Goal: Task Accomplishment & Management: Manage account settings

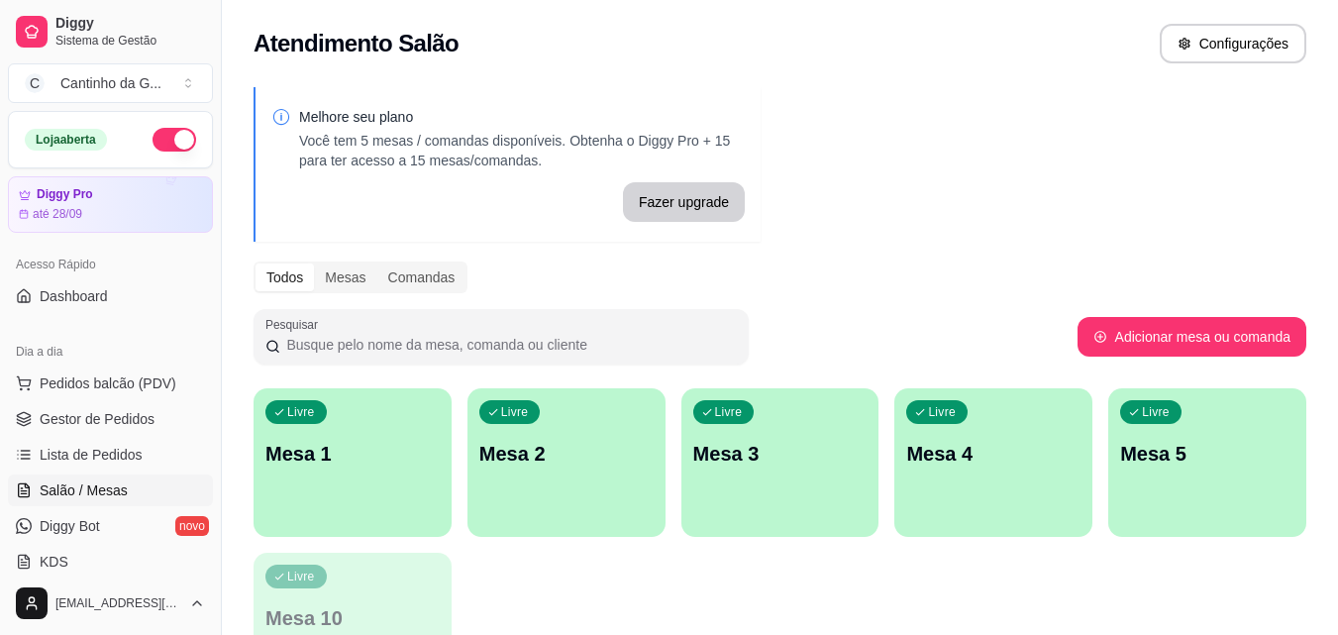
click at [363, 479] on div "Livre Mesa 1" at bounding box center [353, 450] width 198 height 125
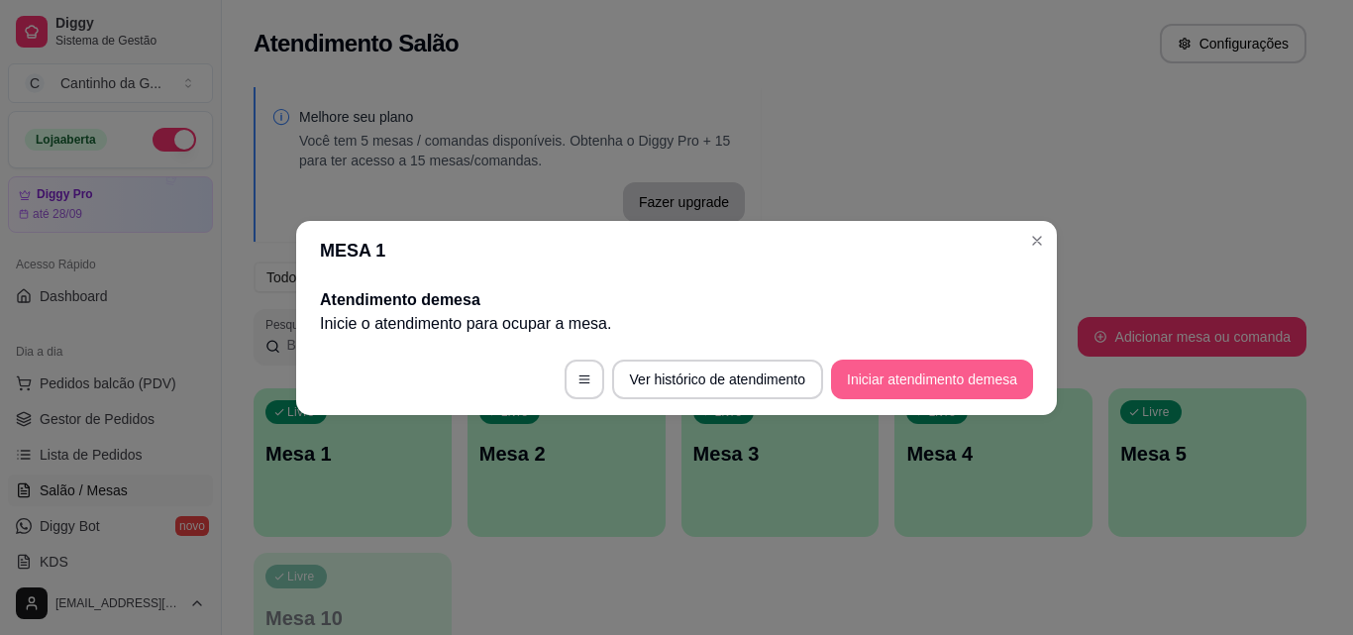
click at [946, 387] on button "Iniciar atendimento de mesa" at bounding box center [932, 380] width 202 height 40
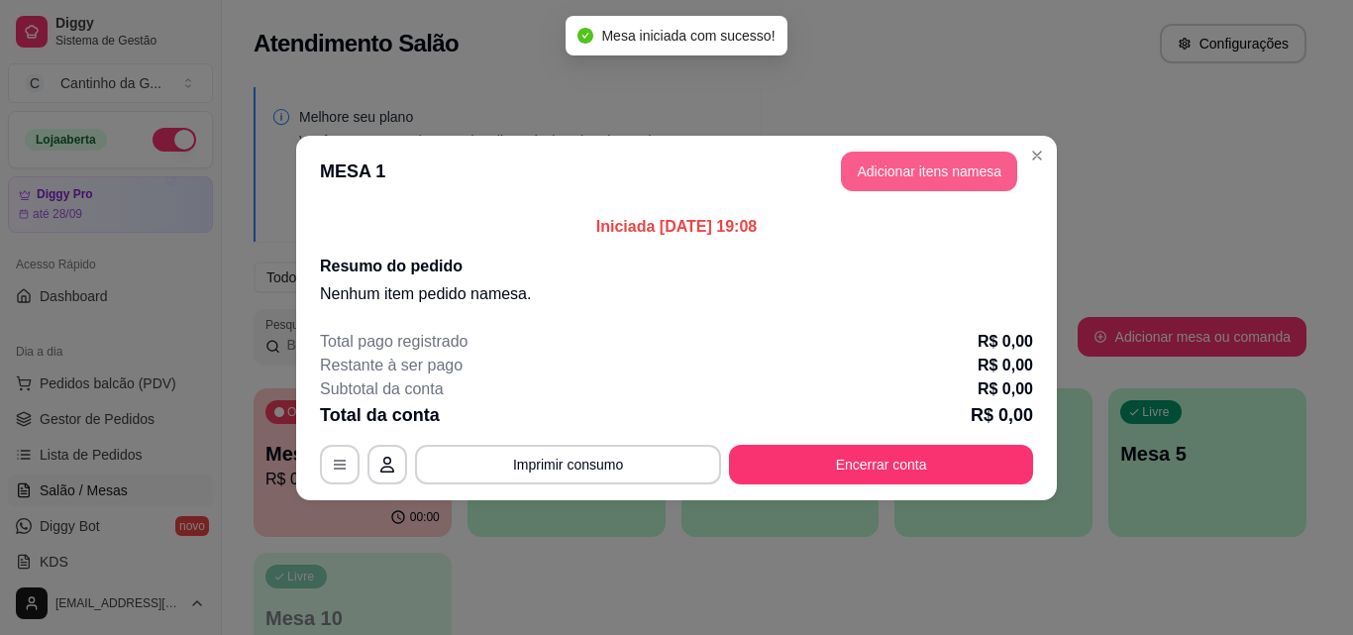
click at [898, 164] on button "Adicionar itens na mesa" at bounding box center [929, 172] width 176 height 40
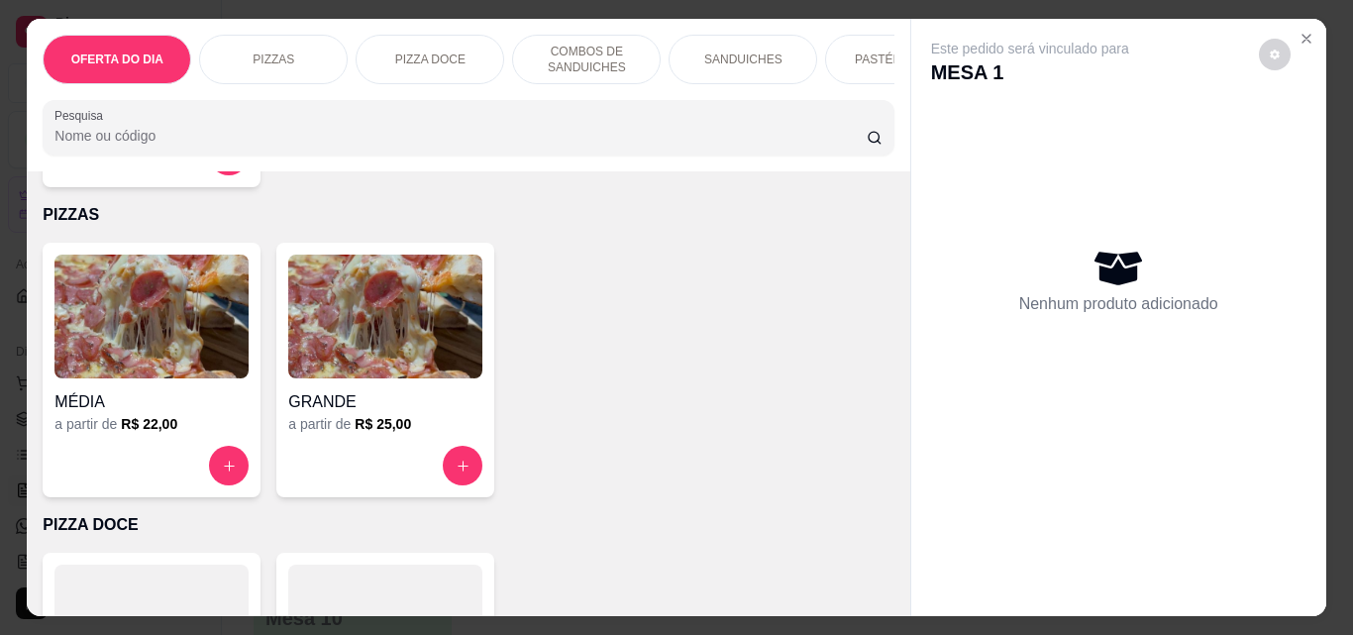
scroll to position [495, 0]
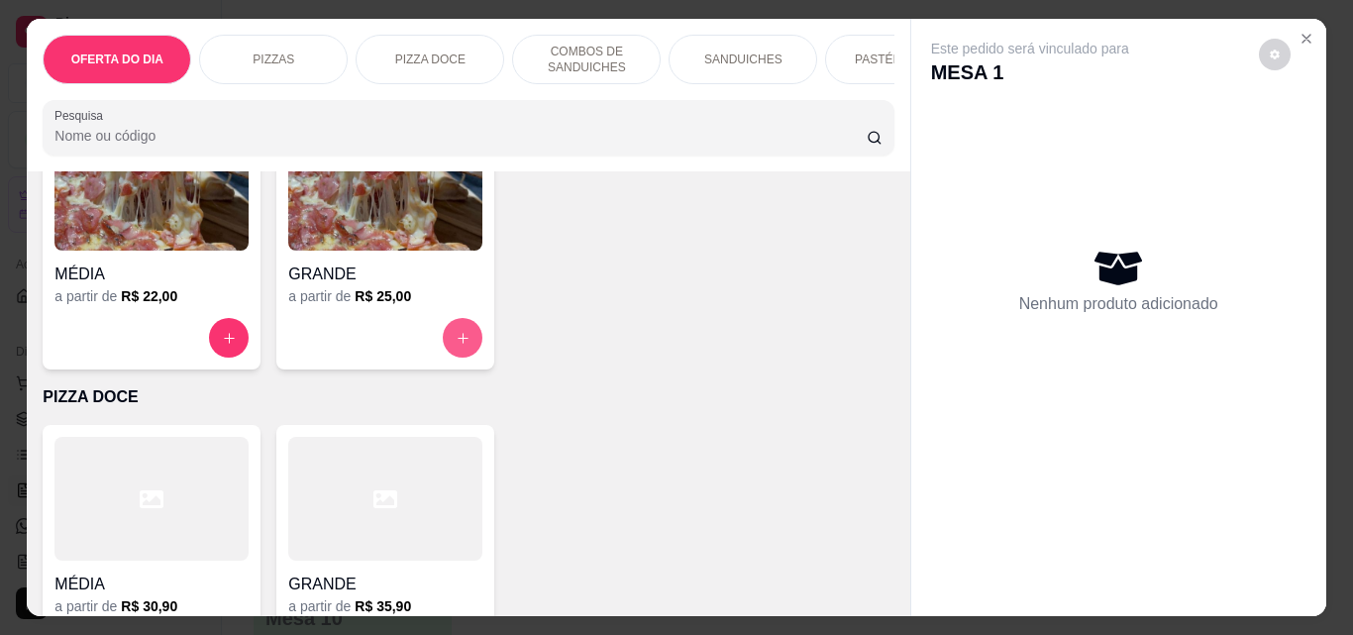
click at [462, 346] on icon "increase-product-quantity" at bounding box center [463, 338] width 15 height 15
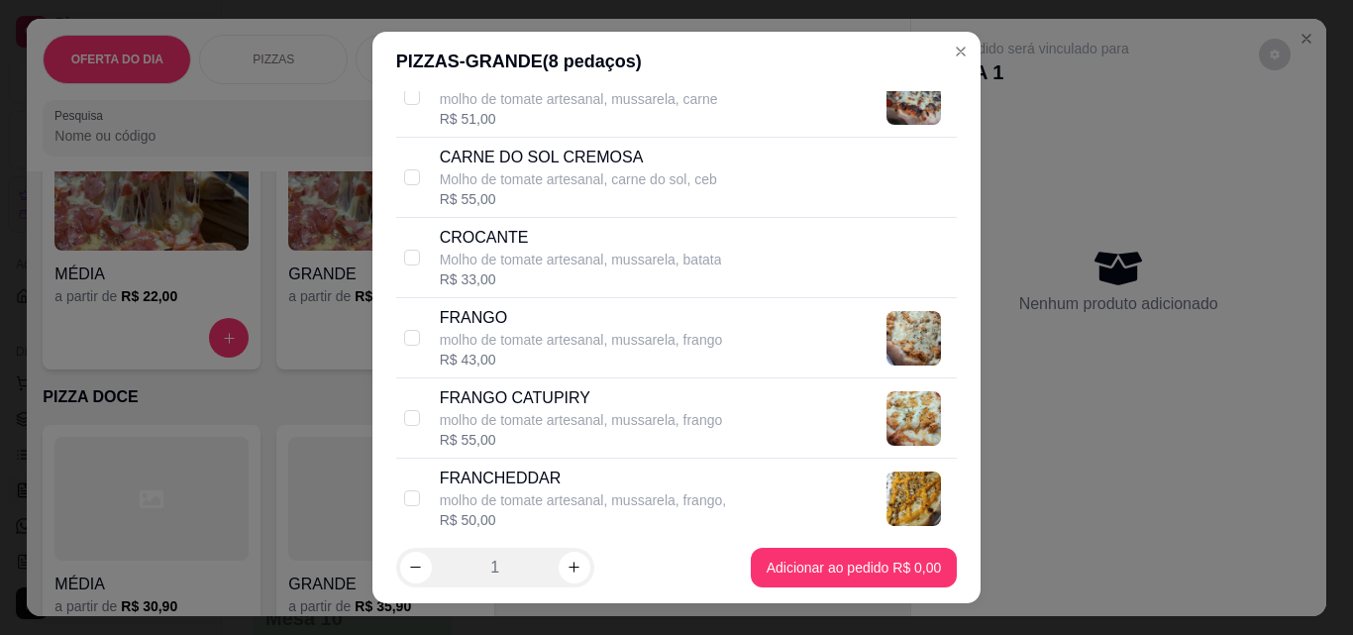
scroll to position [1288, 0]
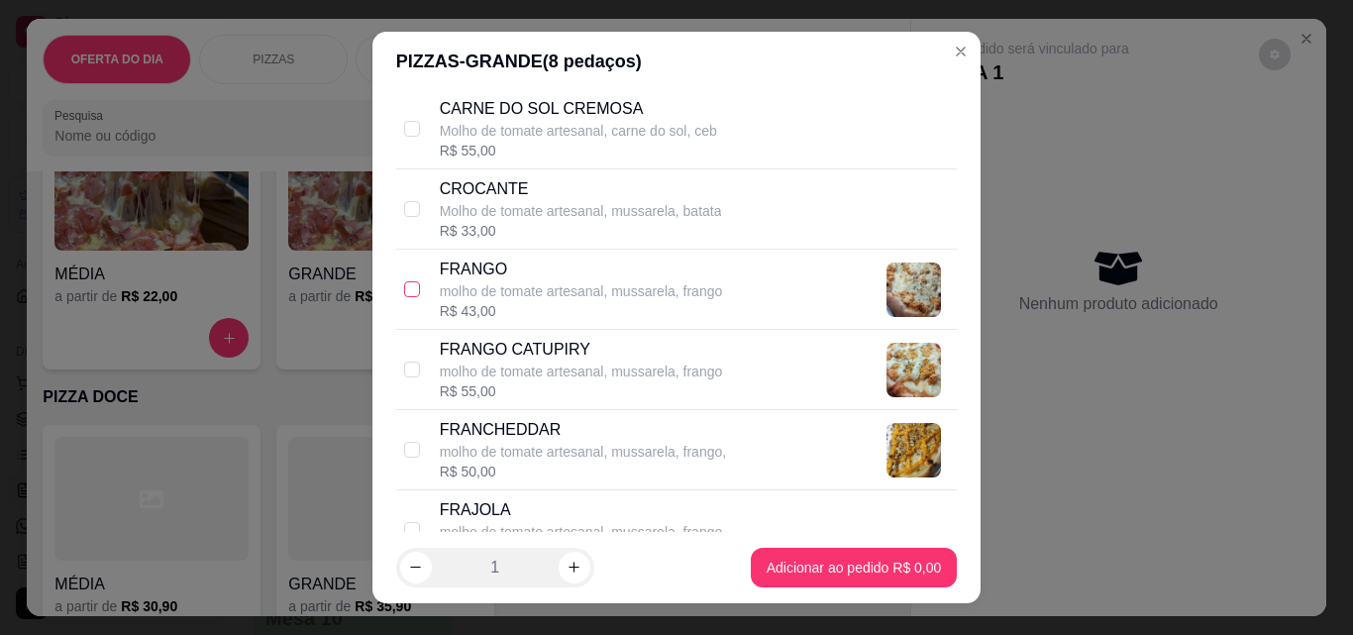
click at [404, 289] on input "checkbox" at bounding box center [412, 289] width 16 height 16
checkbox input "true"
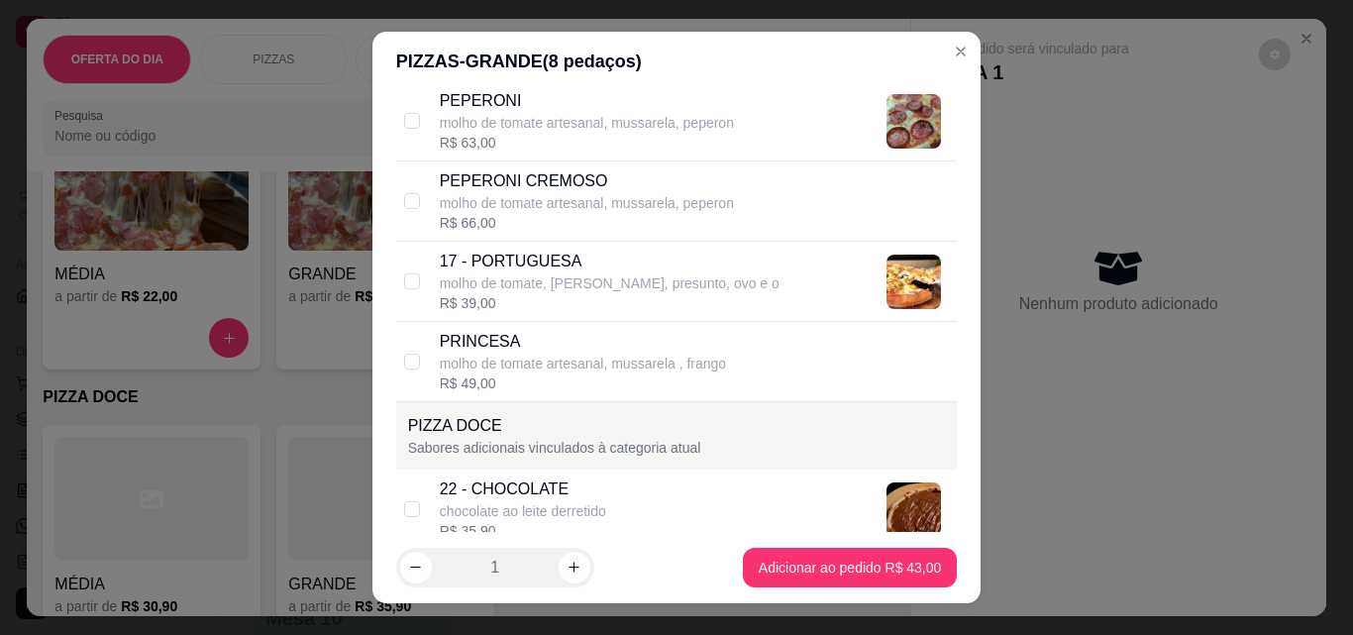
scroll to position [2179, 0]
click at [404, 279] on input "checkbox" at bounding box center [412, 280] width 16 height 16
checkbox input "true"
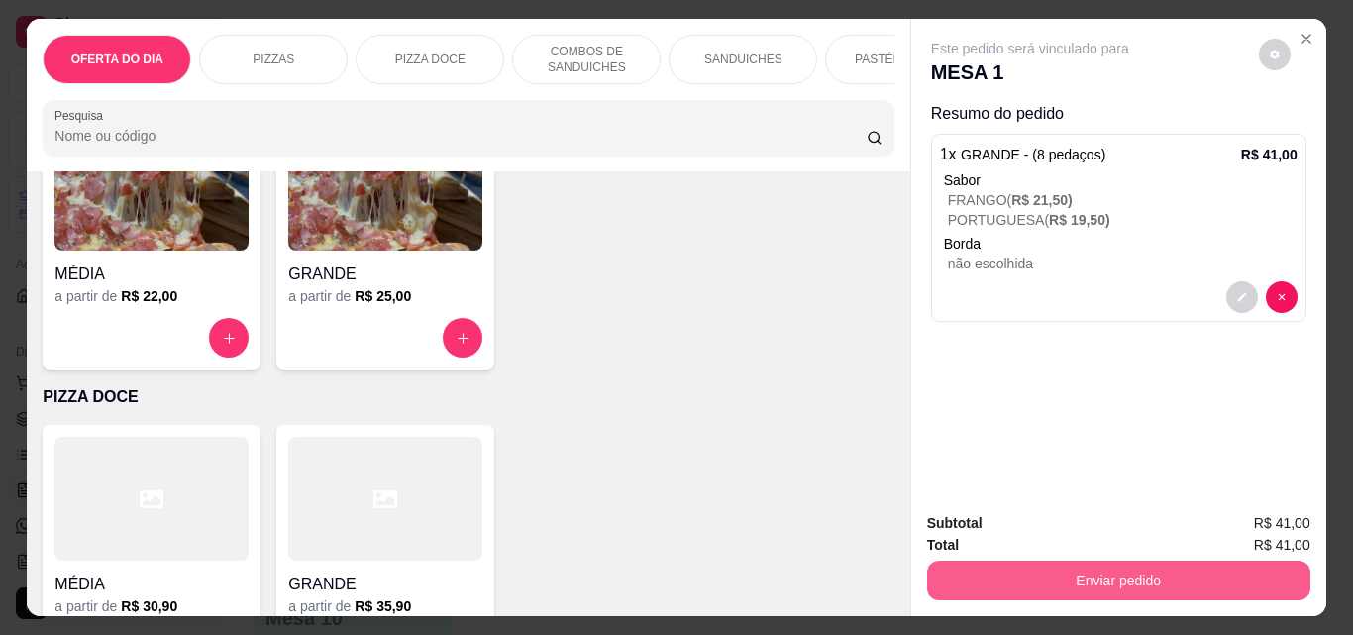
click at [1109, 575] on button "Enviar pedido" at bounding box center [1118, 581] width 383 height 40
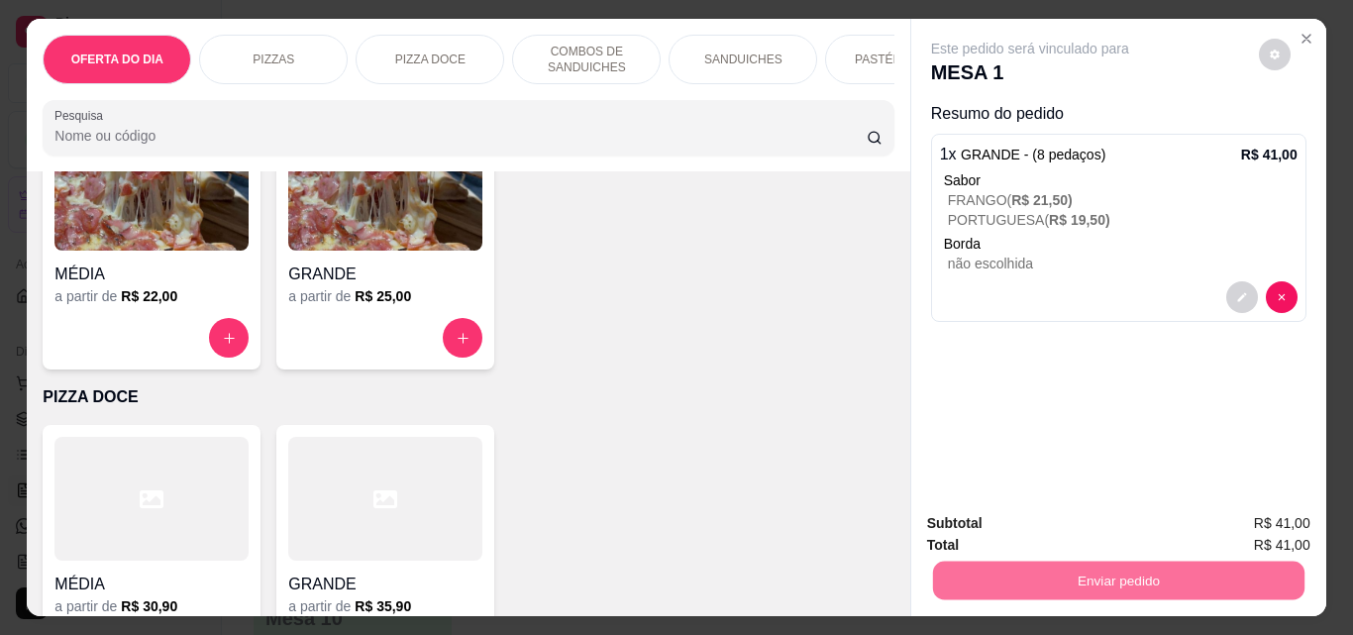
click at [997, 515] on button "Não registrar e enviar pedido" at bounding box center [1053, 523] width 200 height 37
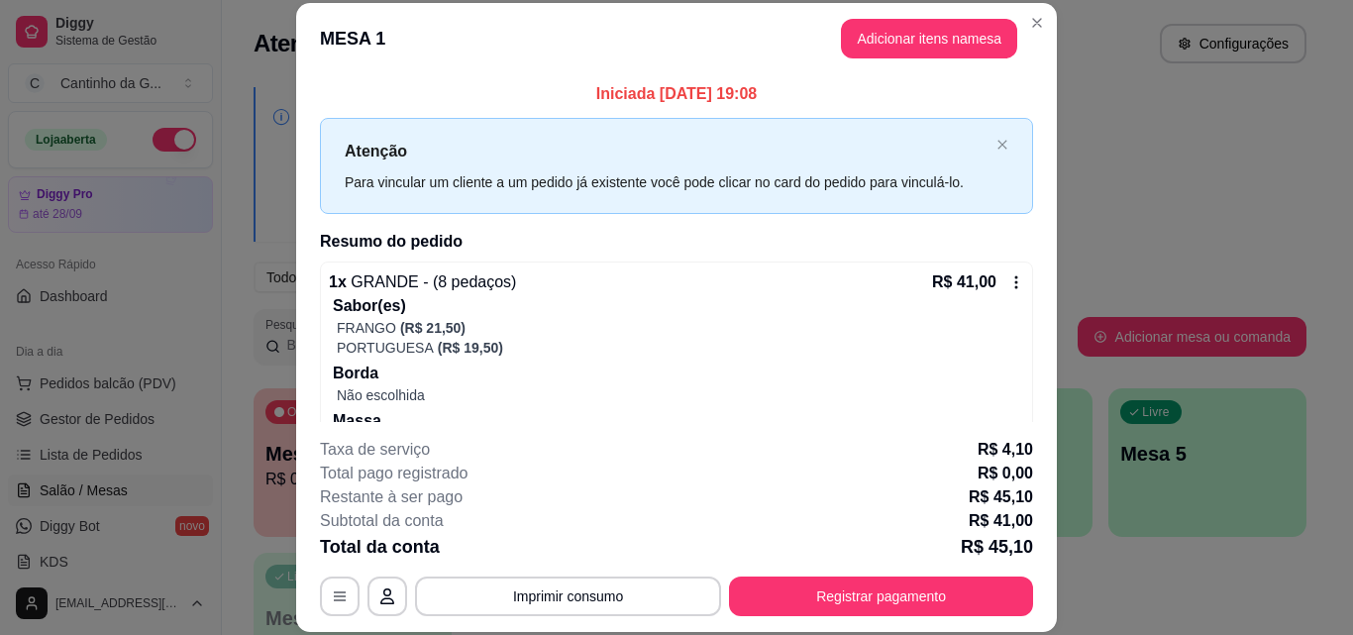
scroll to position [75, 0]
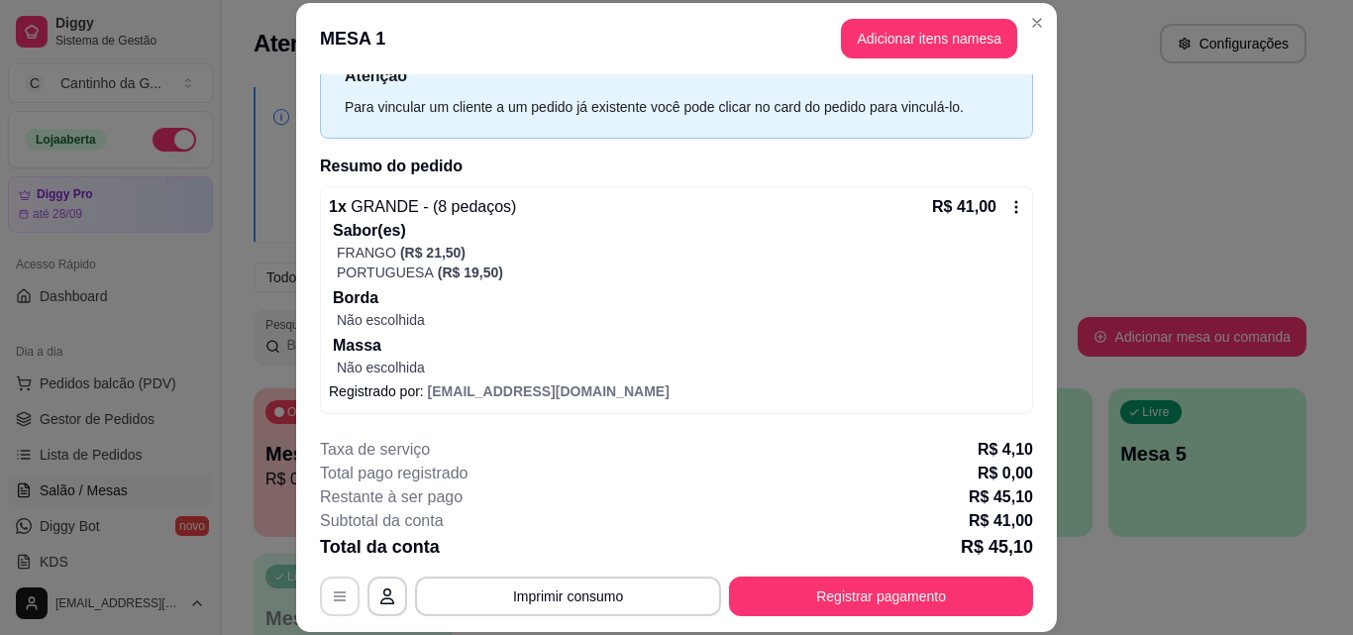
click at [332, 599] on icon "button" at bounding box center [340, 596] width 16 height 16
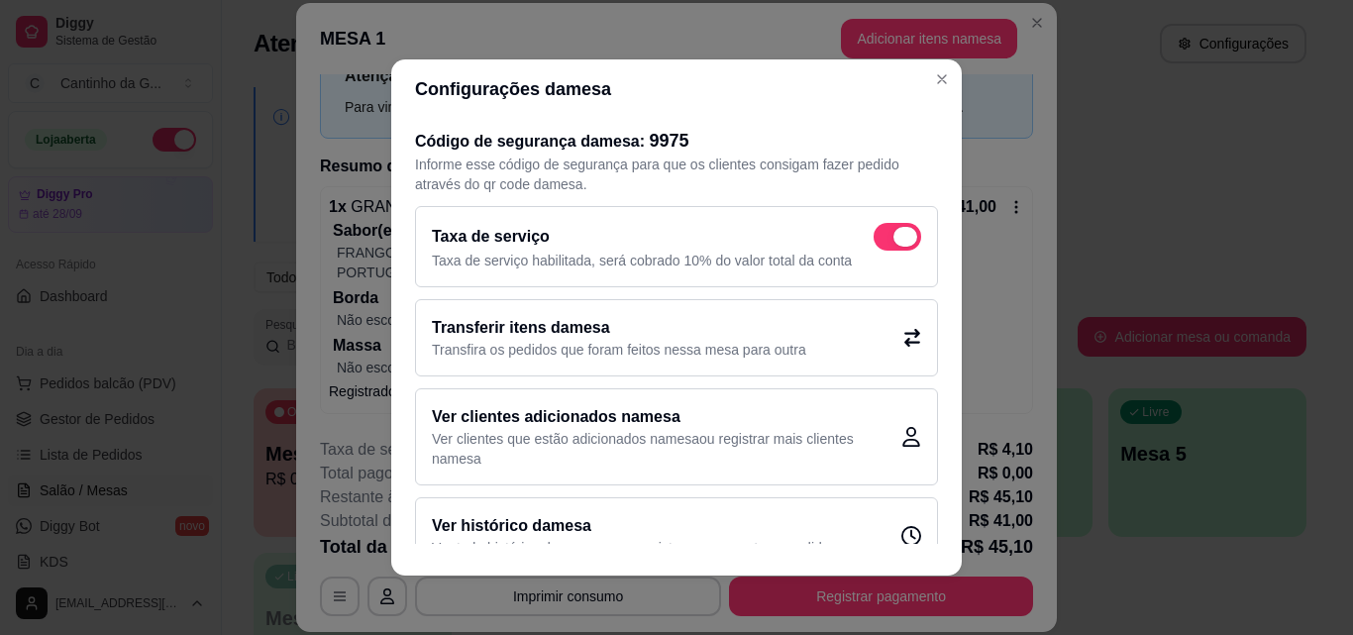
click at [893, 234] on span at bounding box center [905, 237] width 24 height 20
click at [877, 241] on input "checkbox" at bounding box center [879, 247] width 13 height 13
checkbox input "false"
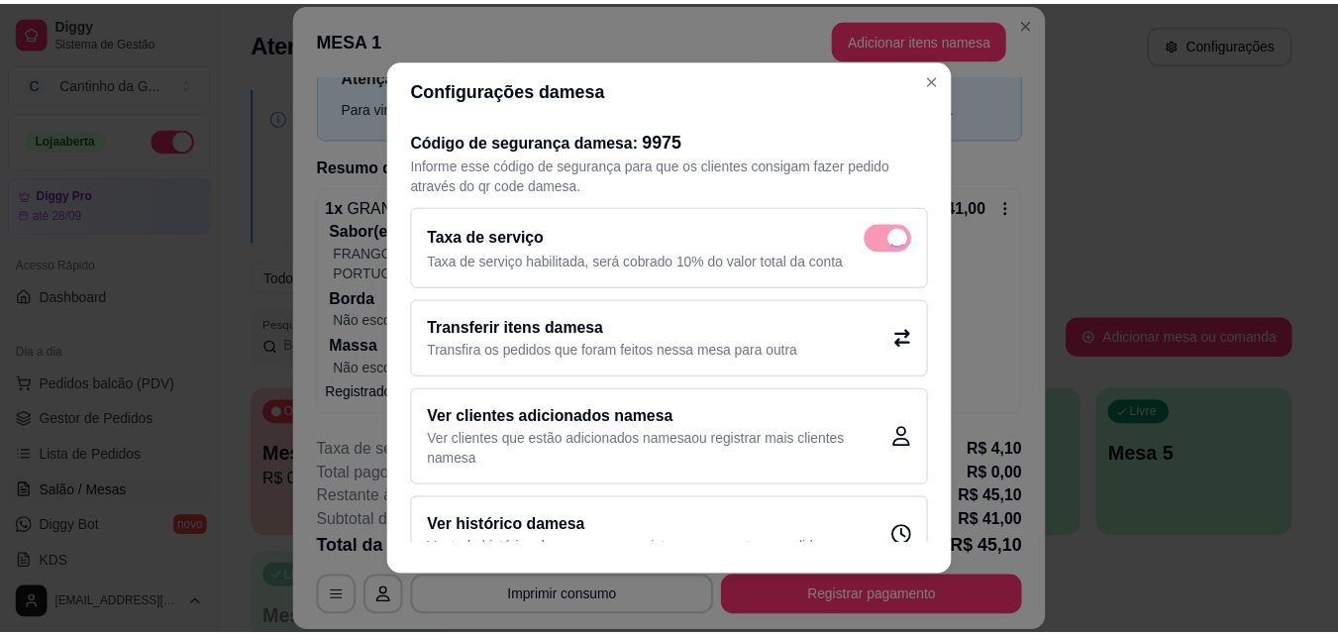
scroll to position [52, 0]
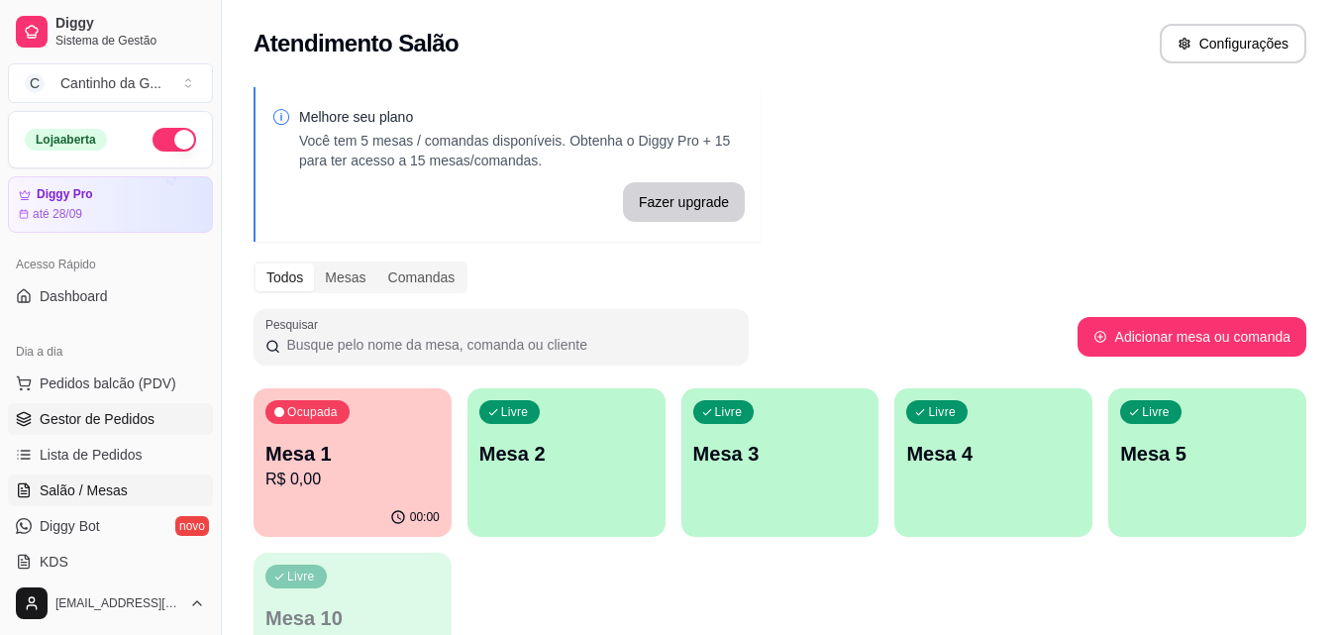
click at [54, 426] on span "Gestor de Pedidos" at bounding box center [97, 419] width 115 height 20
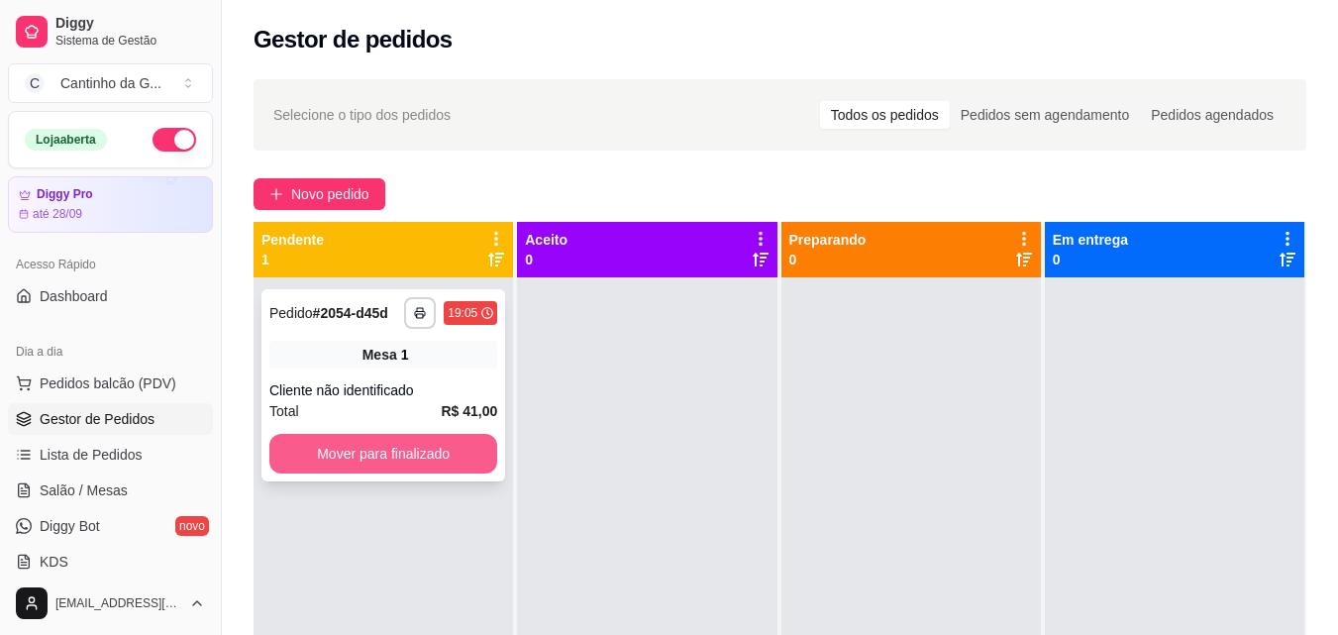
click at [444, 457] on button "Mover para finalizado" at bounding box center [383, 454] width 228 height 40
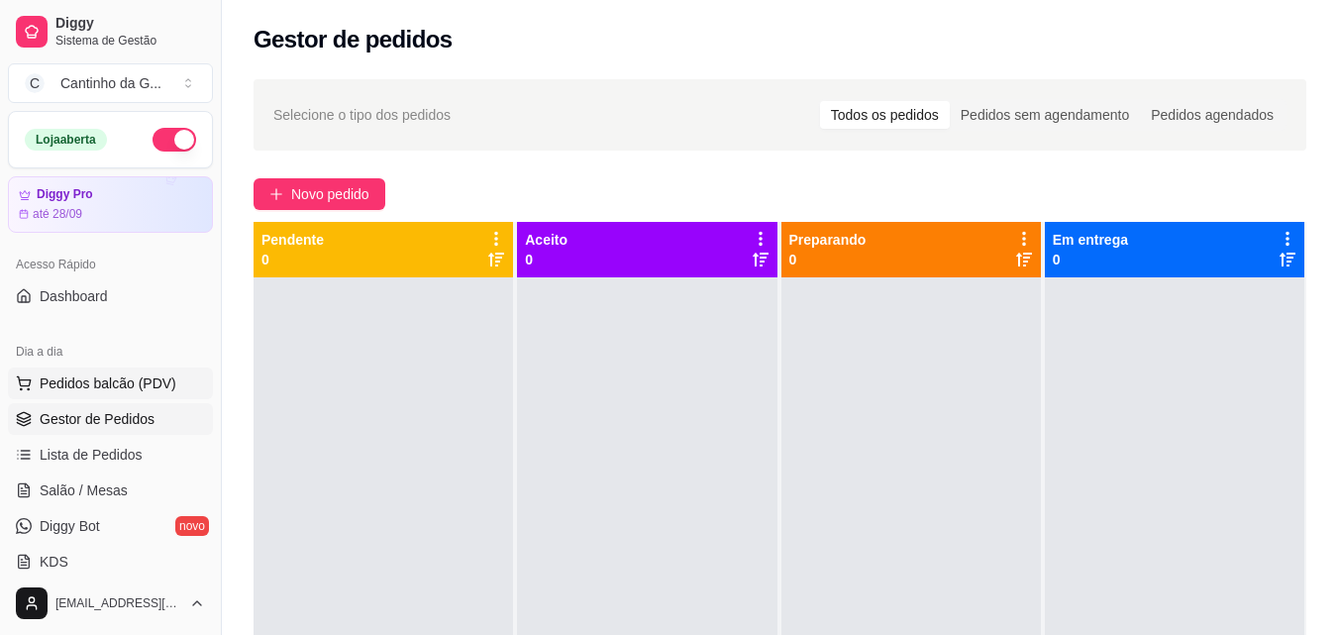
click at [83, 382] on span "Pedidos balcão (PDV)" at bounding box center [108, 383] width 137 height 20
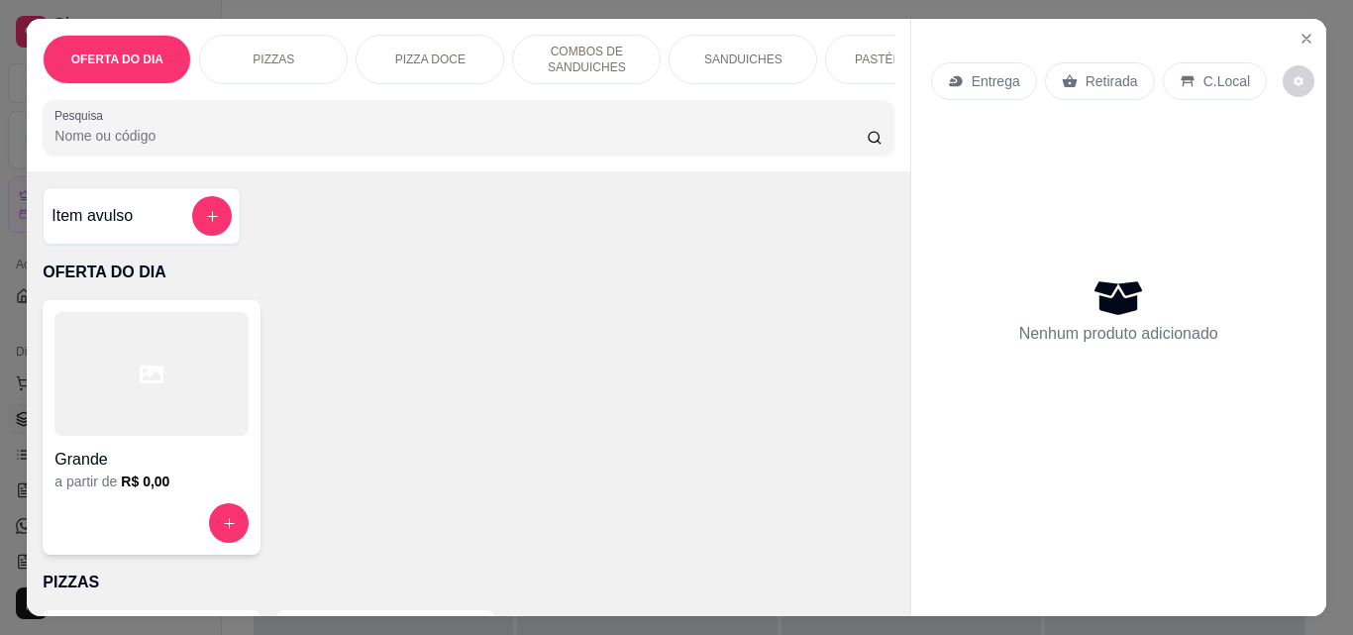
click at [997, 82] on p "Entrega" at bounding box center [996, 81] width 49 height 20
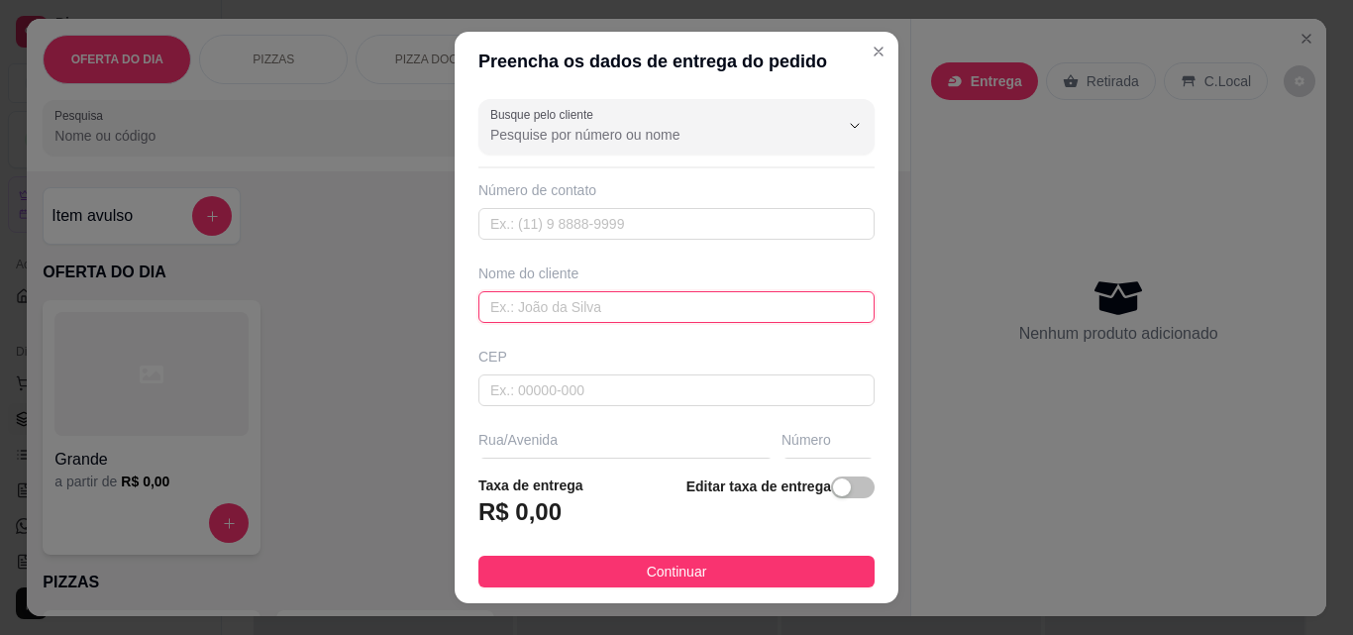
click at [529, 305] on input "text" at bounding box center [676, 307] width 396 height 32
type input "t"
click at [619, 224] on input "text" at bounding box center [676, 224] width 396 height 32
click at [627, 136] on input "Busque pelo cliente" at bounding box center [648, 135] width 317 height 20
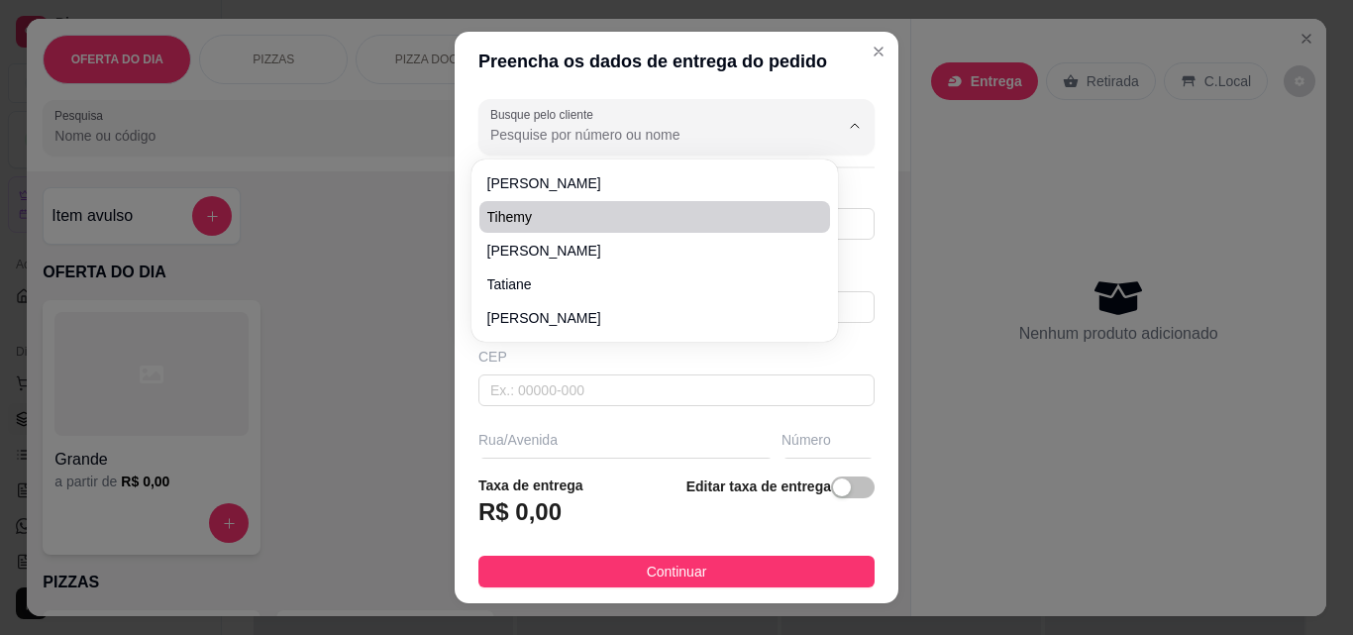
click at [523, 219] on span "Tihemy" at bounding box center [644, 217] width 315 height 20
type input "Tihemy"
type input "85988963354"
type input "Tihemy"
type input "Rua [PERSON_NAME]"
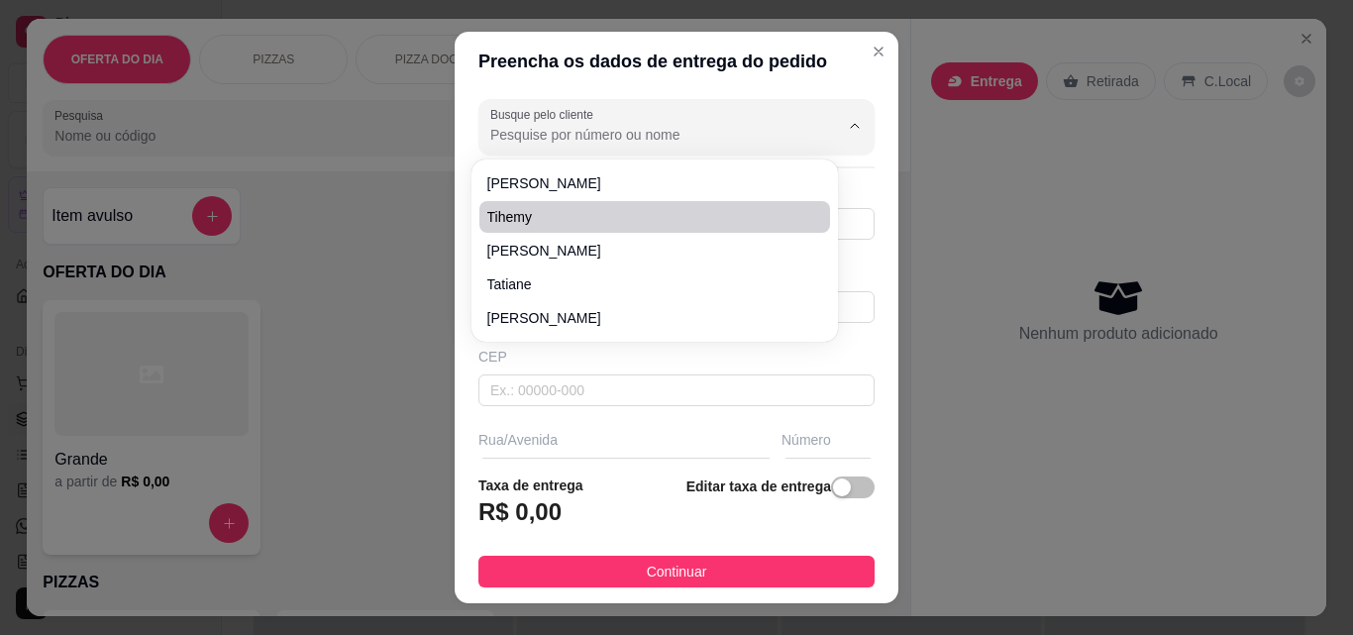
type input "256"
type input "Eusébio"
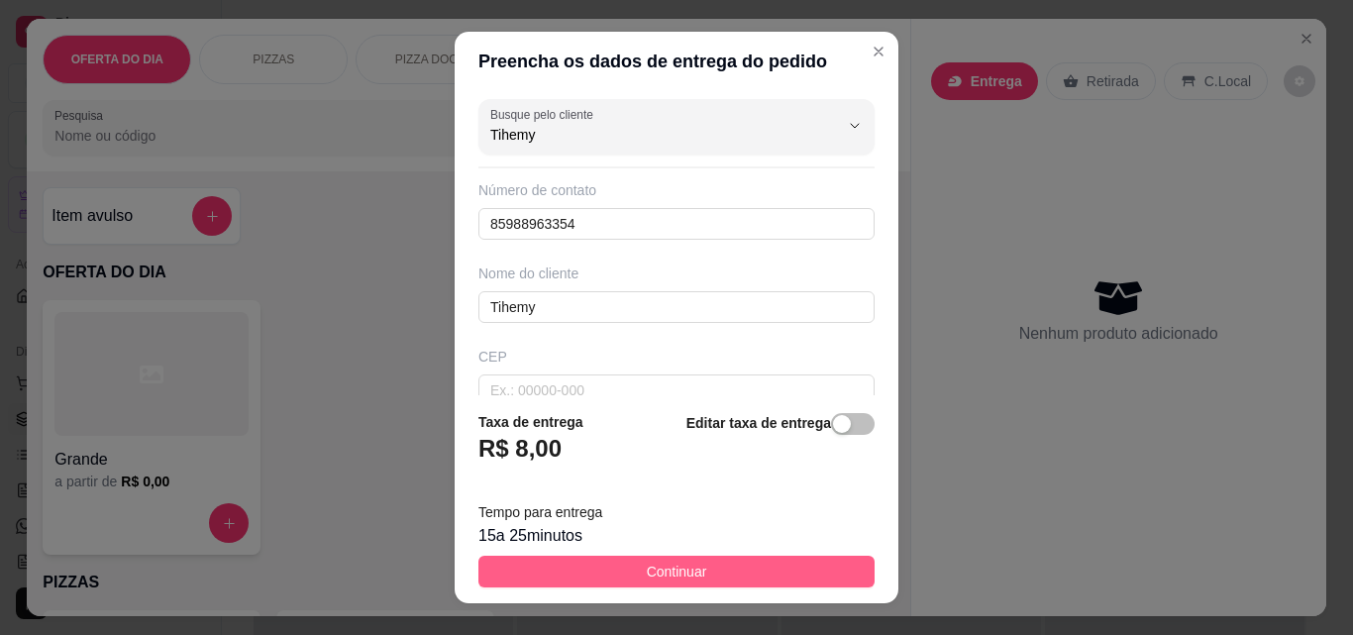
click at [697, 571] on button "Continuar" at bounding box center [676, 572] width 396 height 32
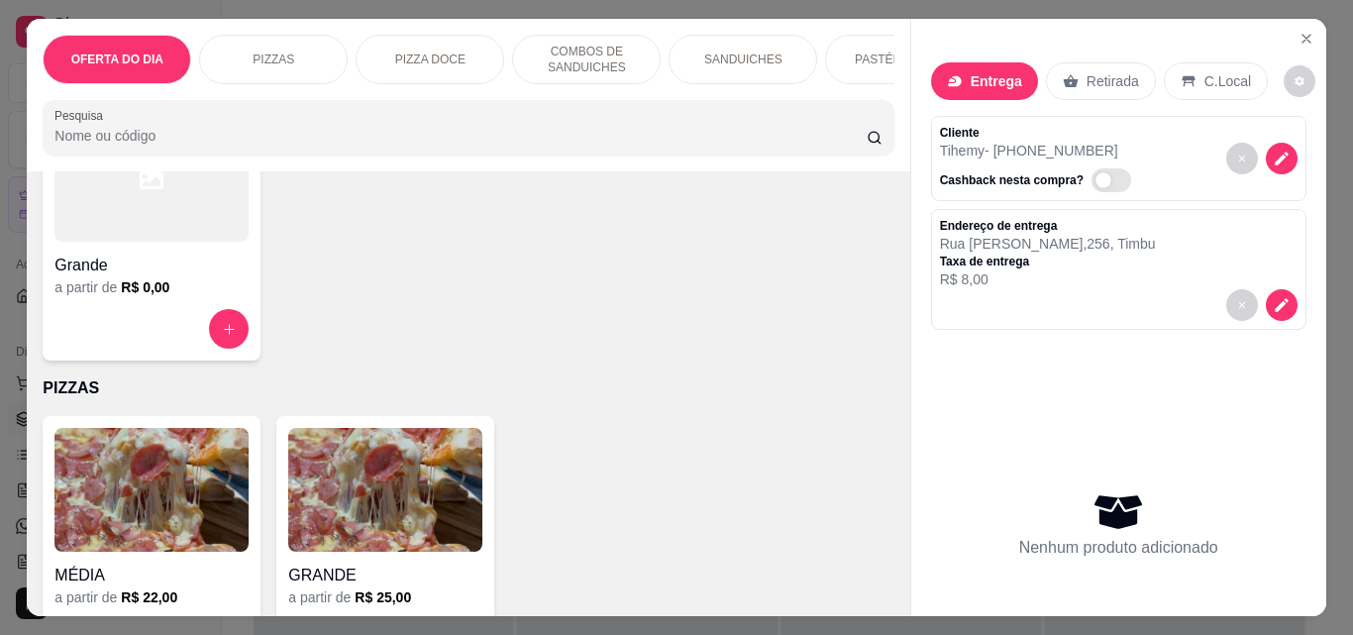
scroll to position [297, 0]
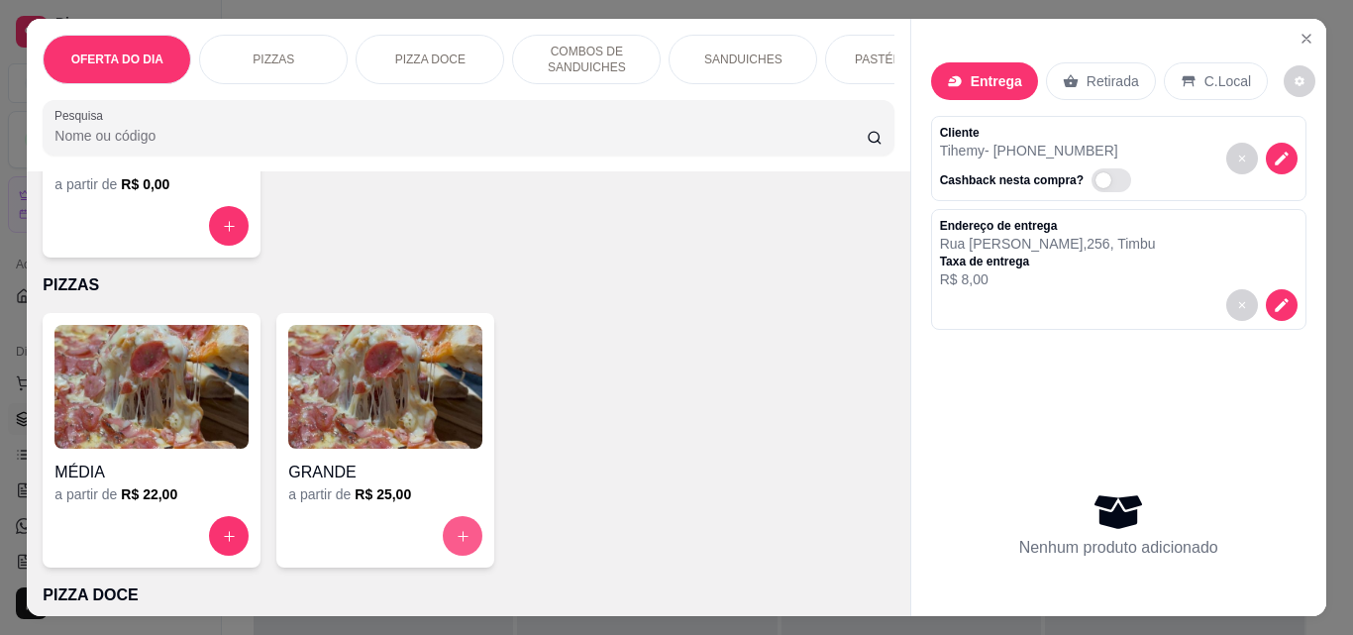
click at [446, 543] on button "increase-product-quantity" at bounding box center [463, 536] width 40 height 40
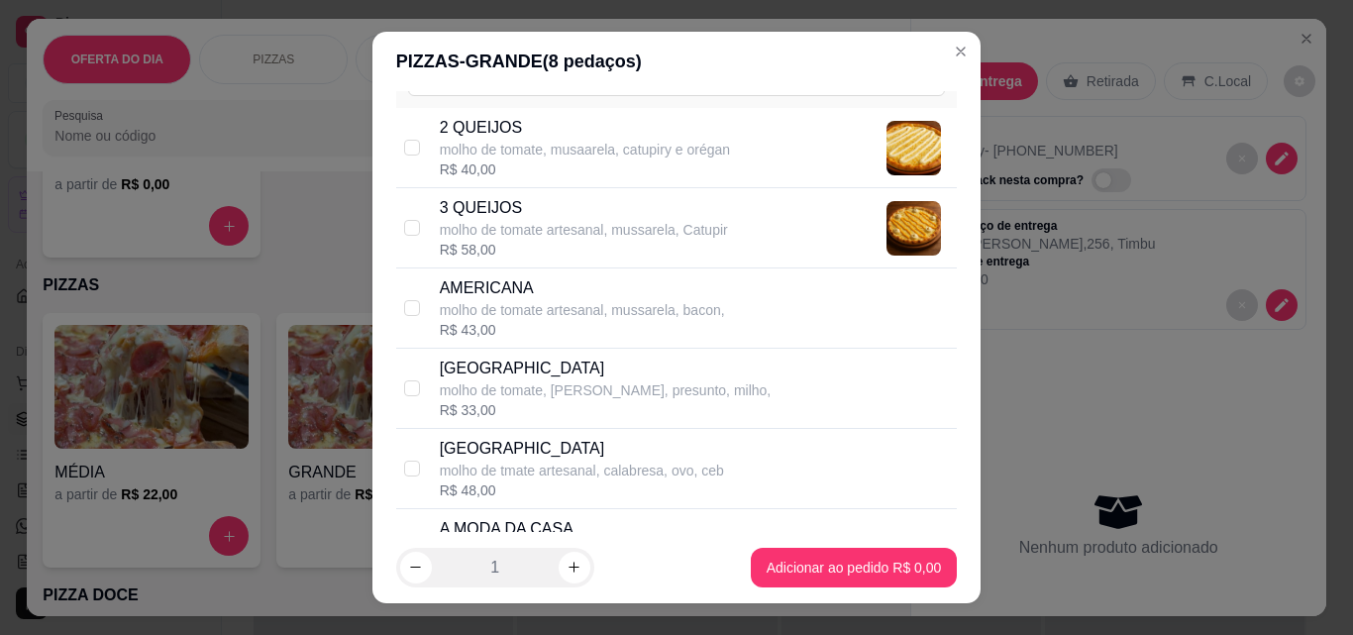
scroll to position [99, 0]
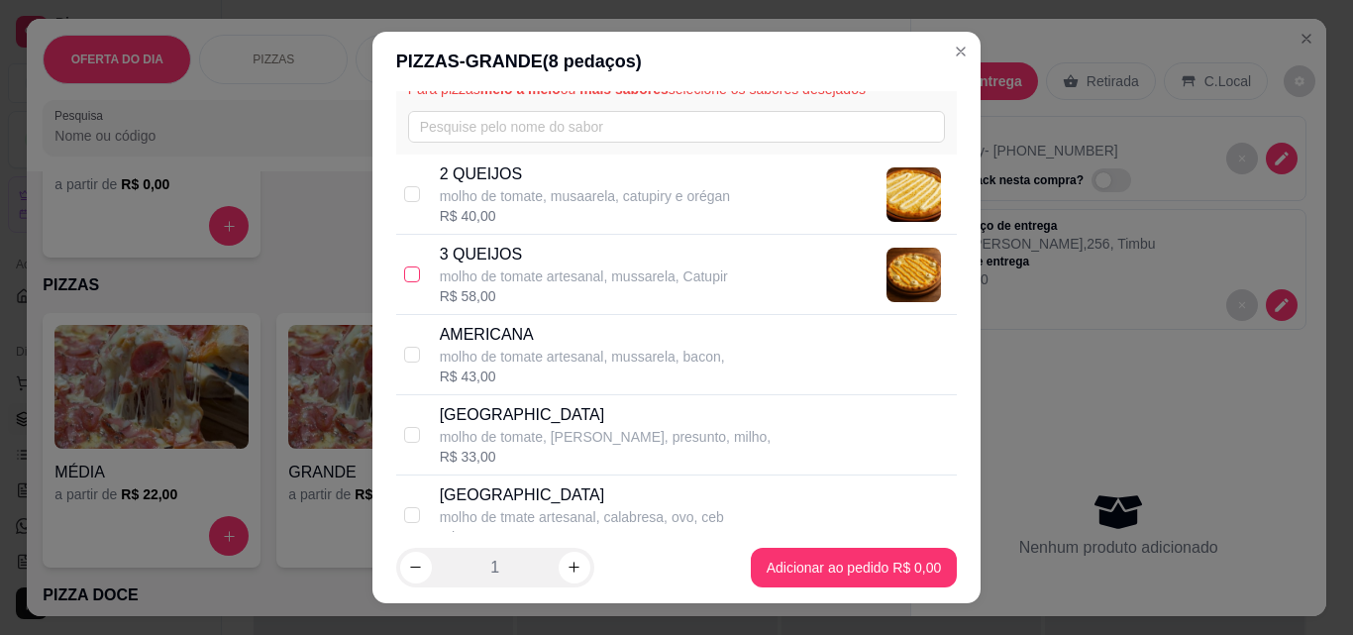
click at [404, 271] on input "checkbox" at bounding box center [412, 274] width 16 height 16
checkbox input "true"
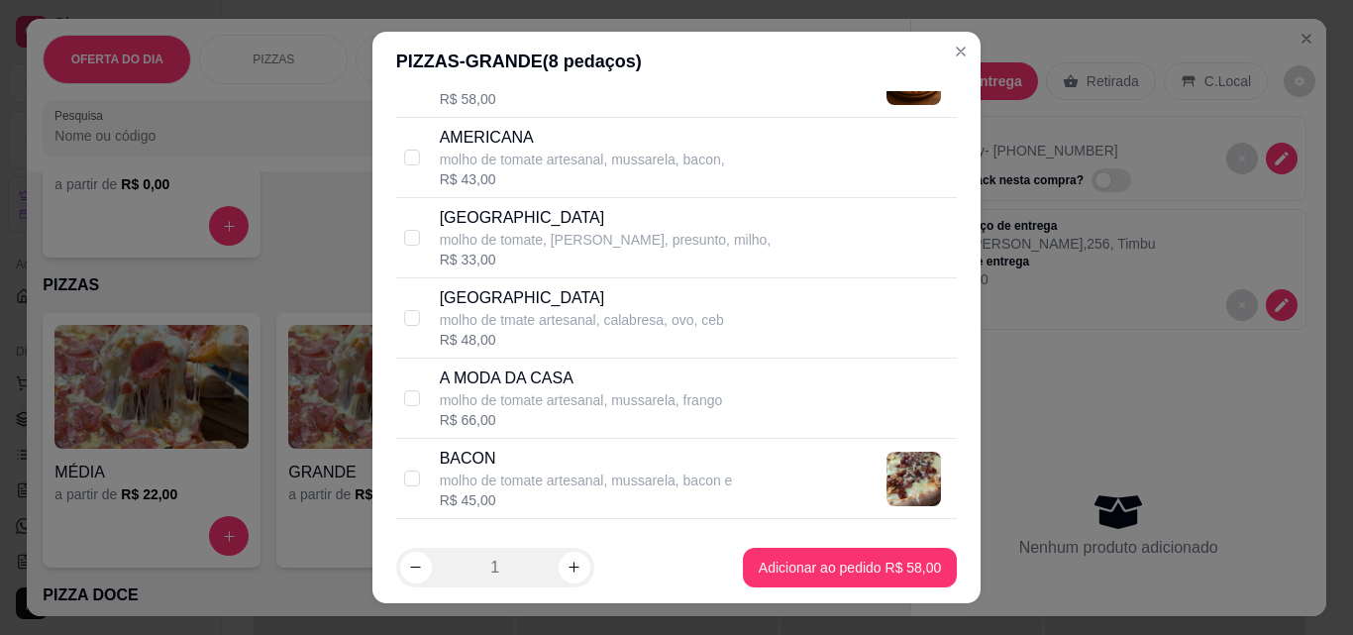
scroll to position [297, 0]
click at [407, 318] on input "checkbox" at bounding box center [412, 317] width 16 height 16
checkbox input "true"
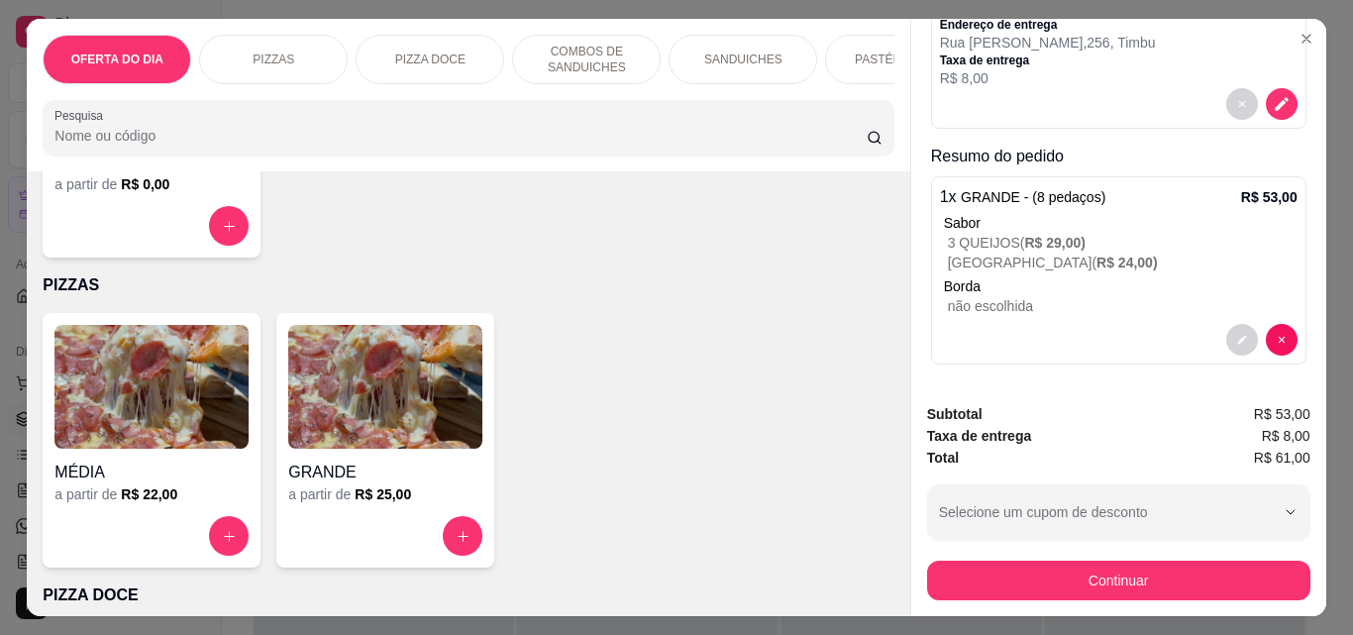
scroll to position [206, 0]
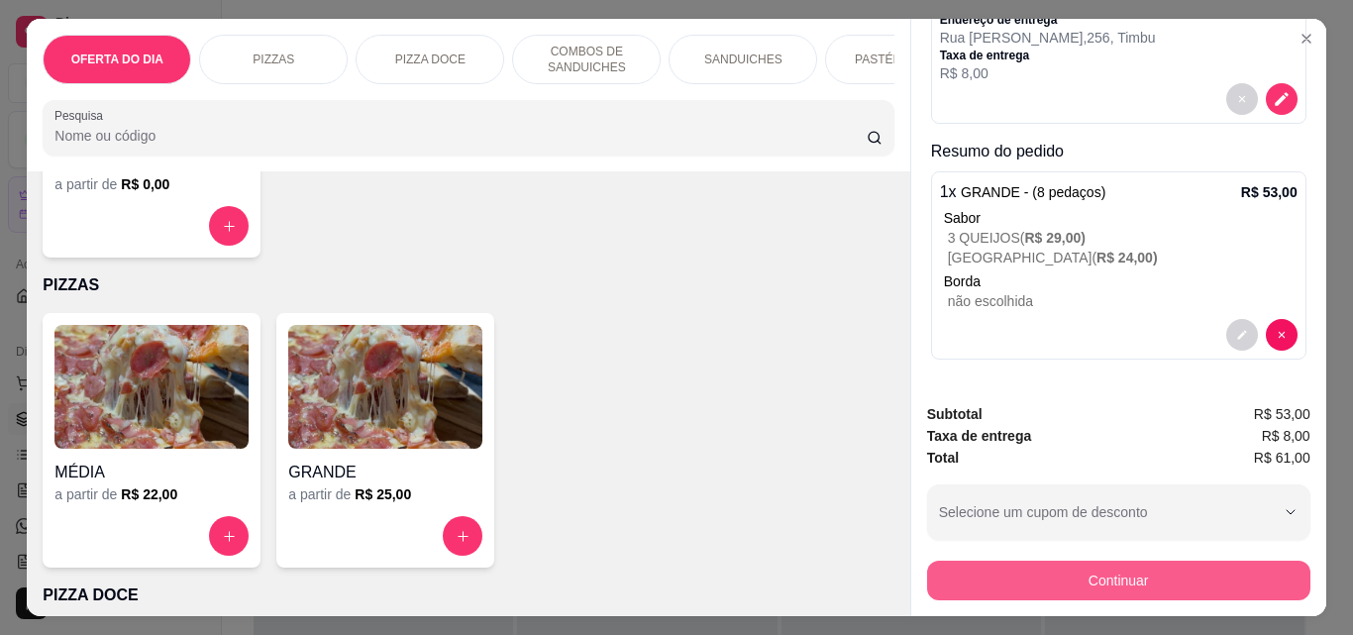
click at [1105, 574] on button "Continuar" at bounding box center [1118, 581] width 383 height 40
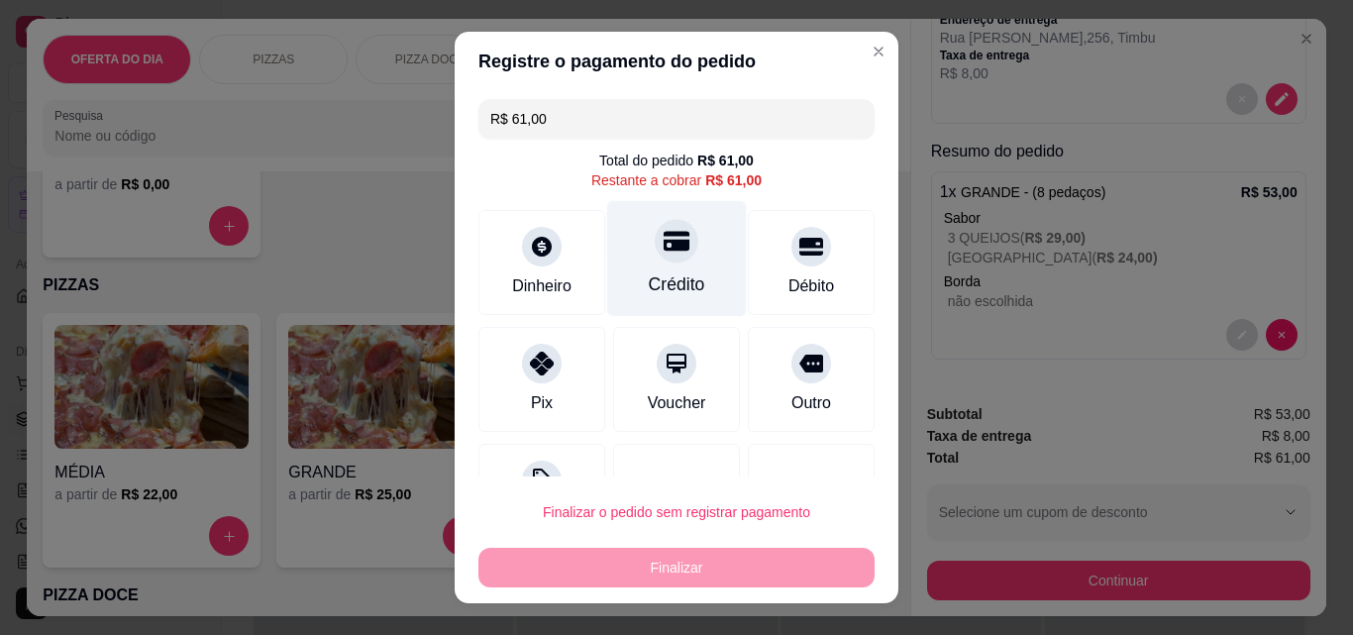
click at [664, 247] on icon at bounding box center [677, 242] width 26 height 20
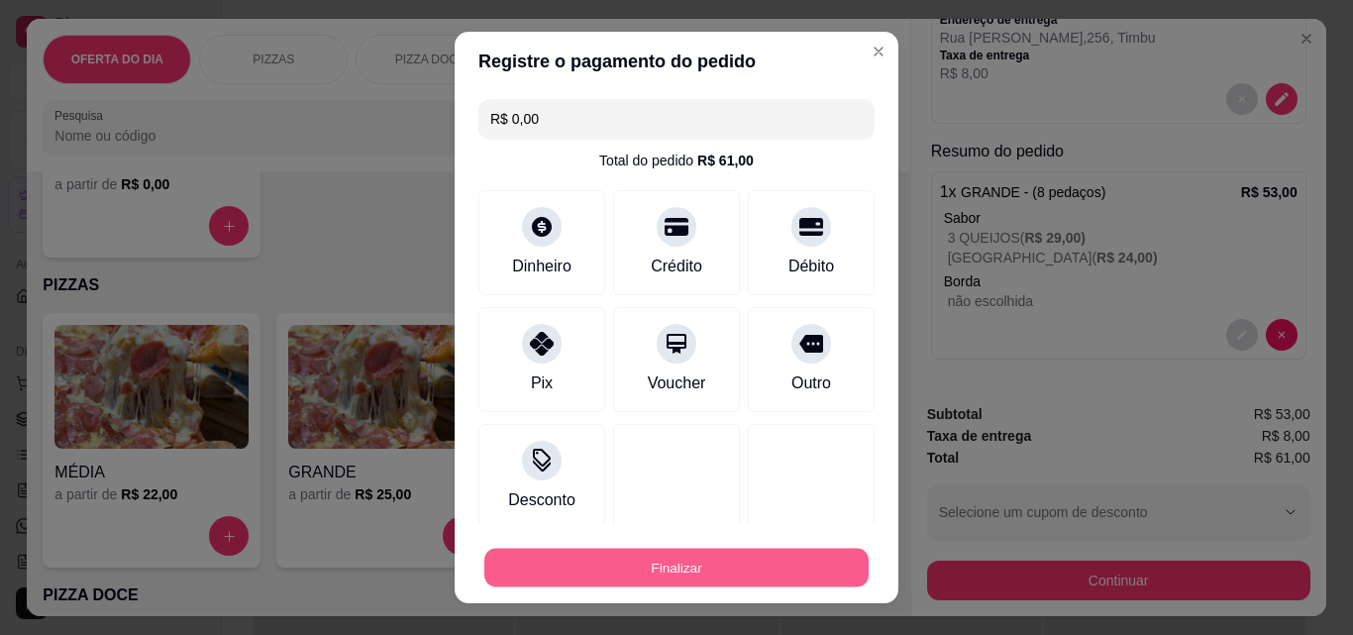
click at [640, 566] on button "Finalizar" at bounding box center [676, 568] width 384 height 39
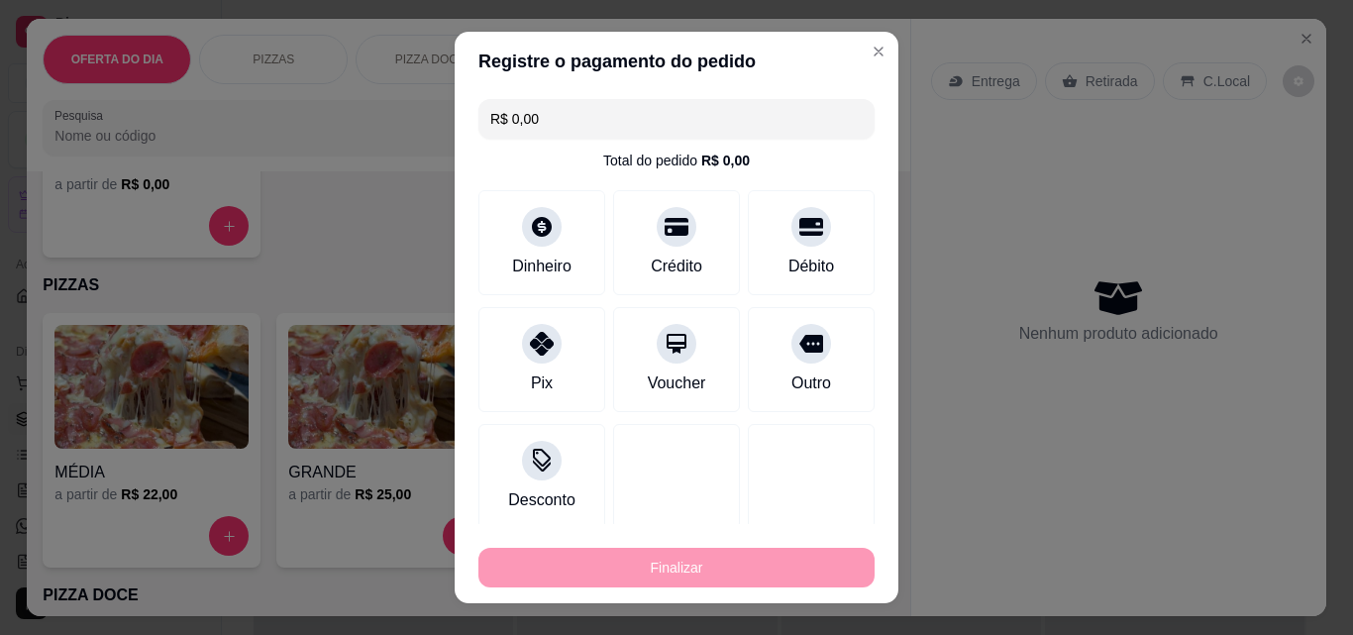
type input "-R$ 61,00"
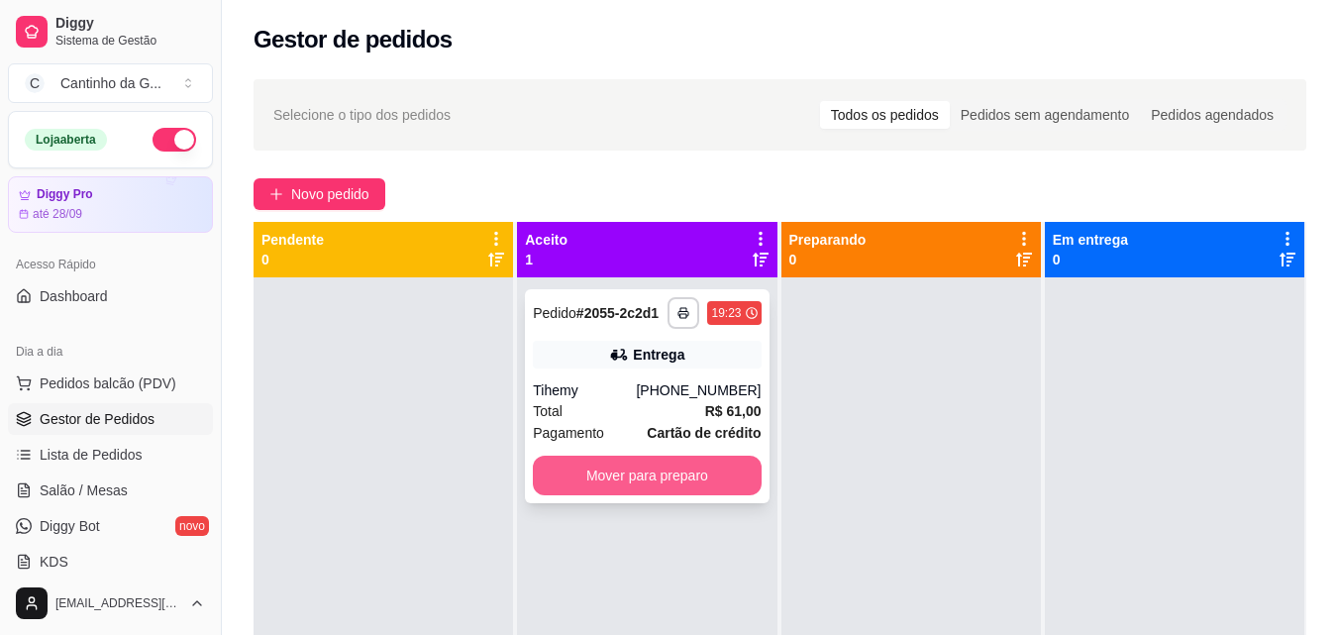
click at [624, 476] on button "Mover para preparo" at bounding box center [647, 476] width 228 height 40
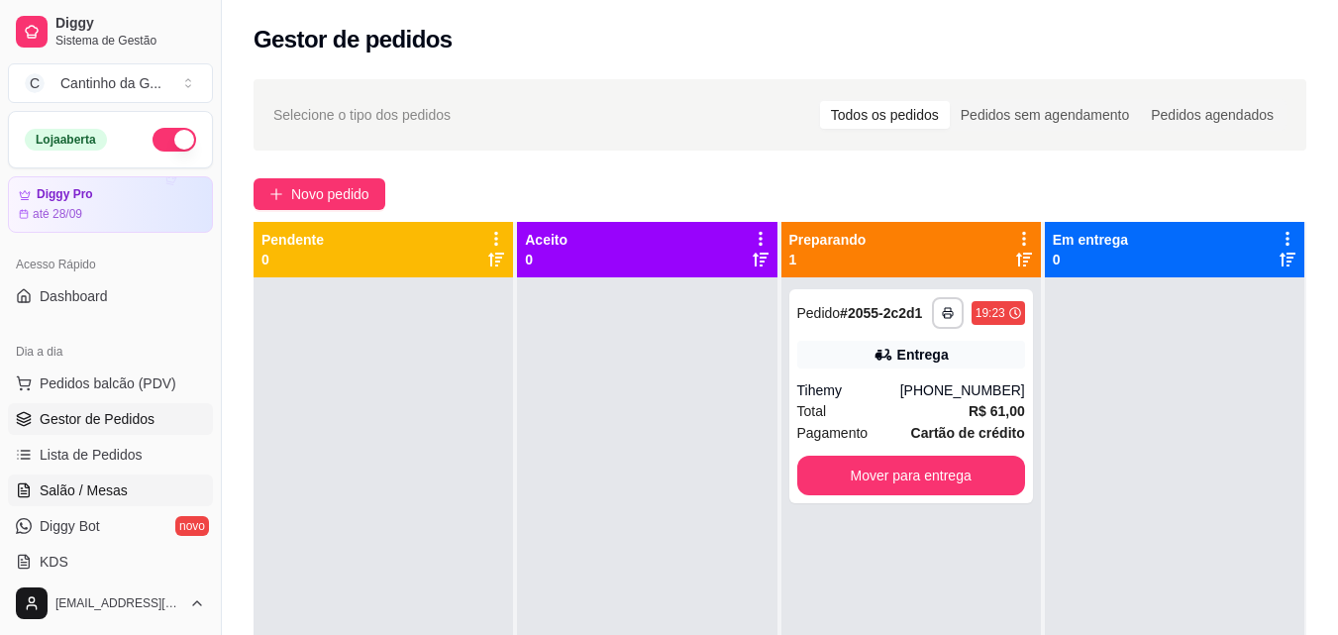
click at [92, 481] on span "Salão / Mesas" at bounding box center [84, 490] width 88 height 20
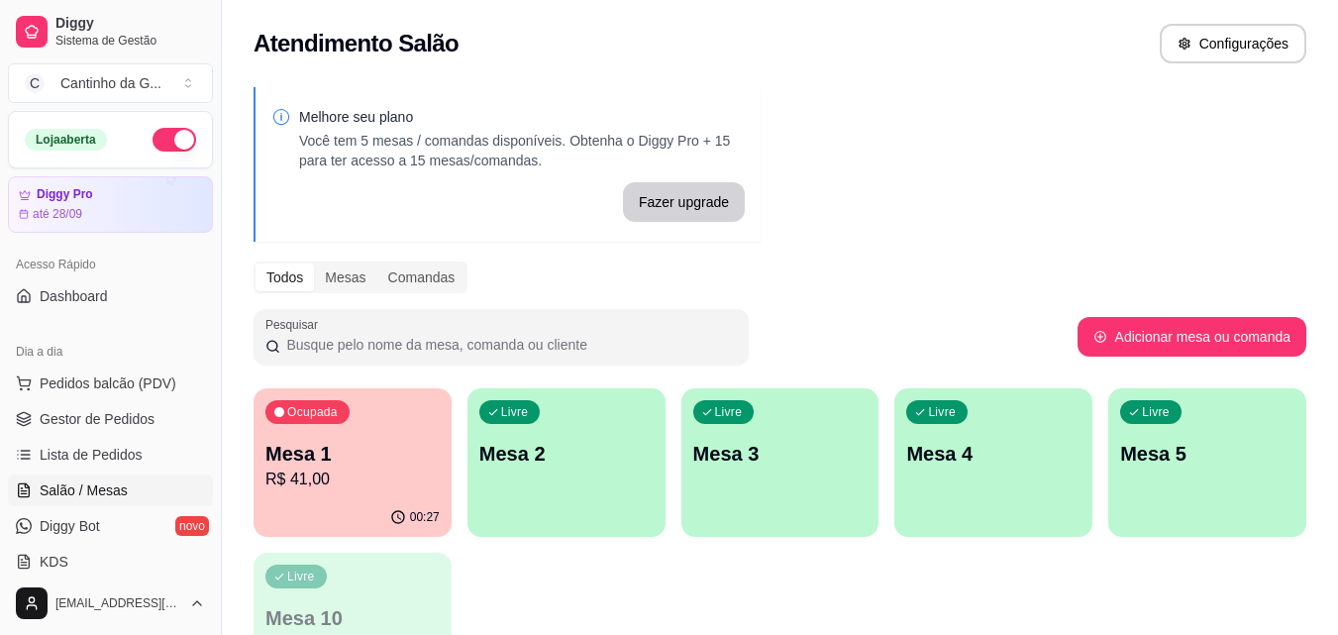
click at [349, 447] on p "Mesa 1" at bounding box center [352, 454] width 174 height 28
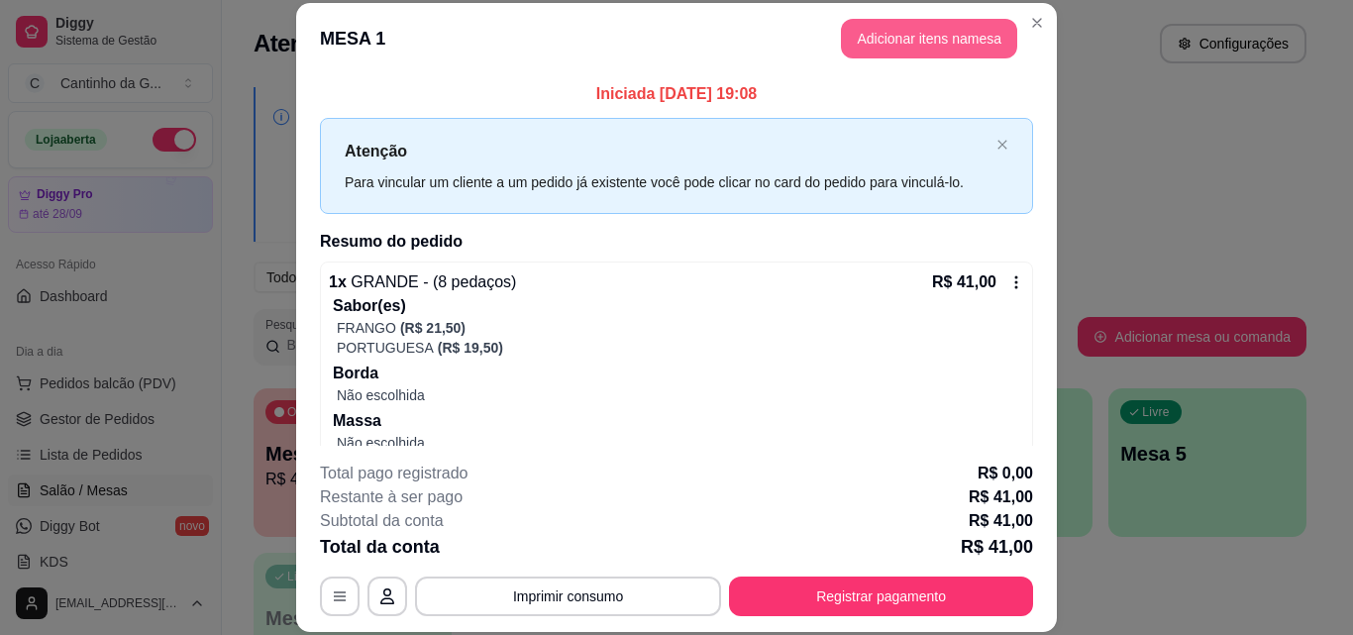
click at [877, 42] on button "Adicionar itens na mesa" at bounding box center [929, 39] width 176 height 40
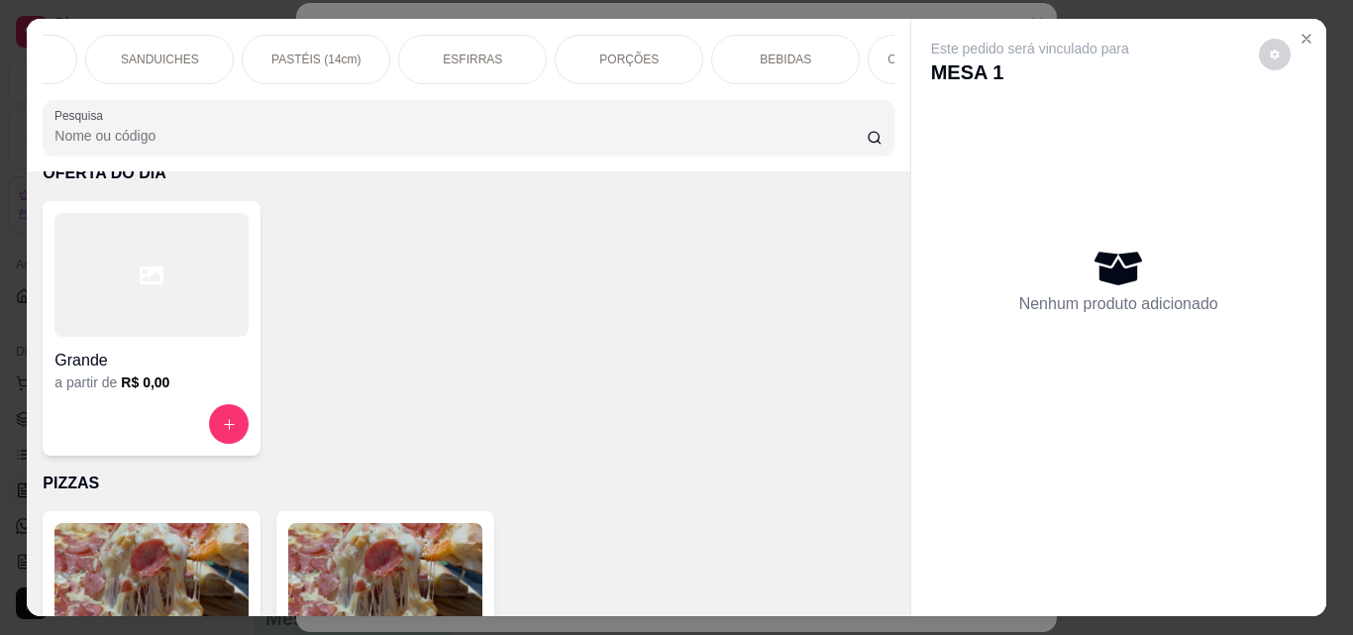
scroll to position [0, 604]
click at [762, 63] on div "BEBIDAS" at bounding box center [764, 60] width 149 height 50
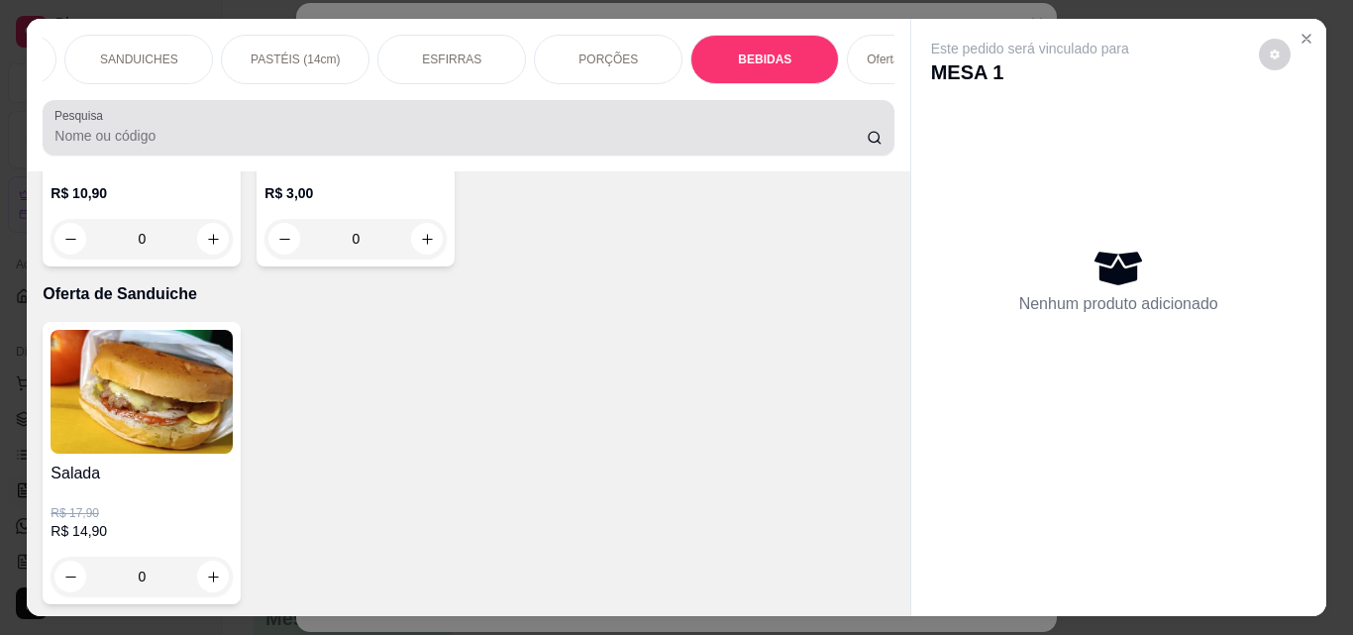
scroll to position [52, 0]
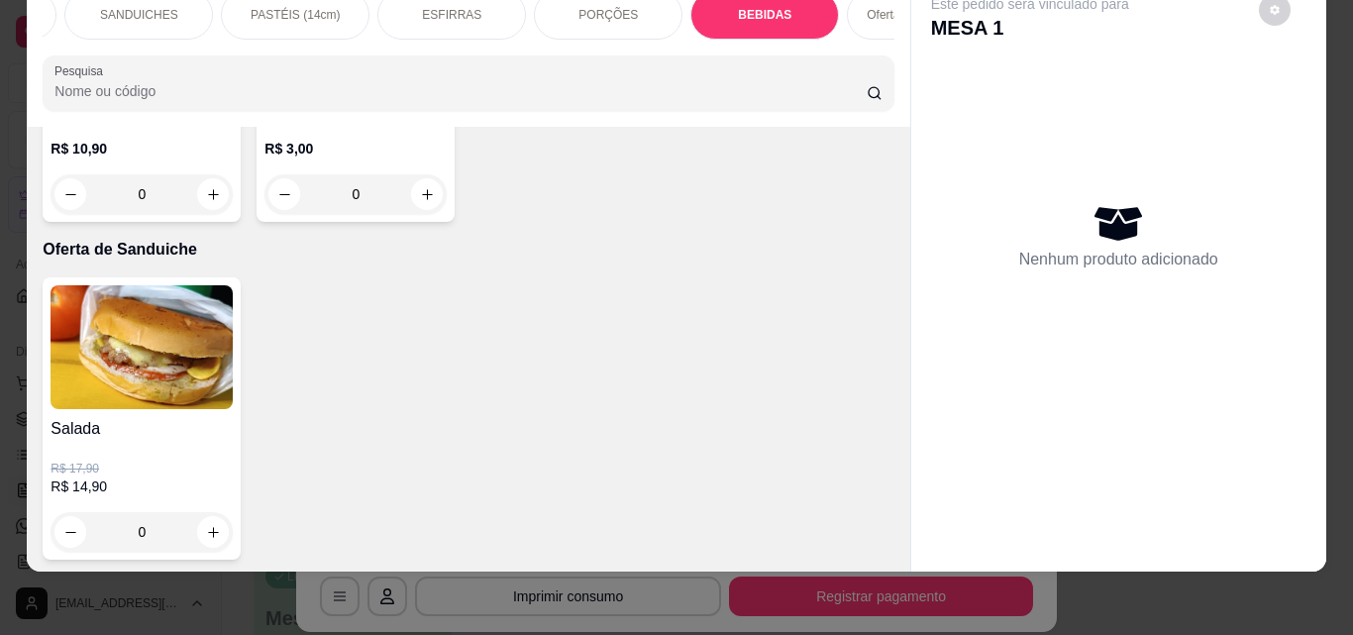
type input "1"
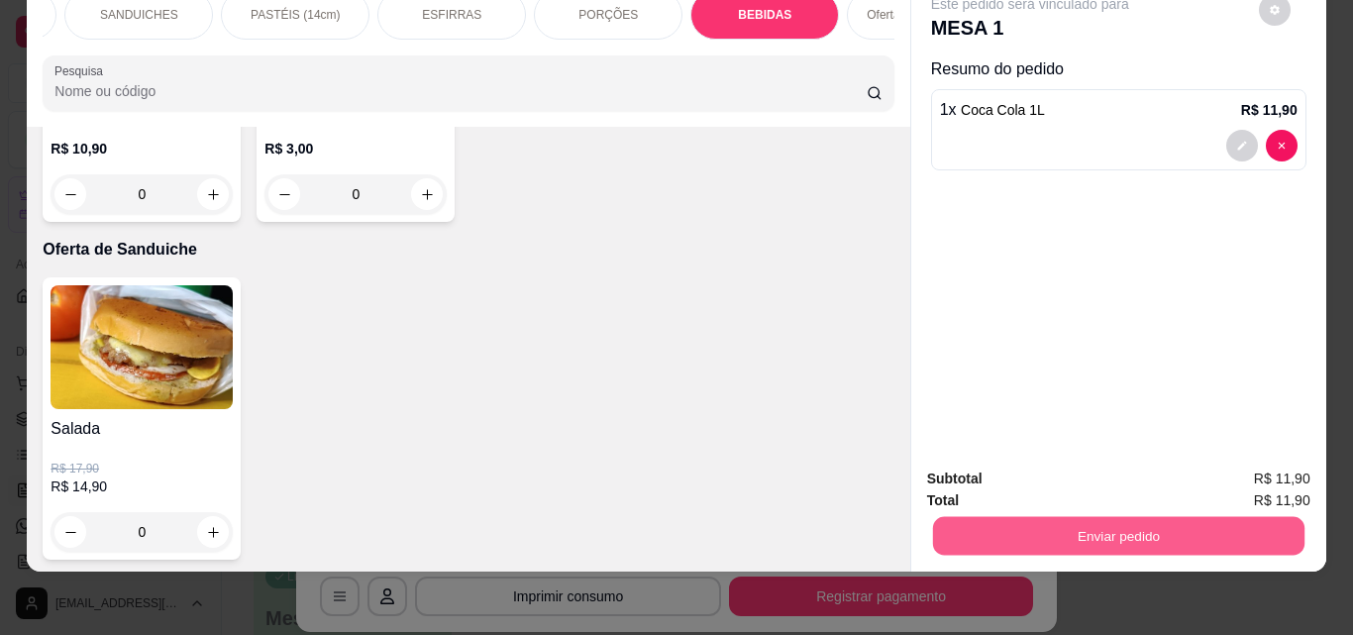
click at [1066, 524] on button "Enviar pedido" at bounding box center [1117, 535] width 371 height 39
click at [1105, 481] on button "Não registrar e enviar pedido" at bounding box center [1053, 473] width 206 height 38
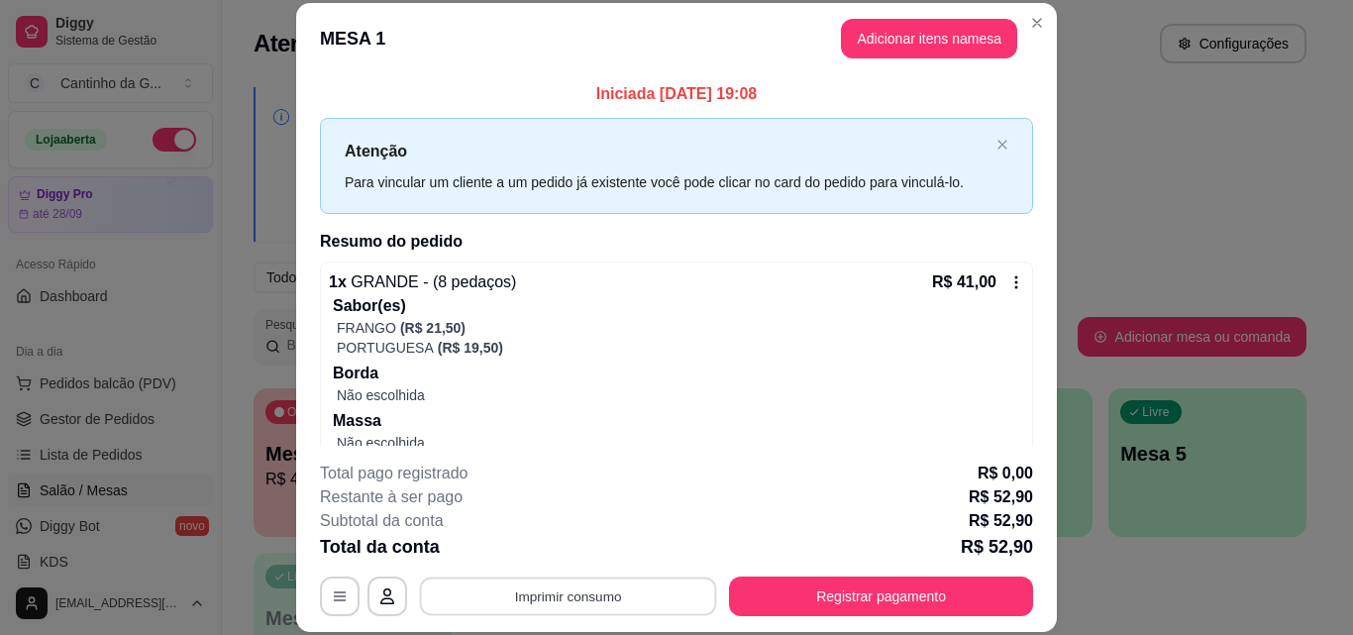
click at [529, 598] on button "Imprimir consumo" at bounding box center [568, 595] width 297 height 39
click at [583, 547] on button "IMPRESSORA" at bounding box center [567, 551] width 144 height 32
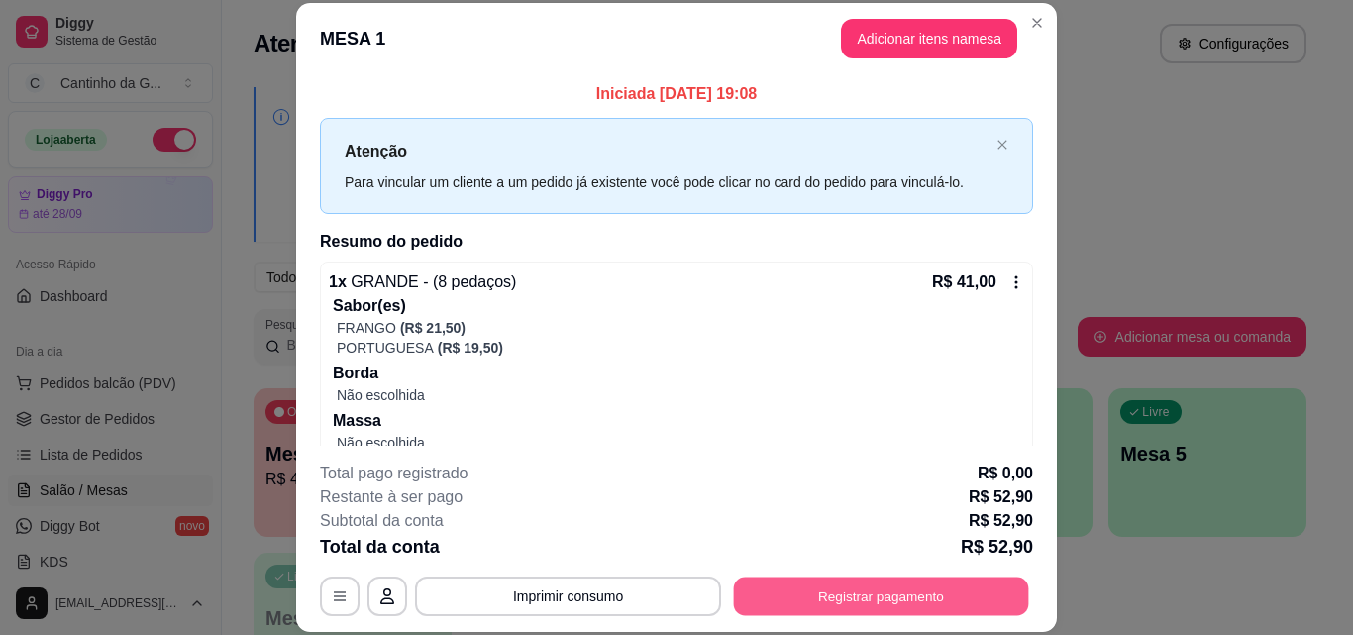
click at [862, 600] on button "Registrar pagamento" at bounding box center [881, 595] width 295 height 39
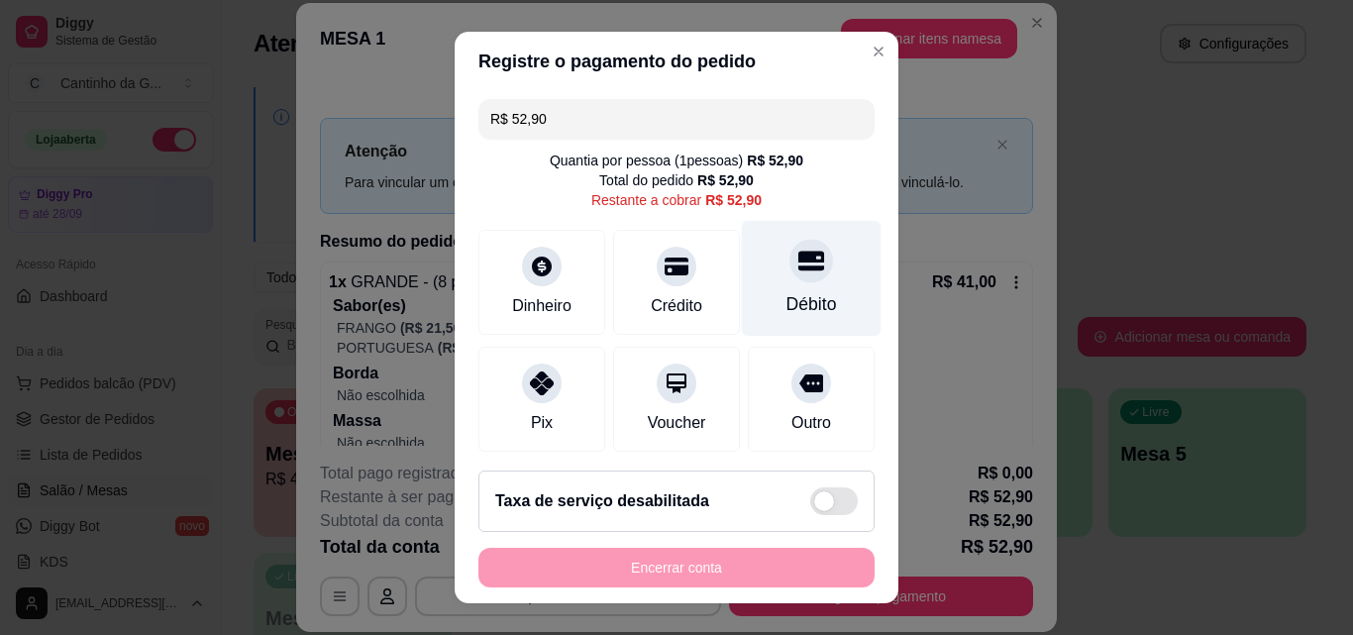
click at [798, 271] on icon at bounding box center [811, 261] width 26 height 26
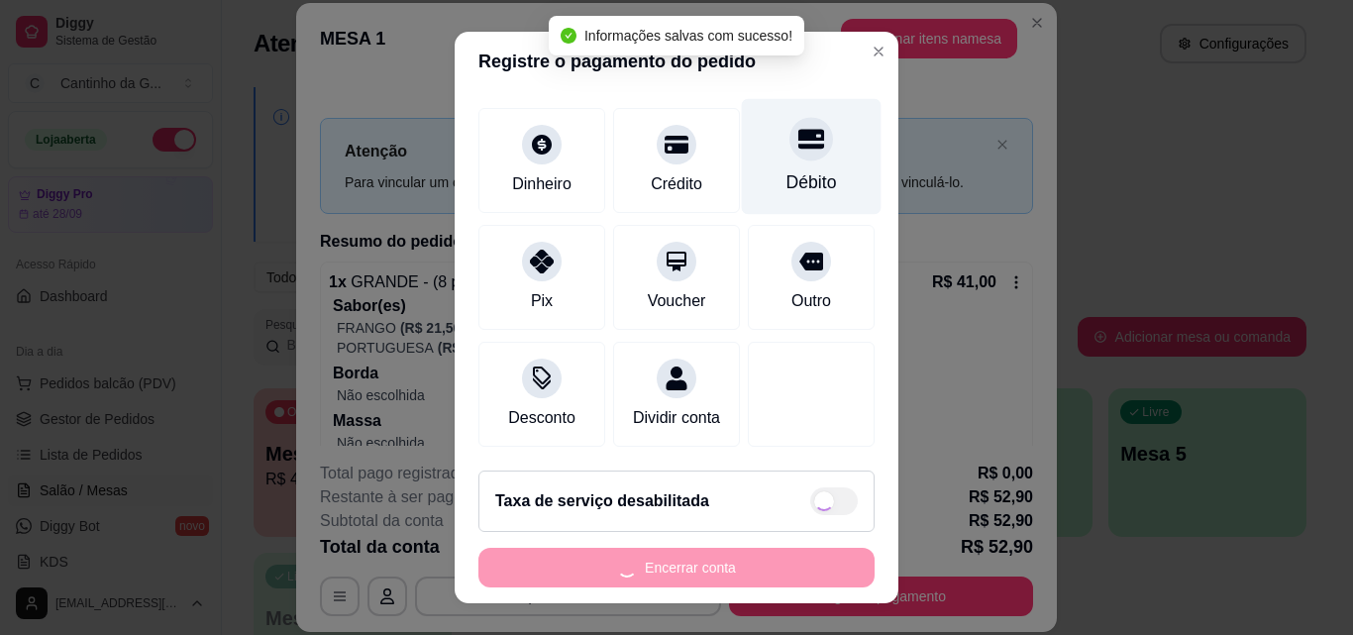
type input "R$ 0,00"
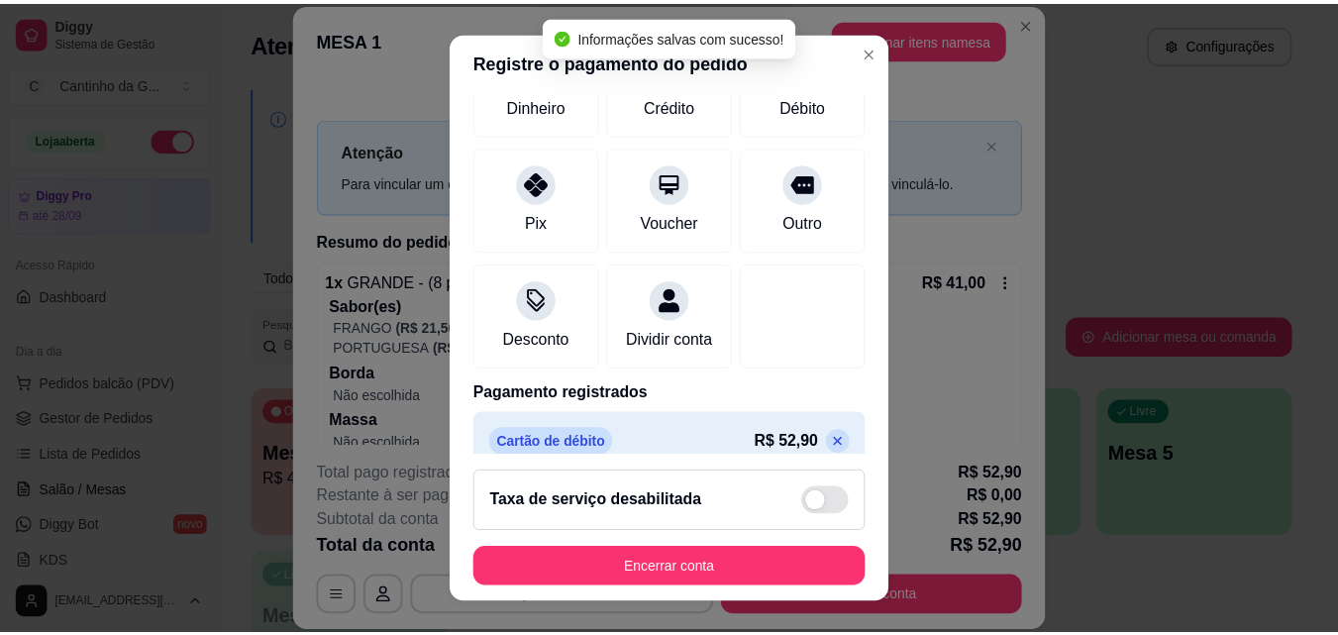
scroll to position [229, 0]
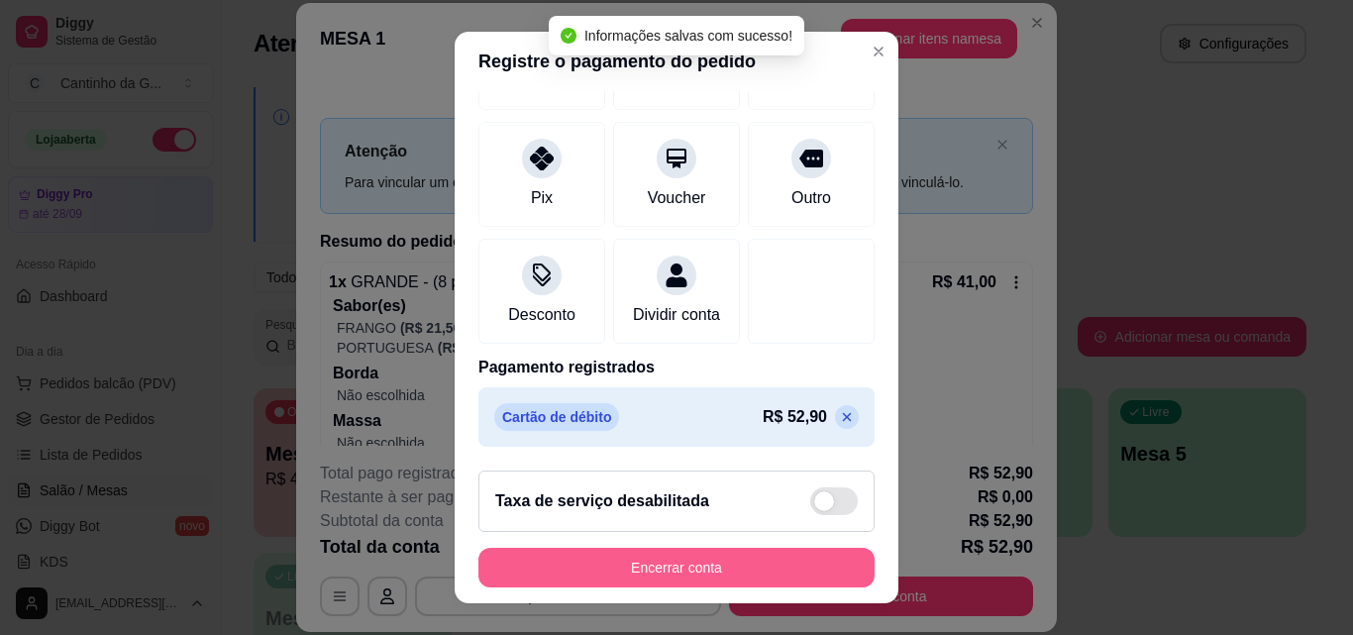
click at [668, 568] on button "Encerrar conta" at bounding box center [676, 568] width 396 height 40
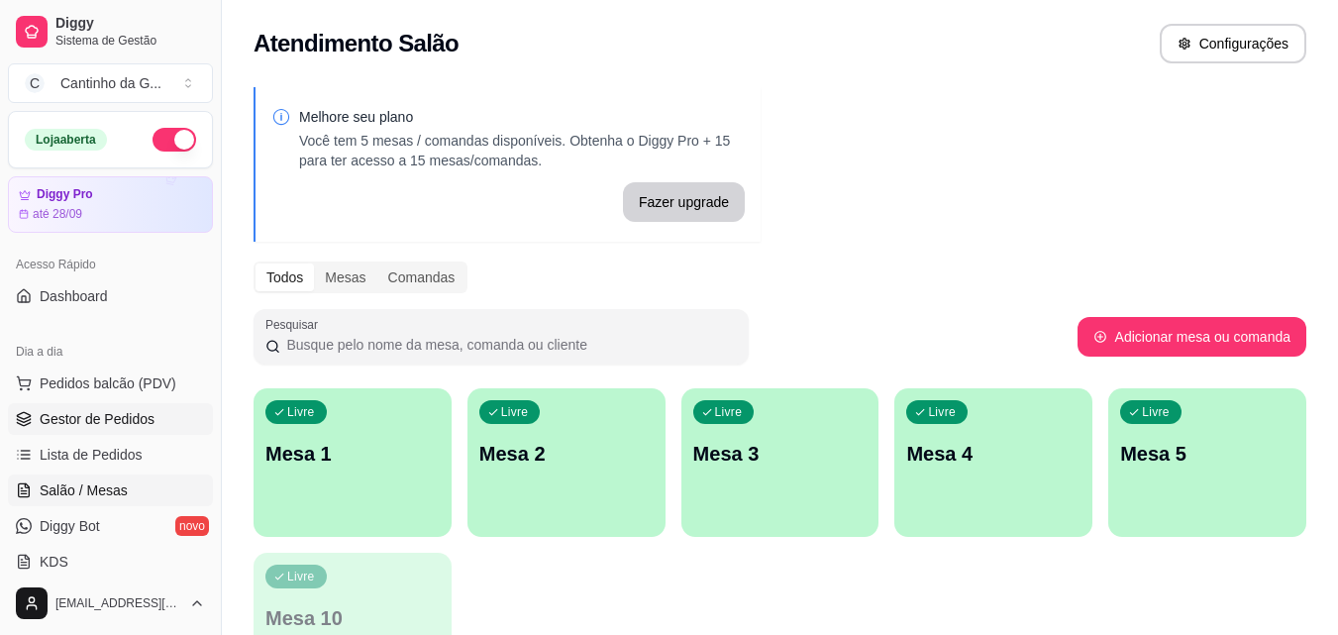
click at [61, 415] on span "Gestor de Pedidos" at bounding box center [97, 419] width 115 height 20
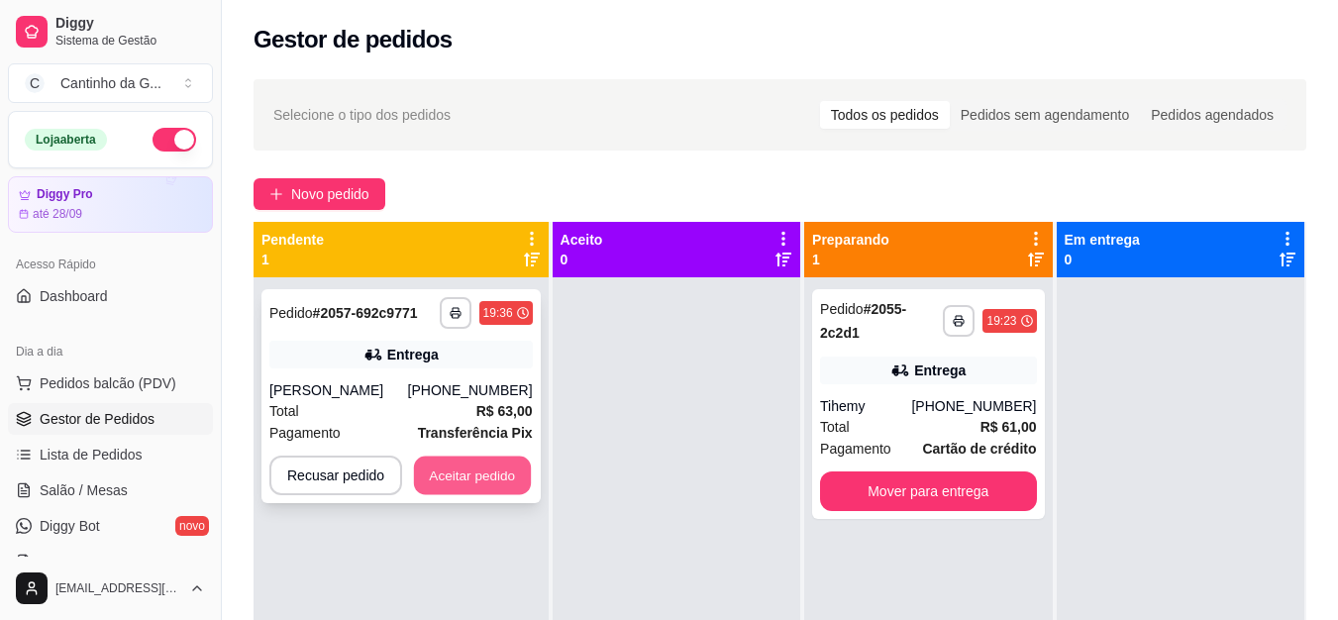
click at [464, 474] on button "Aceitar pedido" at bounding box center [472, 476] width 117 height 39
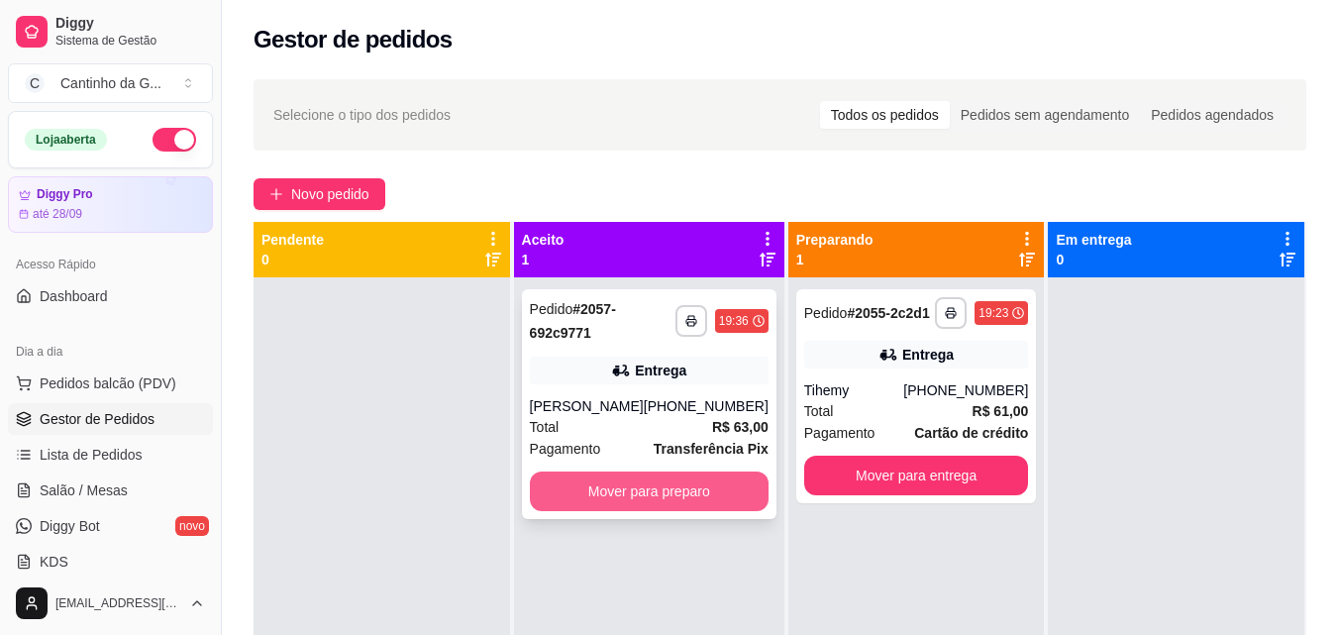
click at [647, 483] on button "Mover para preparo" at bounding box center [649, 491] width 239 height 40
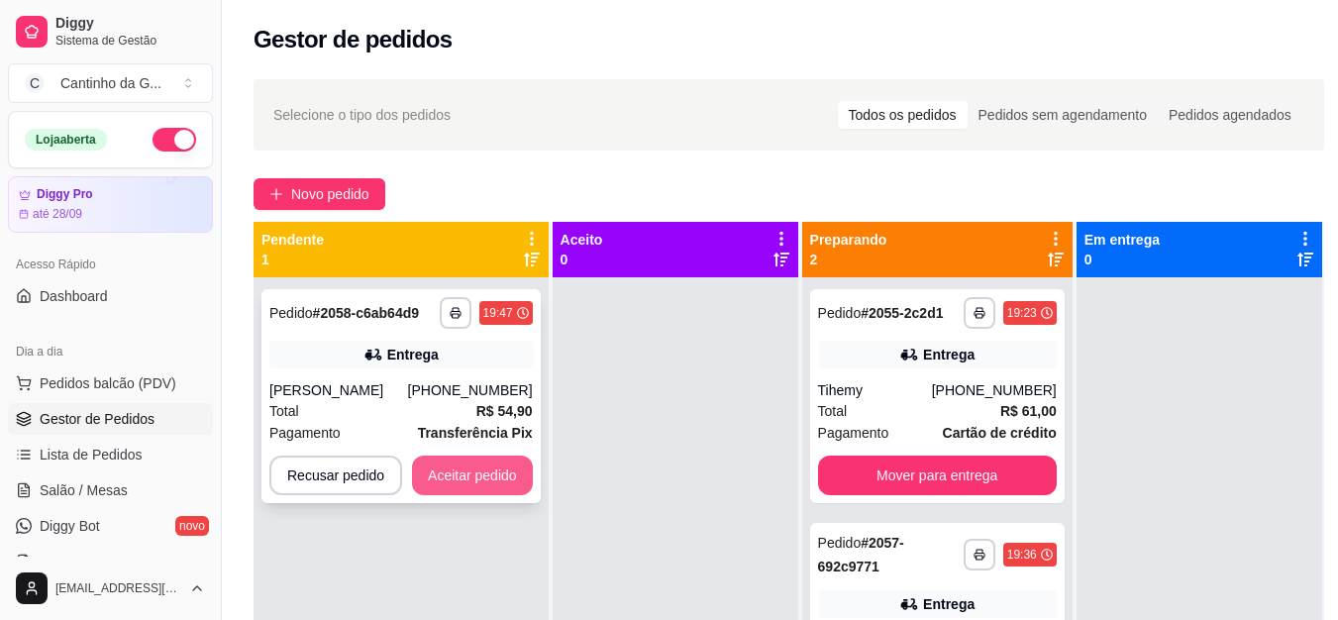
click at [475, 482] on button "Aceitar pedido" at bounding box center [472, 476] width 121 height 40
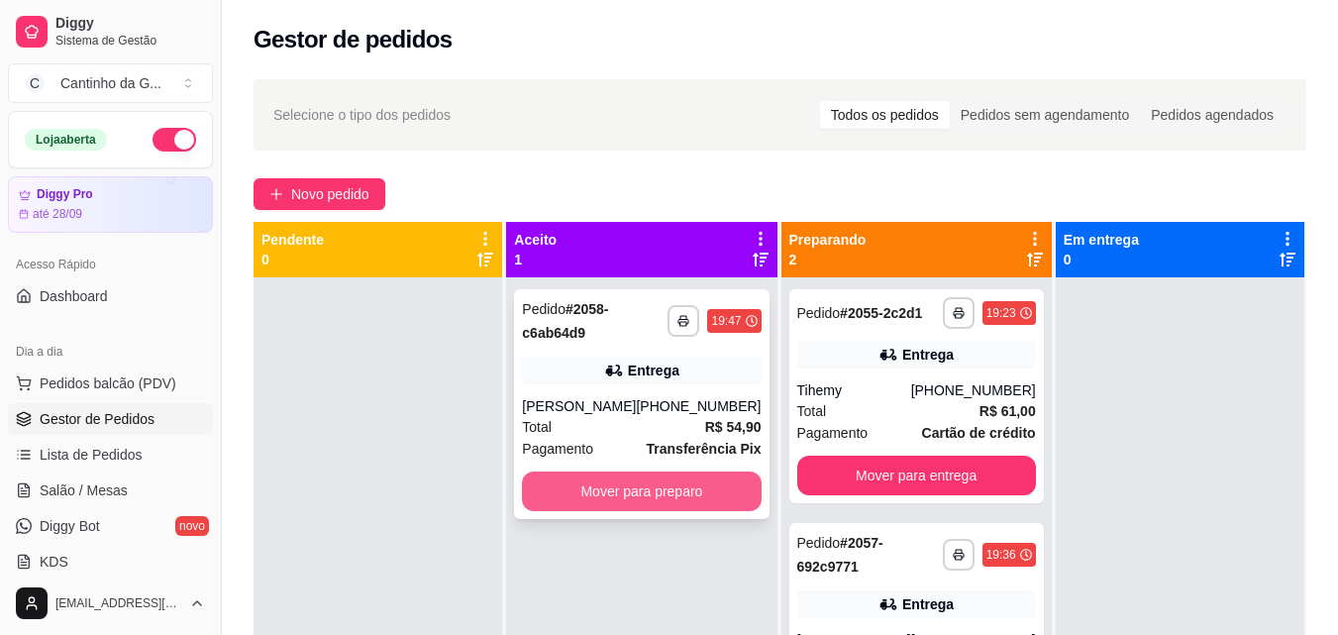
click at [695, 489] on button "Mover para preparo" at bounding box center [641, 491] width 239 height 40
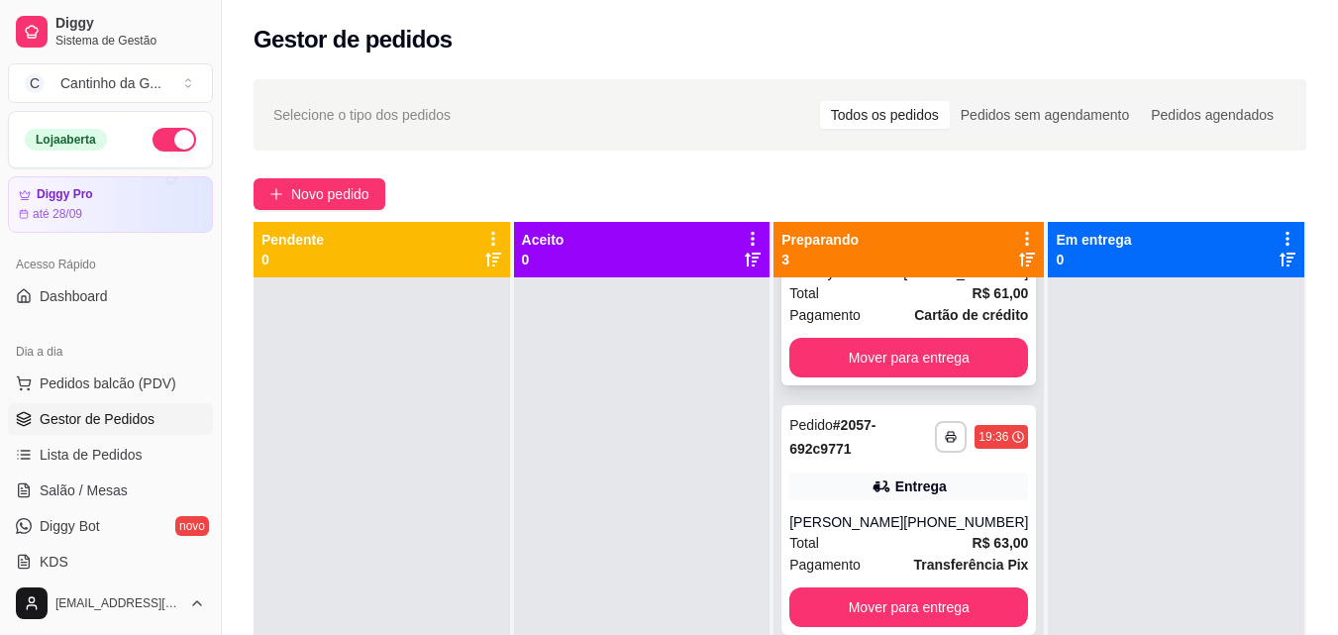
scroll to position [134, 0]
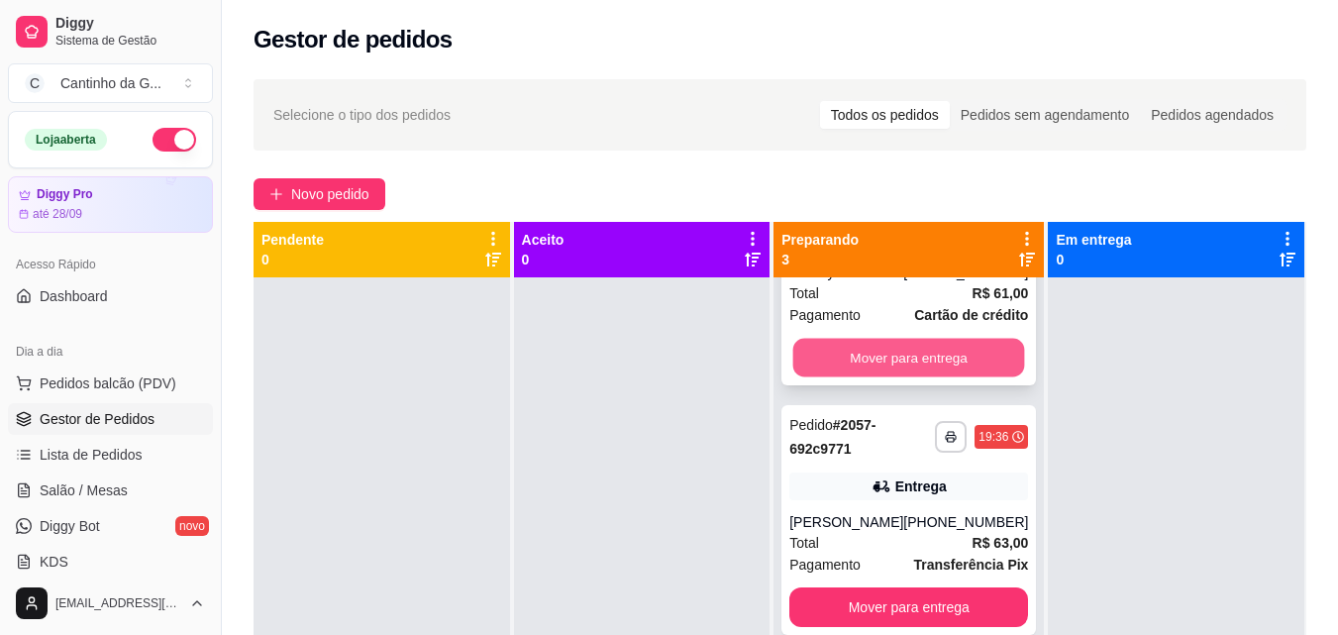
click at [878, 370] on button "Mover para entrega" at bounding box center [909, 358] width 232 height 39
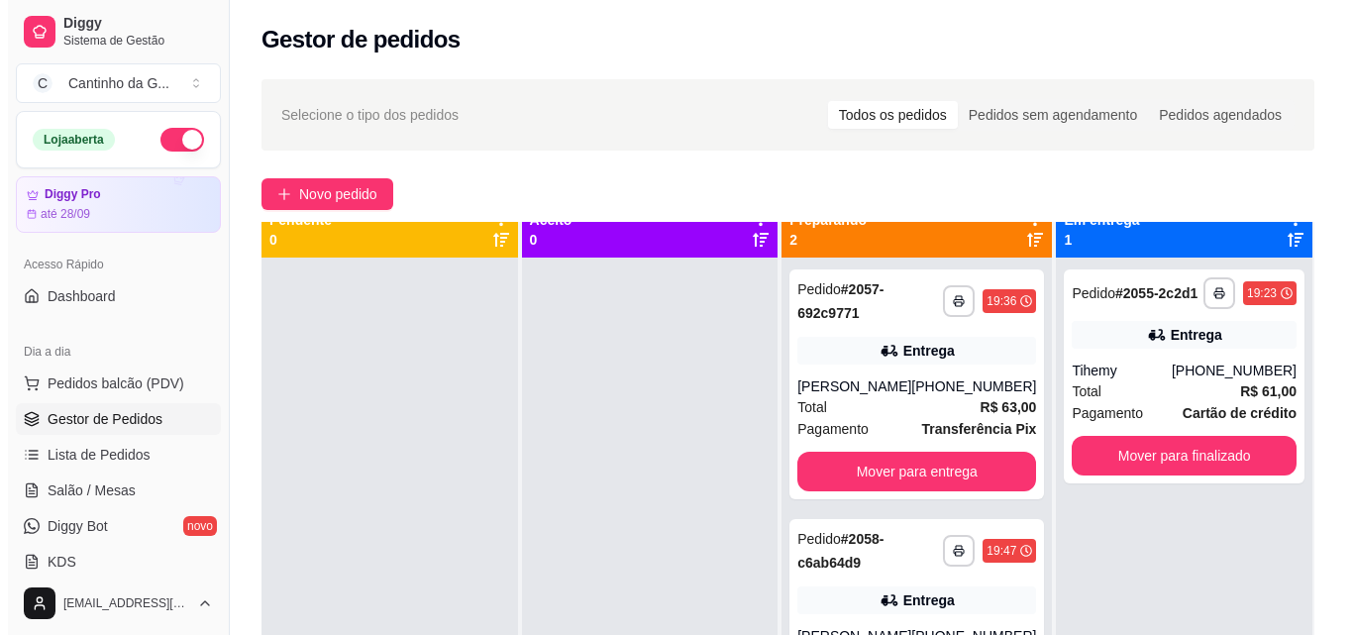
scroll to position [0, 0]
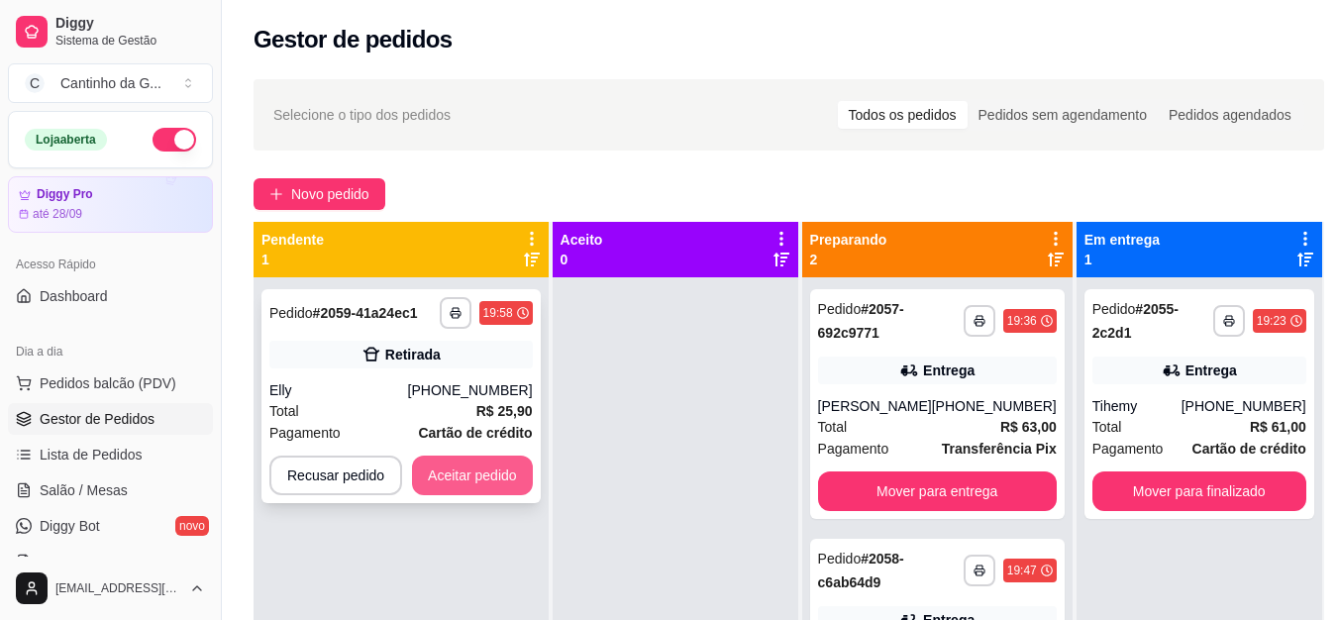
click at [493, 477] on button "Aceitar pedido" at bounding box center [472, 476] width 121 height 40
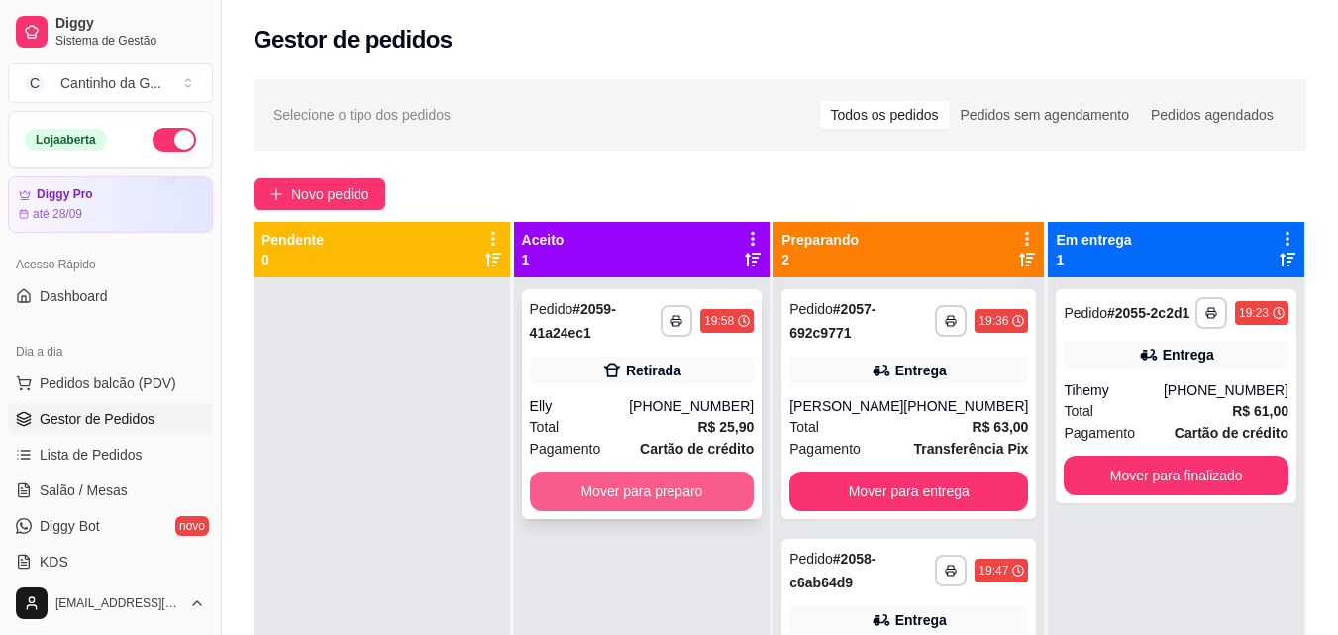
click at [685, 481] on button "Mover para preparo" at bounding box center [642, 491] width 225 height 40
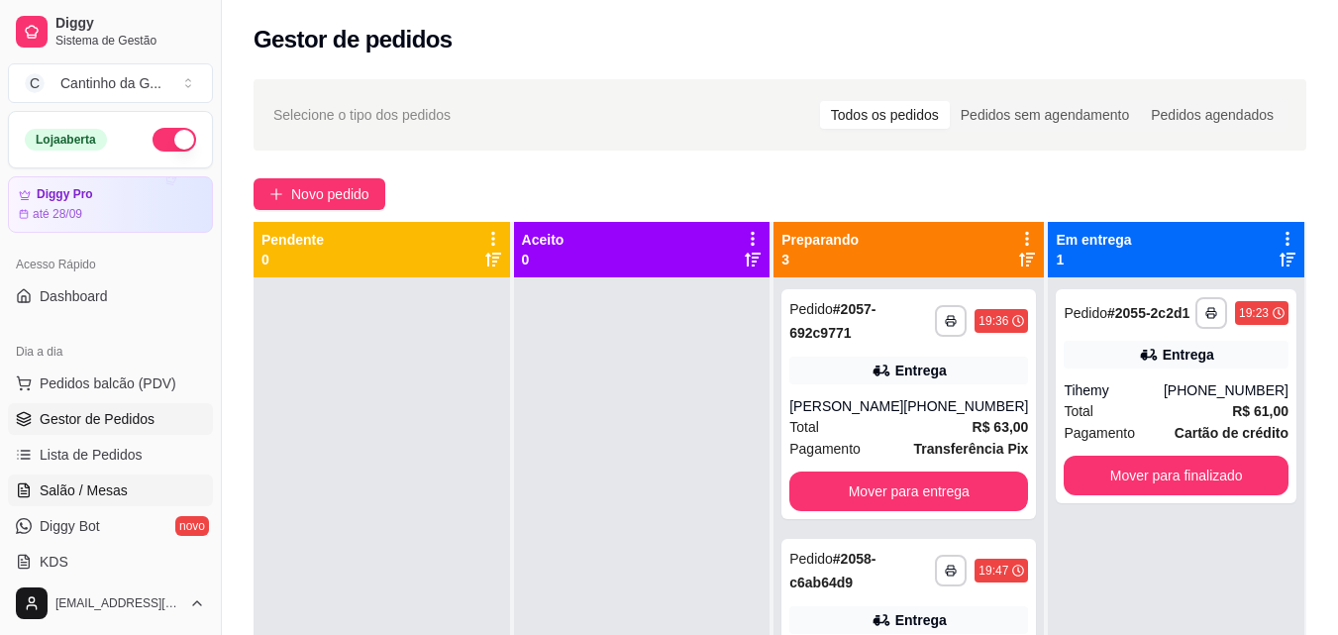
click at [132, 490] on link "Salão / Mesas" at bounding box center [110, 490] width 205 height 32
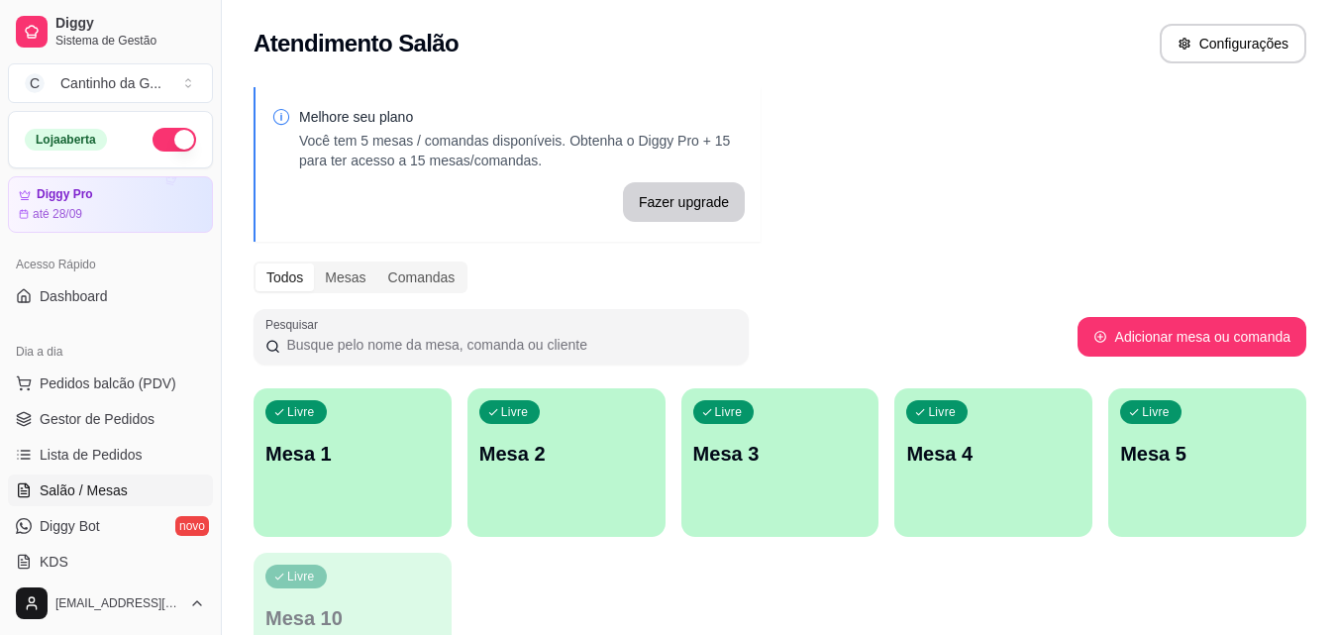
click at [366, 465] on p "Mesa 1" at bounding box center [352, 454] width 174 height 28
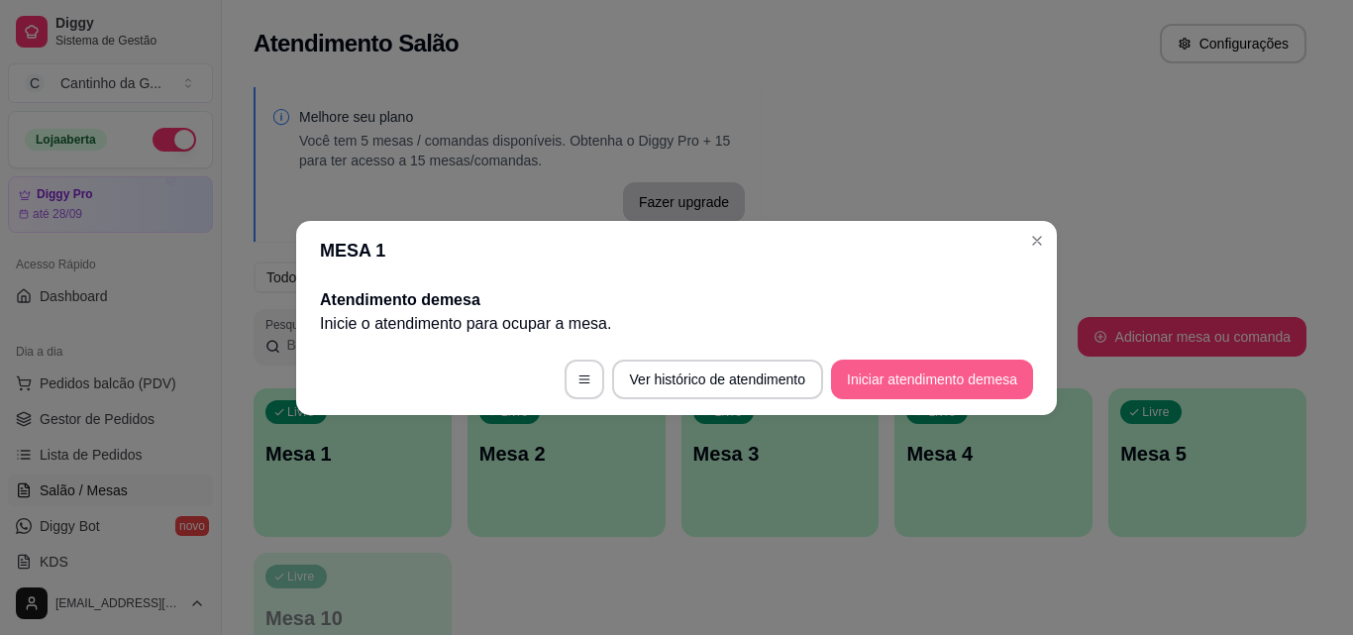
click at [963, 370] on button "Iniciar atendimento de mesa" at bounding box center [932, 380] width 202 height 40
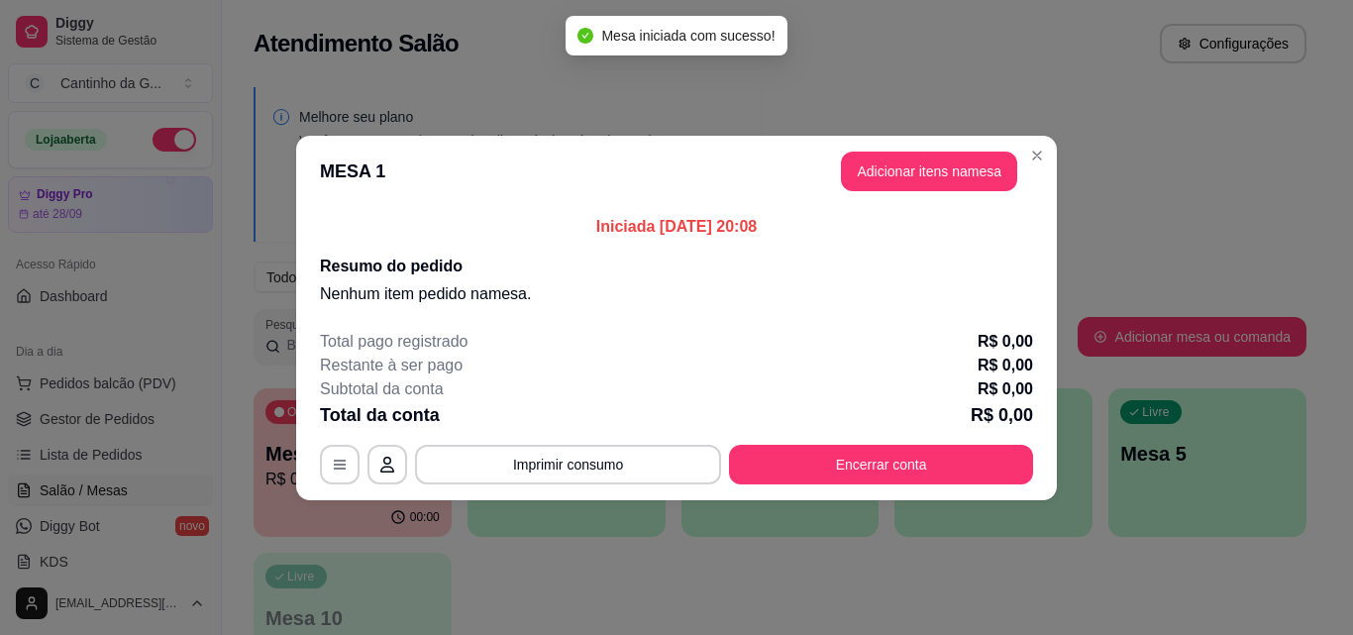
click at [925, 156] on button "Adicionar itens na mesa" at bounding box center [929, 172] width 176 height 40
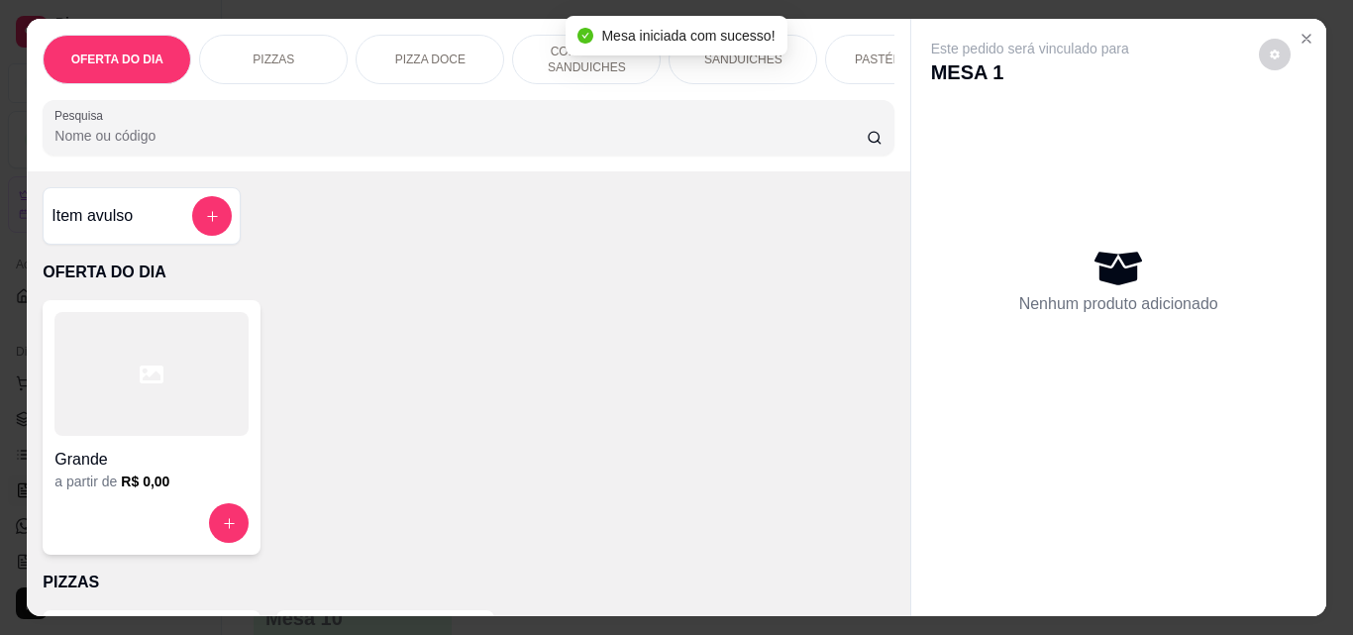
scroll to position [594, 0]
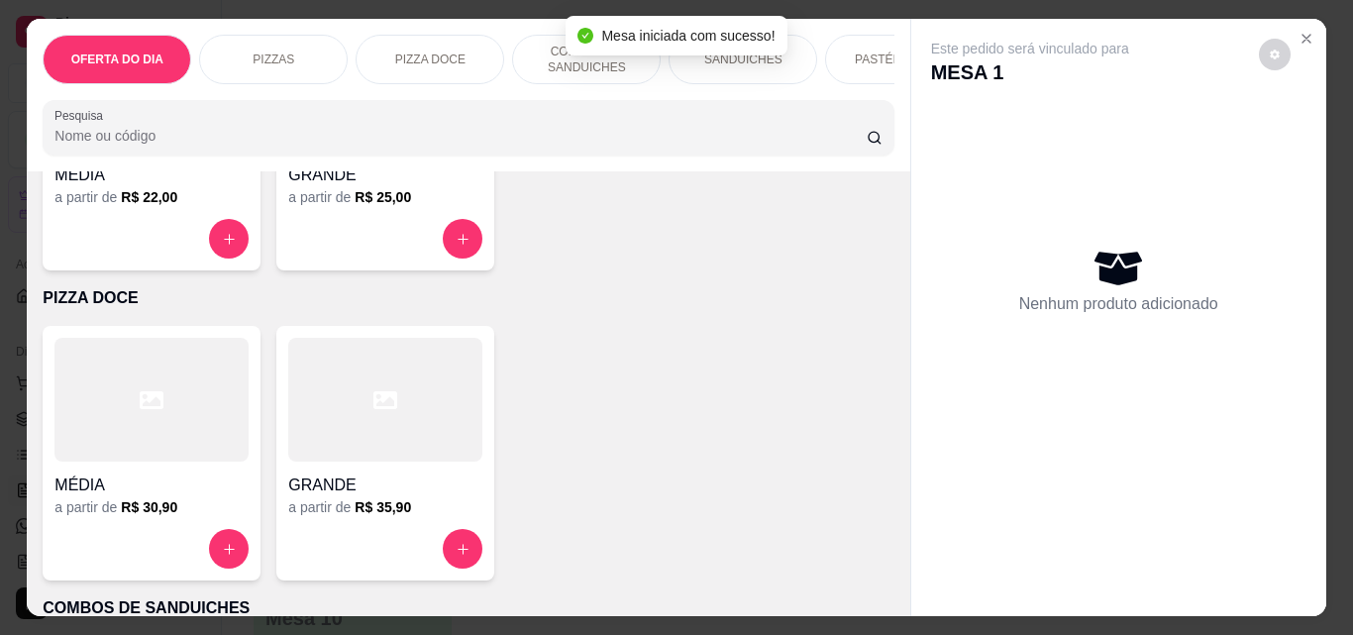
click at [436, 258] on div at bounding box center [385, 239] width 194 height 40
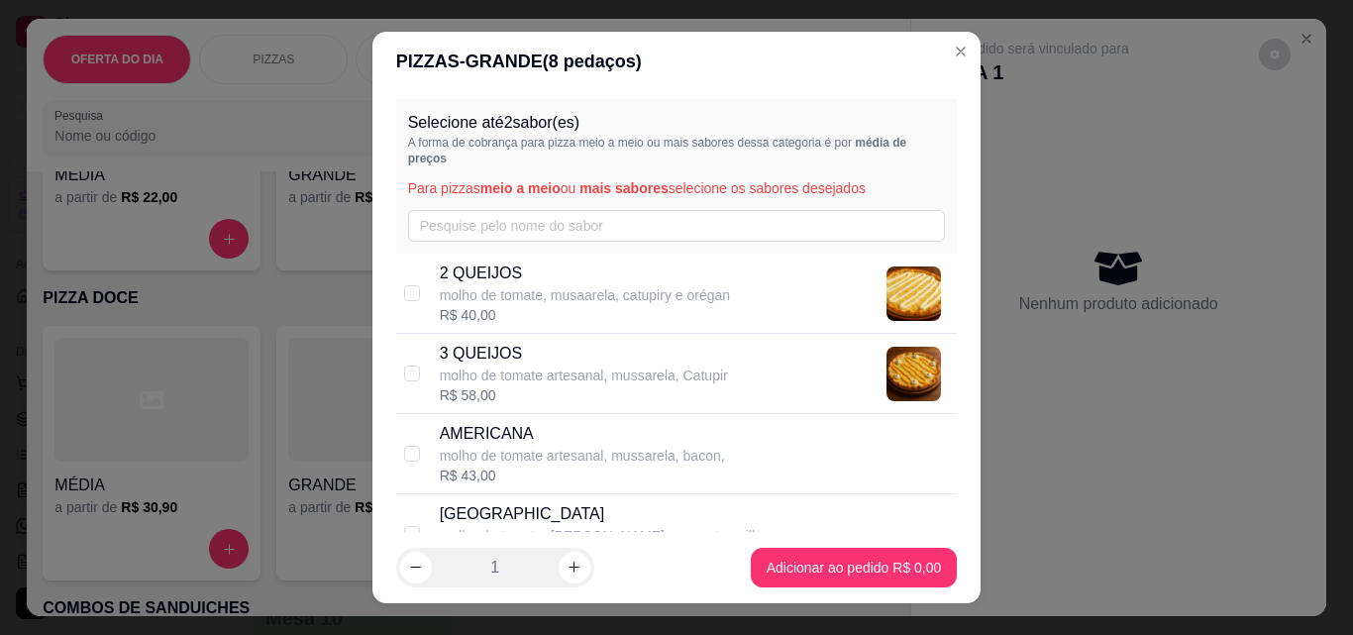
click at [420, 376] on div "3 QUEIJOS molho de tomate artesanal, mussarela, Catupir R$ 58,00" at bounding box center [677, 374] width 562 height 80
checkbox input "true"
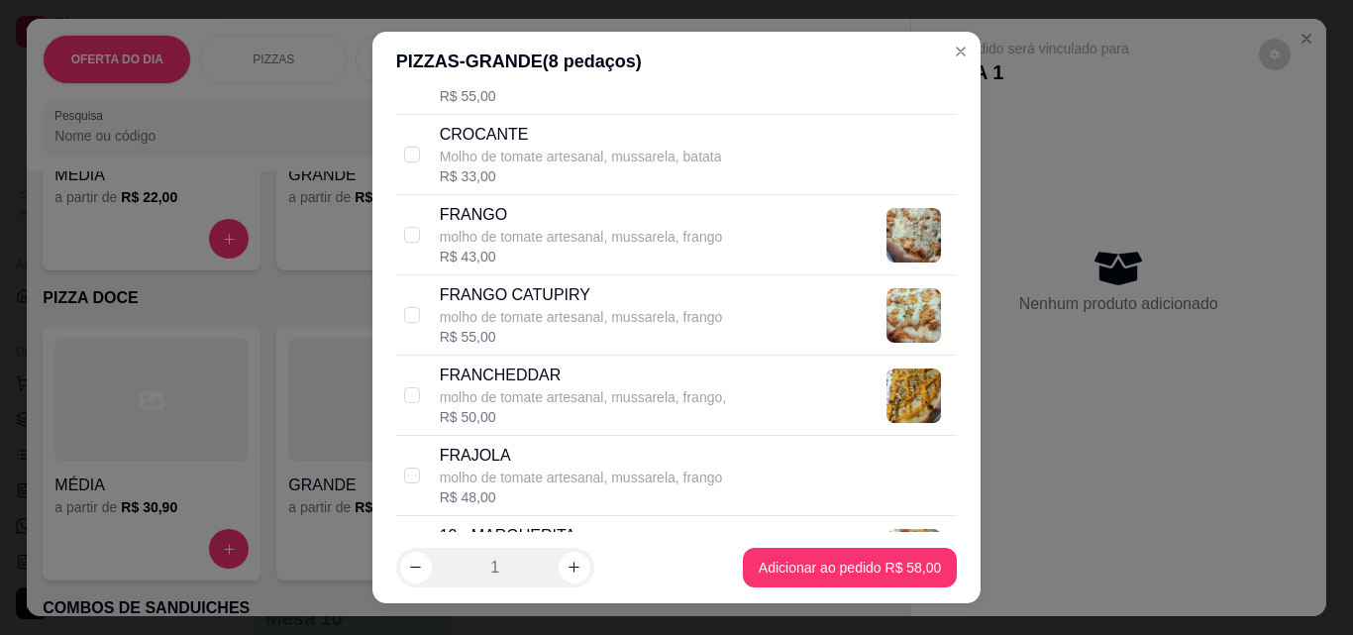
scroll to position [1387, 0]
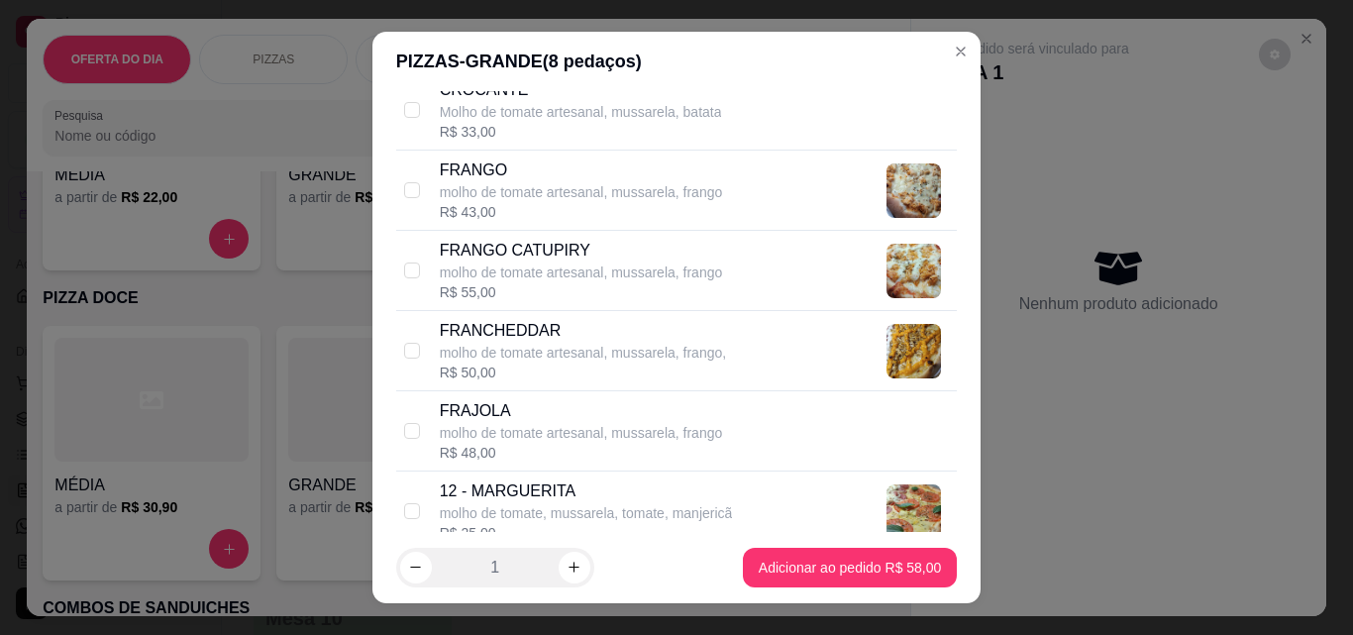
click at [449, 274] on p "molho de tomate artesanal, mussarela, frango" at bounding box center [581, 272] width 283 height 20
checkbox input "true"
click at [798, 590] on footer "1 Adicionar ao pedido R$ 56,50" at bounding box center [676, 567] width 609 height 71
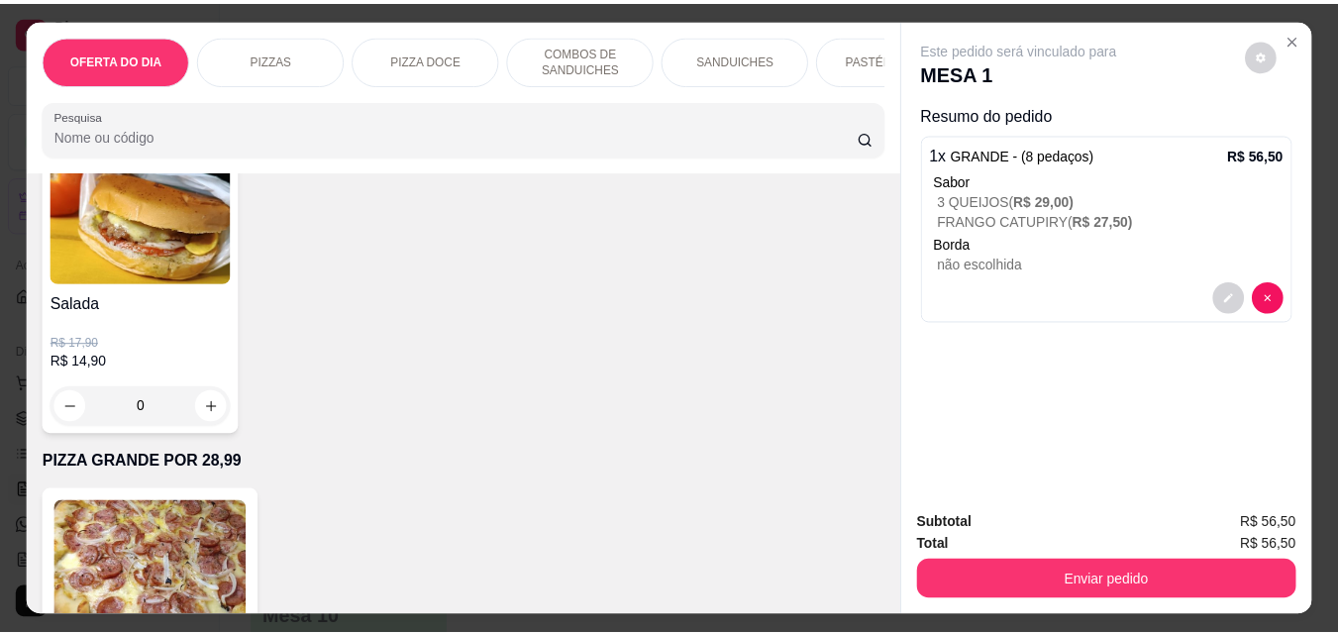
scroll to position [5150, 0]
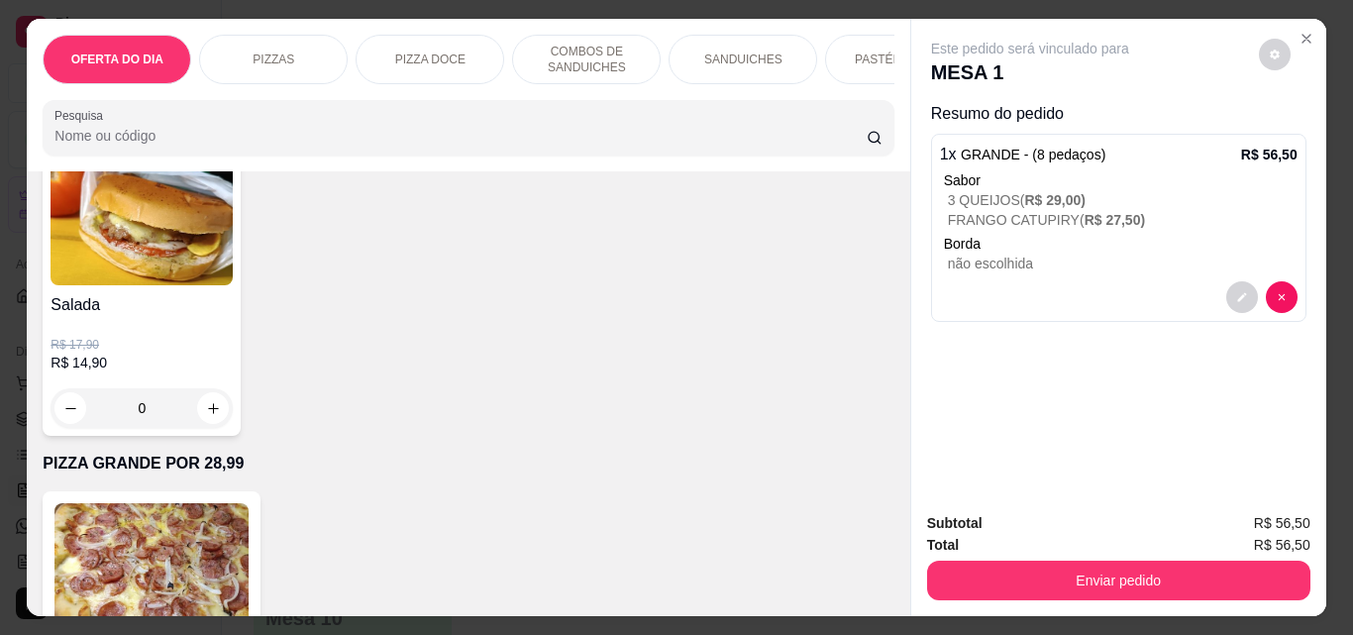
type input "1"
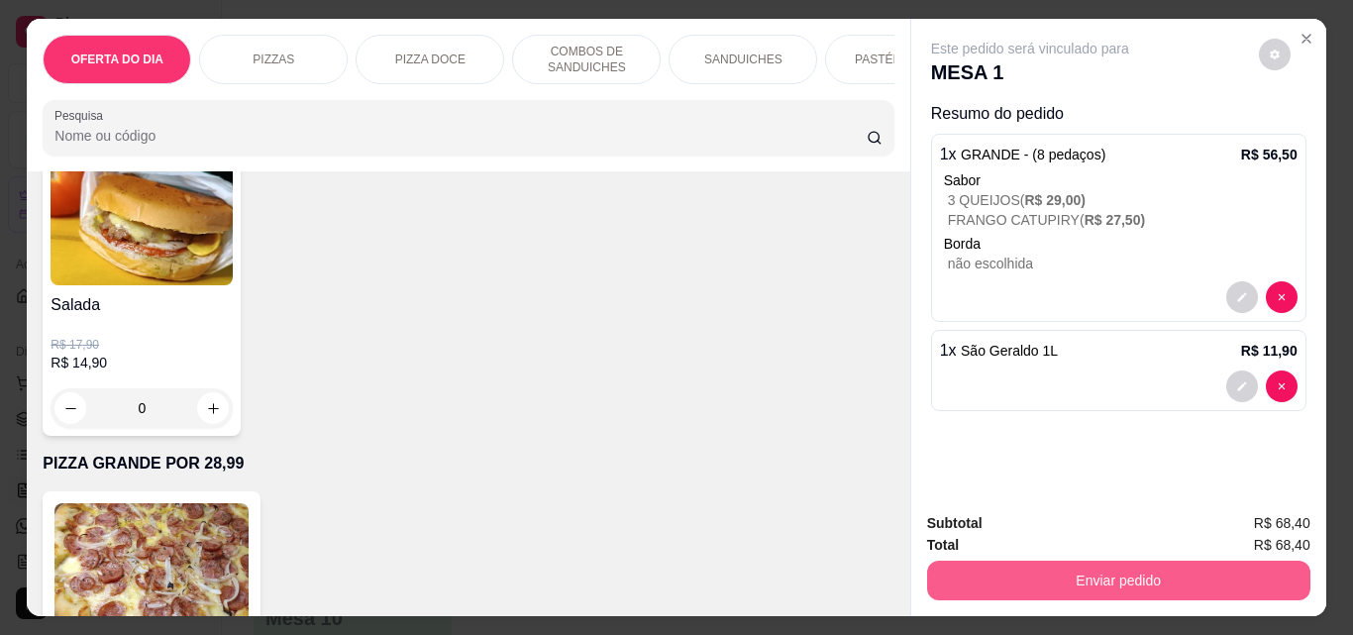
click at [1095, 579] on button "Enviar pedido" at bounding box center [1118, 581] width 383 height 40
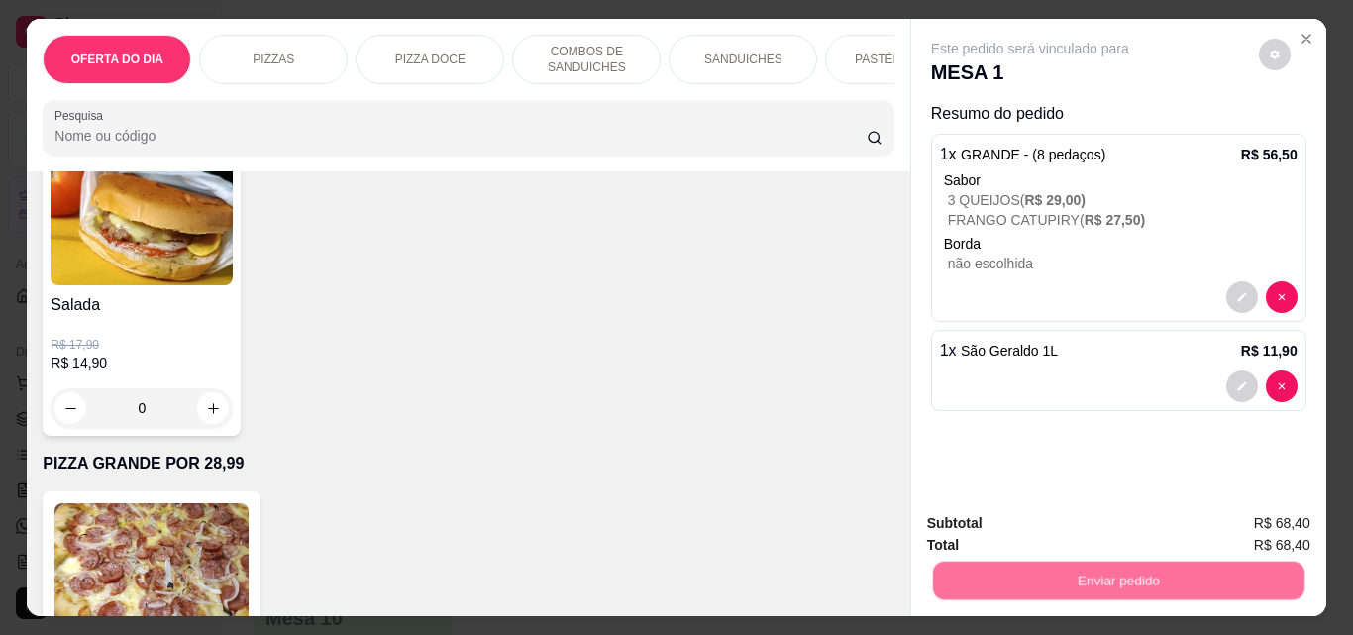
click at [1085, 521] on button "Não registrar e enviar pedido" at bounding box center [1053, 524] width 206 height 38
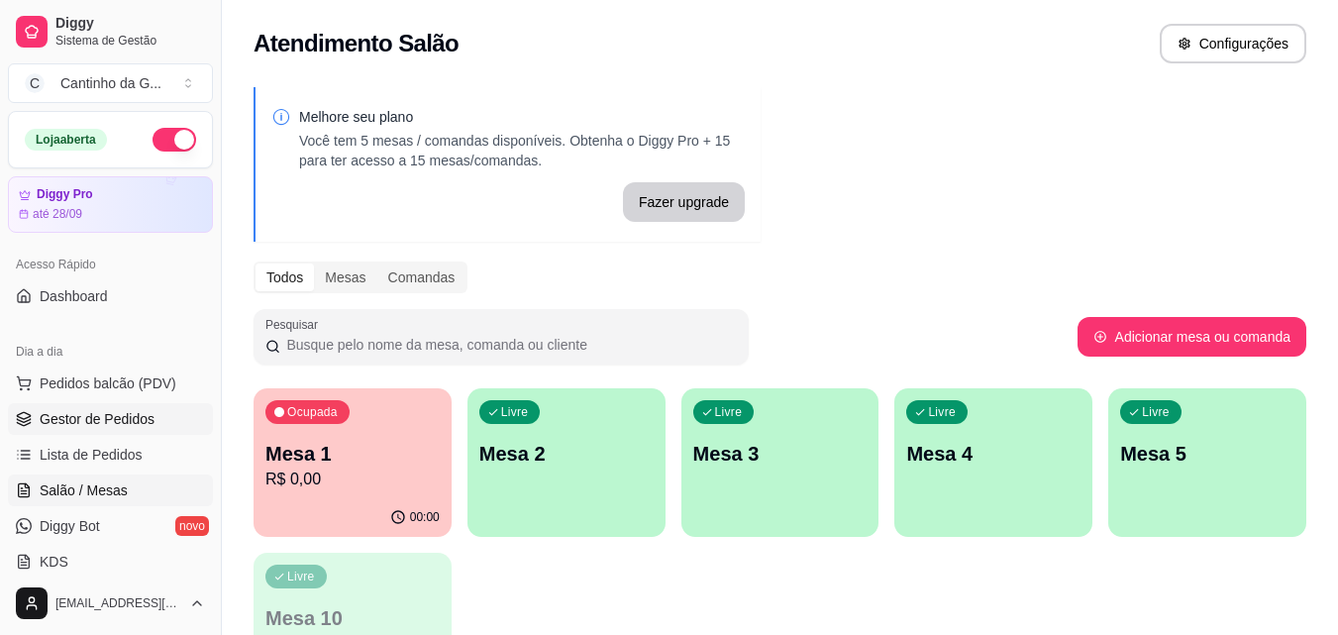
click at [58, 409] on span "Gestor de Pedidos" at bounding box center [97, 419] width 115 height 20
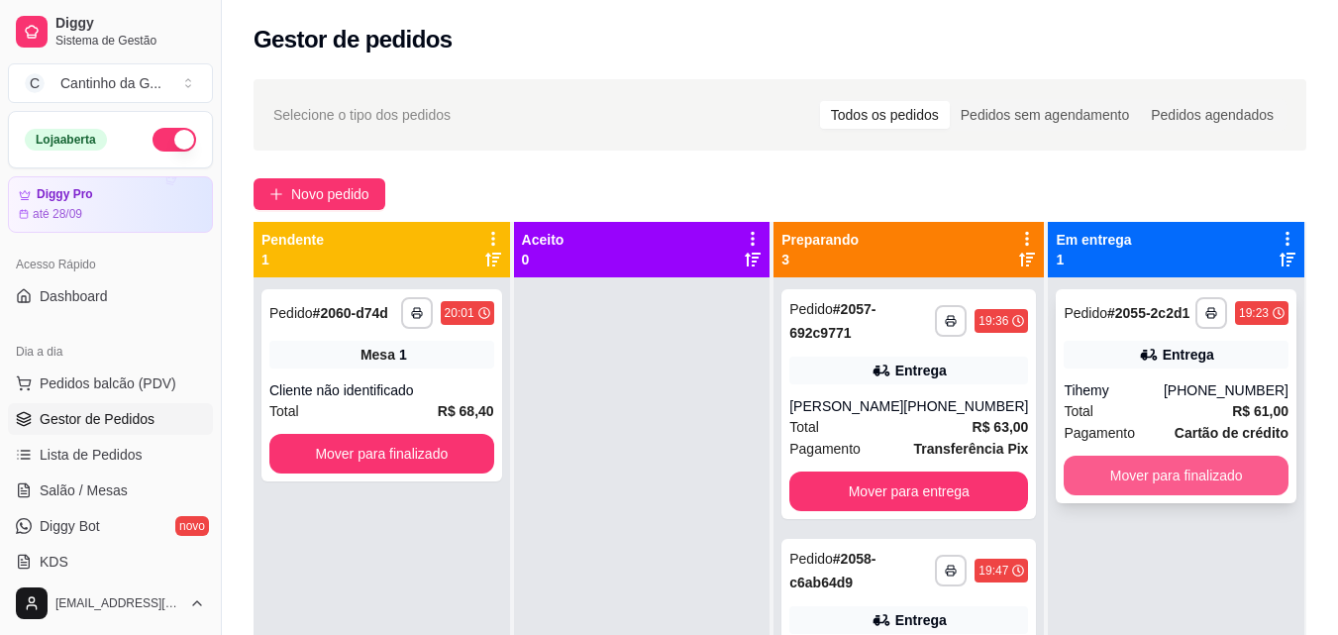
click at [1210, 478] on button "Mover para finalizado" at bounding box center [1176, 476] width 225 height 40
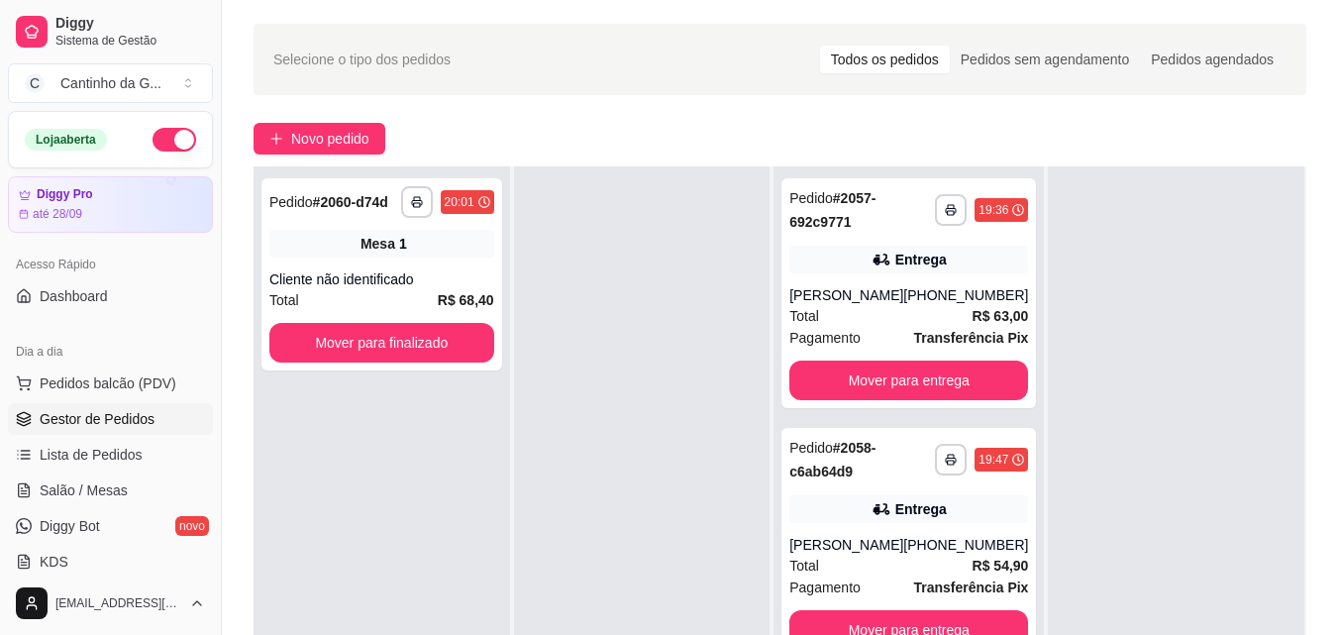
scroll to position [99, 0]
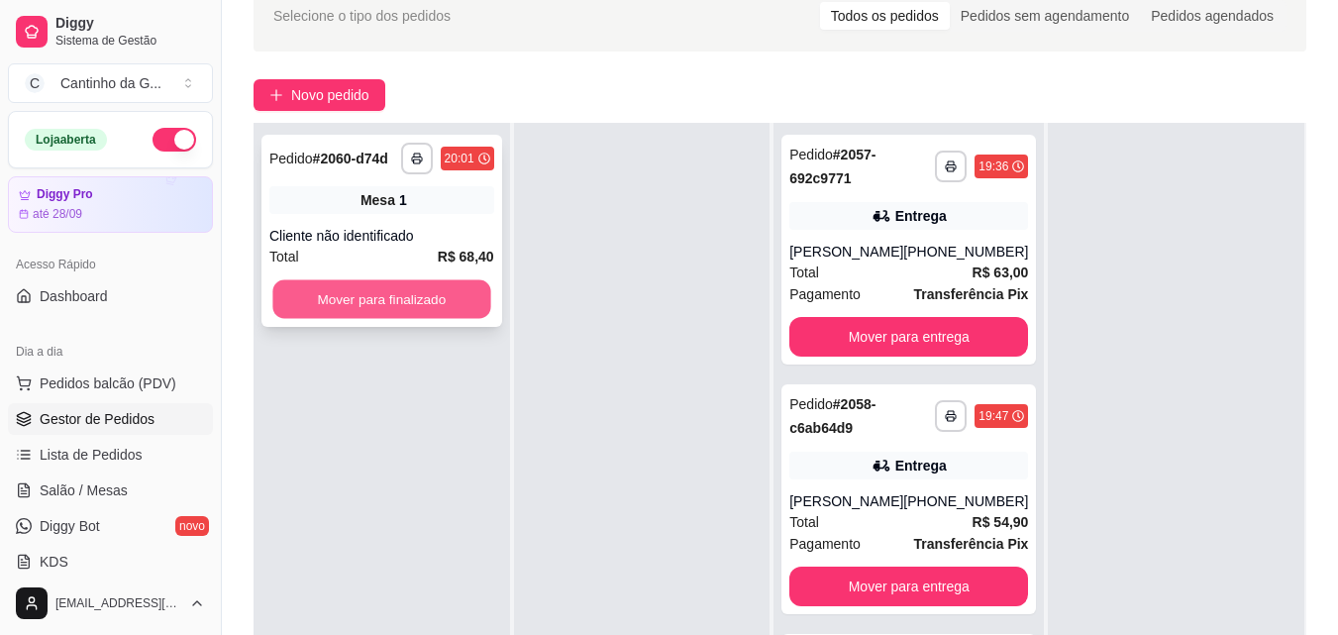
click at [416, 312] on button "Mover para finalizado" at bounding box center [381, 299] width 218 height 39
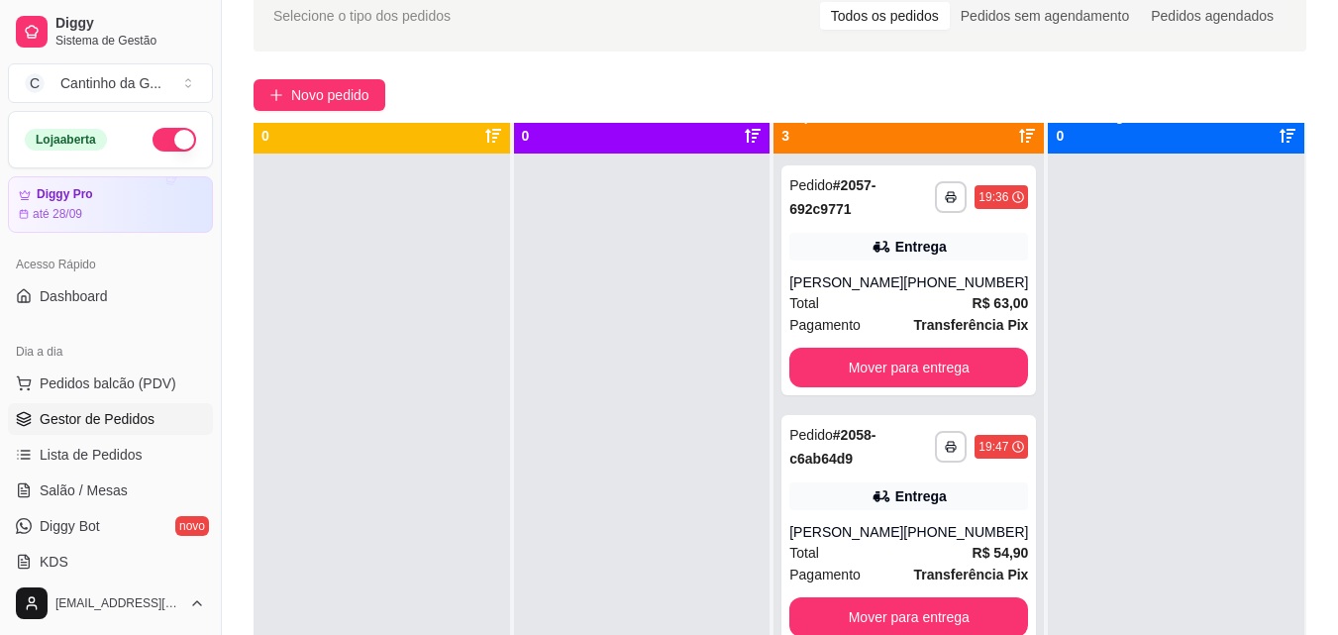
scroll to position [0, 0]
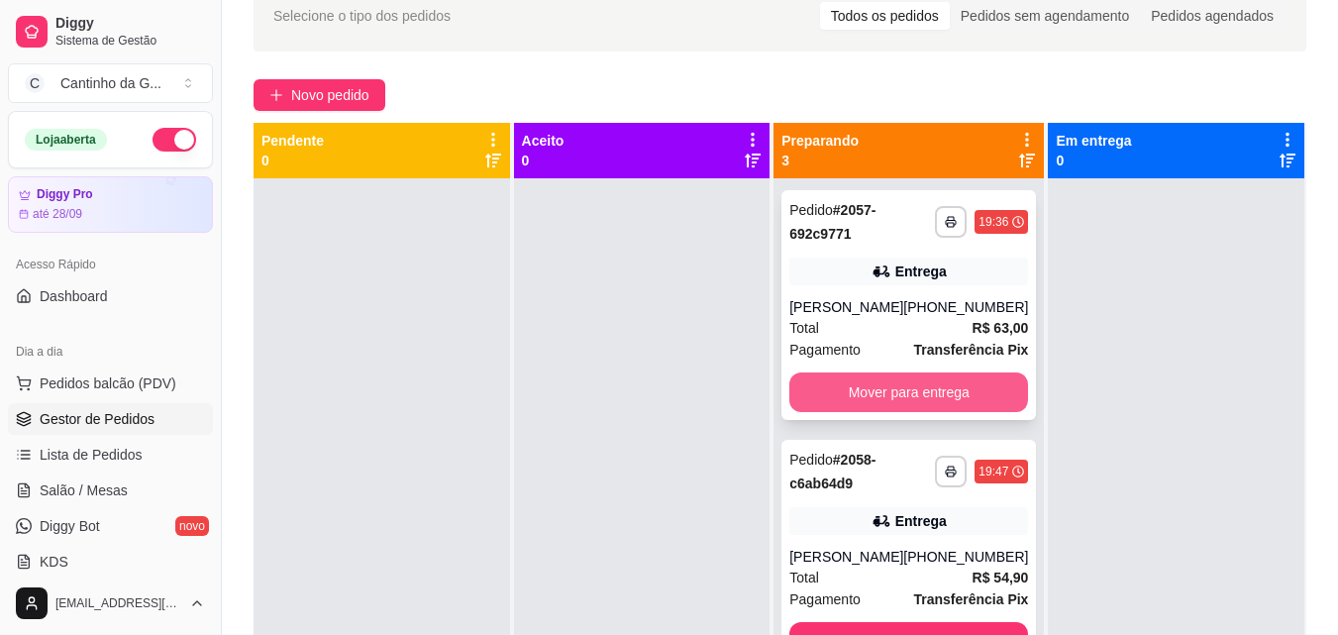
click at [896, 392] on button "Mover para entrega" at bounding box center [908, 392] width 239 height 40
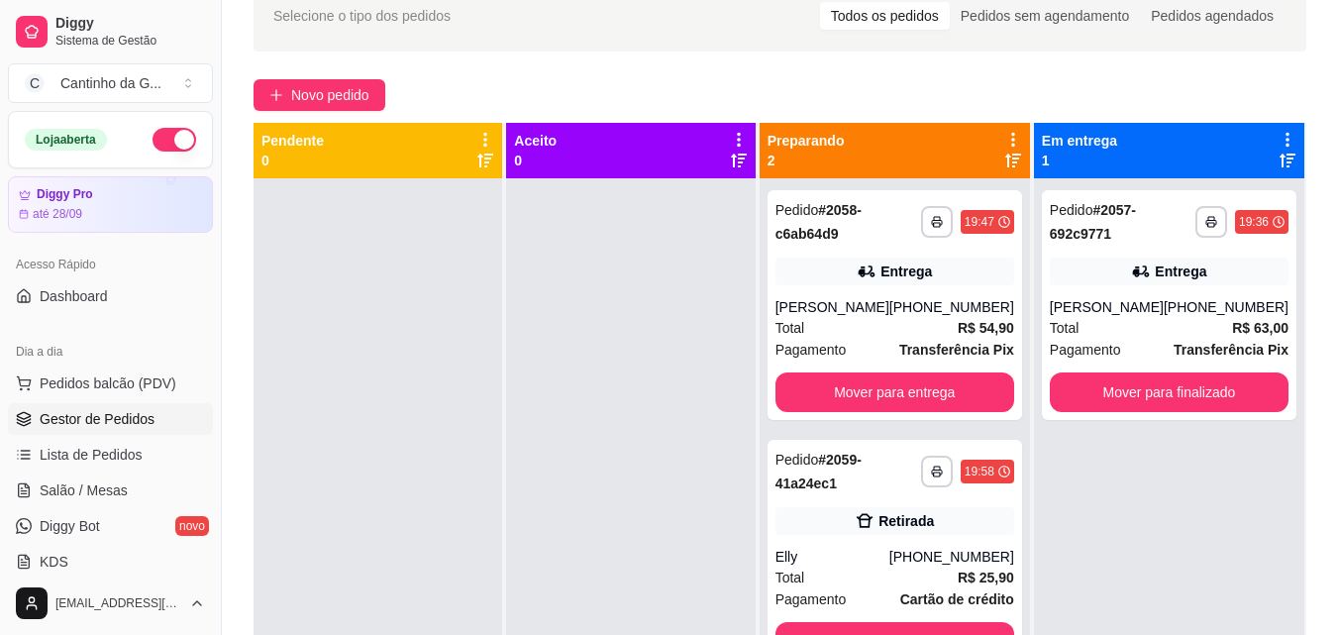
scroll to position [55, 0]
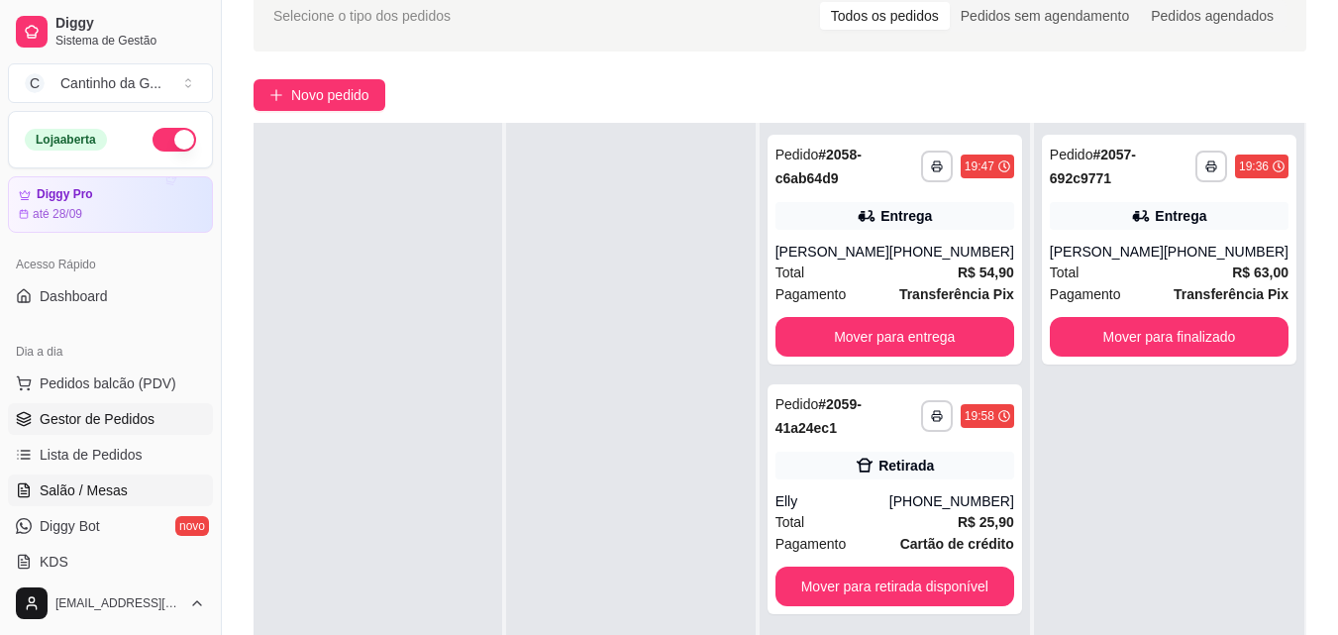
click at [145, 479] on link "Salão / Mesas" at bounding box center [110, 490] width 205 height 32
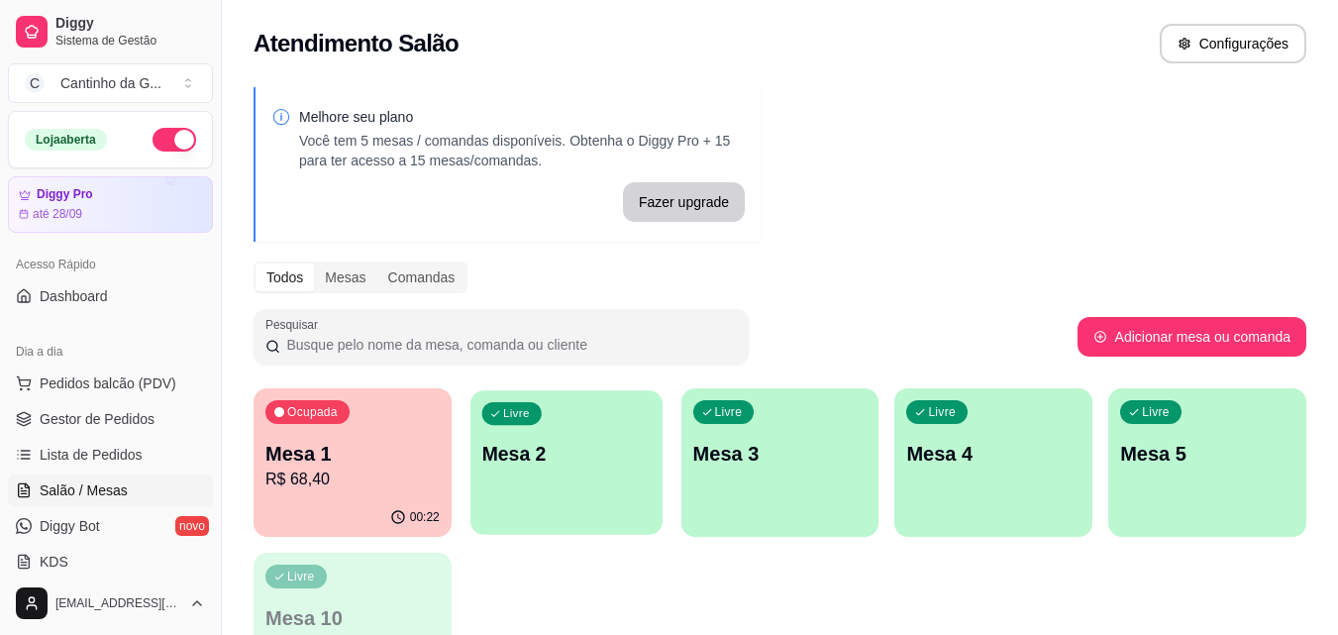
click at [605, 435] on div "Livre Mesa 2" at bounding box center [566, 450] width 192 height 121
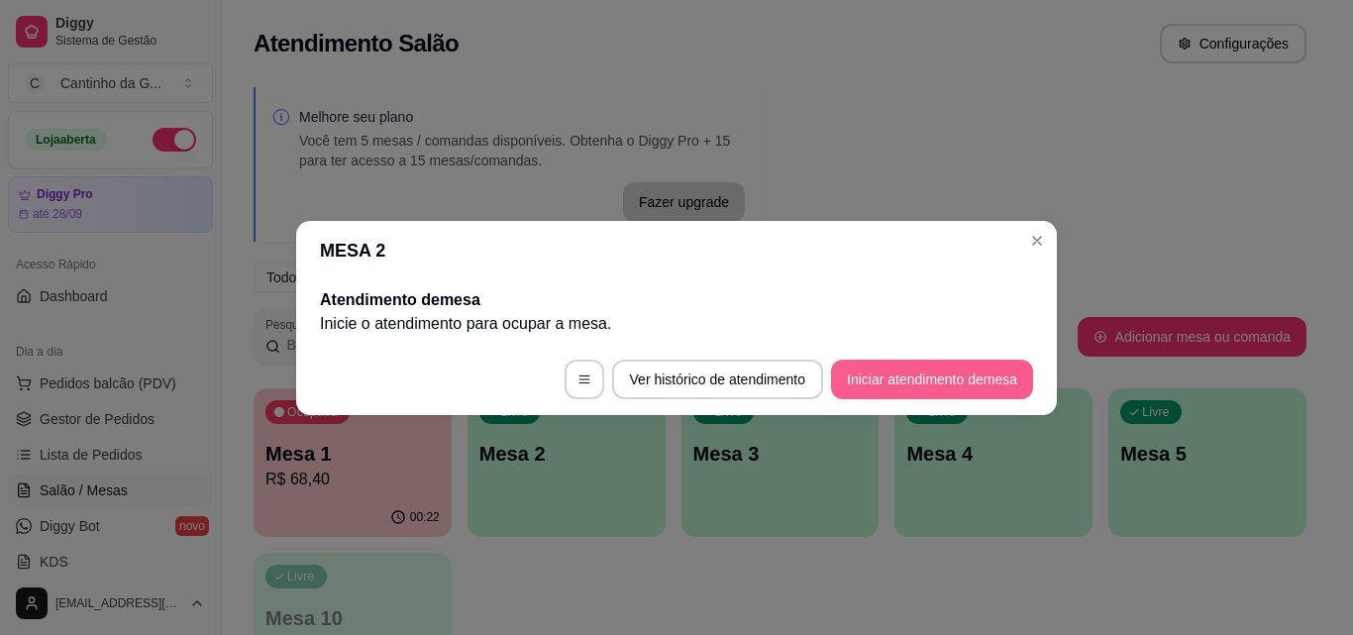
click at [991, 380] on button "Iniciar atendimento de mesa" at bounding box center [932, 380] width 202 height 40
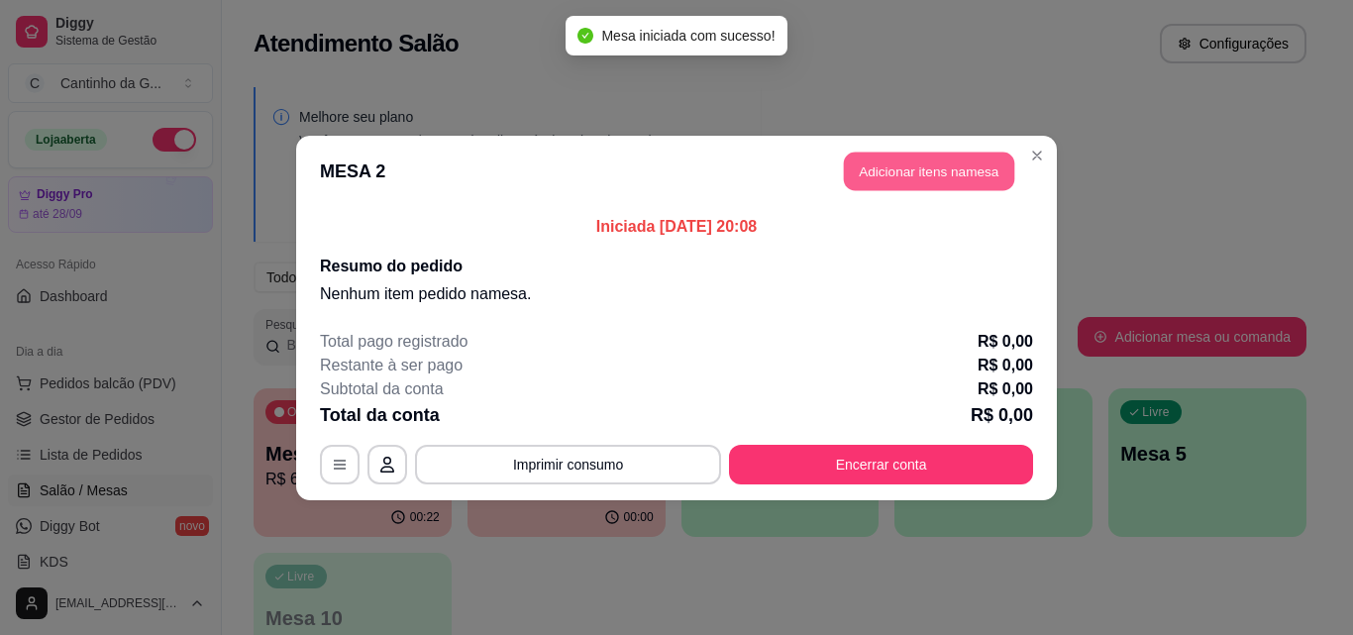
click at [974, 184] on button "Adicionar itens na mesa" at bounding box center [929, 171] width 170 height 39
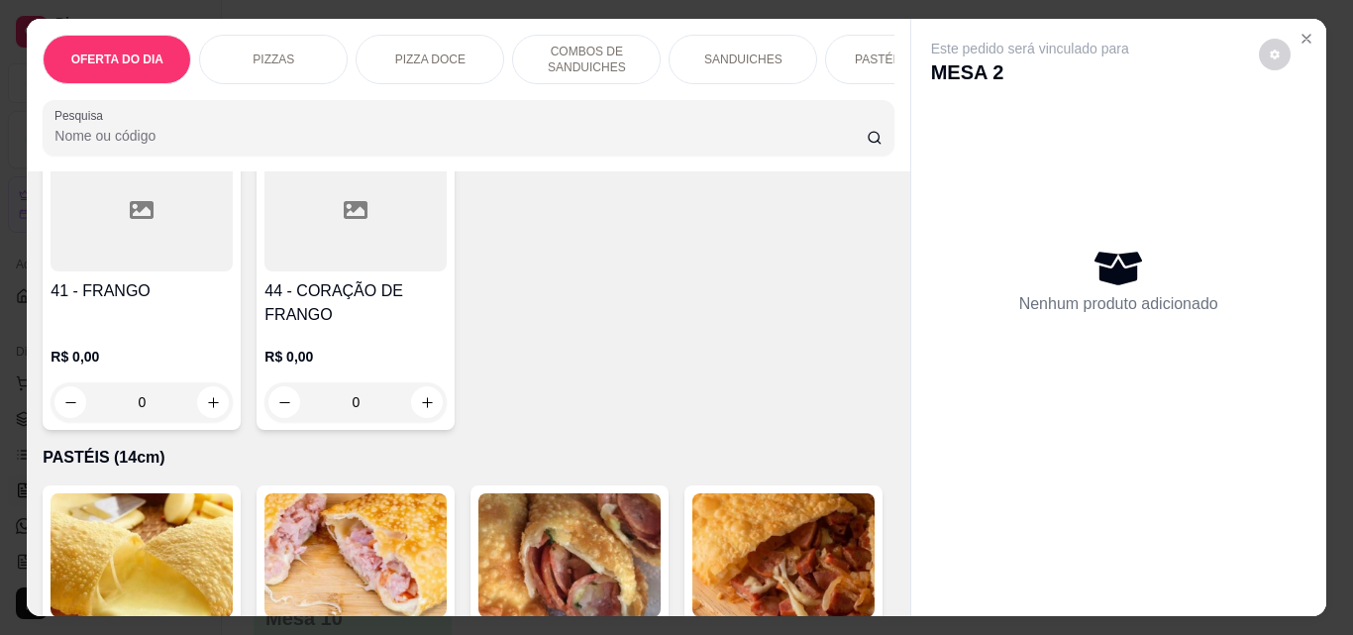
scroll to position [2377, 0]
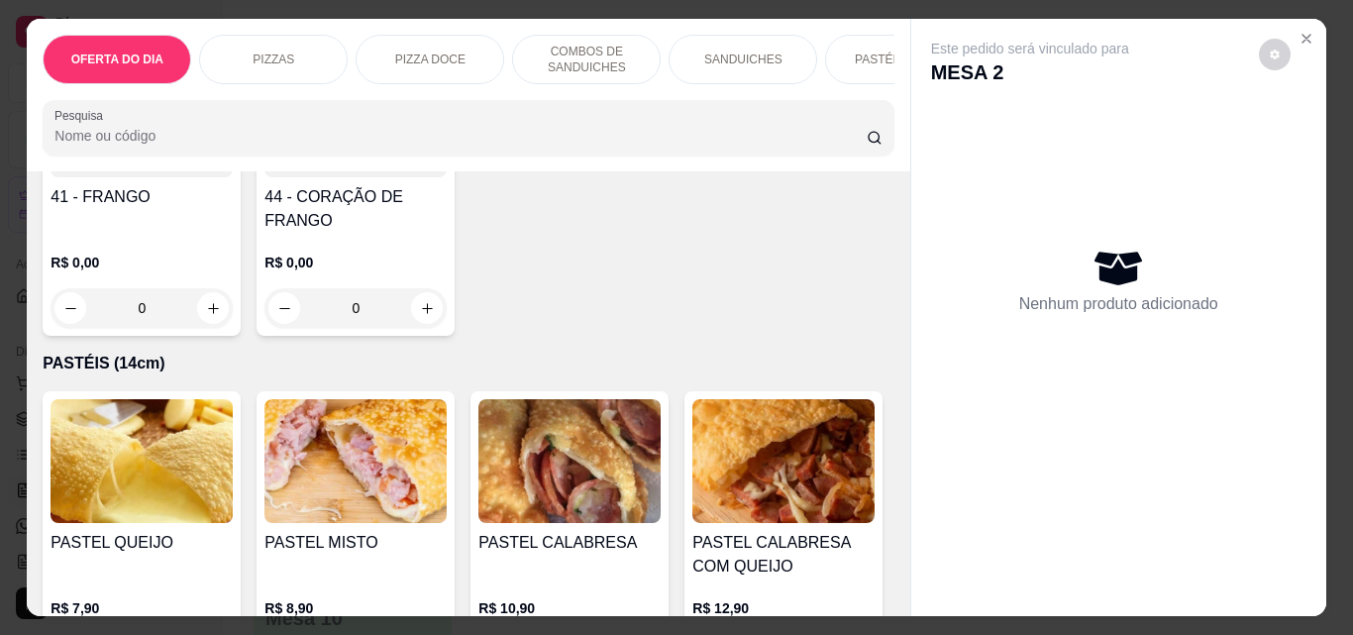
click at [692, 22] on div "0" at bounding box center [783, 2] width 182 height 40
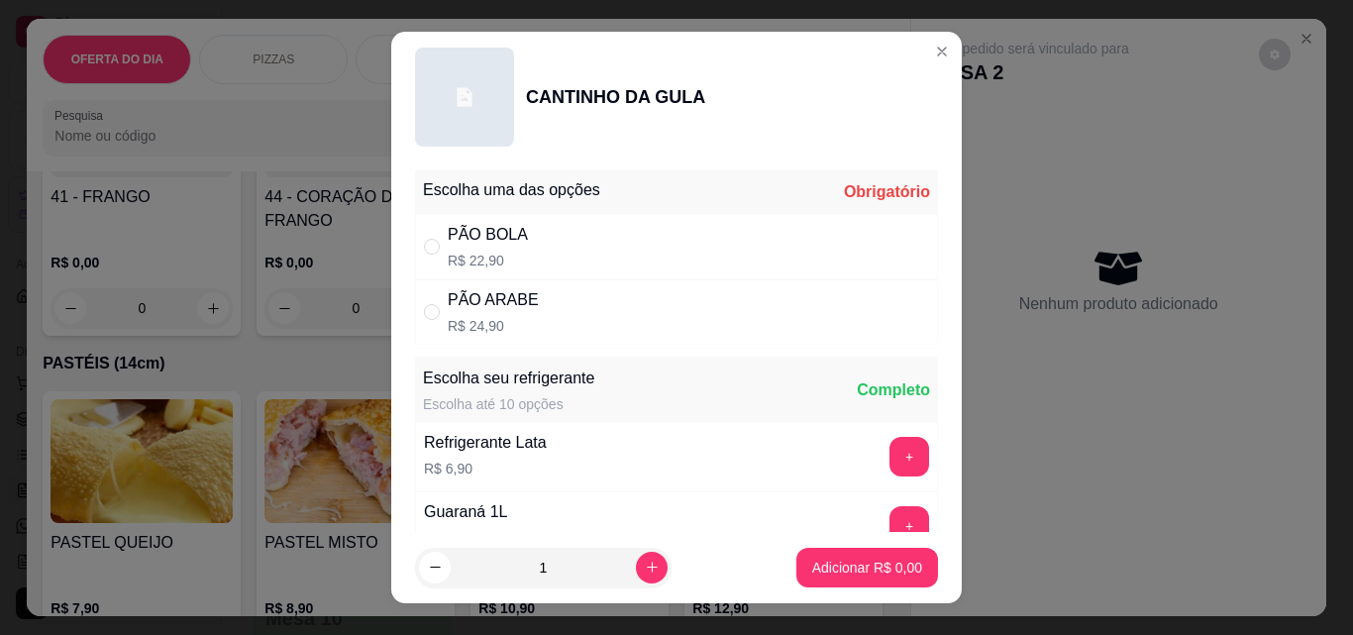
click at [472, 320] on p "R$ 24,90" at bounding box center [493, 326] width 91 height 20
radio input "true"
click at [840, 574] on p "Adicionar R$ 24,90" at bounding box center [863, 567] width 115 height 19
type input "1"
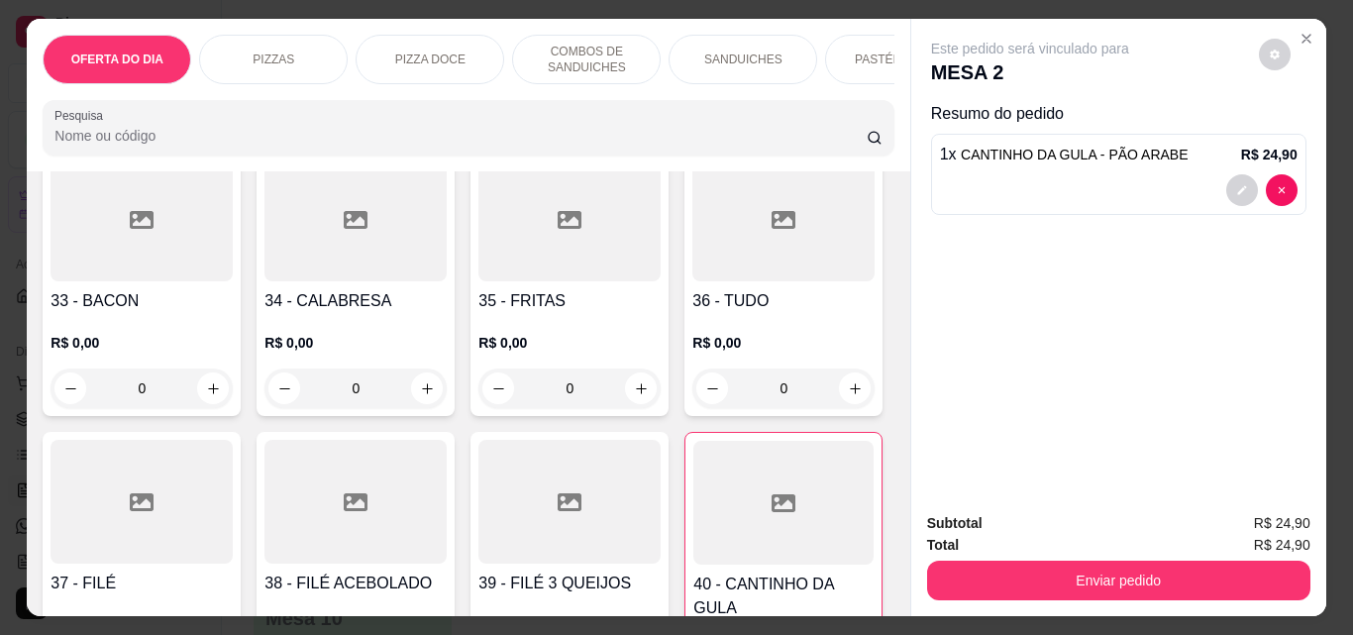
scroll to position [1684, 0]
click at [233, 396] on div "0" at bounding box center [142, 389] width 182 height 40
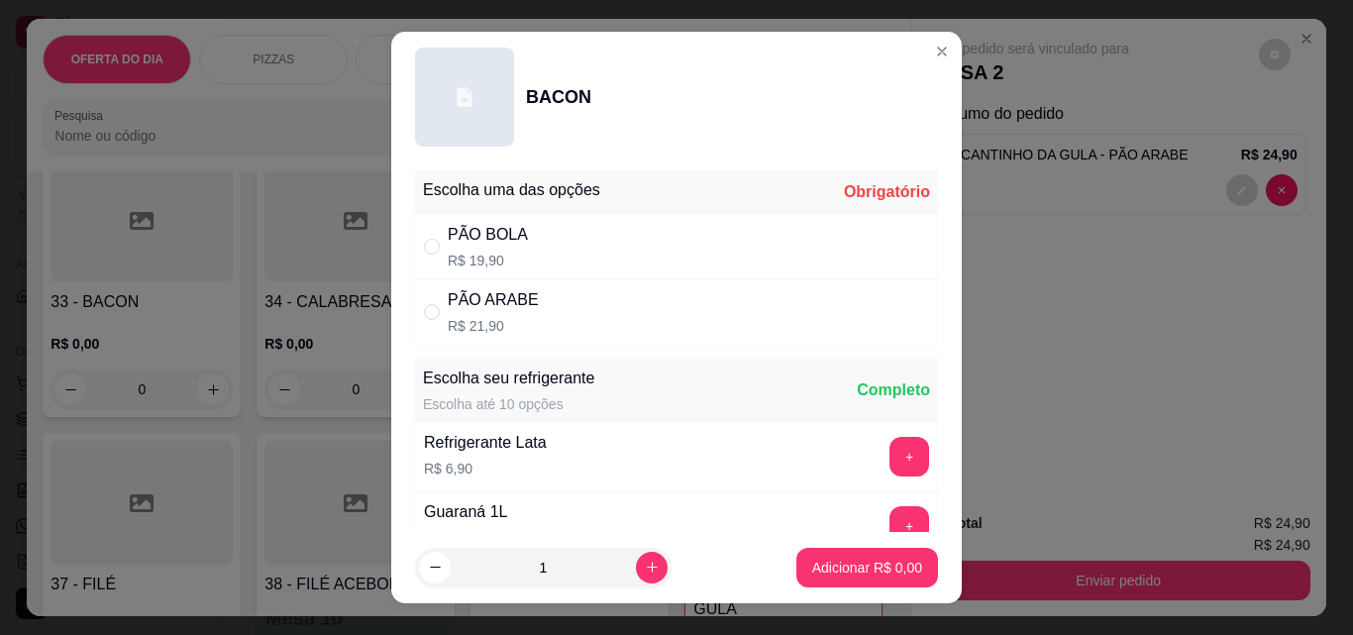
click at [450, 322] on p "R$ 21,90" at bounding box center [493, 326] width 91 height 20
radio input "true"
click at [887, 580] on button "Adicionar R$ 21,90" at bounding box center [863, 568] width 150 height 40
type input "1"
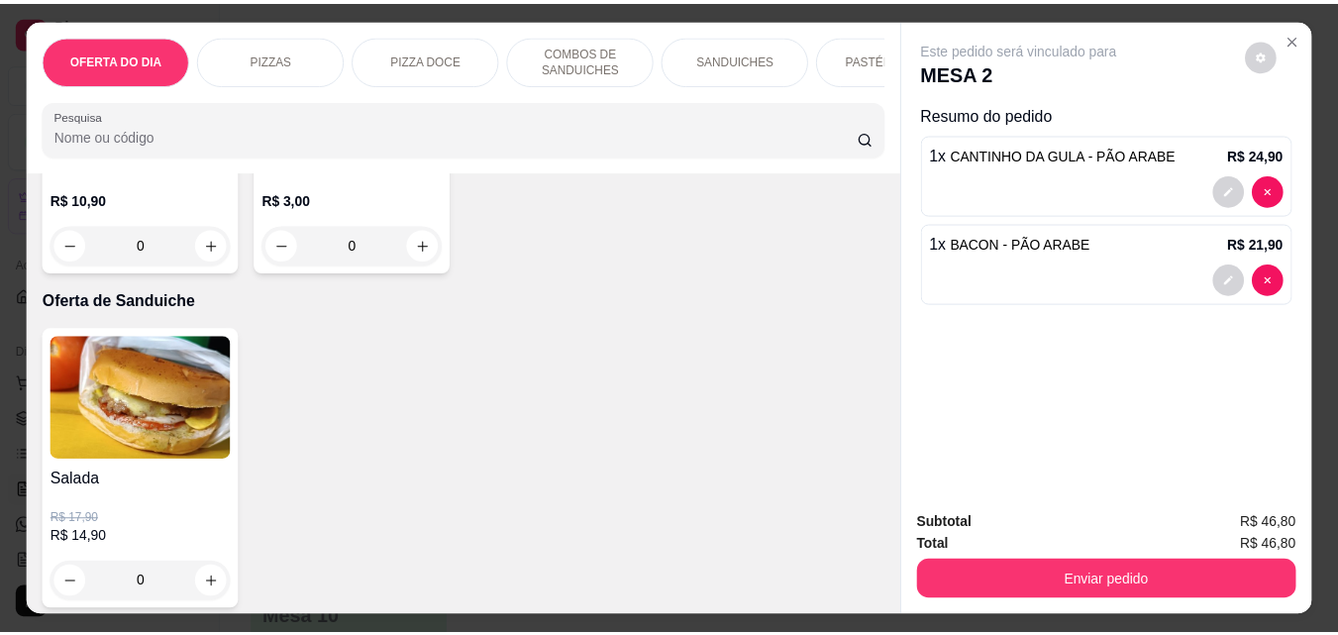
scroll to position [5150, 0]
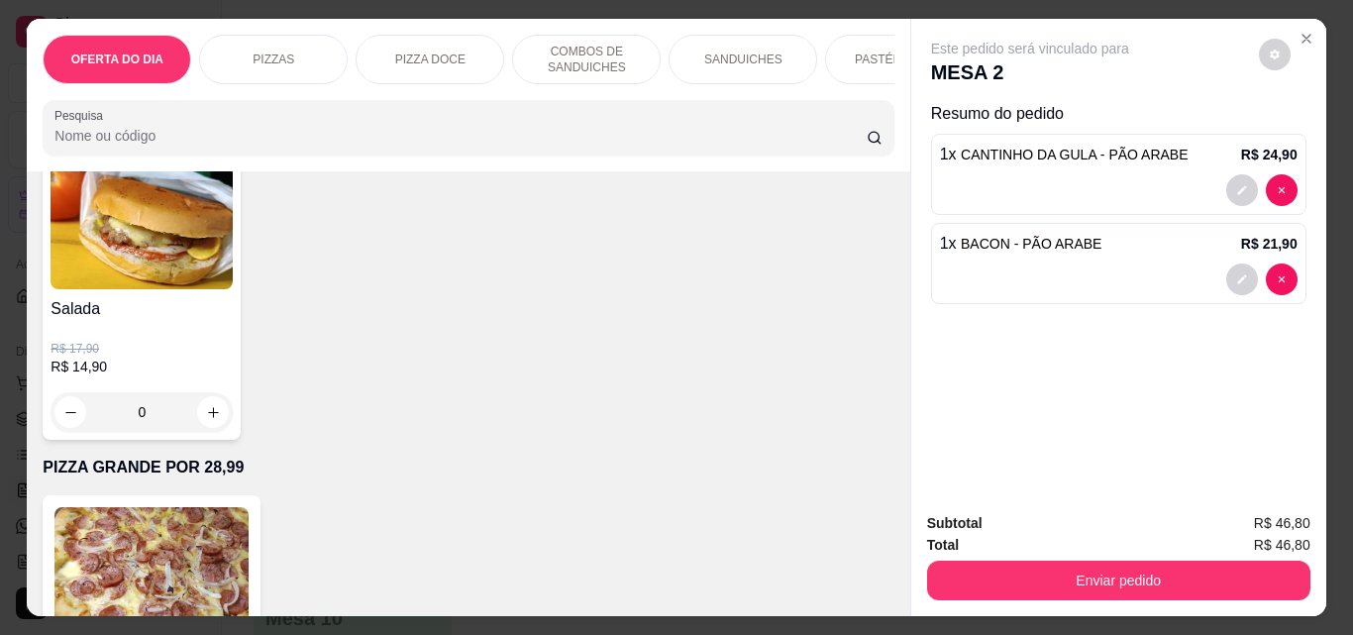
type input "1"
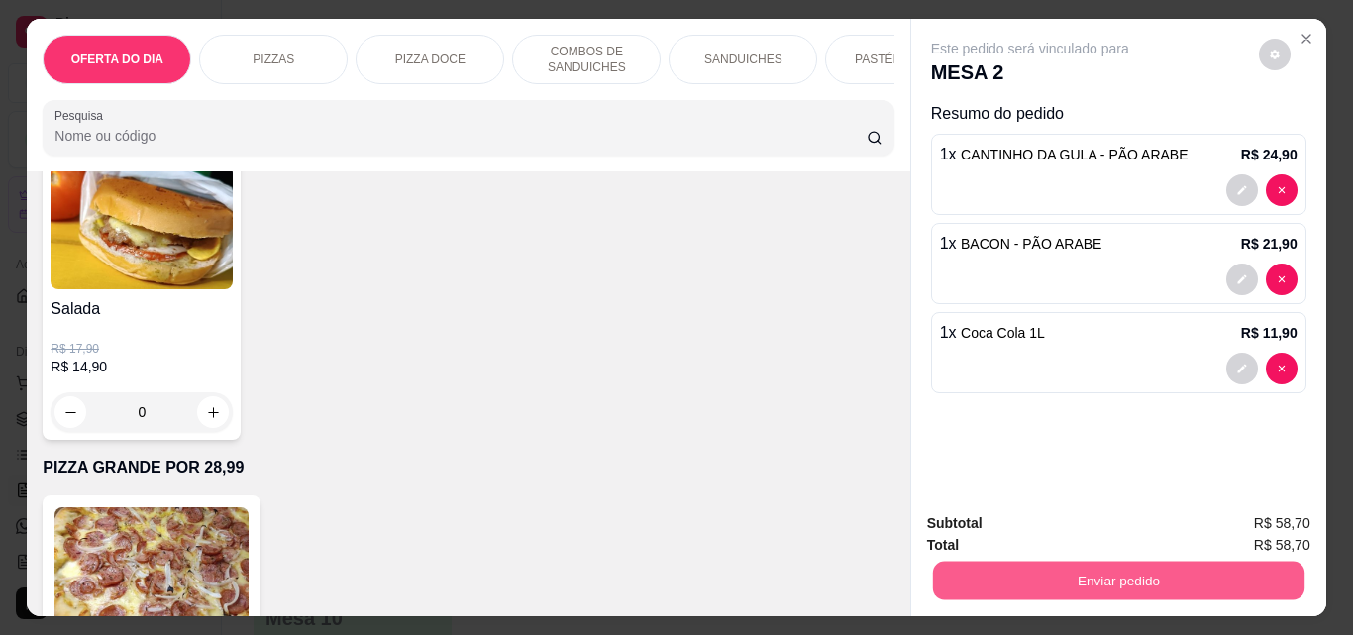
click at [1082, 576] on button "Enviar pedido" at bounding box center [1117, 580] width 371 height 39
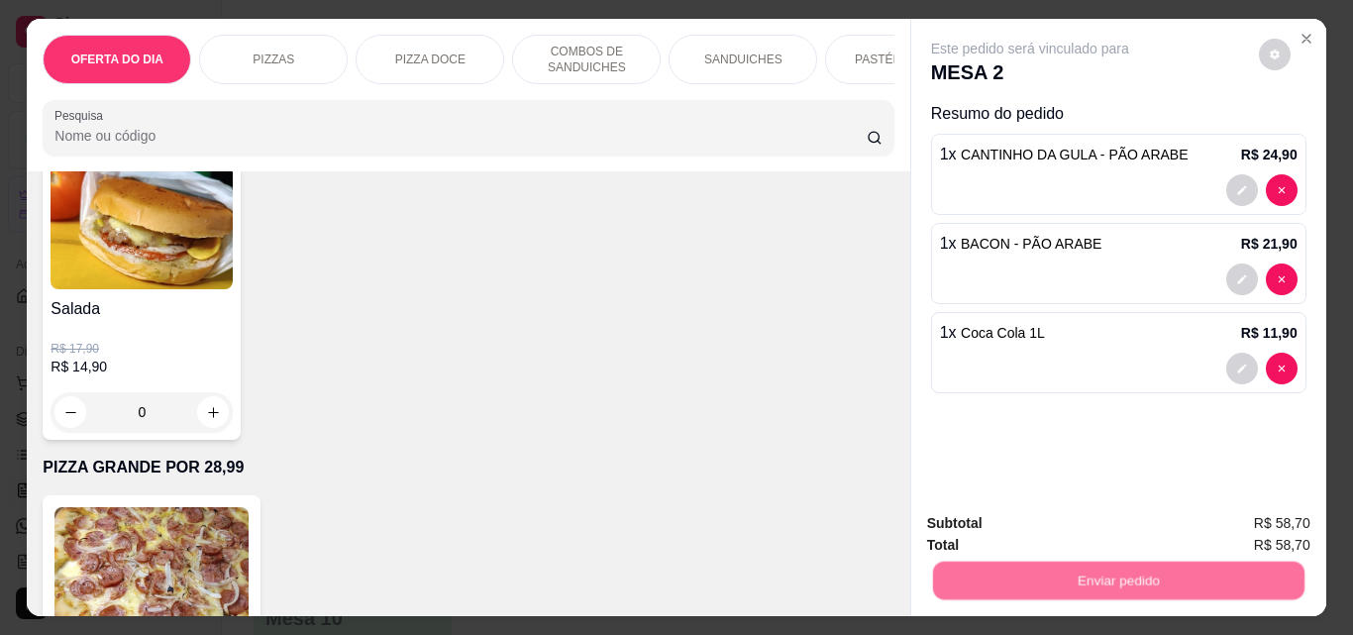
click at [1092, 536] on button "Não registrar e enviar pedido" at bounding box center [1053, 523] width 200 height 37
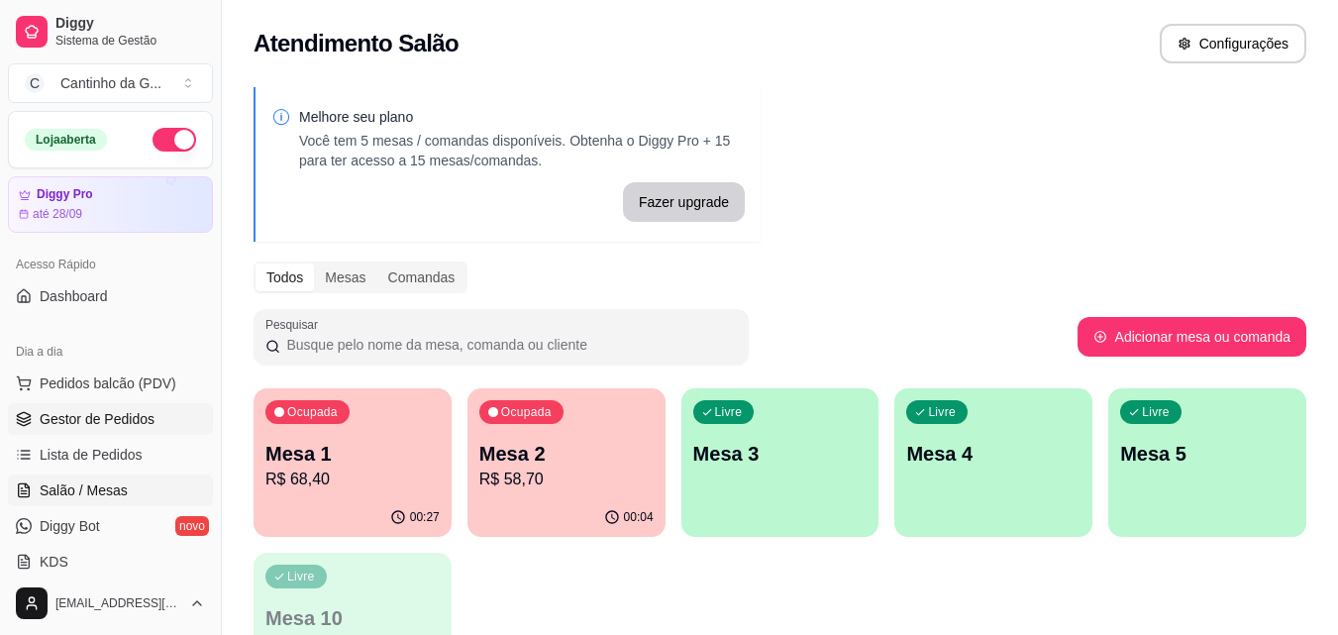
click at [141, 414] on span "Gestor de Pedidos" at bounding box center [97, 419] width 115 height 20
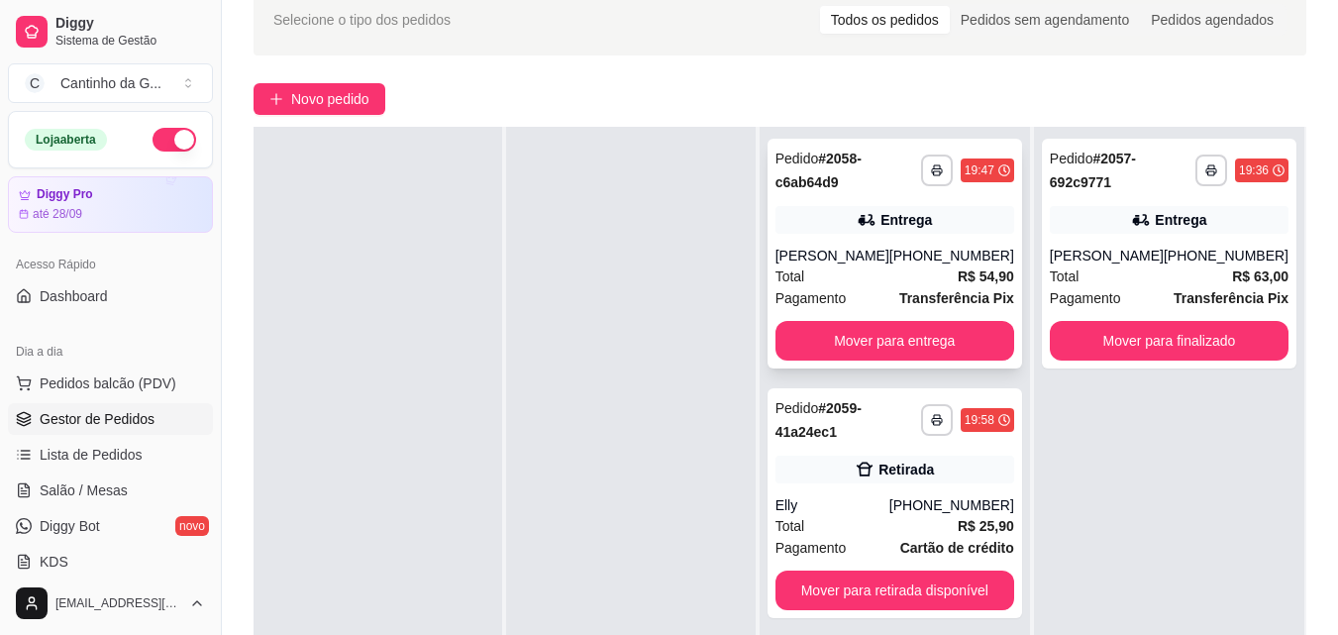
scroll to position [198, 0]
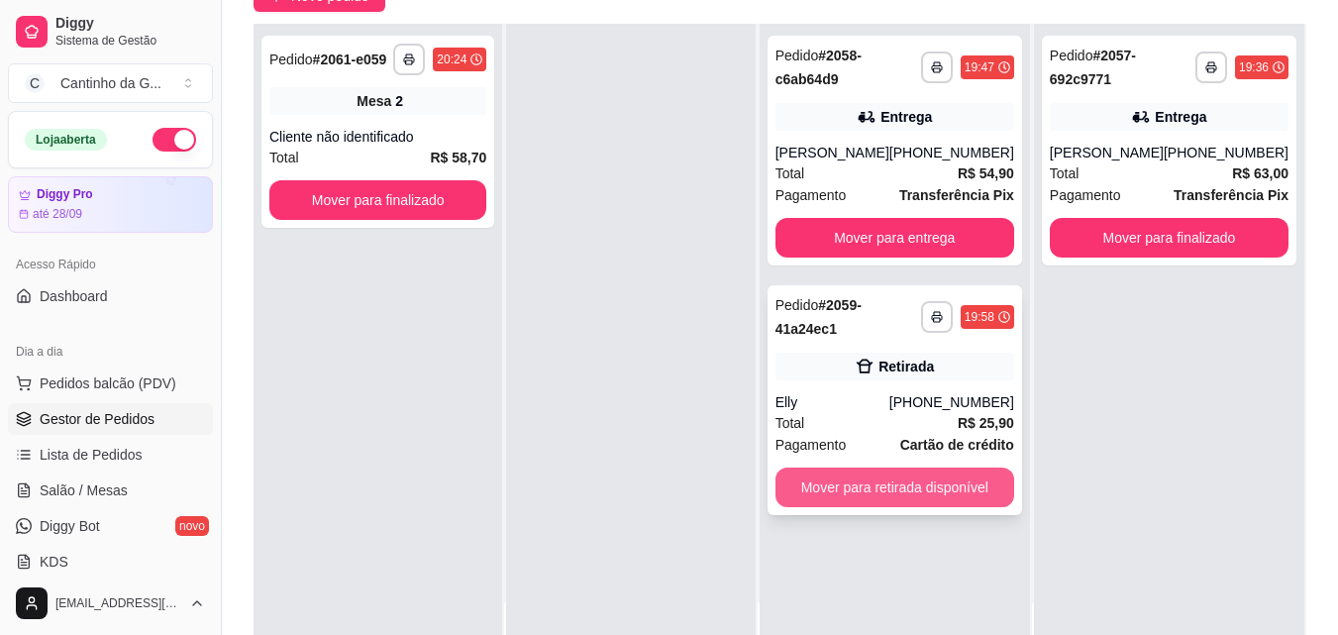
click at [944, 482] on button "Mover para retirada disponível" at bounding box center [894, 487] width 239 height 40
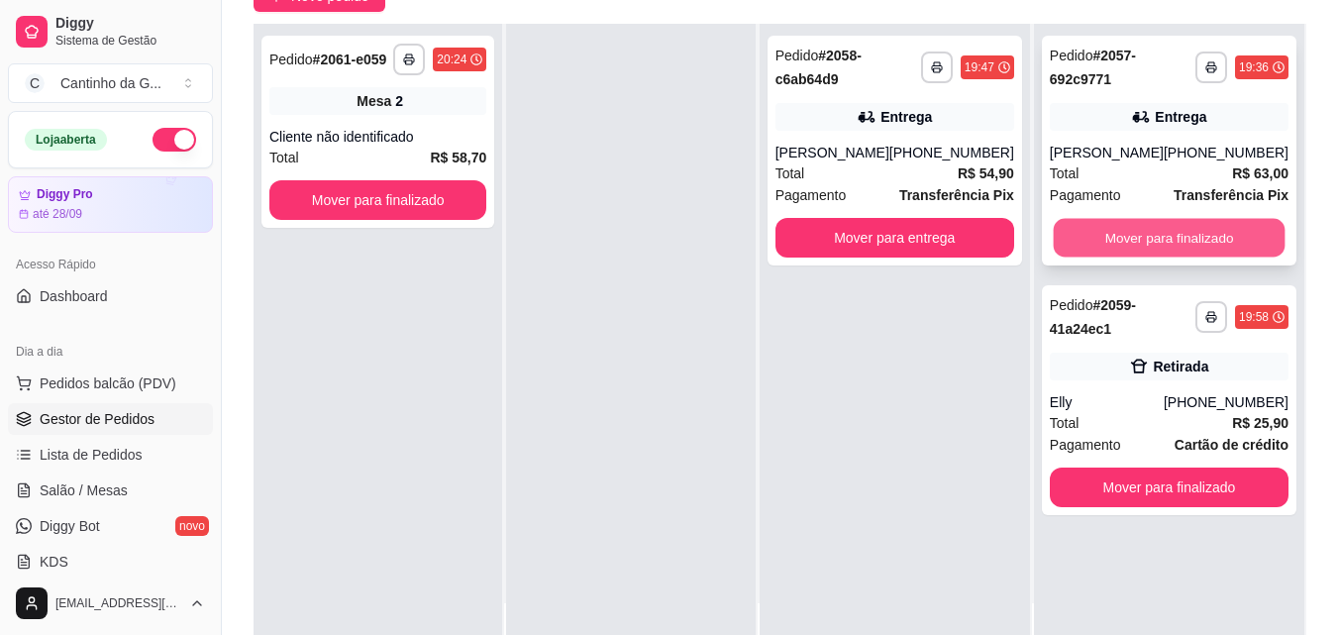
click at [1194, 253] on button "Mover para finalizado" at bounding box center [1169, 238] width 232 height 39
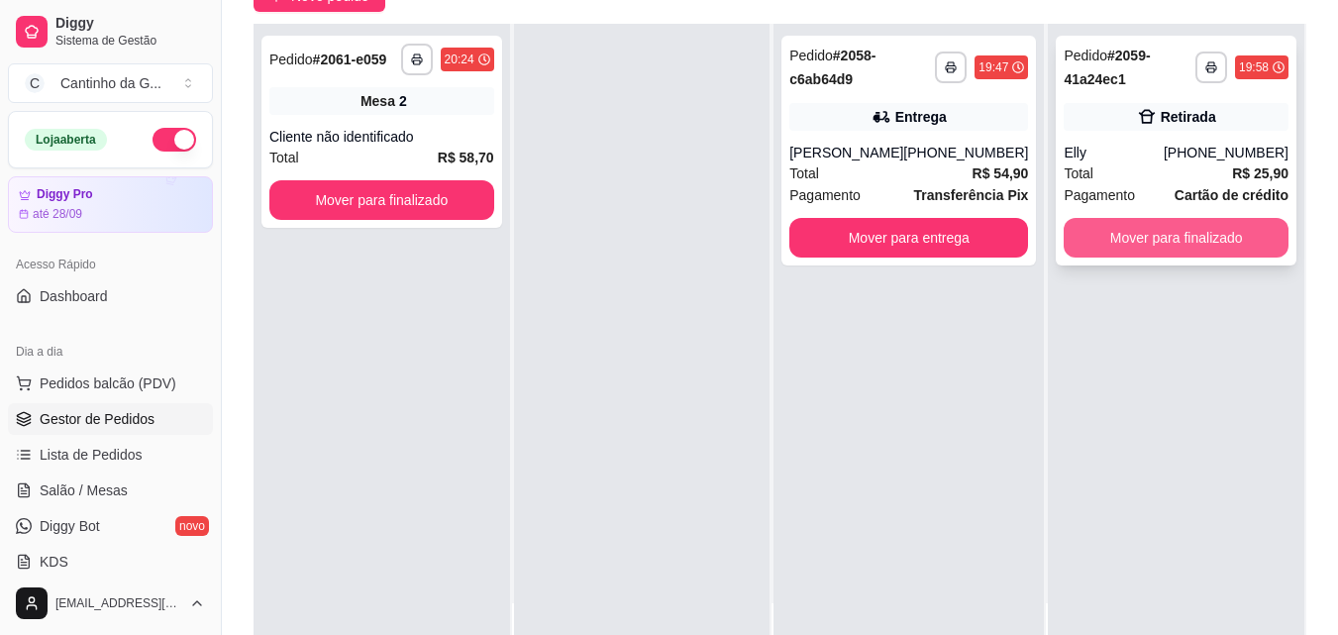
click at [1169, 226] on button "Mover para finalizado" at bounding box center [1176, 238] width 225 height 40
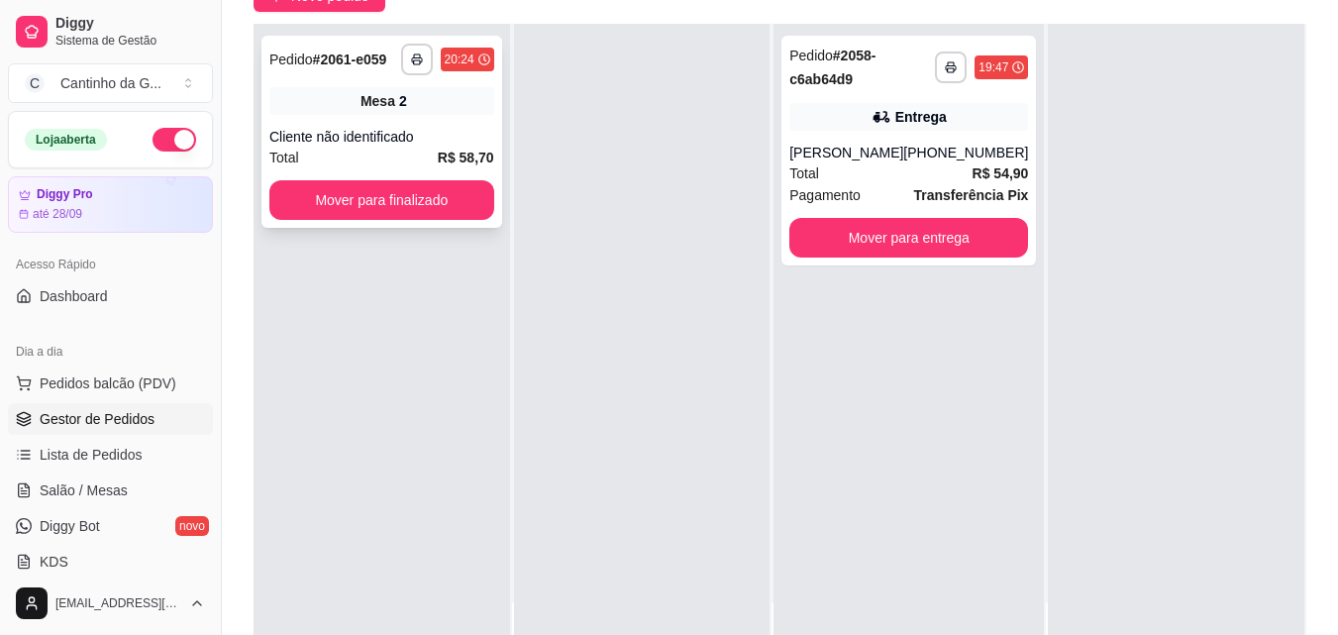
click at [410, 187] on button "Mover para finalizado" at bounding box center [381, 200] width 225 height 40
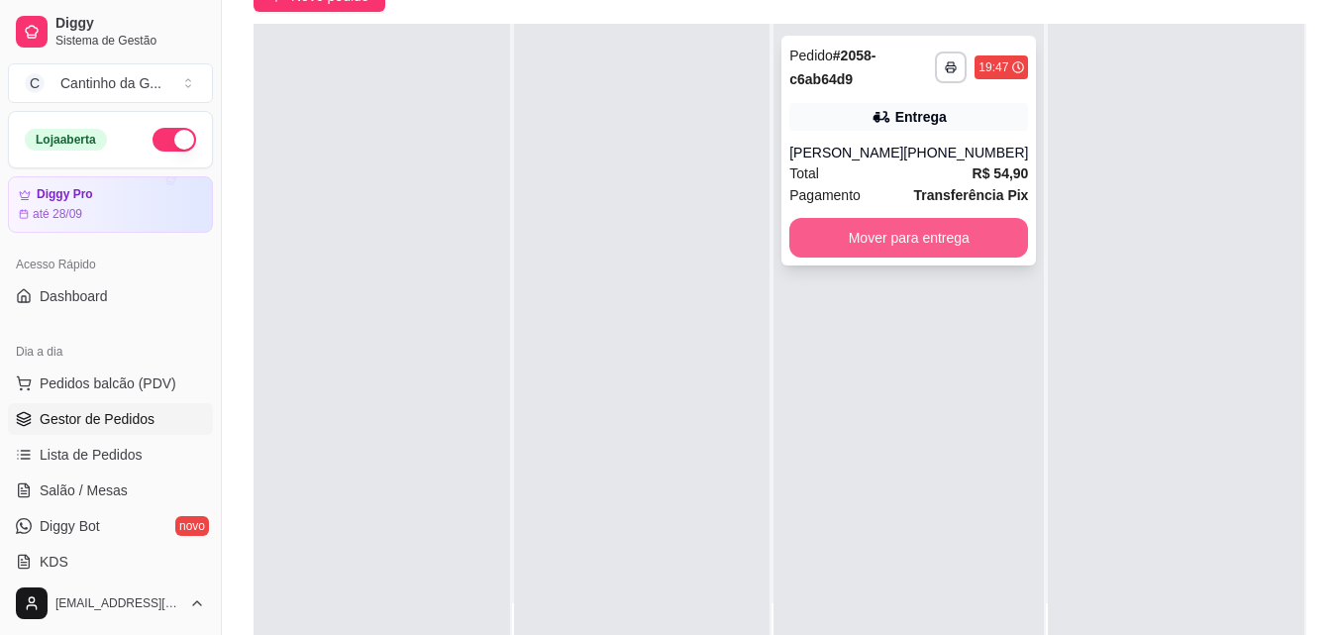
click at [855, 248] on button "Mover para entrega" at bounding box center [908, 238] width 239 height 40
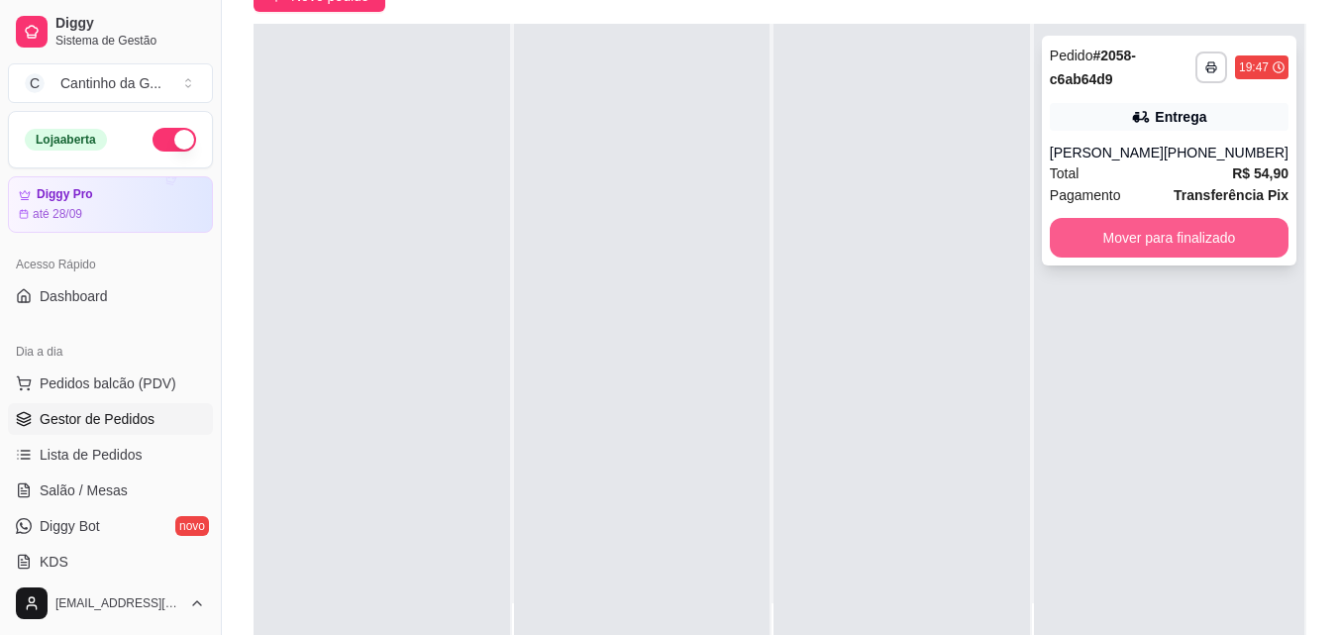
click at [1105, 244] on button "Mover para finalizado" at bounding box center [1169, 238] width 239 height 40
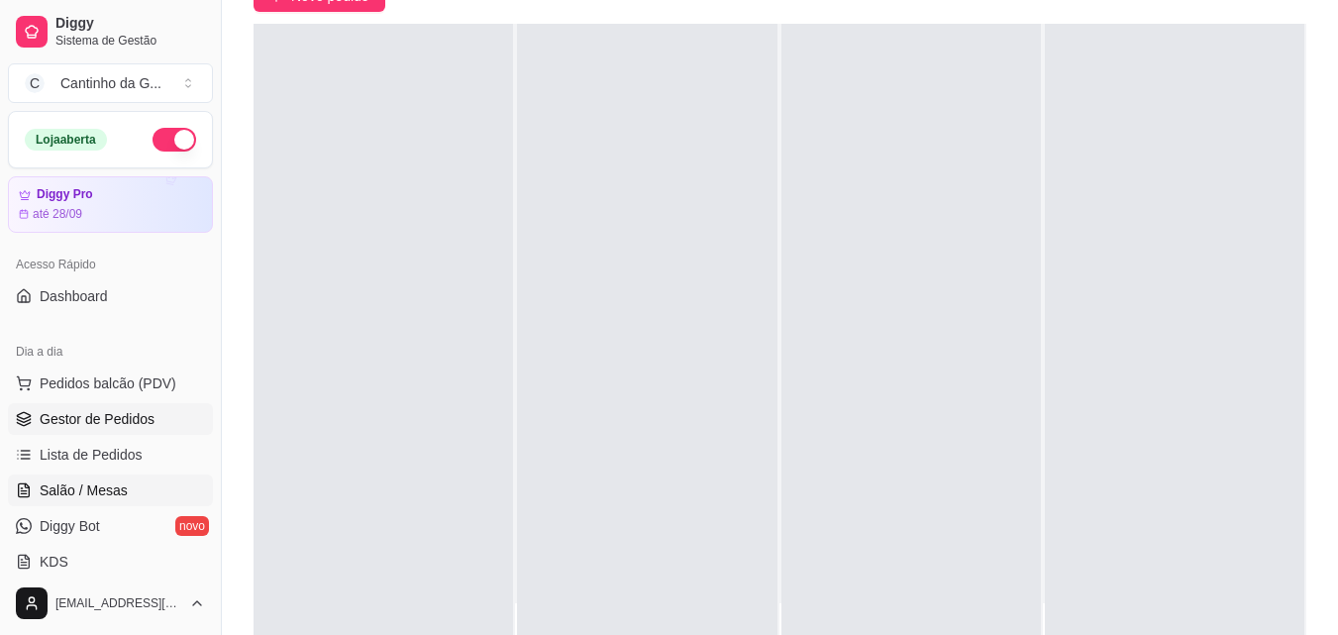
click at [111, 489] on span "Salão / Mesas" at bounding box center [84, 490] width 88 height 20
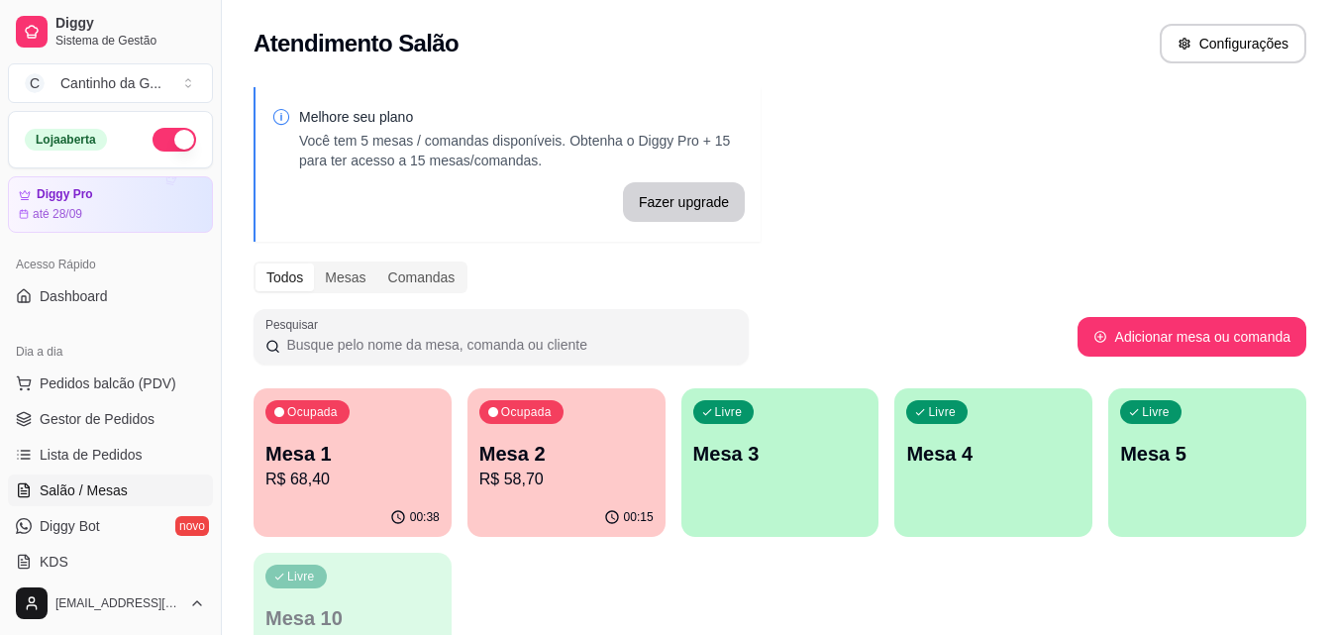
click at [521, 466] on div "Mesa 2 R$ 58,70" at bounding box center [566, 466] width 174 height 52
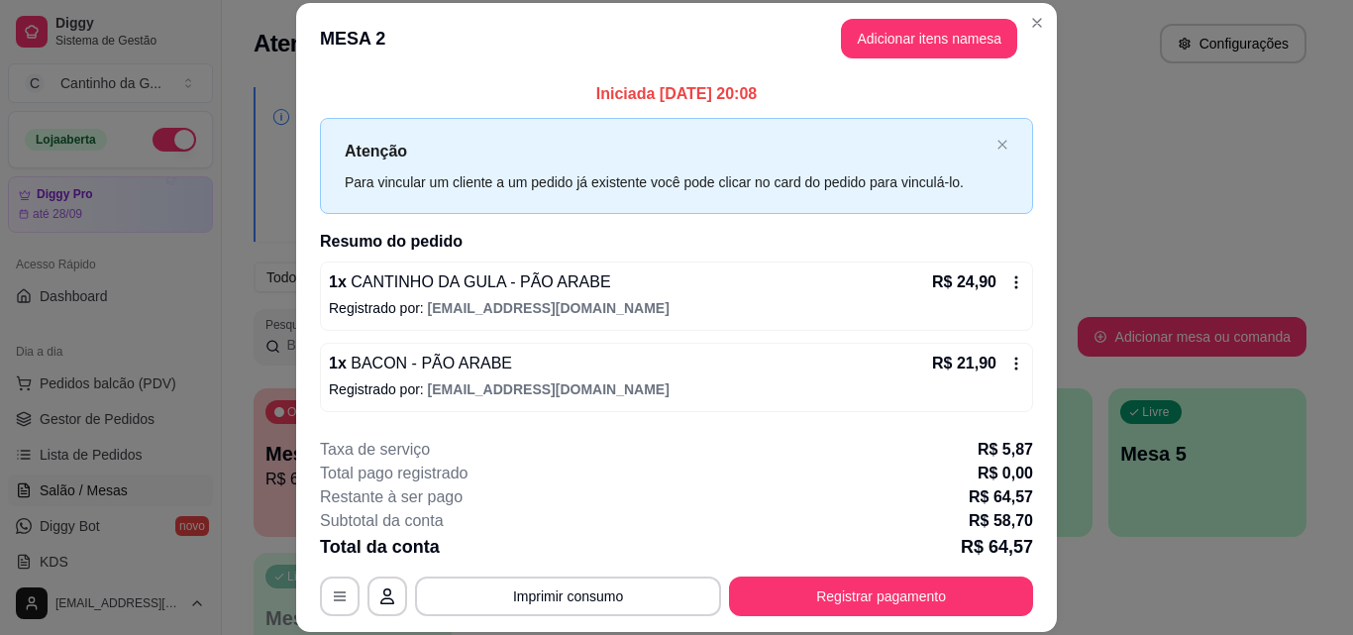
scroll to position [79, 0]
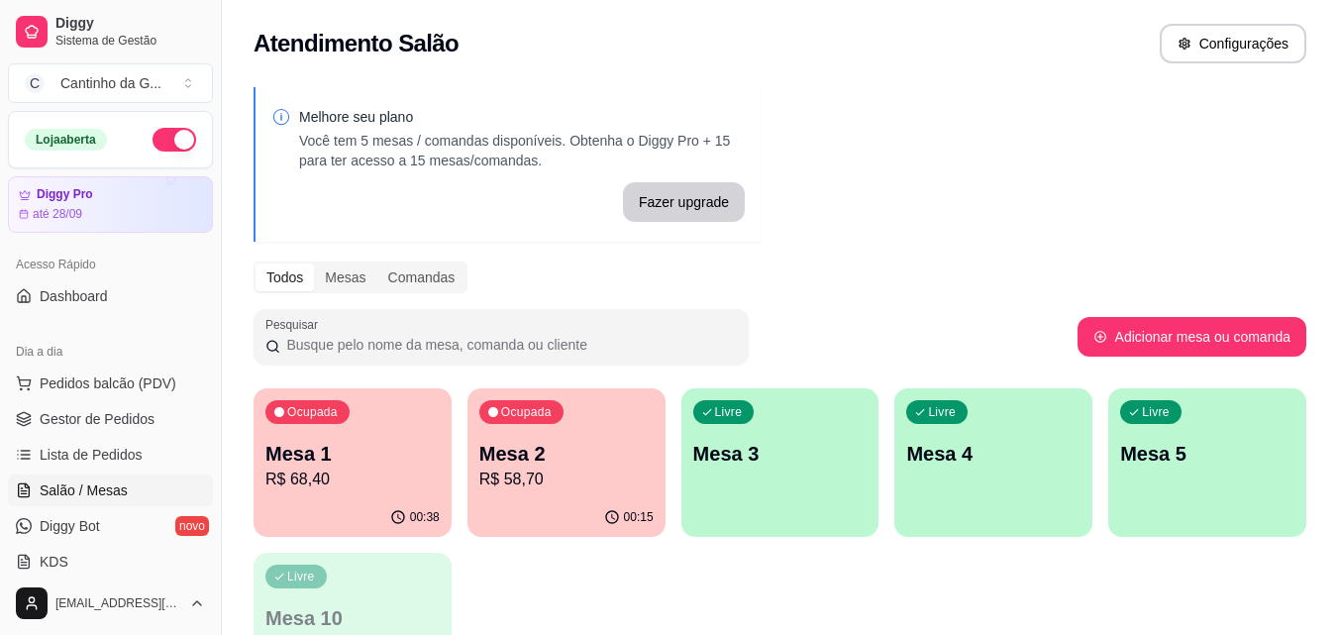
click at [816, 262] on div "Todos Mesas Comandas" at bounding box center [780, 277] width 1053 height 32
click at [143, 419] on span "Gestor de Pedidos" at bounding box center [97, 419] width 115 height 20
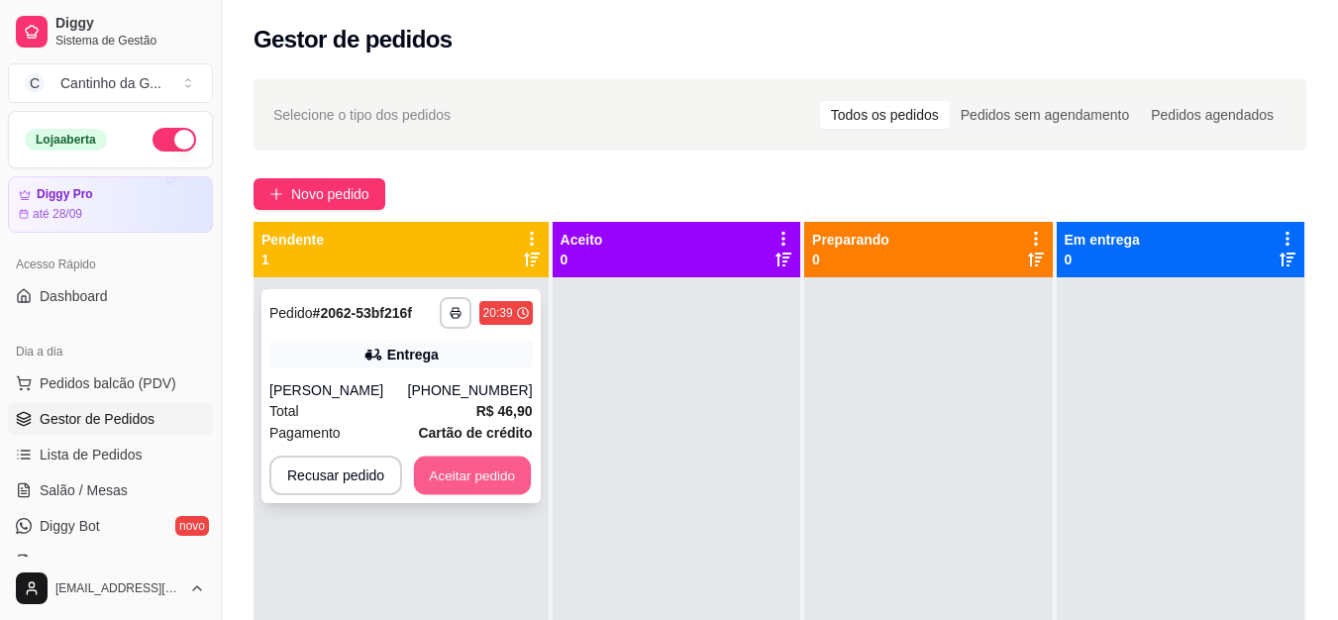
click at [514, 479] on button "Aceitar pedido" at bounding box center [472, 476] width 117 height 39
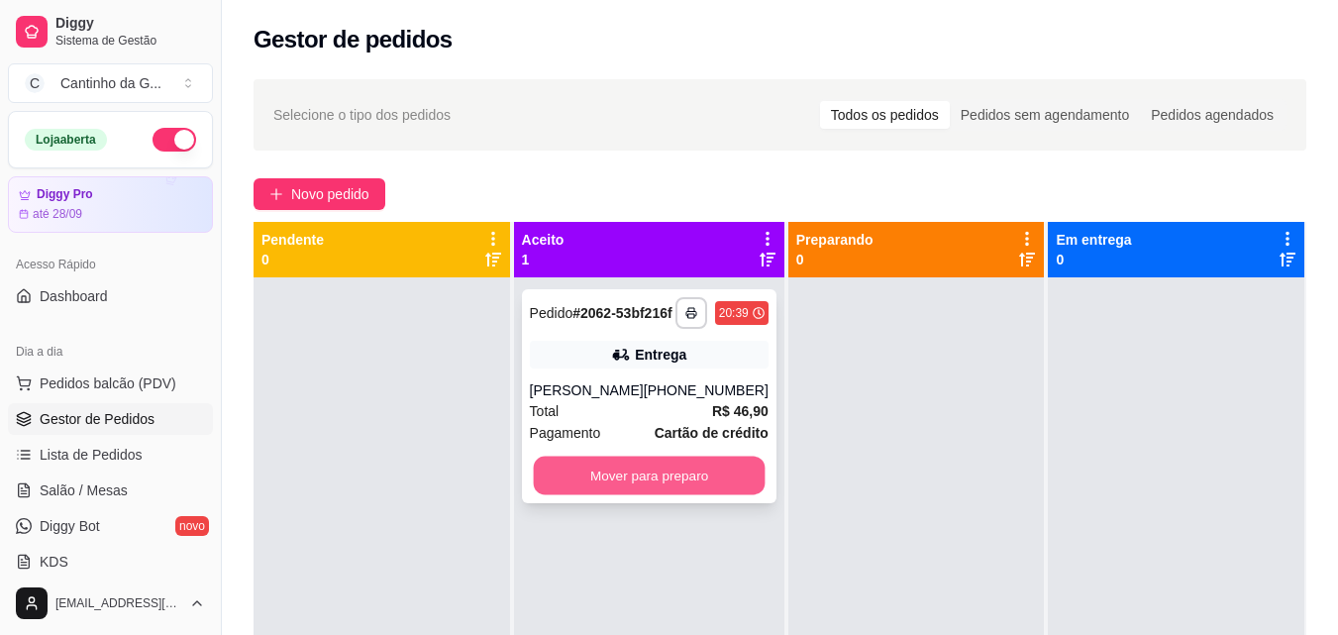
click at [731, 482] on button "Mover para preparo" at bounding box center [649, 476] width 232 height 39
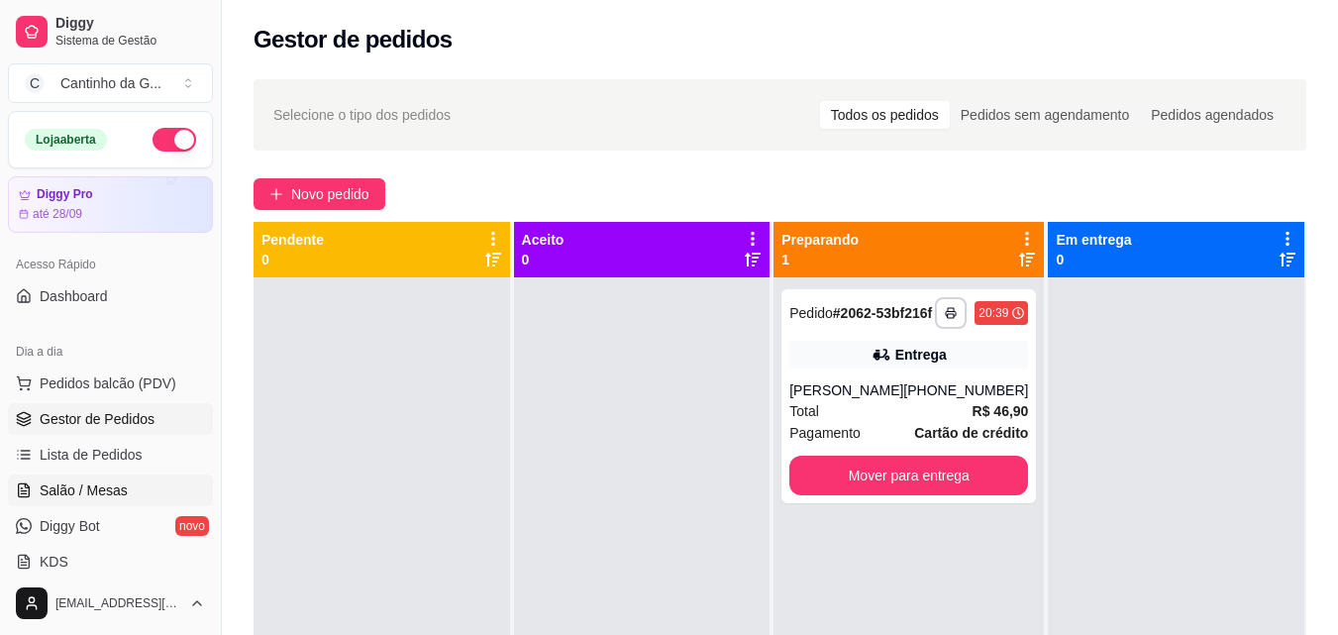
click at [109, 495] on span "Salão / Mesas" at bounding box center [84, 490] width 88 height 20
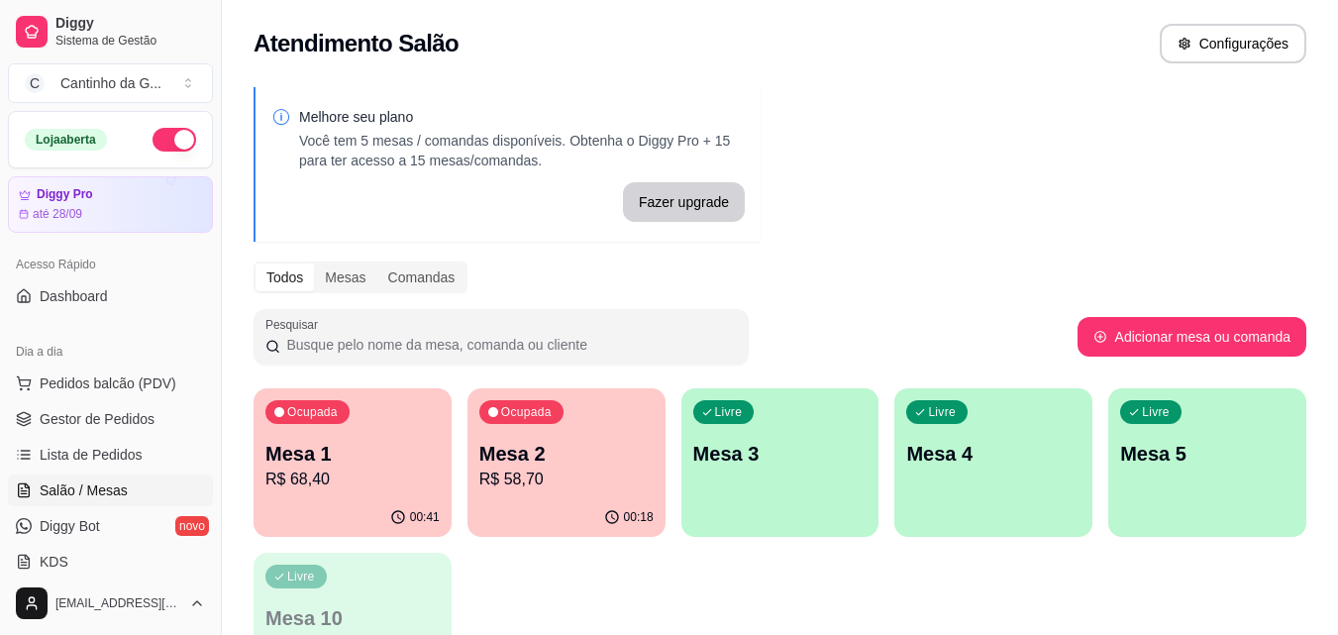
click at [739, 487] on div "Livre Mesa 3" at bounding box center [780, 450] width 198 height 125
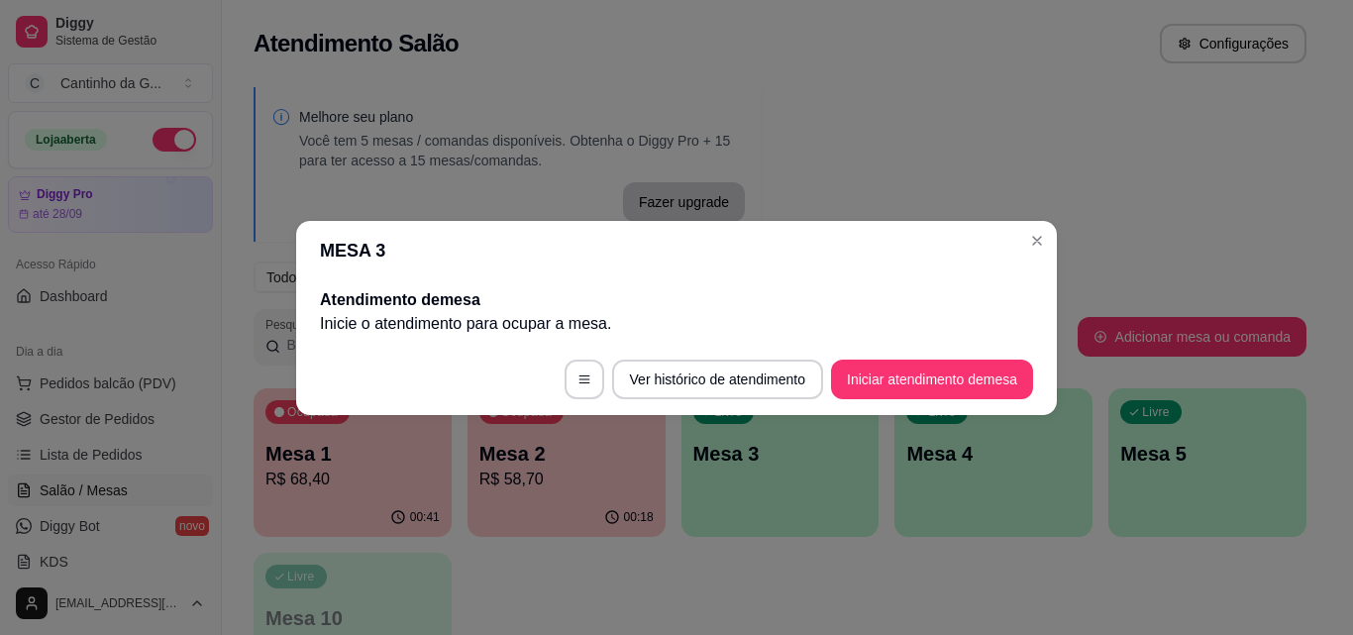
click at [926, 370] on button "Iniciar atendimento de mesa" at bounding box center [932, 380] width 202 height 40
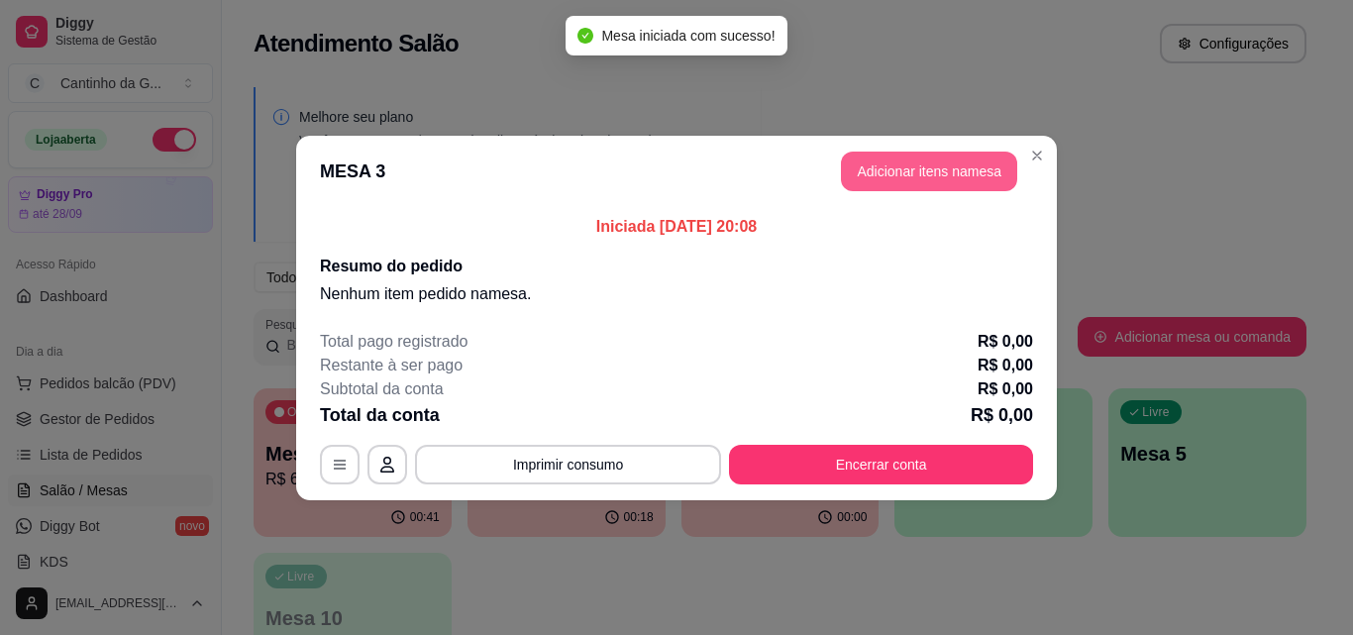
click at [893, 179] on button "Adicionar itens na mesa" at bounding box center [929, 172] width 176 height 40
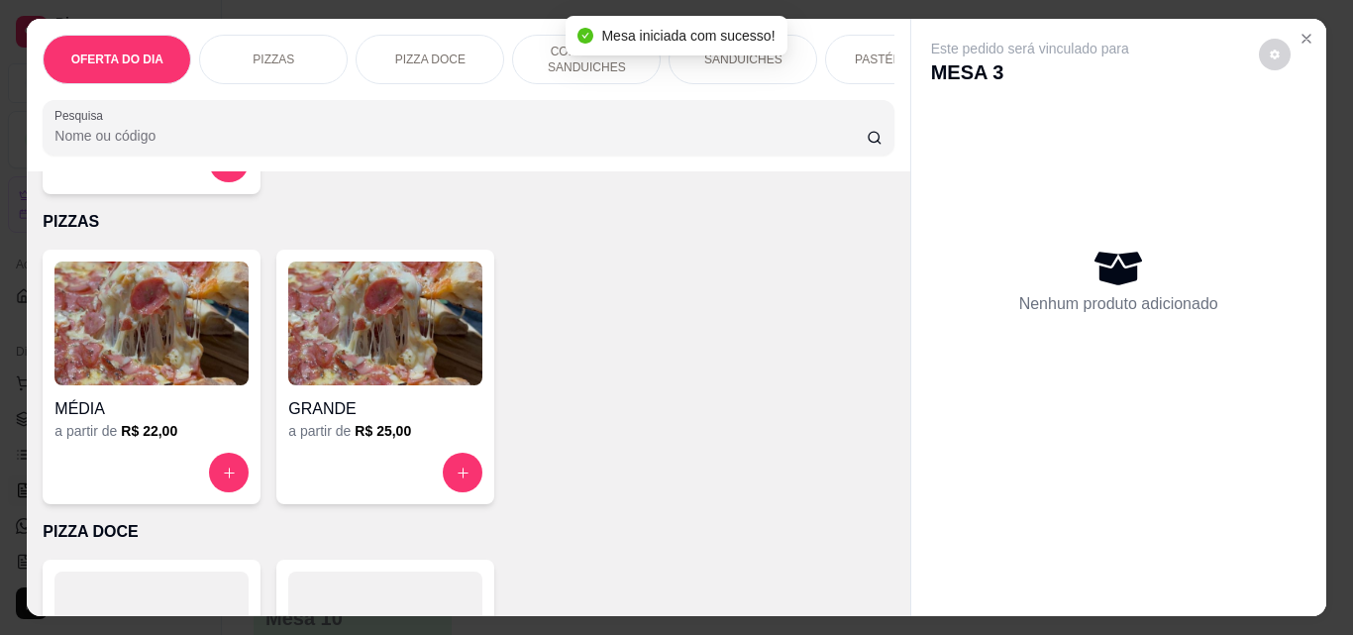
scroll to position [396, 0]
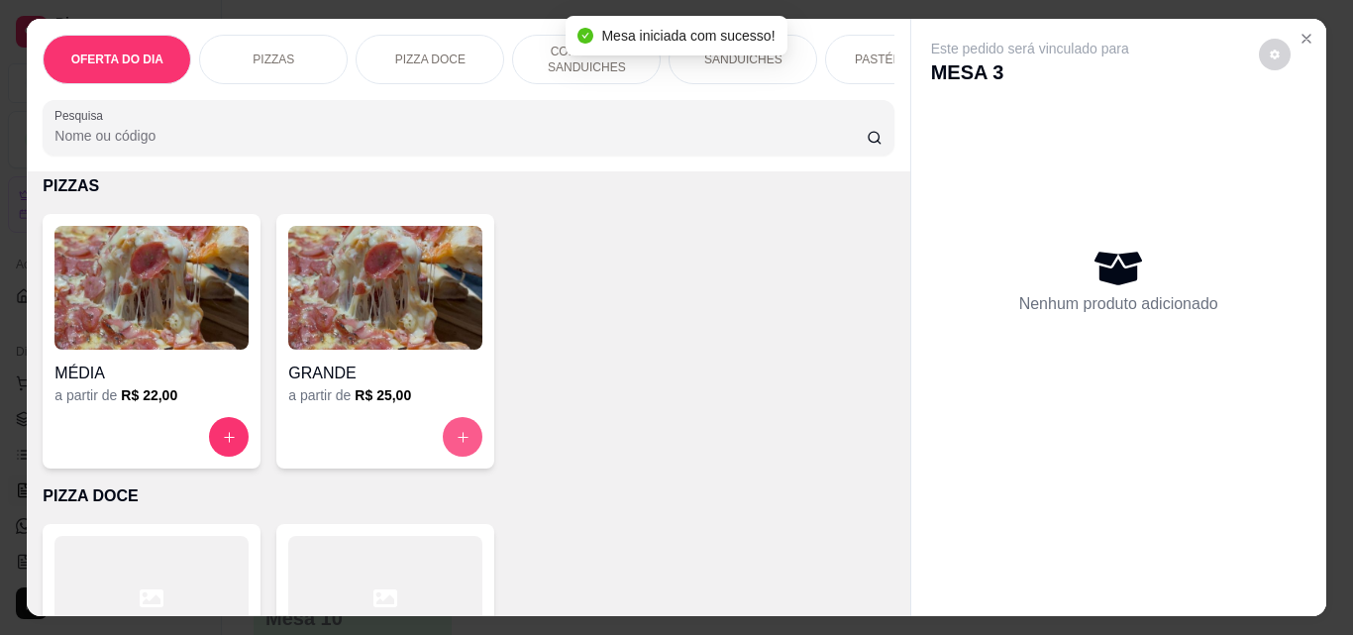
click at [470, 440] on button "increase-product-quantity" at bounding box center [463, 437] width 40 height 40
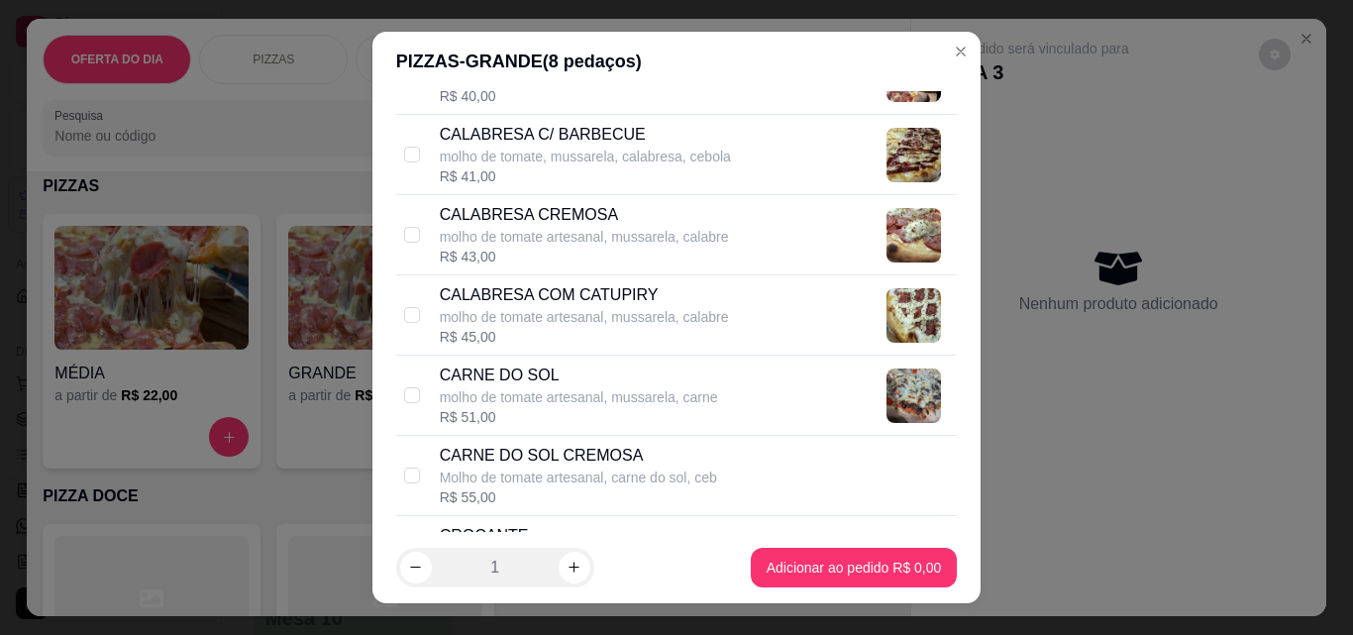
scroll to position [990, 0]
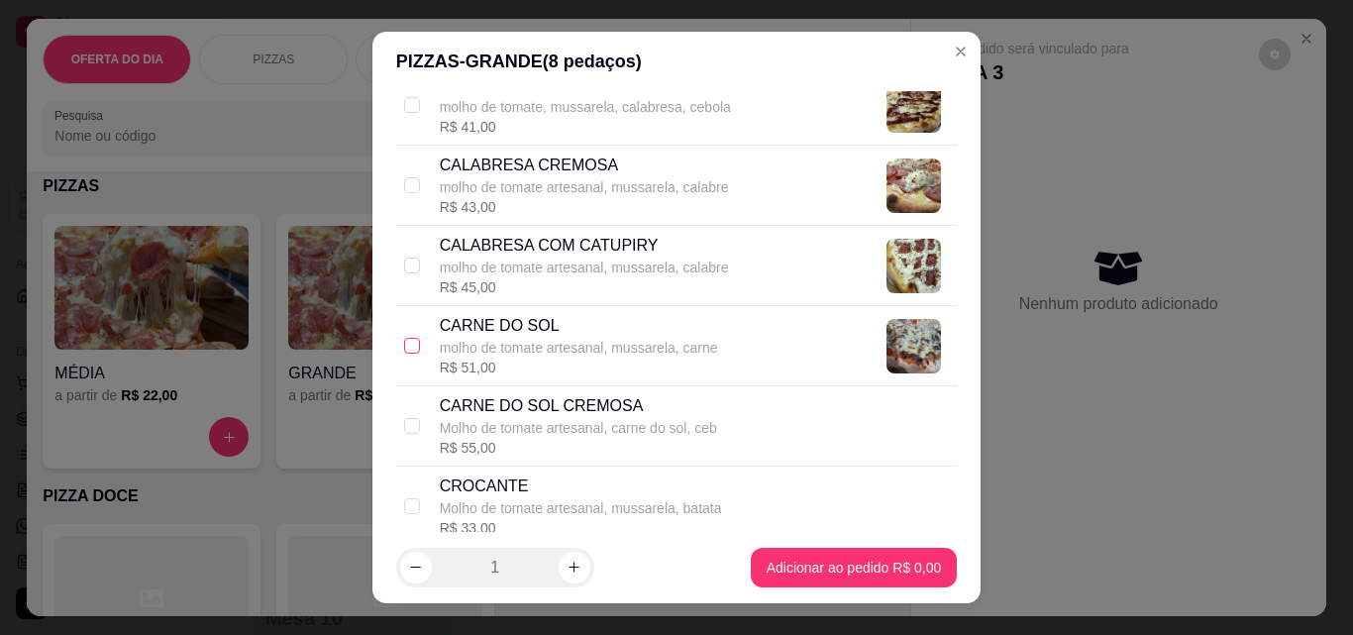
click at [411, 343] on input "checkbox" at bounding box center [412, 346] width 16 height 16
checkbox input "true"
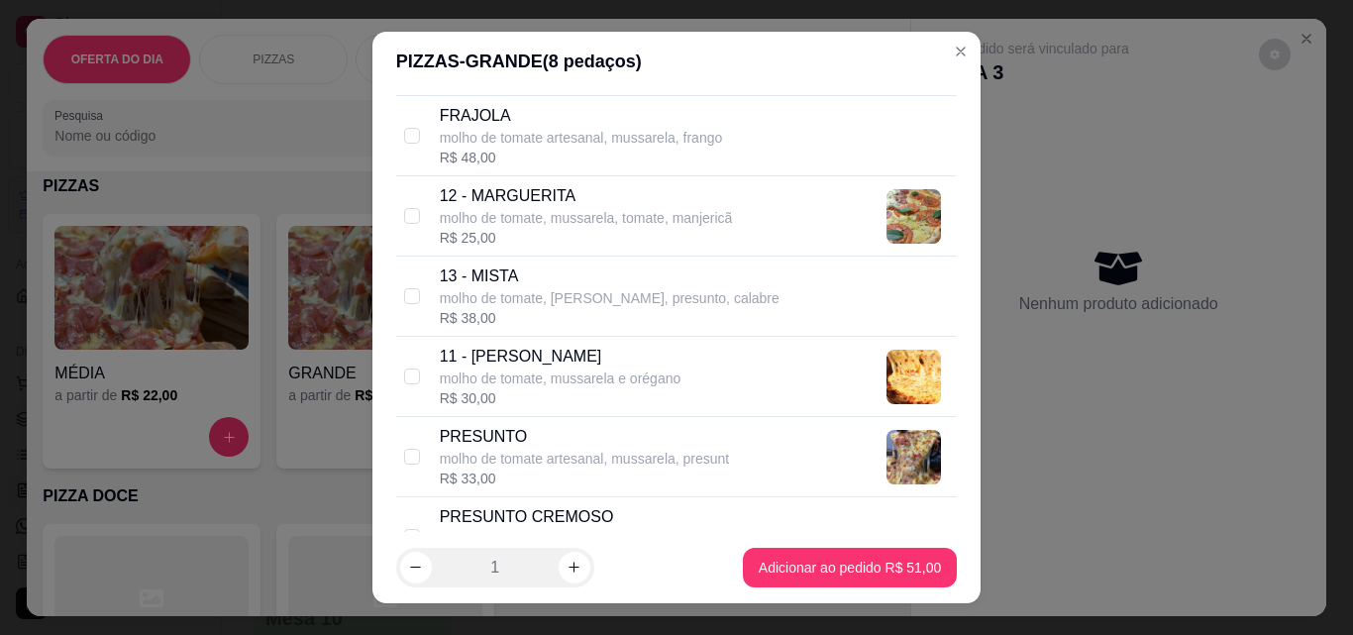
scroll to position [1684, 0]
click at [408, 378] on input "checkbox" at bounding box center [412, 374] width 16 height 16
checkbox input "true"
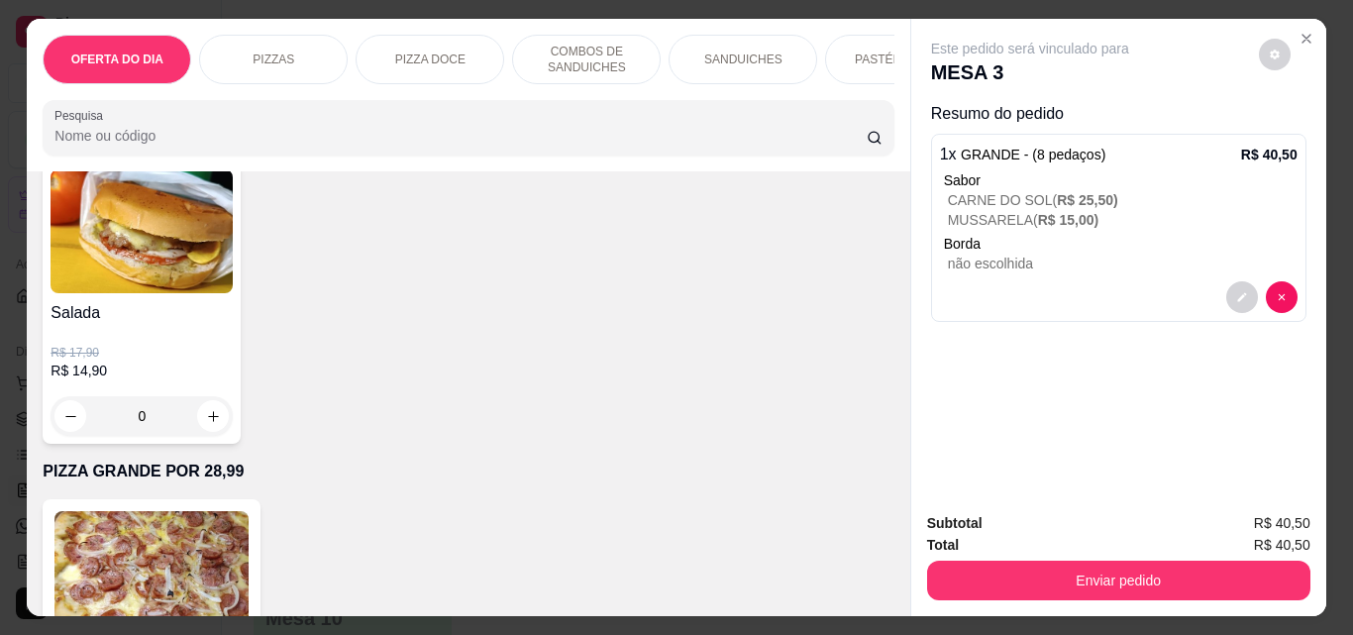
scroll to position [5150, 0]
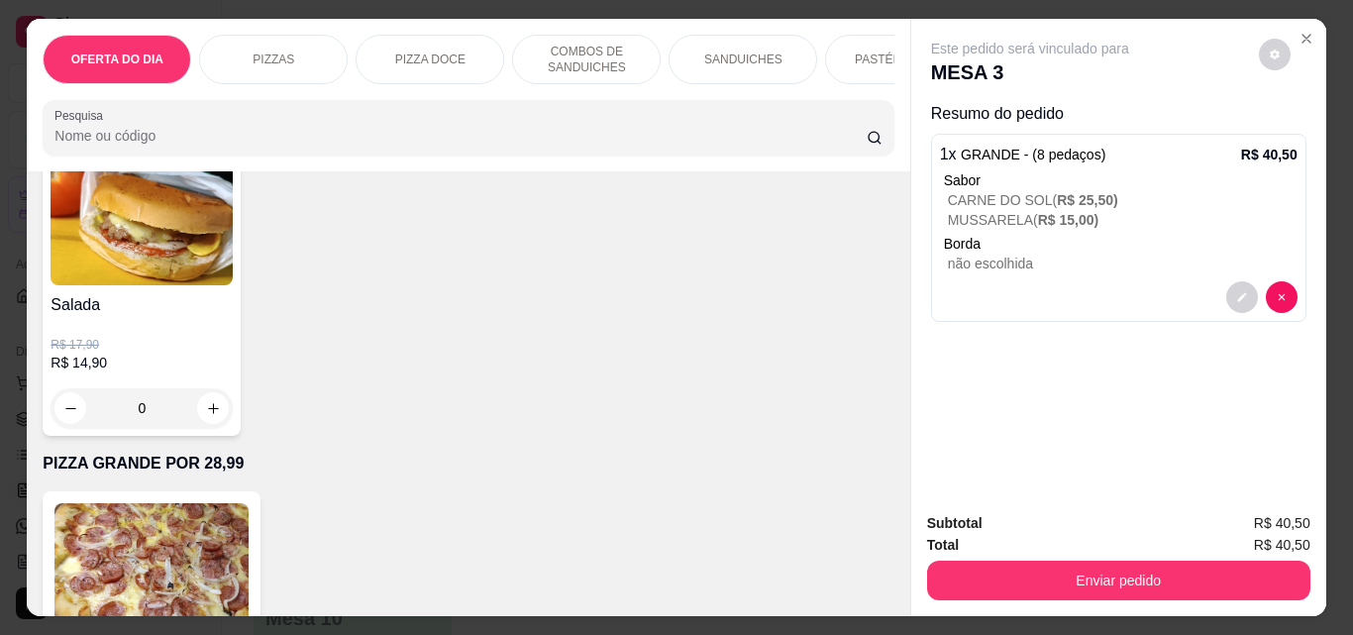
click at [221, 78] on icon "increase-product-quantity" at bounding box center [213, 70] width 15 height 15
type input "1"
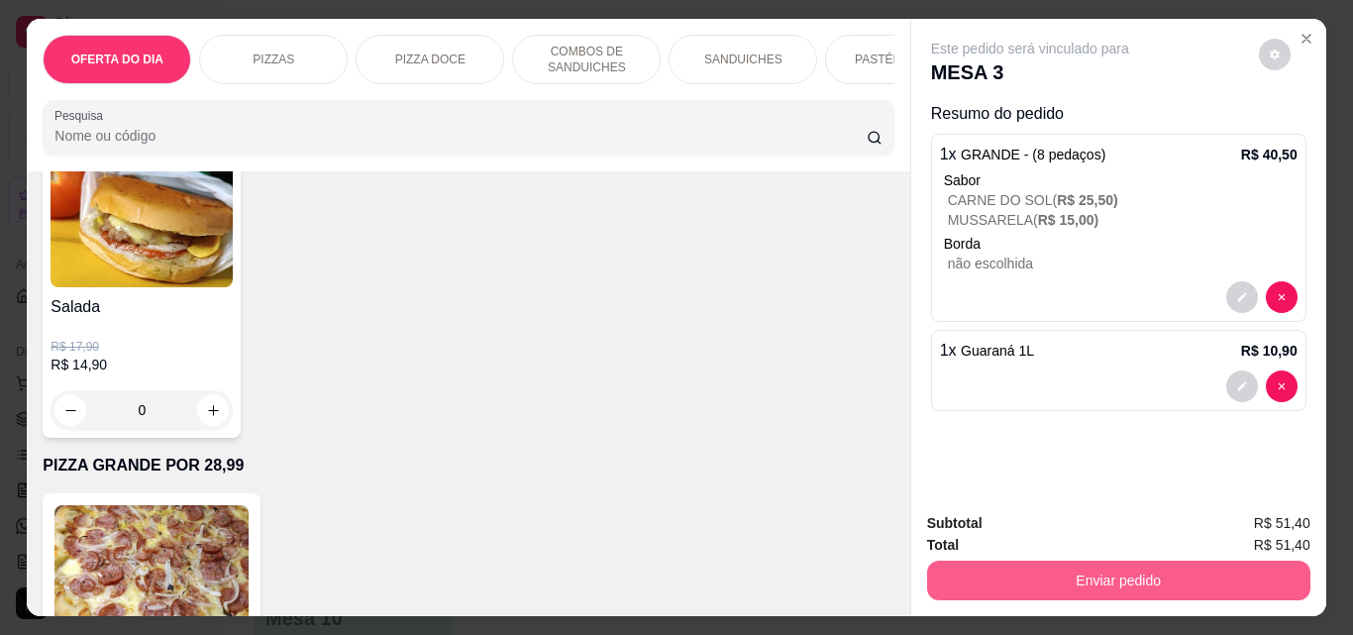
click at [1115, 569] on button "Enviar pedido" at bounding box center [1118, 581] width 383 height 40
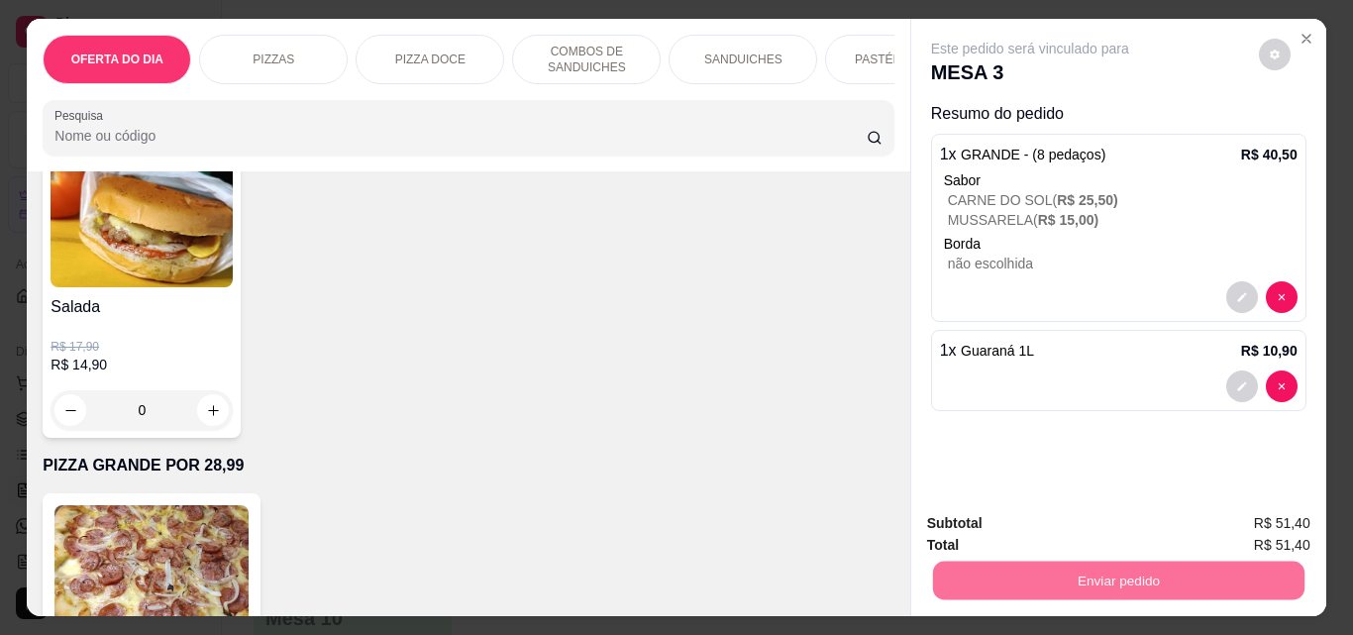
click at [1109, 530] on button "Não registrar e enviar pedido" at bounding box center [1053, 523] width 200 height 37
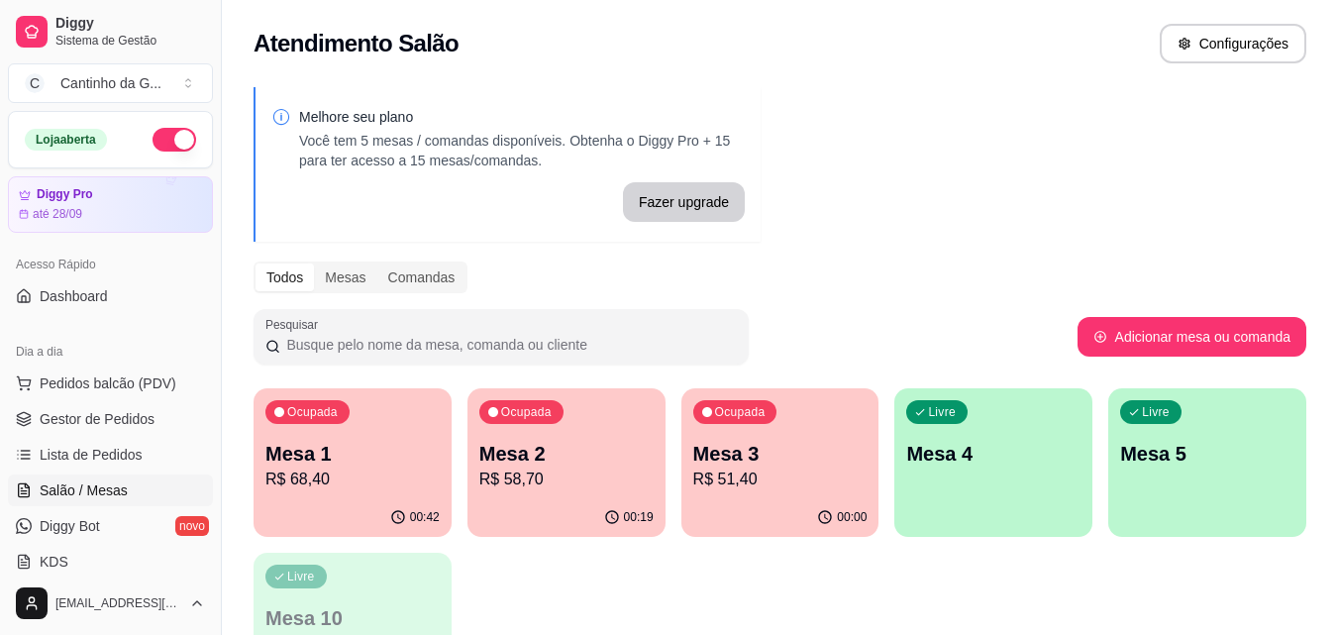
click at [954, 309] on div "Pesquisar" at bounding box center [666, 336] width 824 height 55
click at [71, 408] on link "Gestor de Pedidos" at bounding box center [110, 419] width 205 height 32
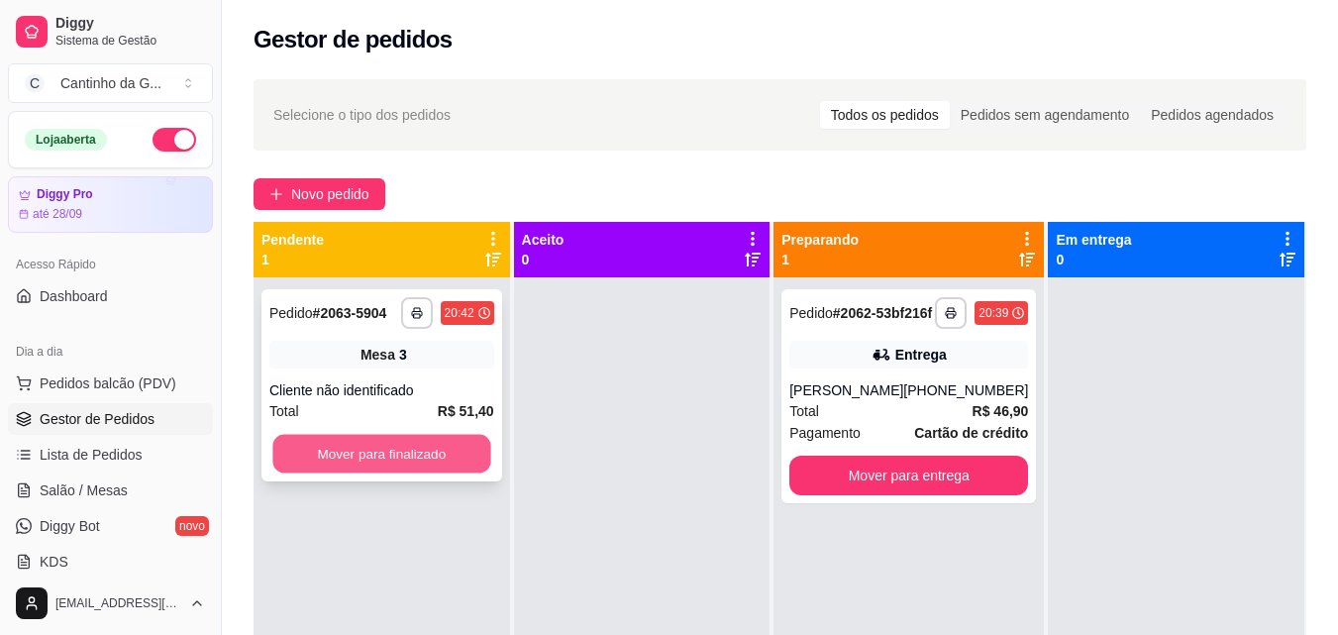
click at [448, 459] on button "Mover para finalizado" at bounding box center [381, 454] width 218 height 39
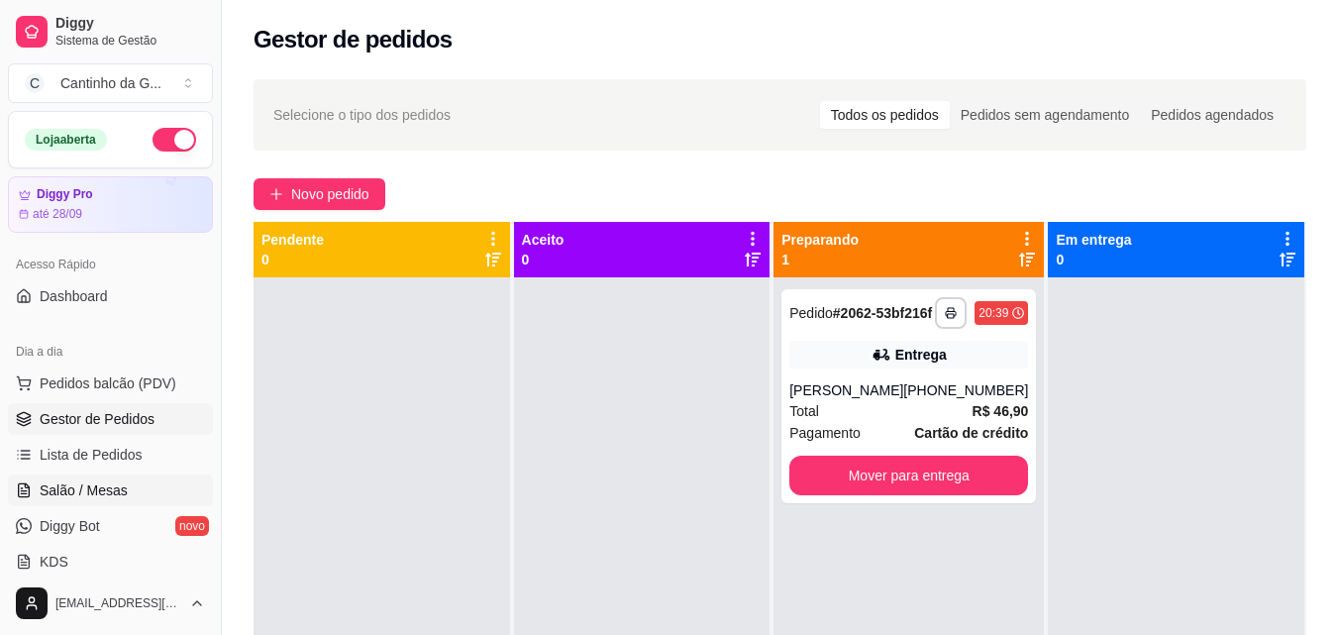
click at [80, 496] on span "Salão / Mesas" at bounding box center [84, 490] width 88 height 20
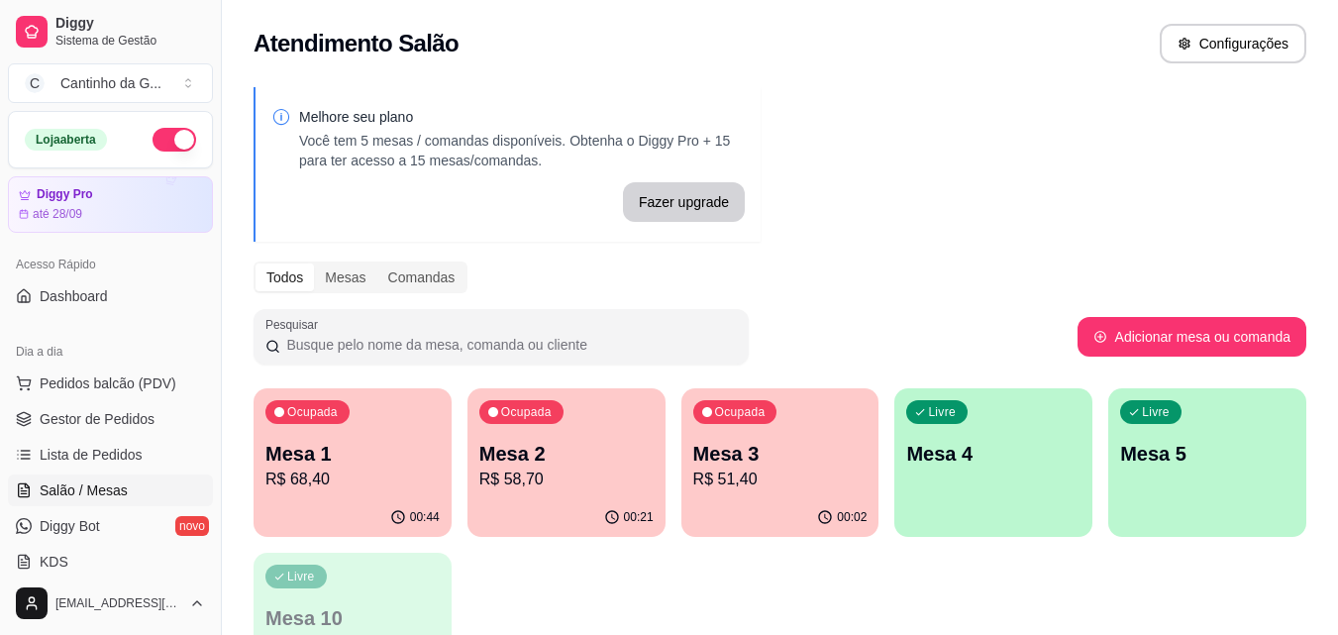
click at [361, 463] on p "Mesa 1" at bounding box center [352, 454] width 174 height 28
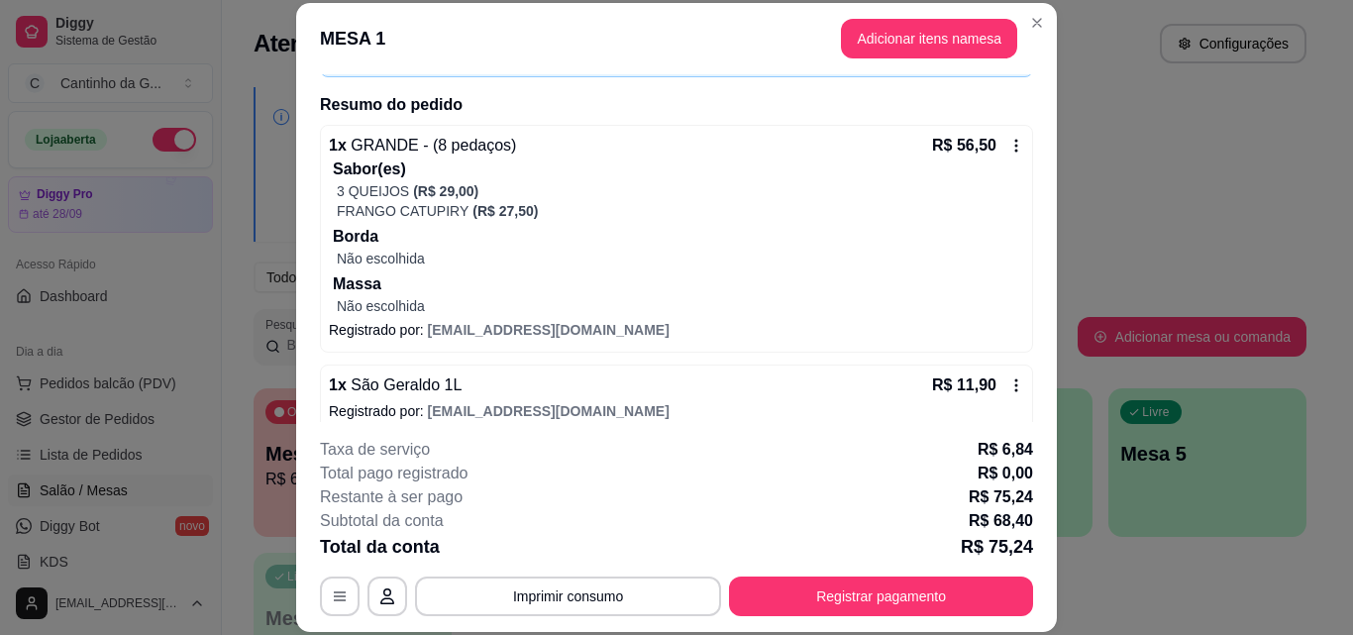
scroll to position [156, 0]
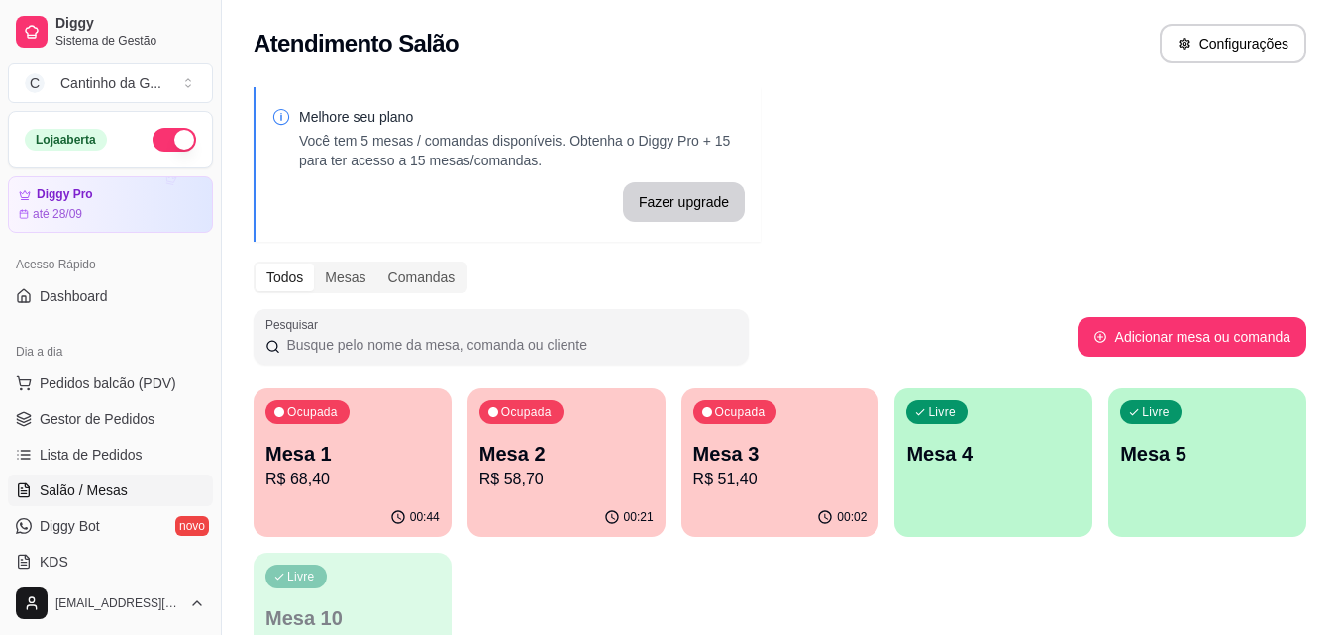
click at [528, 473] on p "R$ 58,70" at bounding box center [566, 479] width 174 height 24
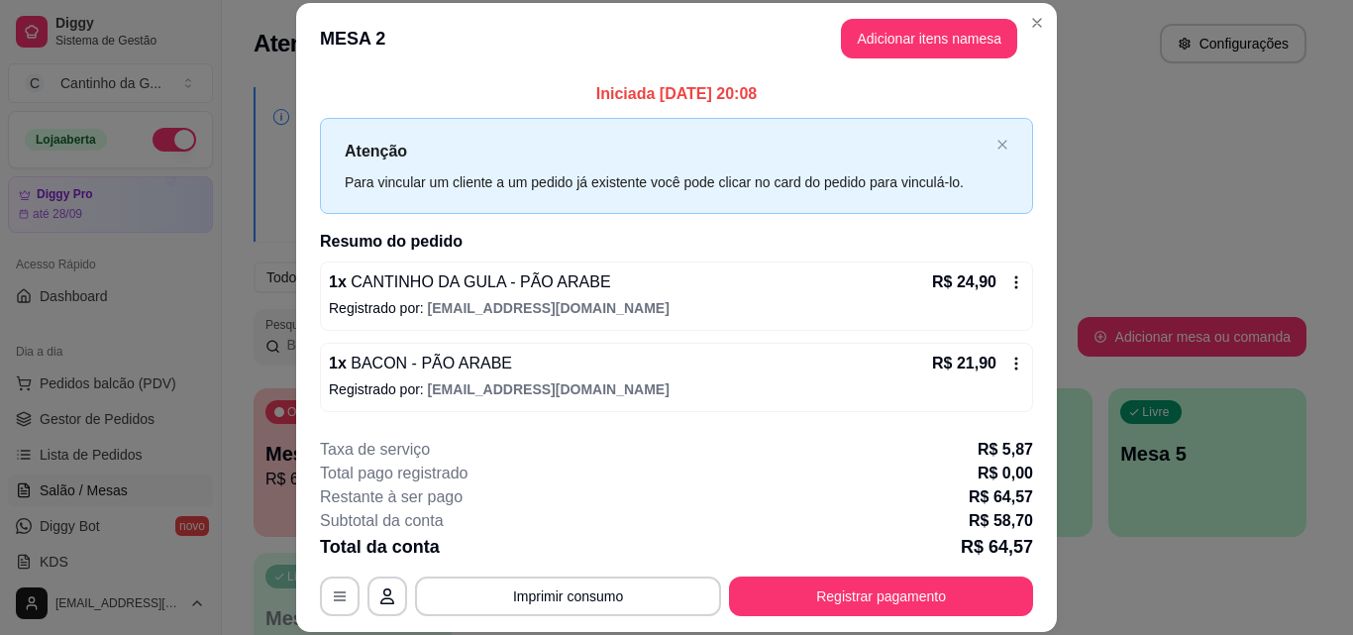
scroll to position [79, 0]
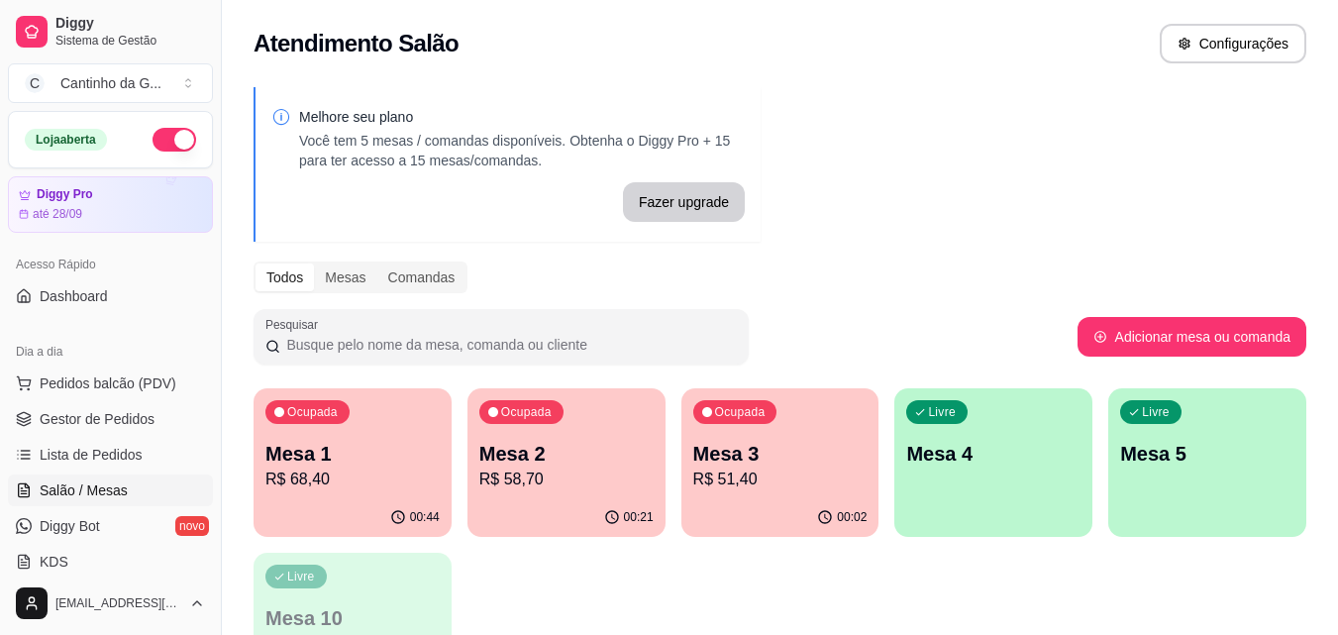
click at [743, 494] on div "Ocupada Mesa 3 R$ 51,40" at bounding box center [780, 443] width 198 height 110
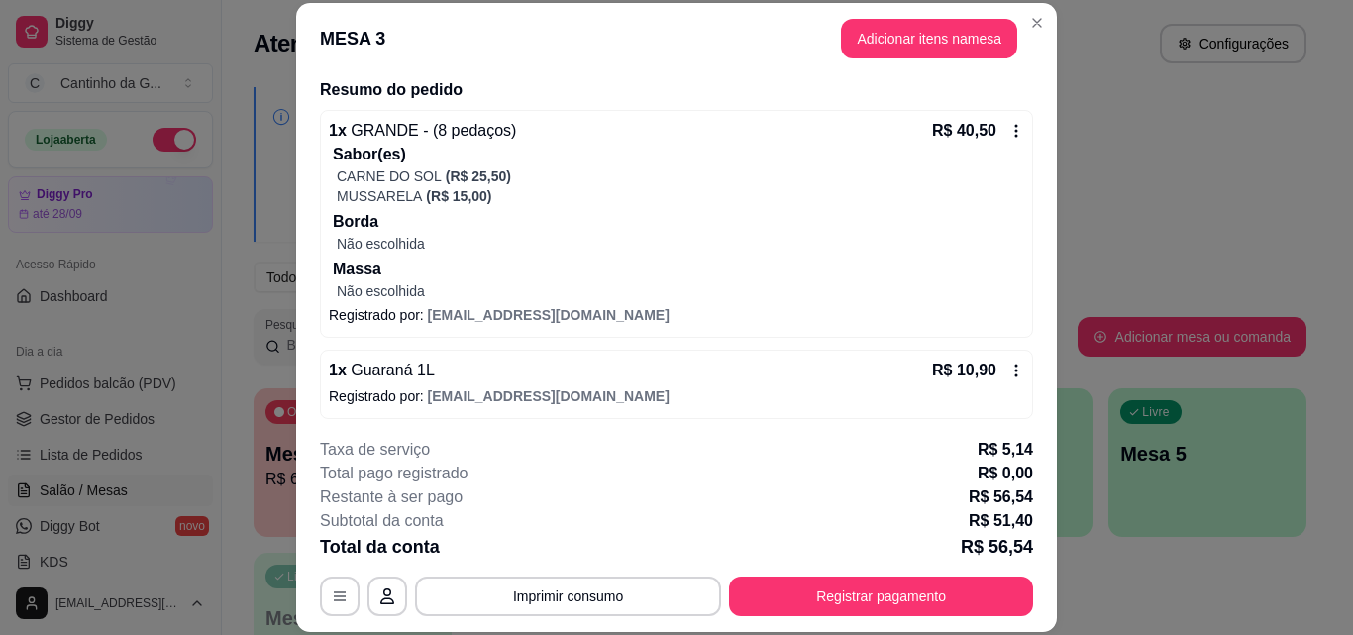
scroll to position [156, 0]
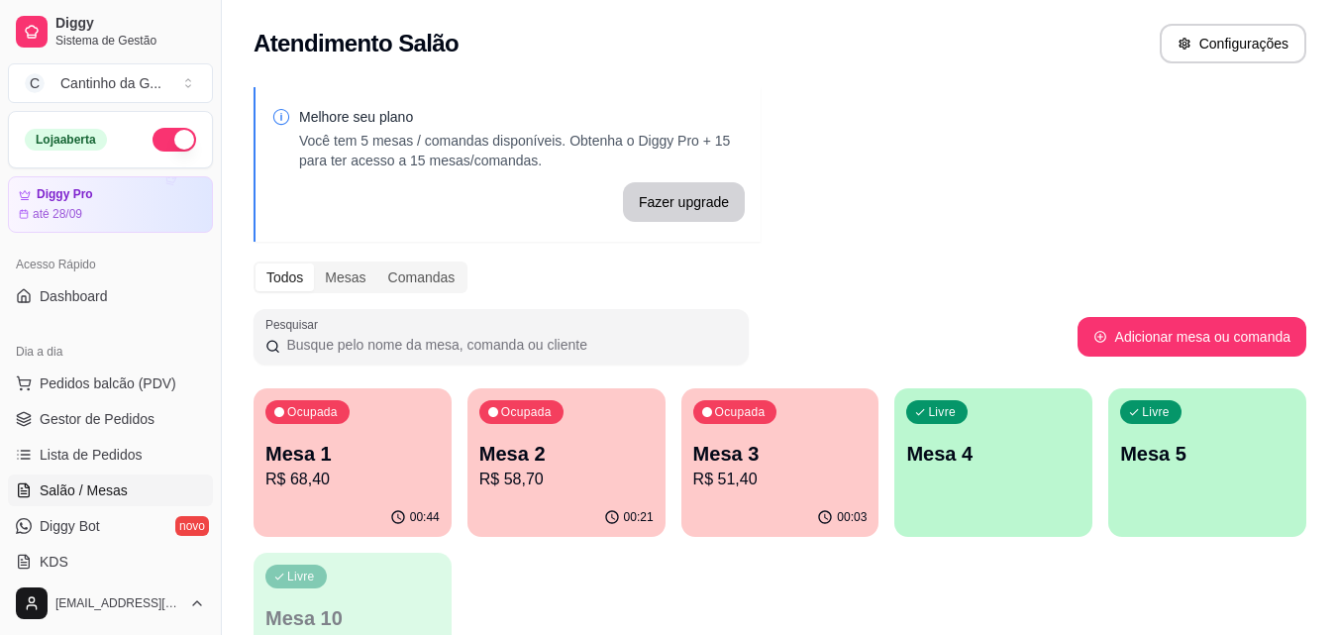
click at [586, 432] on div "Ocupada Mesa 2 R$ 58,70" at bounding box center [566, 443] width 198 height 110
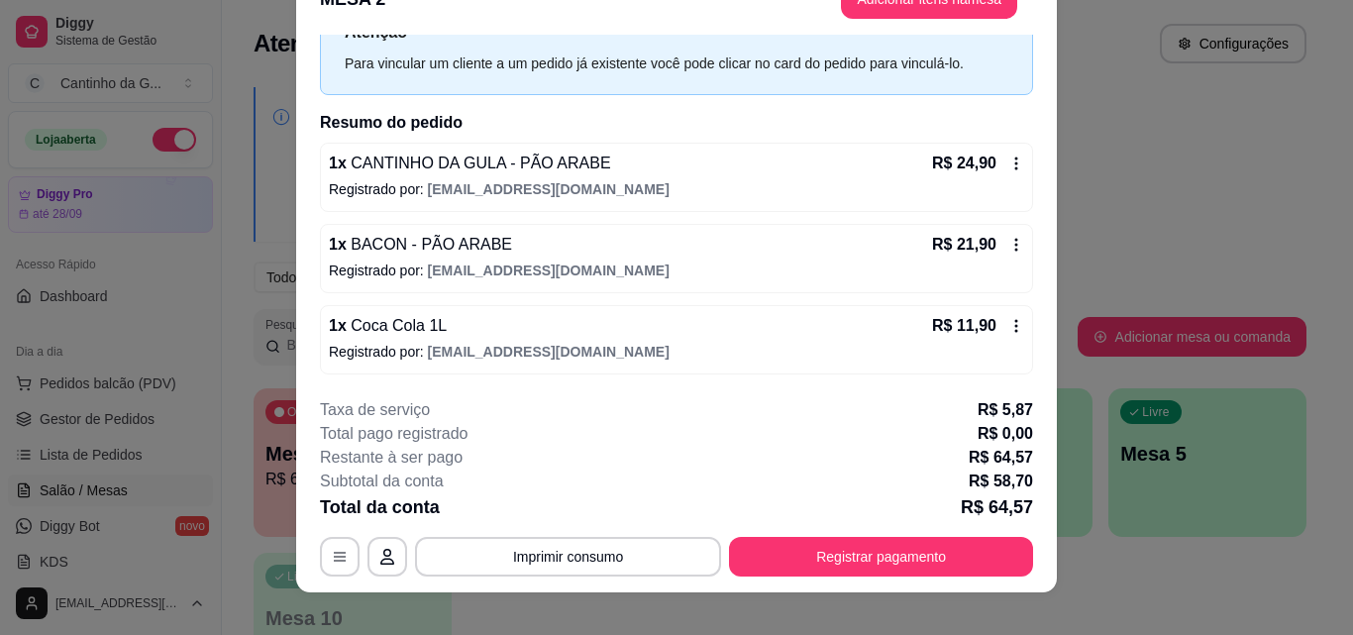
scroll to position [60, 0]
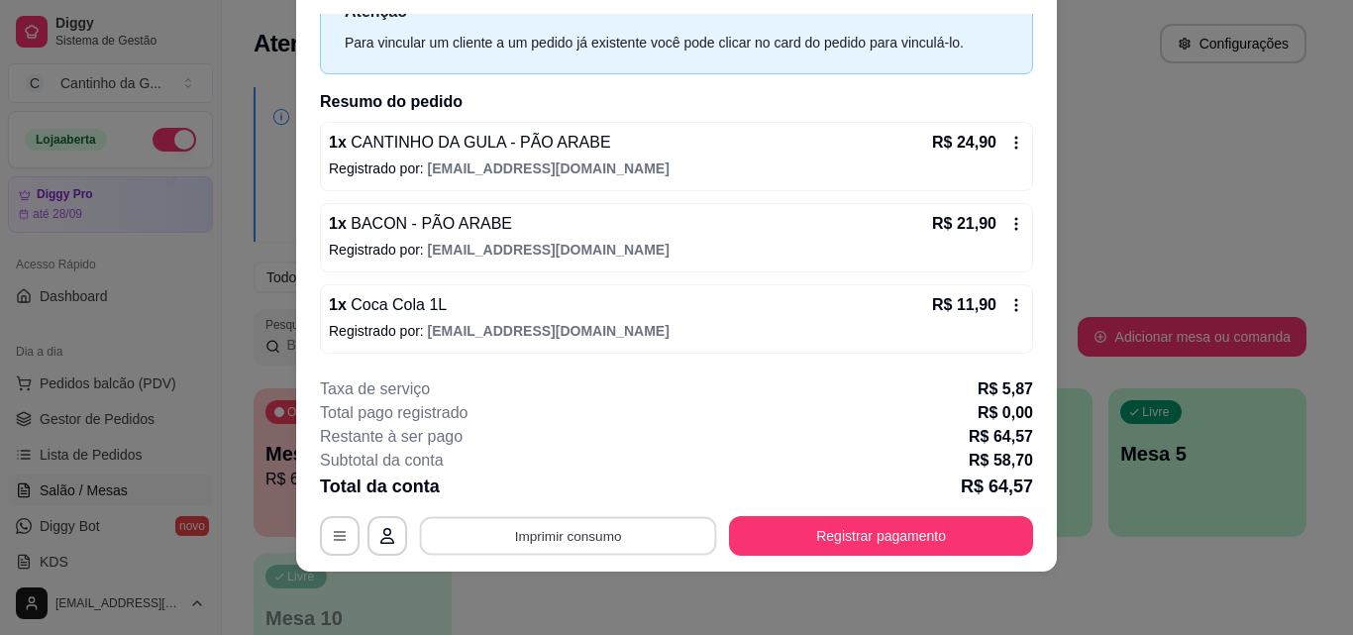
click at [619, 530] on button "Imprimir consumo" at bounding box center [568, 535] width 297 height 39
click at [589, 486] on button "IMPRESSORA" at bounding box center [567, 490] width 144 height 32
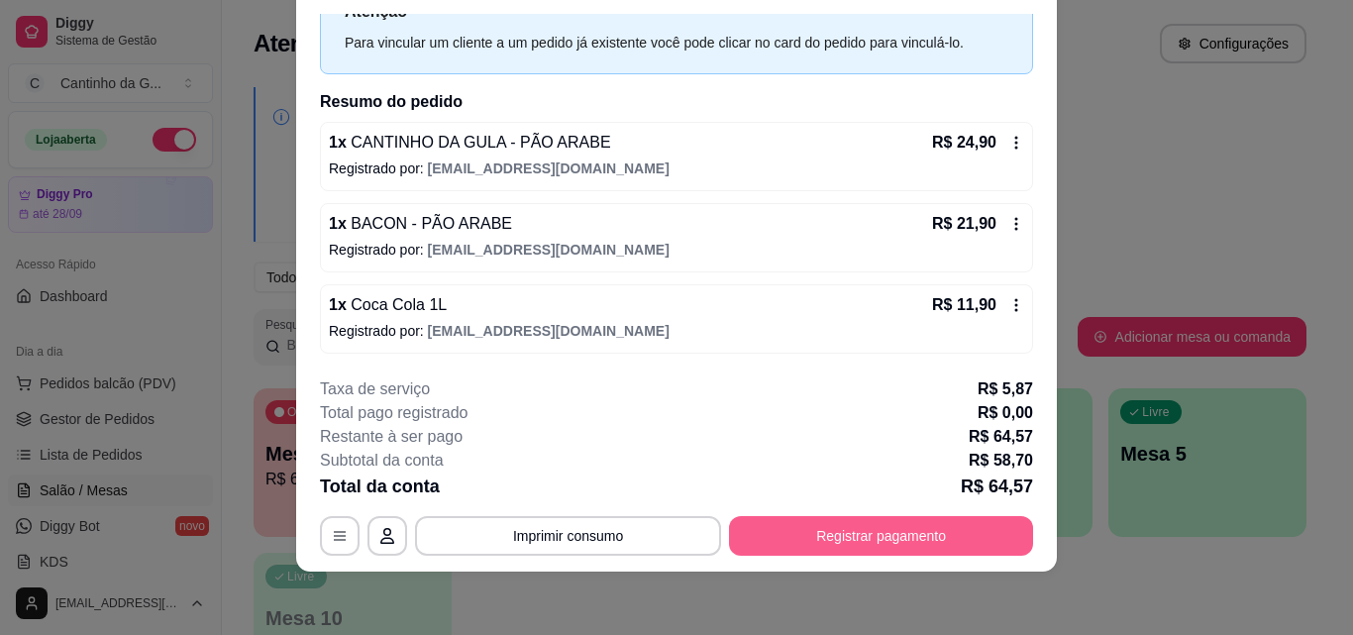
click at [875, 540] on button "Registrar pagamento" at bounding box center [881, 536] width 304 height 40
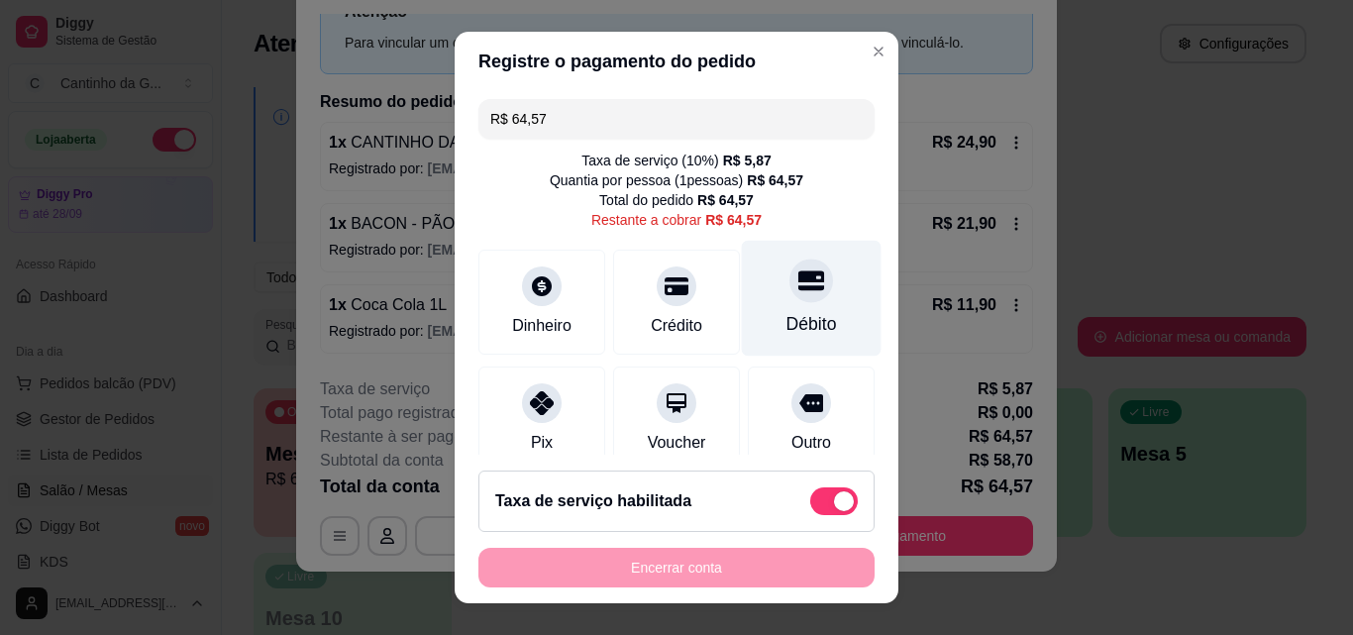
click at [798, 291] on icon at bounding box center [811, 280] width 26 height 26
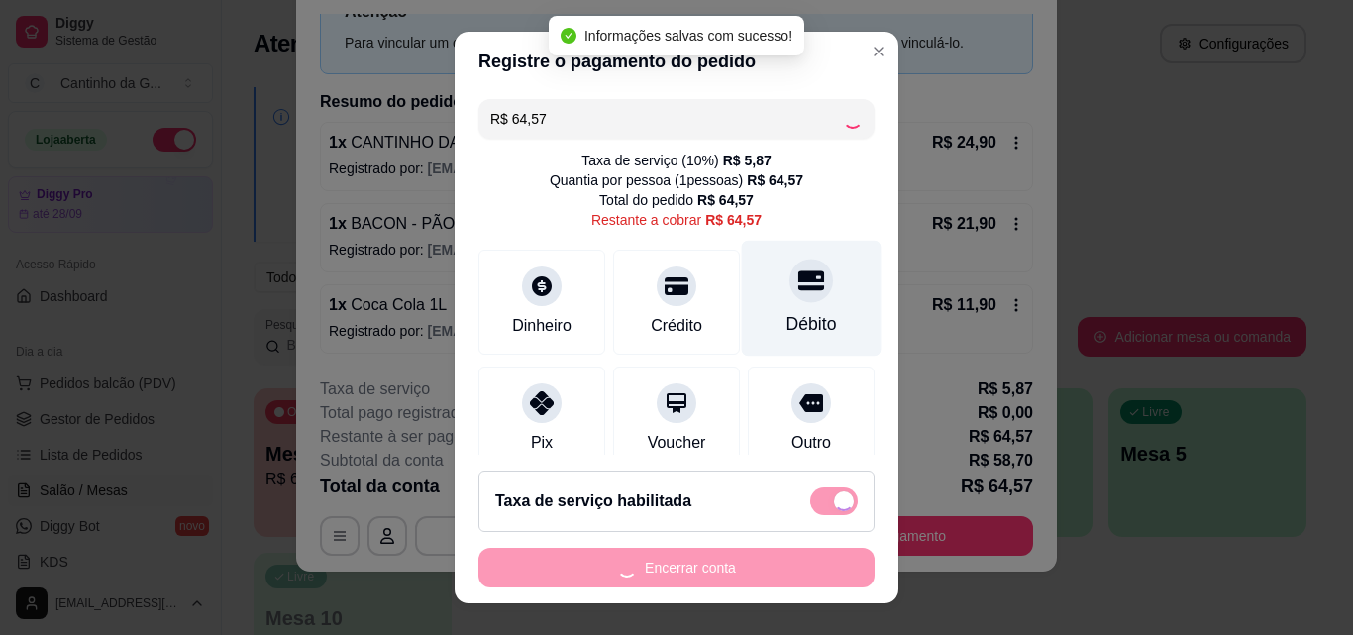
type input "R$ 0,00"
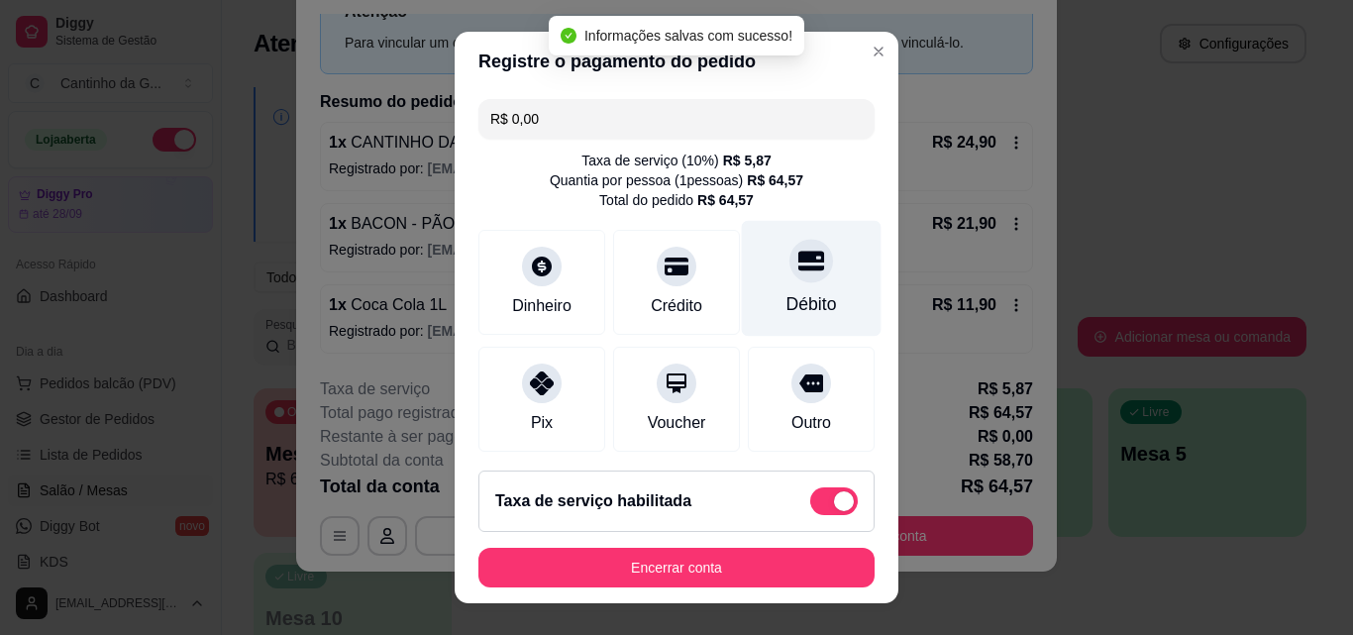
scroll to position [249, 0]
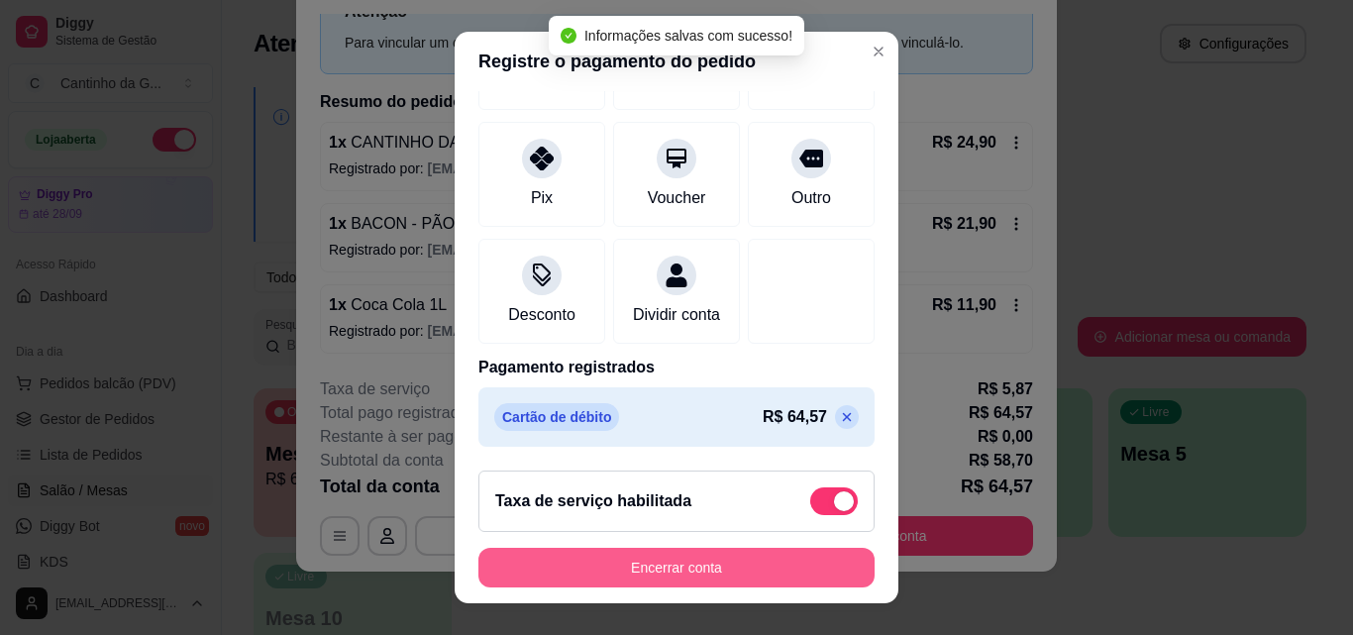
click at [701, 569] on button "Encerrar conta" at bounding box center [676, 568] width 396 height 40
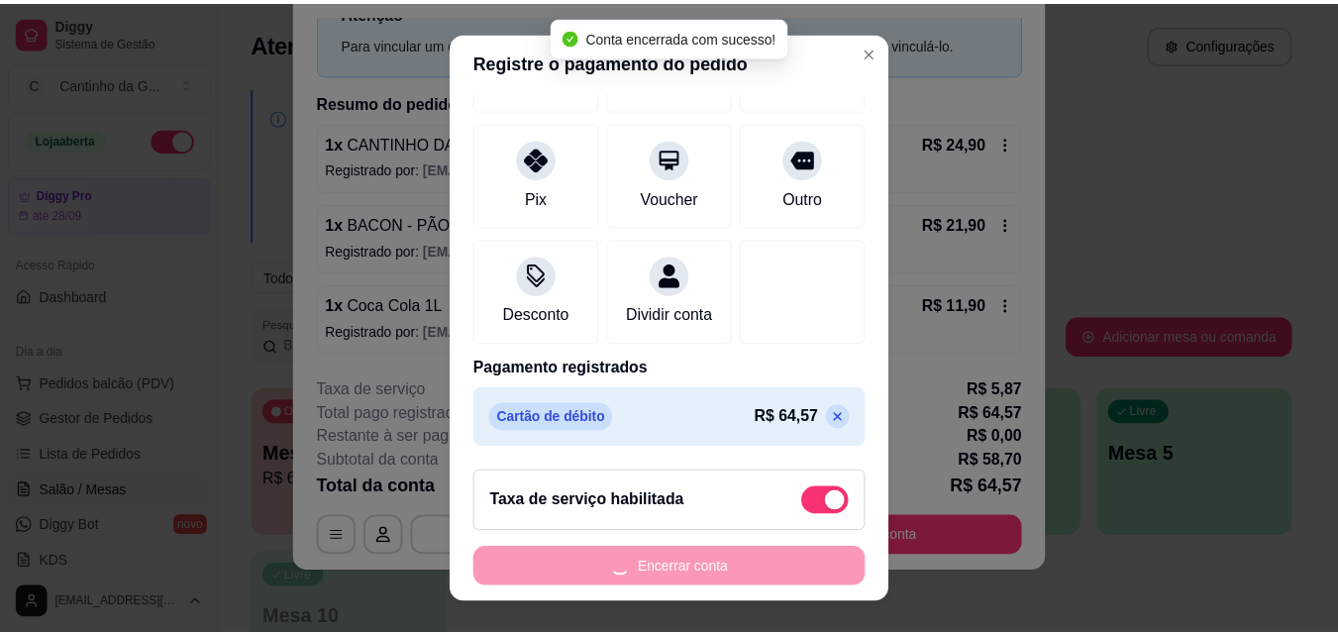
scroll to position [0, 0]
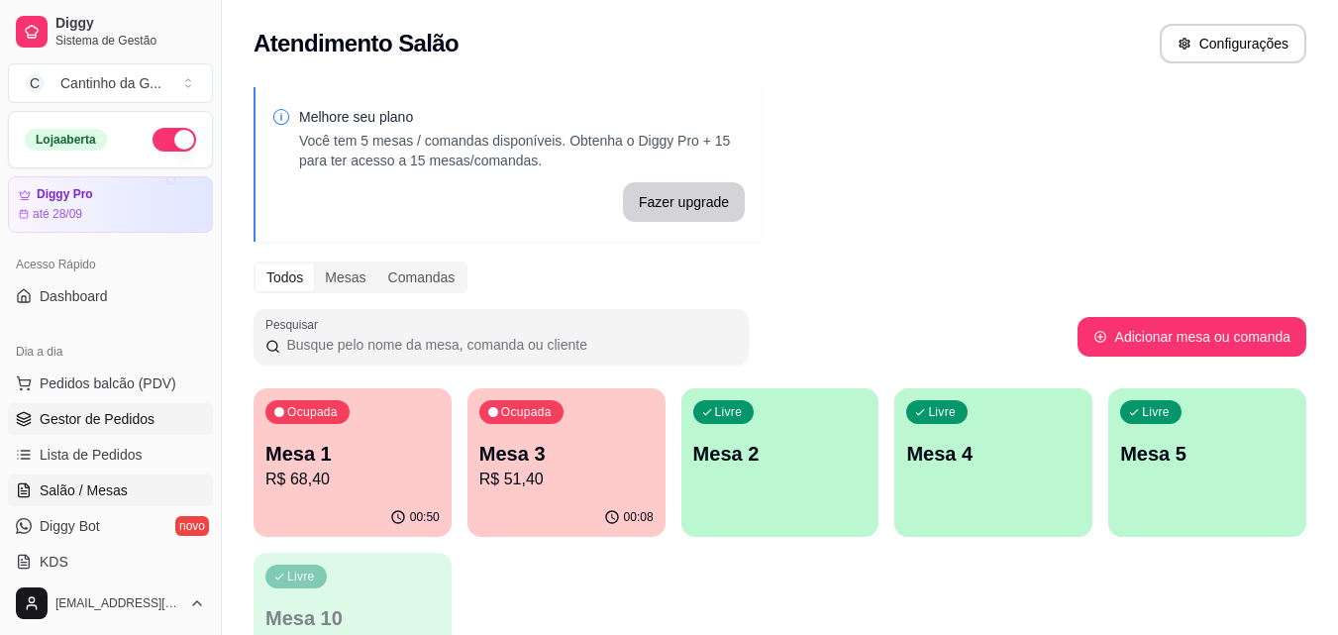
click at [86, 406] on link "Gestor de Pedidos" at bounding box center [110, 419] width 205 height 32
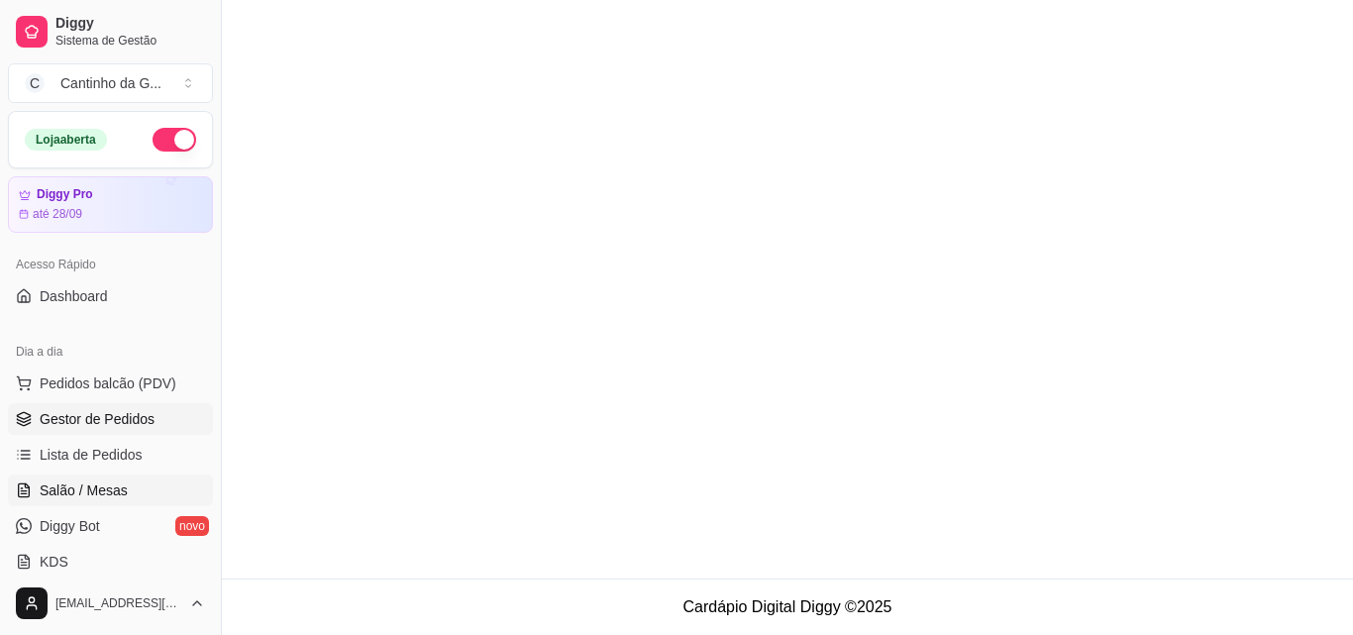
click at [149, 485] on link "Salão / Mesas" at bounding box center [110, 490] width 205 height 32
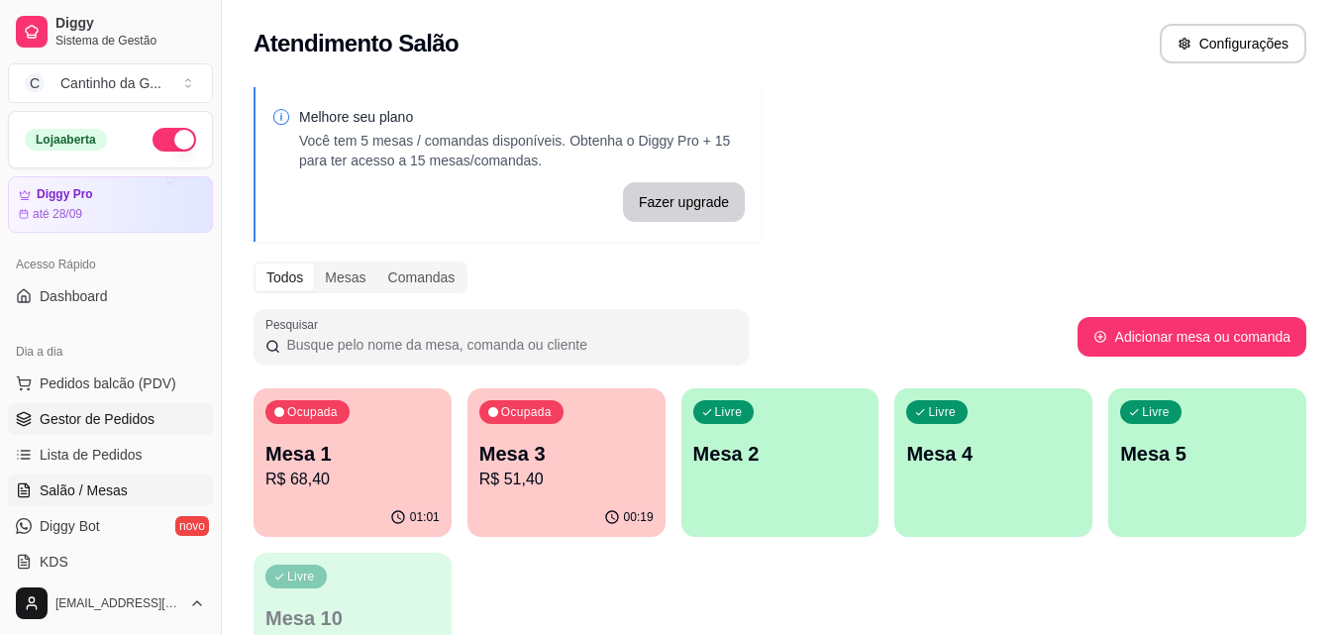
click at [150, 419] on span "Gestor de Pedidos" at bounding box center [97, 419] width 115 height 20
click at [776, 486] on div "Livre Mesa 2" at bounding box center [780, 450] width 198 height 125
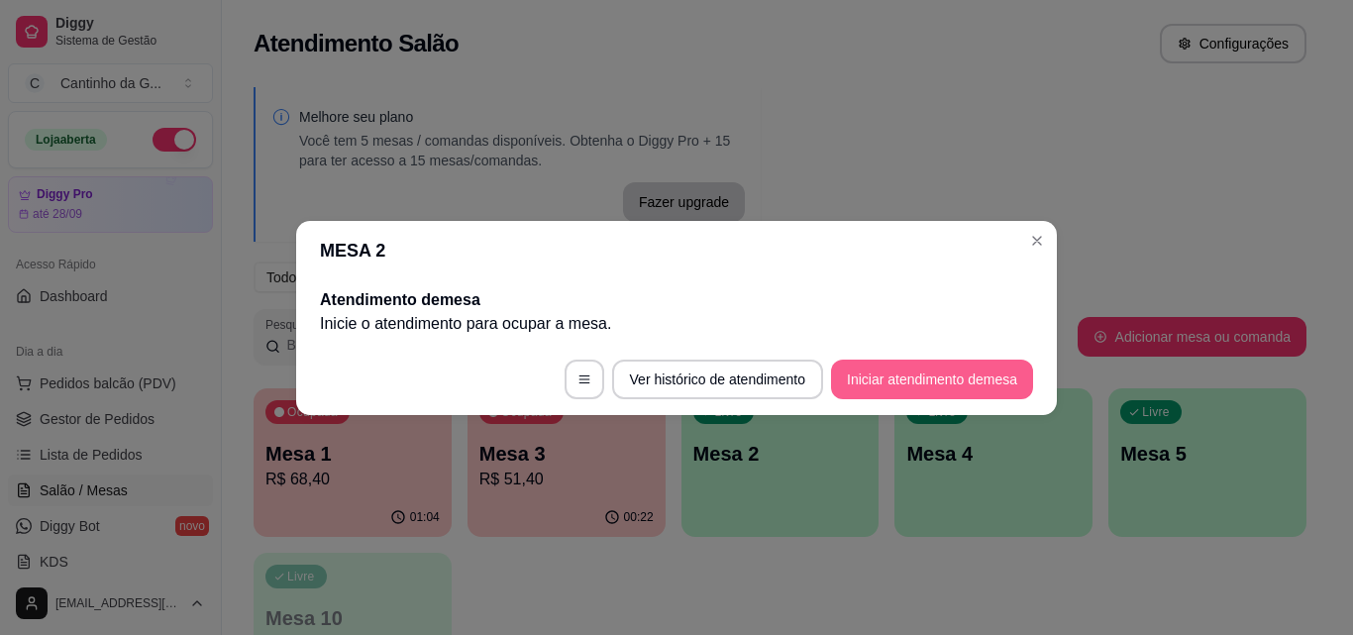
click at [912, 367] on button "Iniciar atendimento de mesa" at bounding box center [932, 380] width 202 height 40
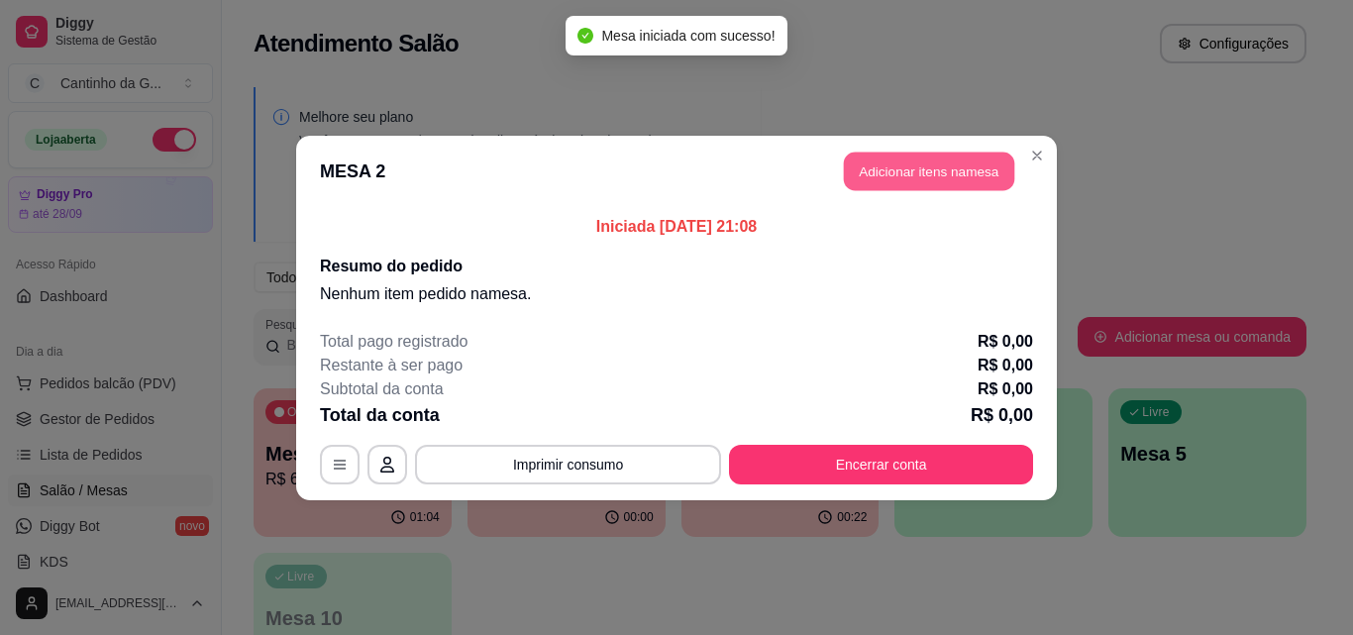
click at [898, 174] on button "Adicionar itens na mesa" at bounding box center [929, 171] width 170 height 39
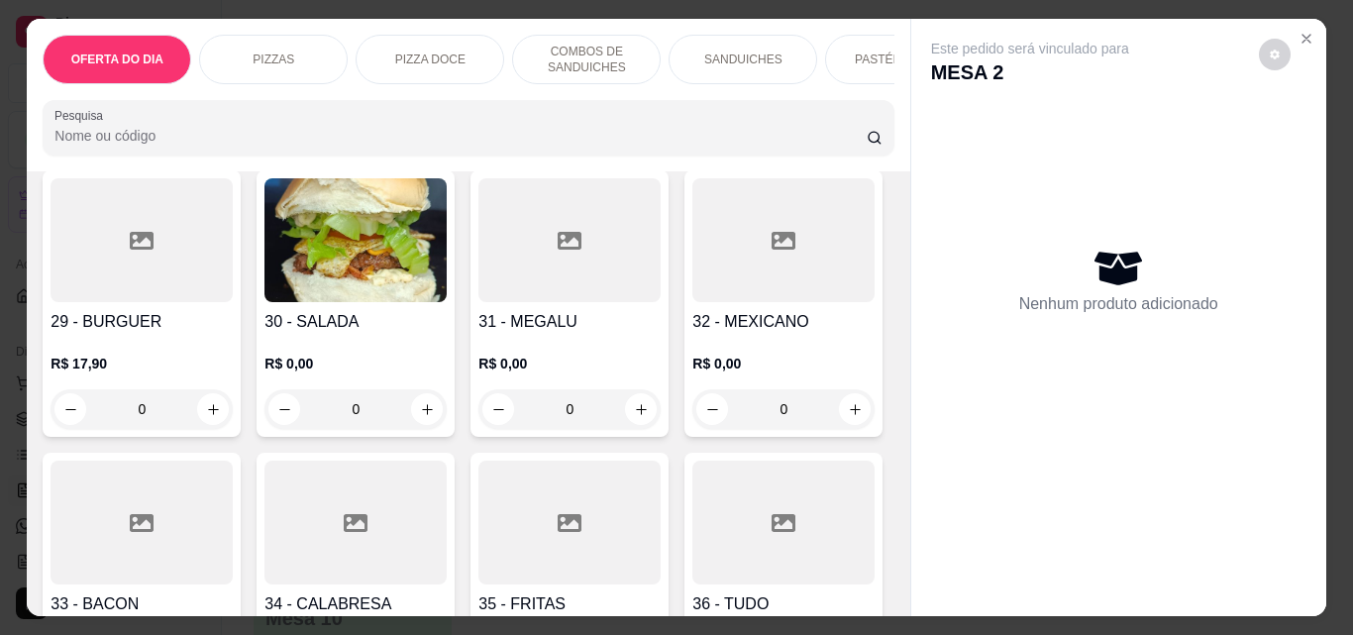
scroll to position [1387, 0]
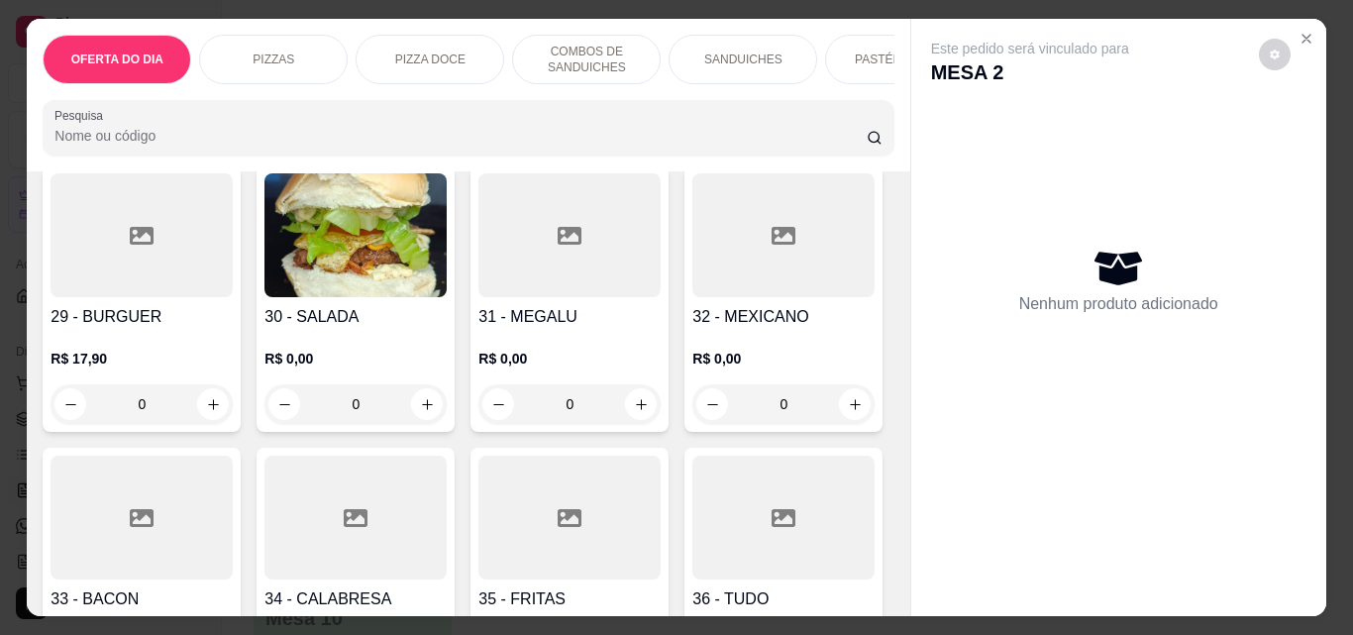
click at [199, 406] on div "0" at bounding box center [142, 404] width 182 height 40
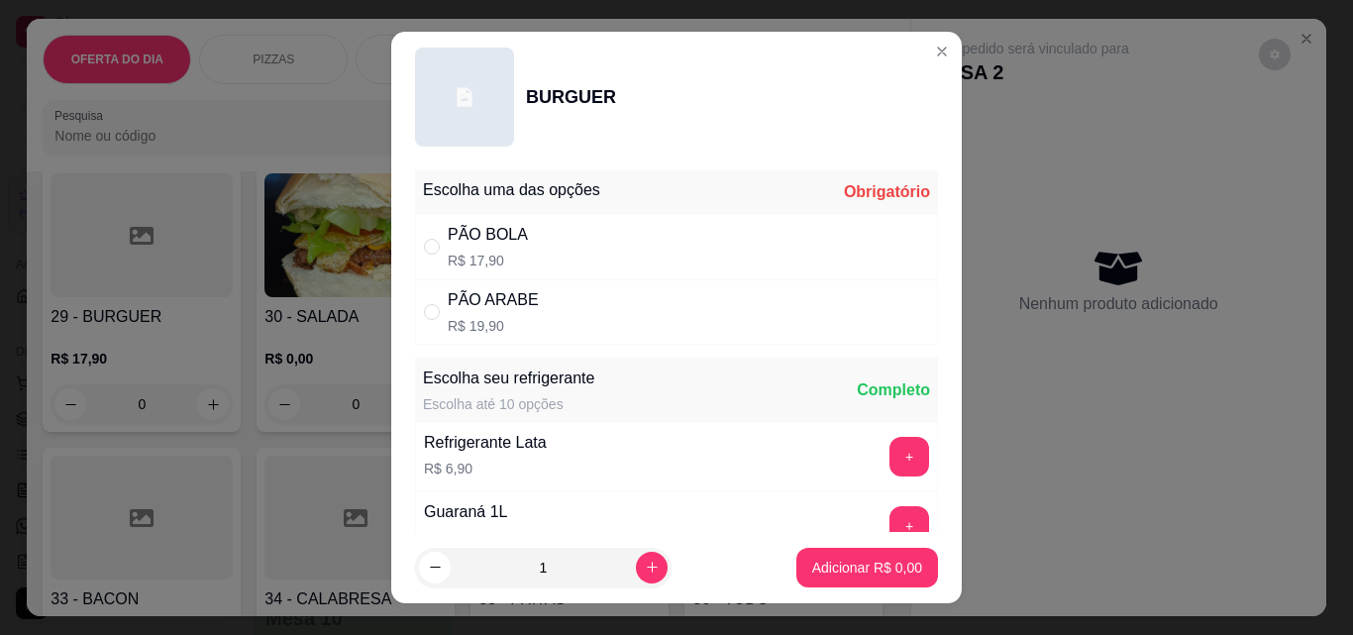
click at [528, 255] on div "PÃO BOLA R$ 17,90" at bounding box center [676, 246] width 523 height 65
radio input "true"
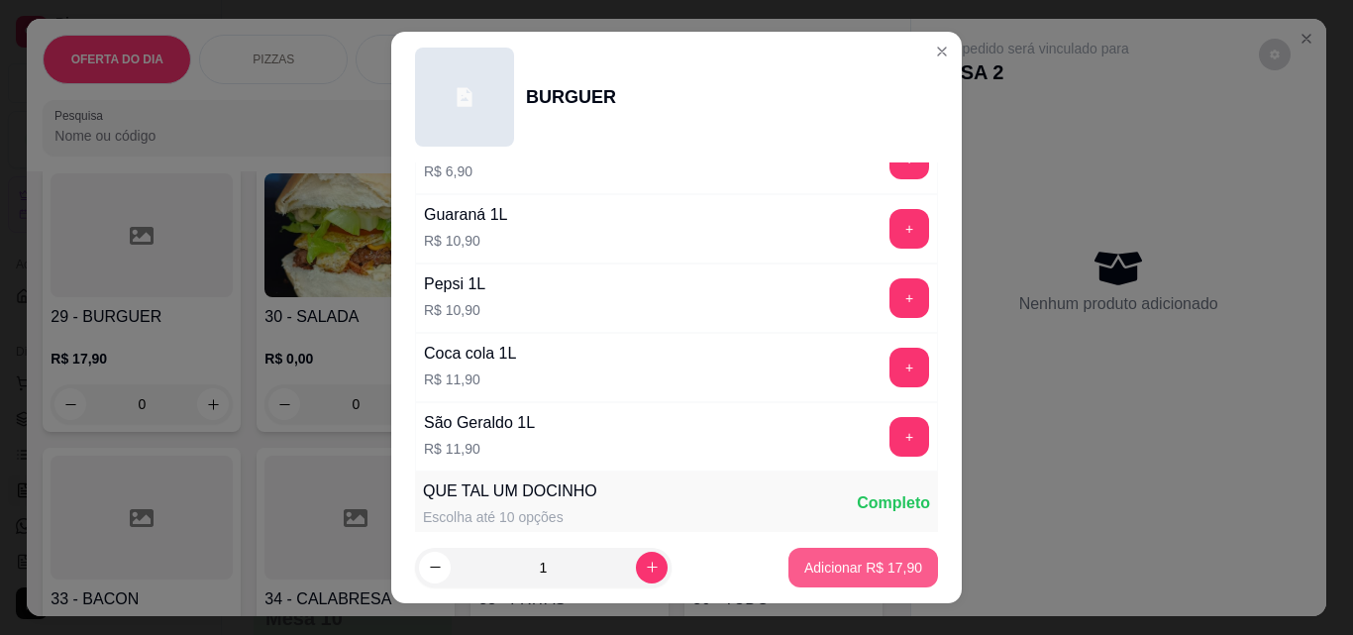
click at [880, 574] on p "Adicionar R$ 17,90" at bounding box center [863, 568] width 118 height 20
type input "1"
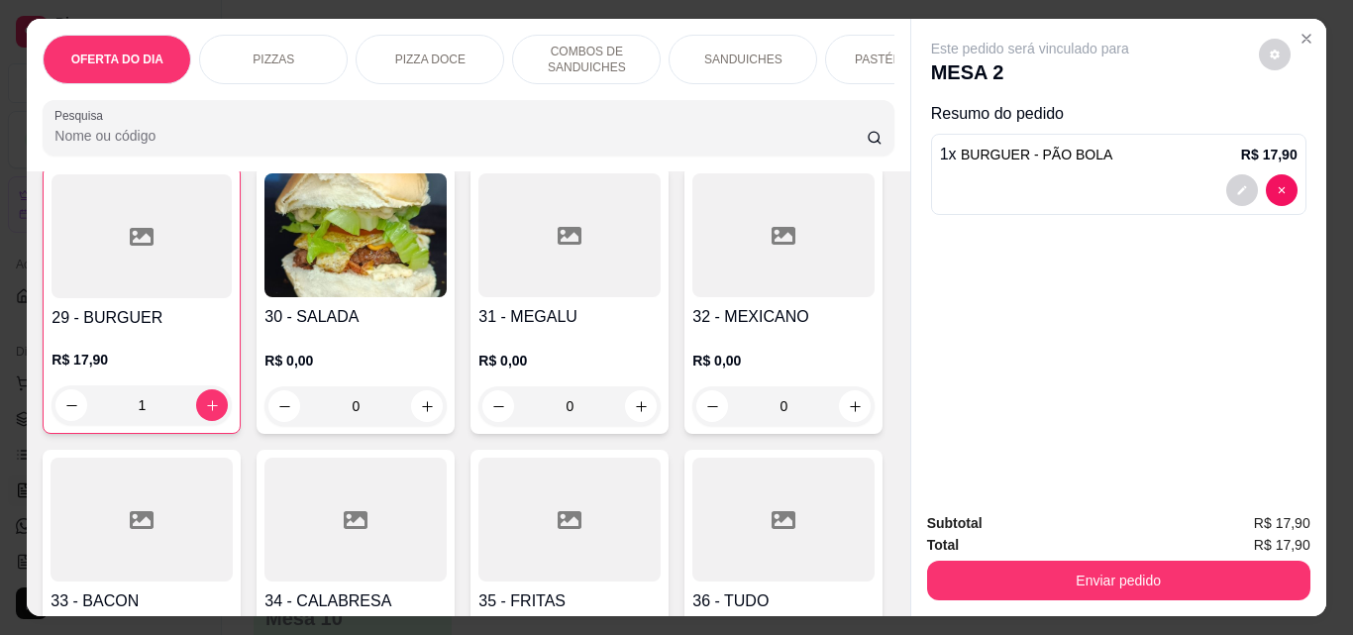
scroll to position [1388, 0]
click at [1273, 52] on button "decrease-product-quantity" at bounding box center [1275, 55] width 32 height 32
click at [1202, 40] on div "Este pedido será vinculado para MESA 2" at bounding box center [1111, 63] width 360 height 48
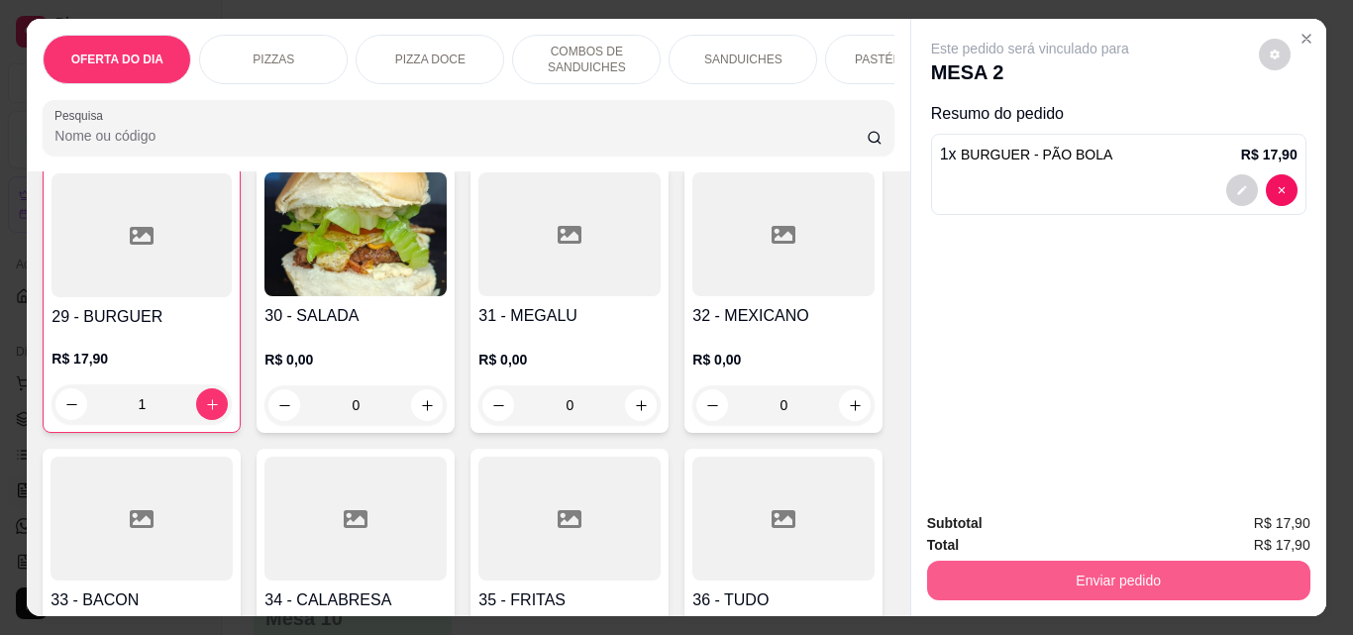
click at [1163, 578] on button "Enviar pedido" at bounding box center [1118, 581] width 383 height 40
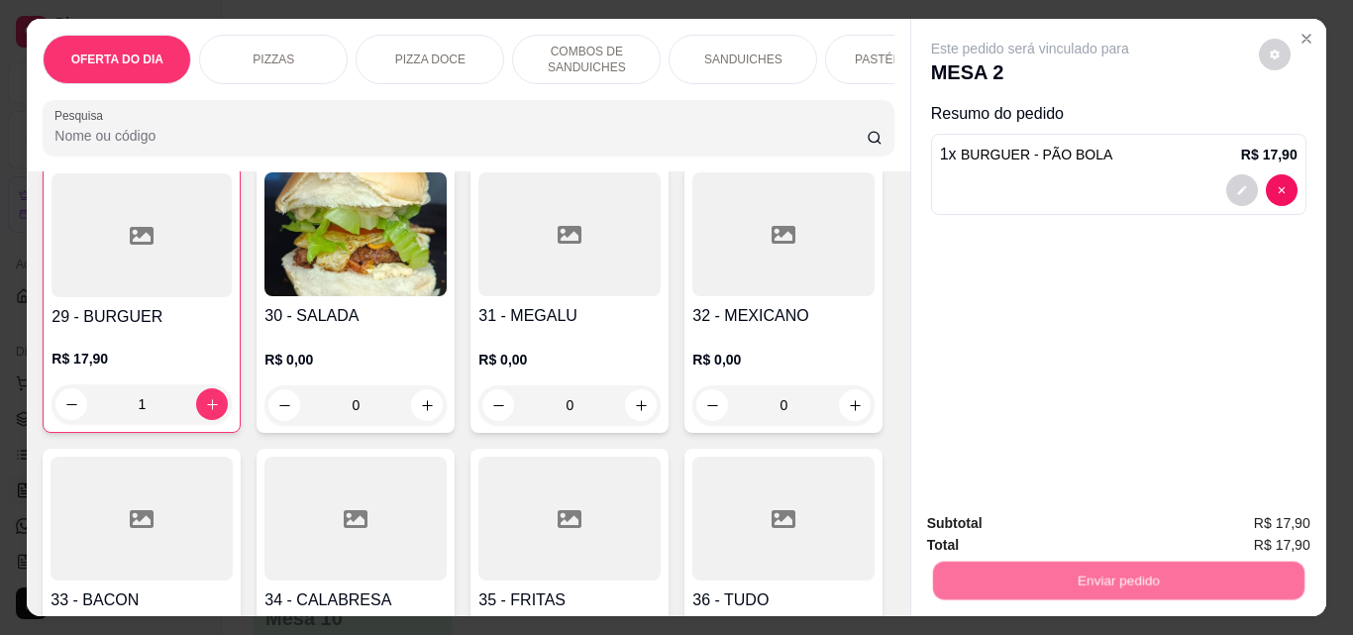
click at [1040, 532] on button "Não registrar e enviar pedido" at bounding box center [1053, 524] width 206 height 38
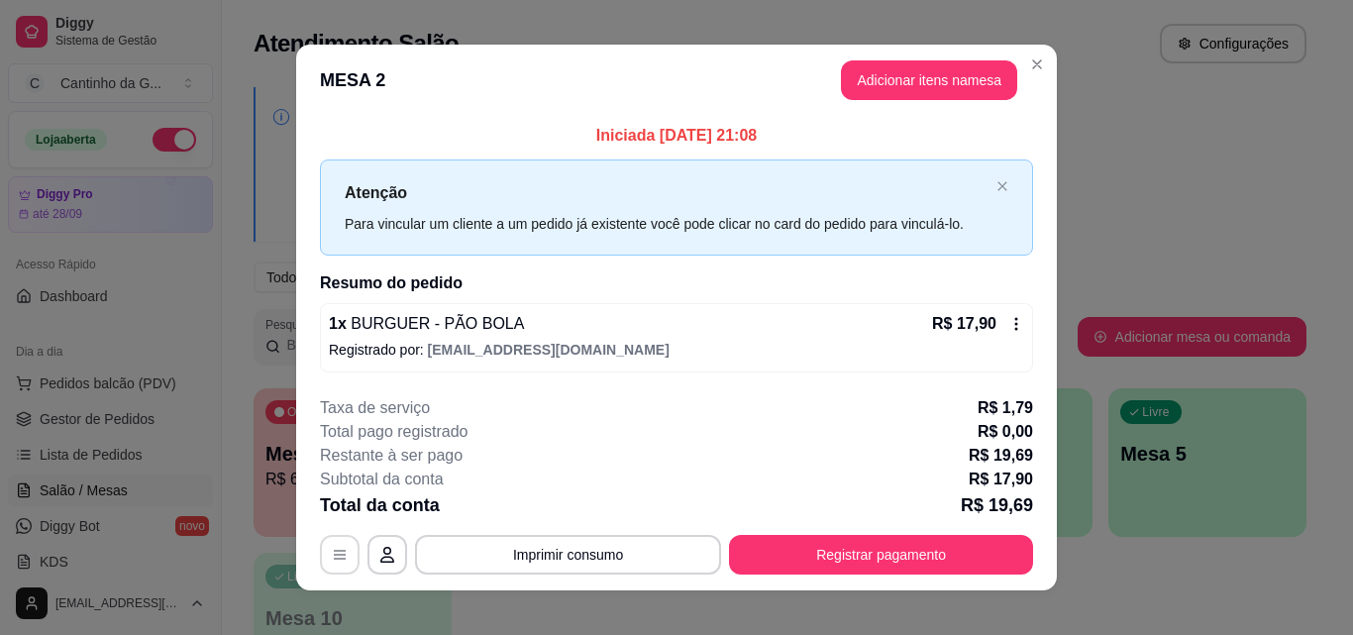
click at [332, 554] on icon "button" at bounding box center [340, 555] width 16 height 16
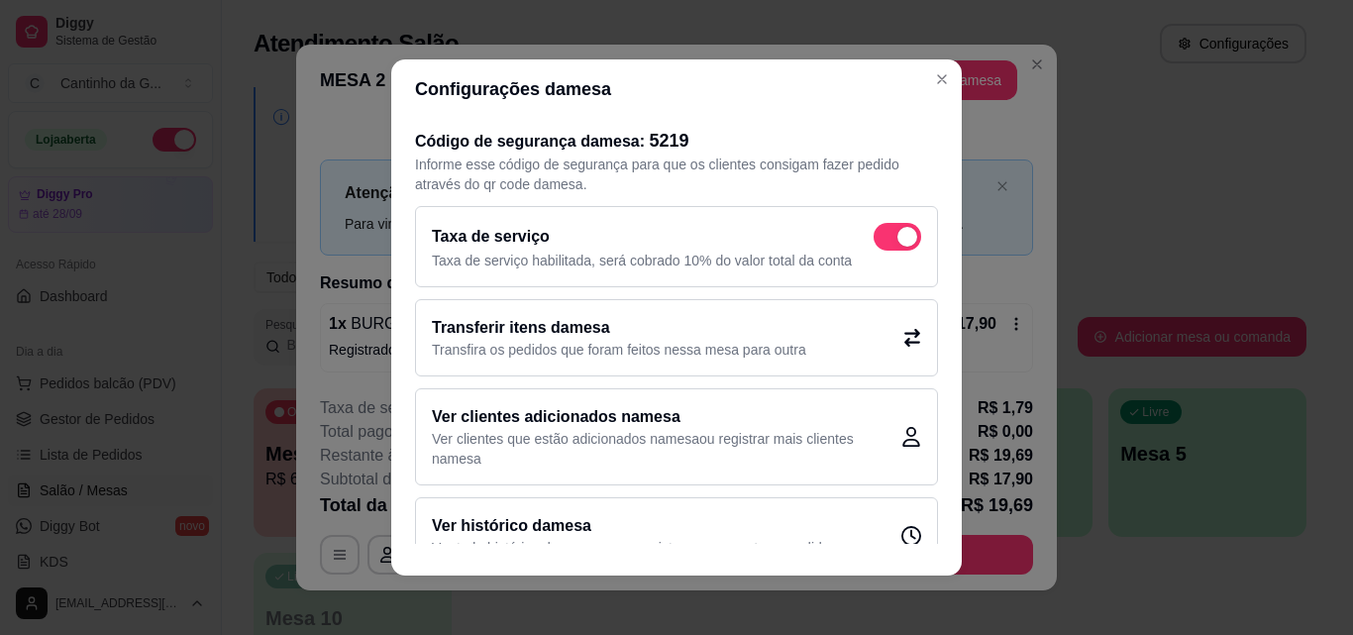
click at [874, 240] on span at bounding box center [898, 237] width 48 height 28
click at [873, 241] on input "checkbox" at bounding box center [879, 247] width 13 height 13
checkbox input "false"
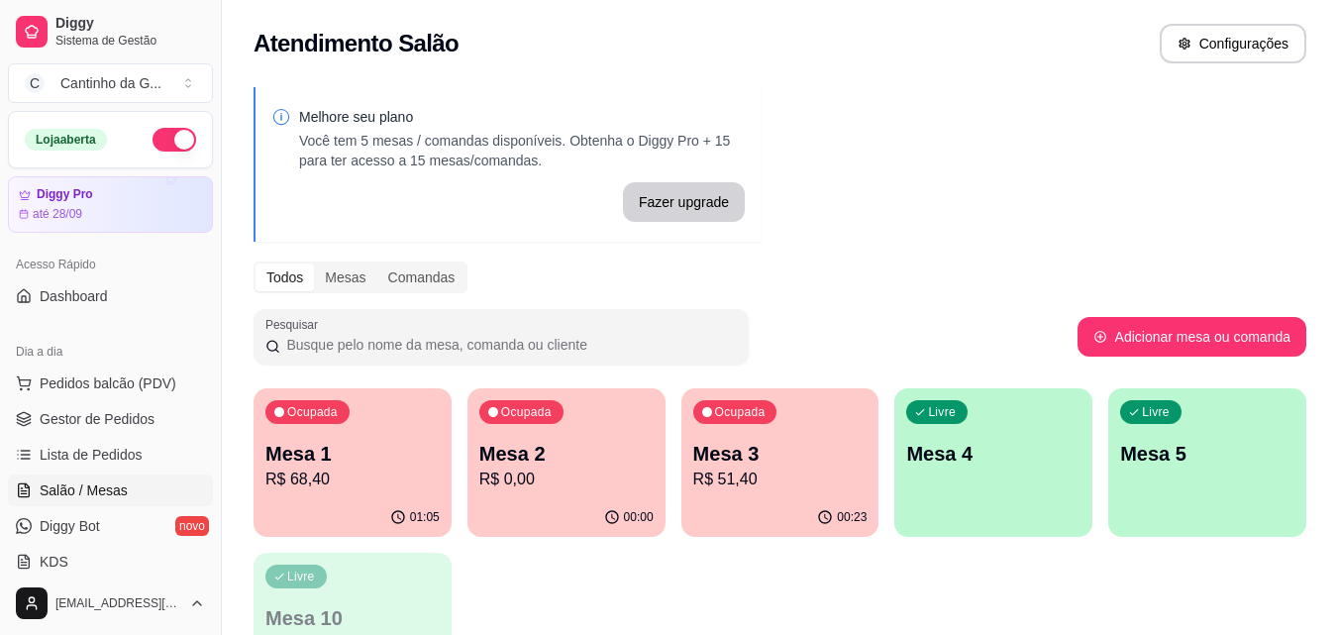
click at [571, 495] on div "Ocupada Mesa 2 R$ 0,00" at bounding box center [566, 443] width 198 height 110
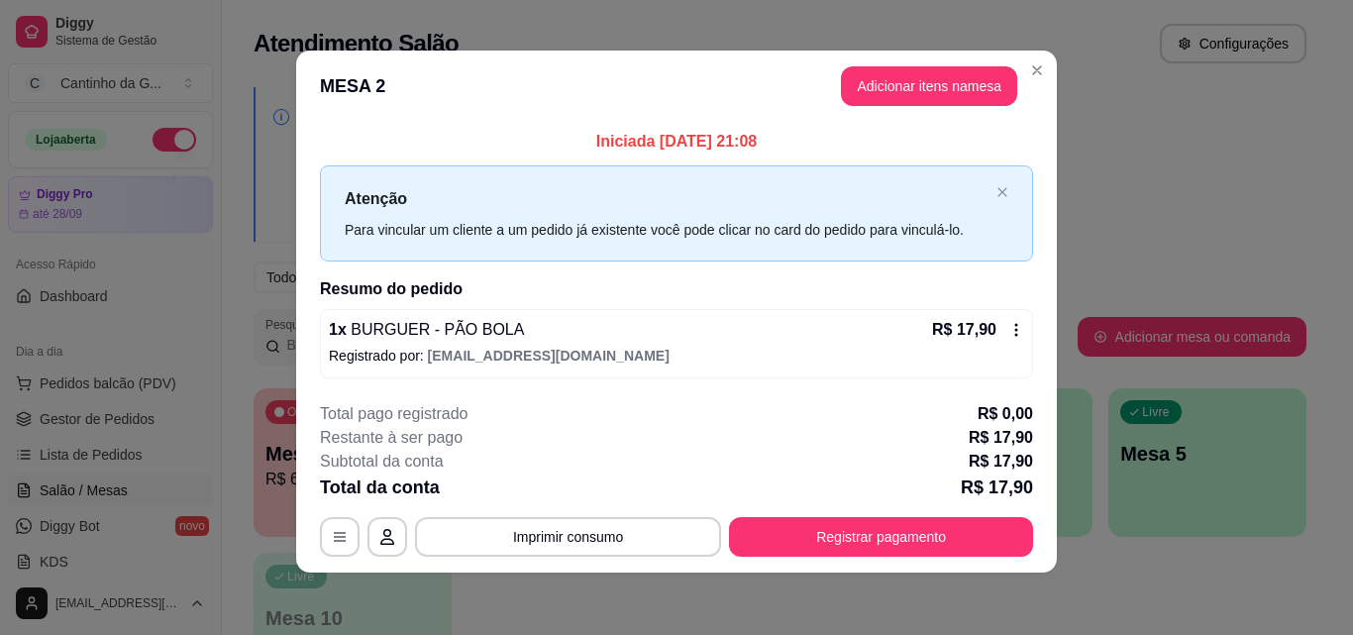
scroll to position [7, 0]
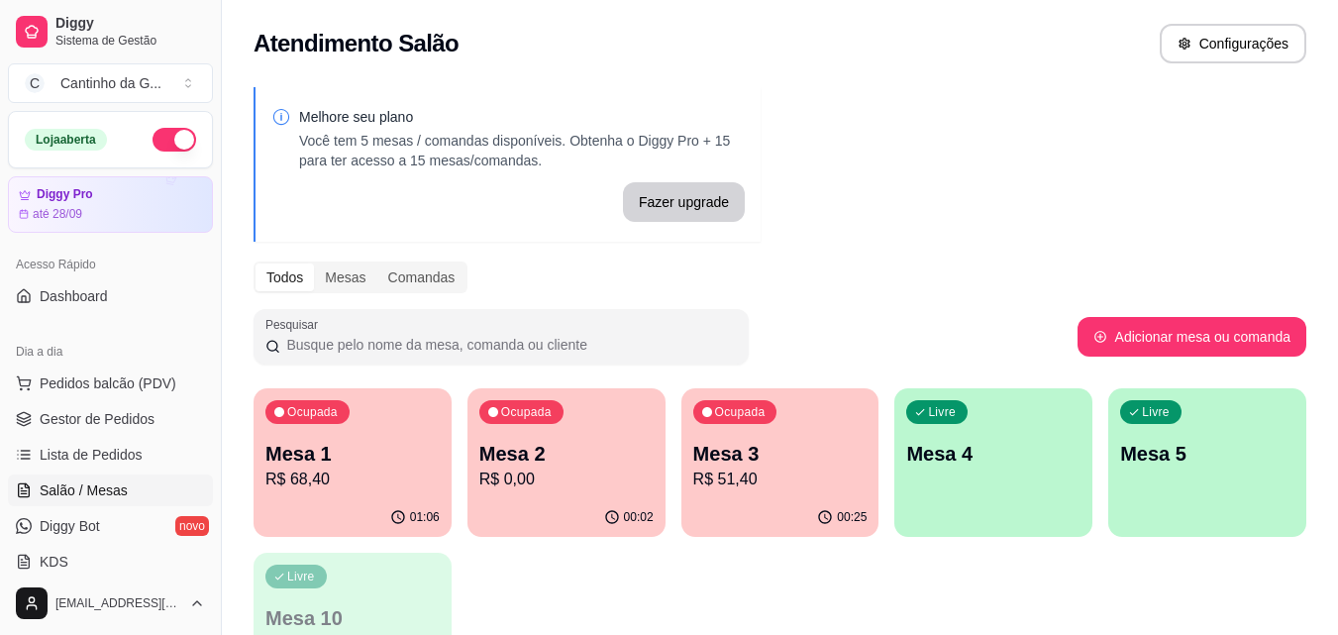
click at [744, 460] on p "Mesa 3" at bounding box center [780, 454] width 174 height 28
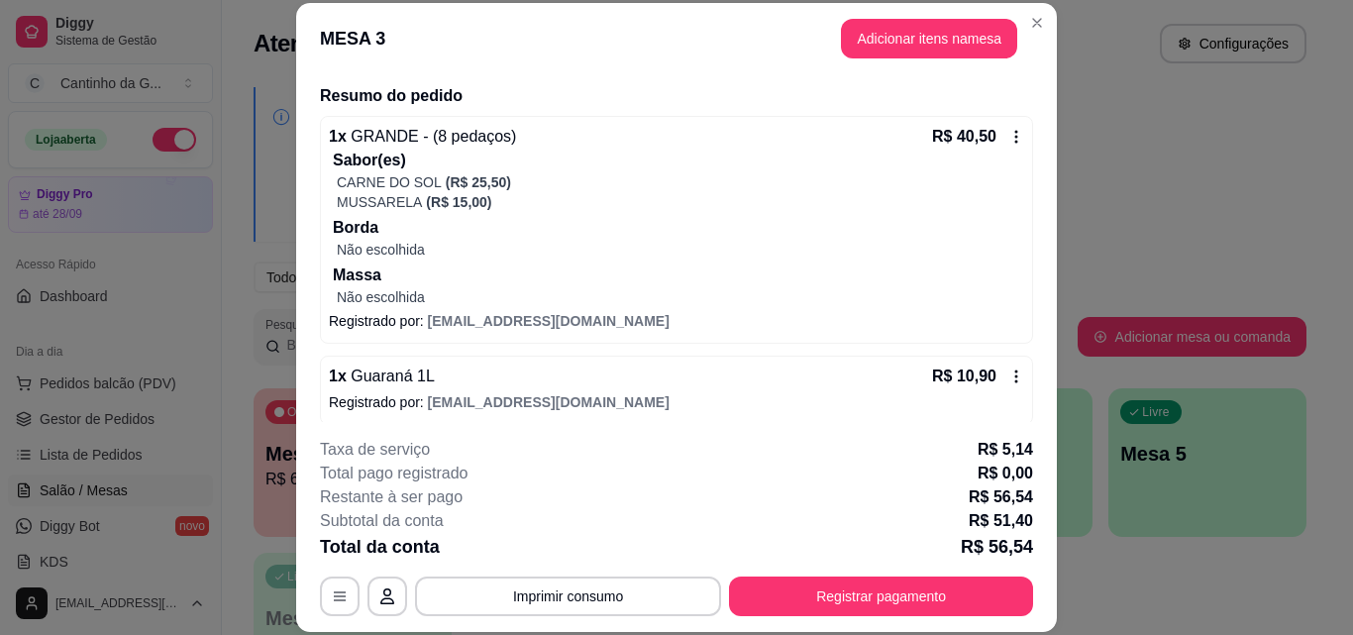
scroll to position [156, 0]
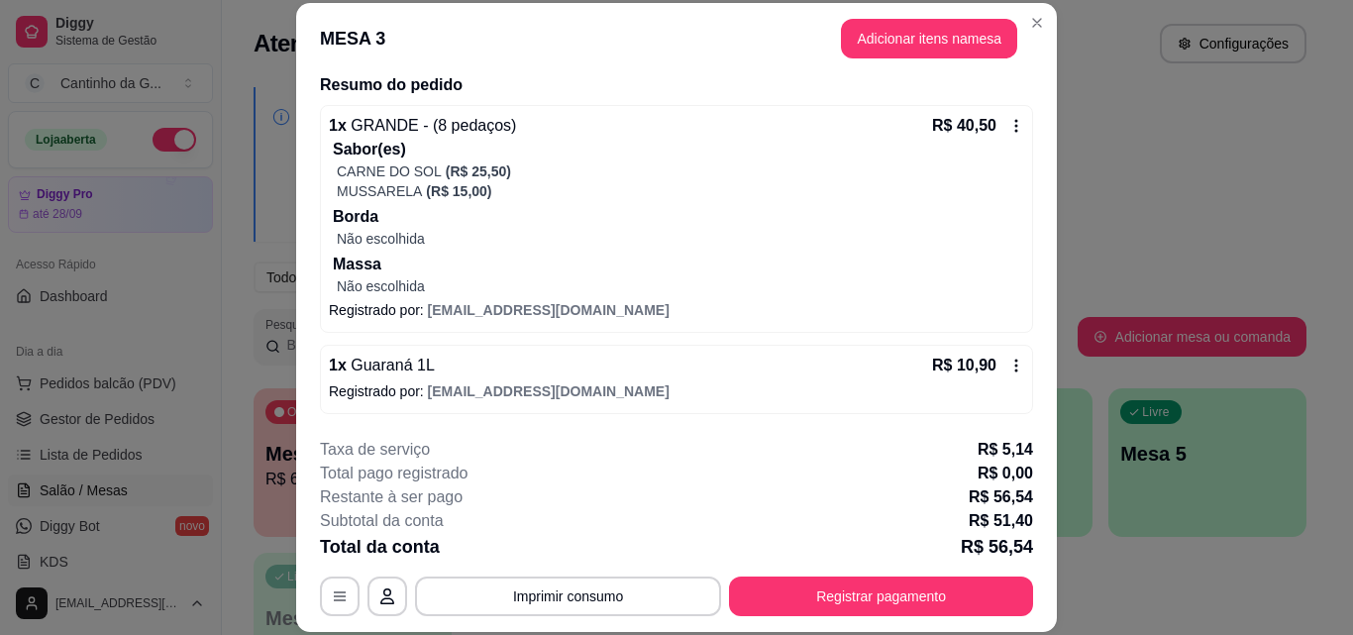
click at [926, 25] on button "Adicionar itens na mesa" at bounding box center [929, 39] width 176 height 40
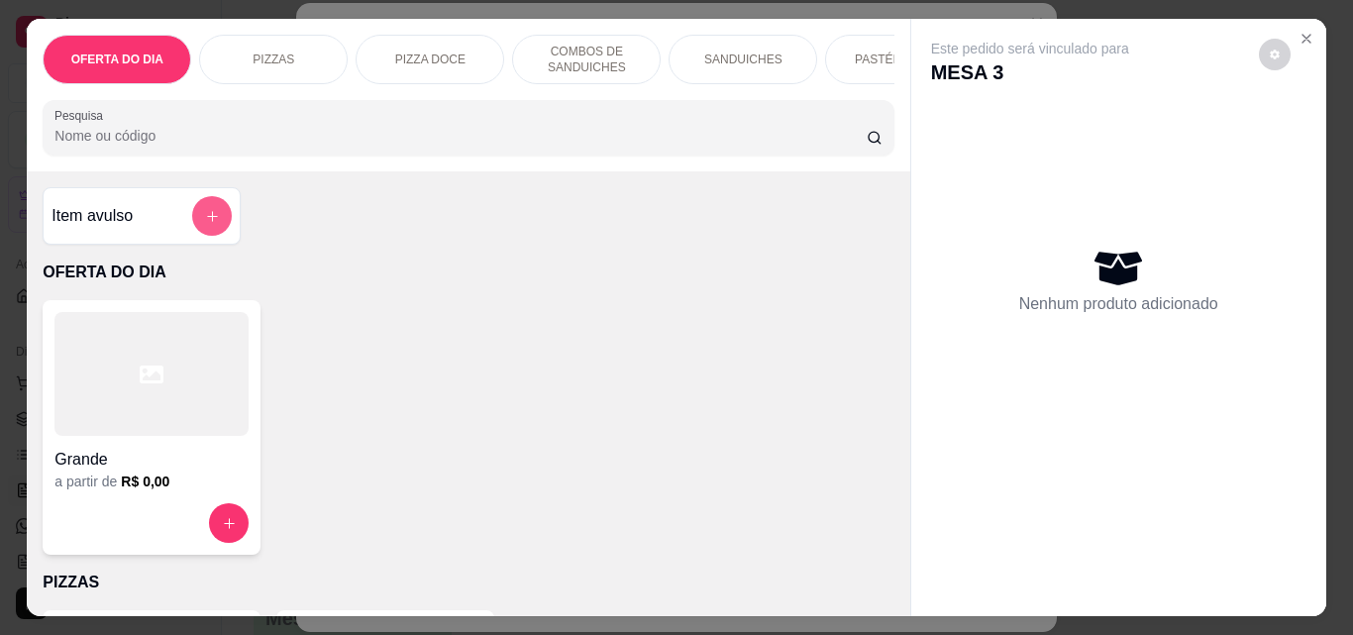
click at [210, 217] on icon "add-separate-item" at bounding box center [212, 216] width 15 height 15
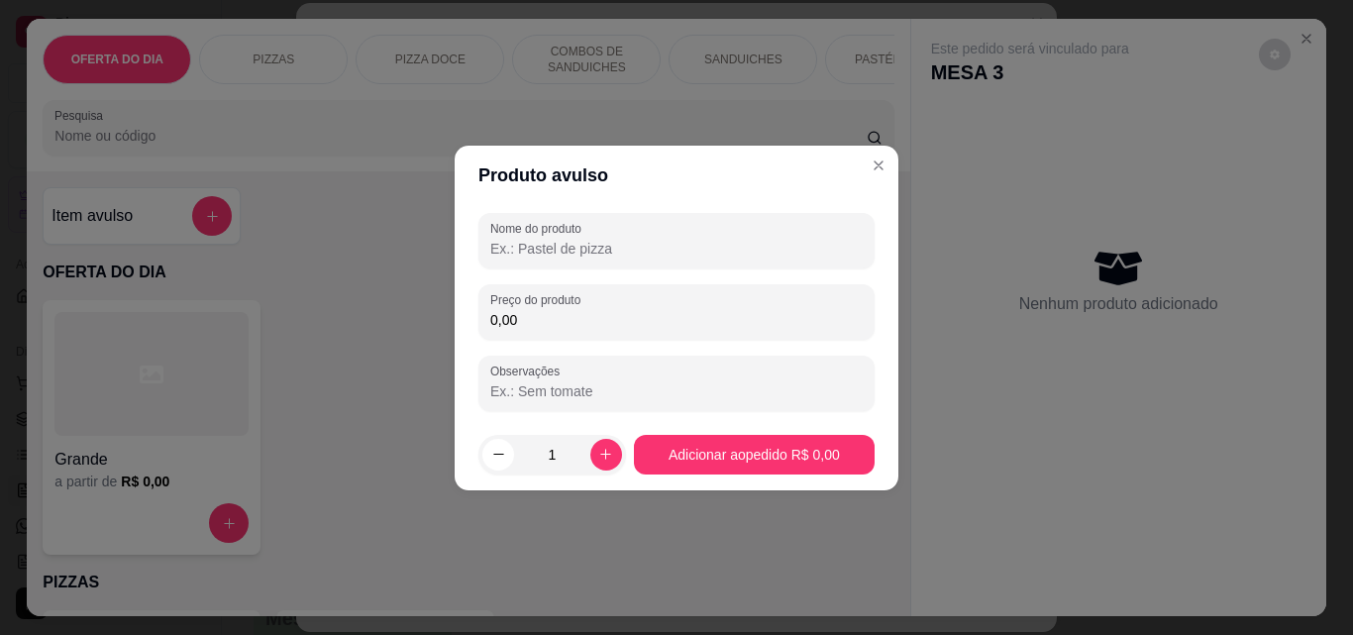
click at [515, 240] on input "Nome do produto" at bounding box center [676, 249] width 372 height 20
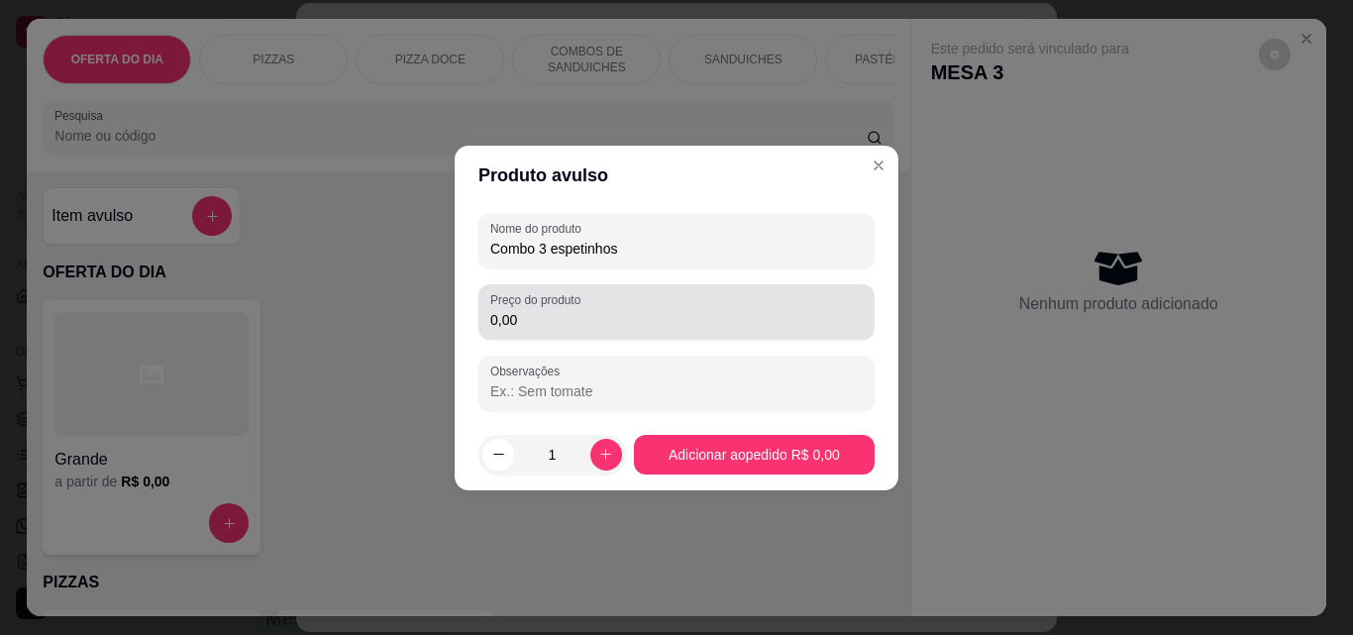
click at [605, 318] on input "0,00" at bounding box center [676, 320] width 372 height 20
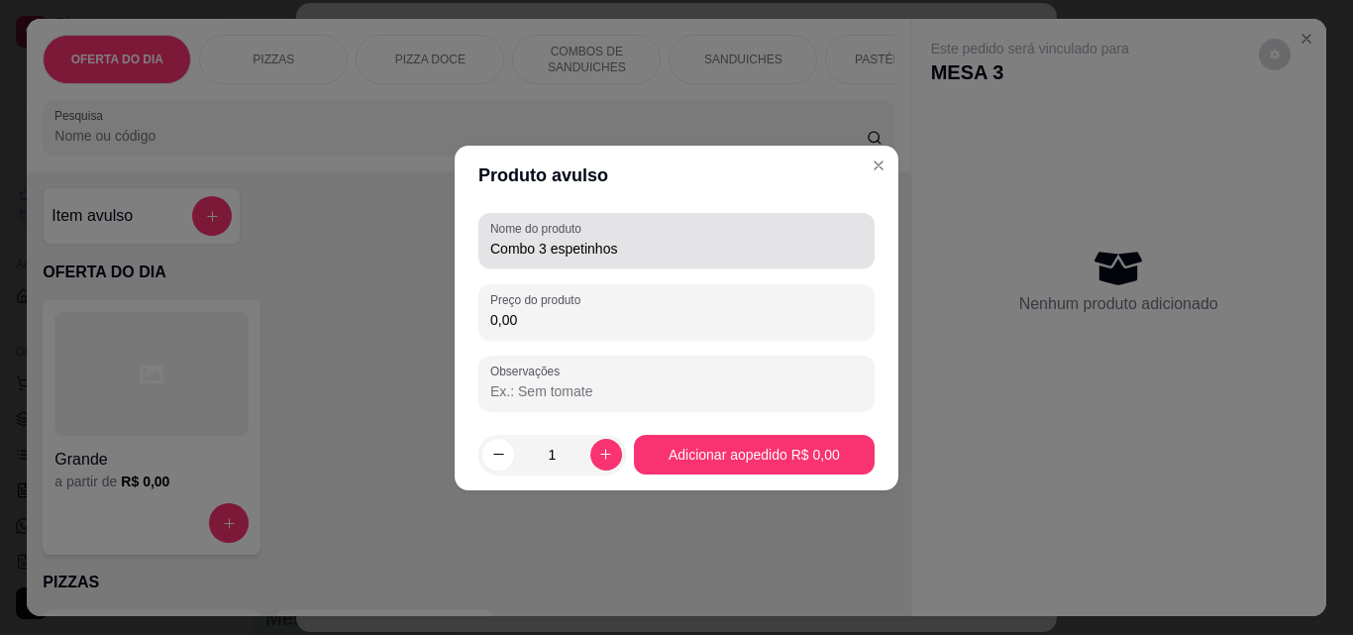
click at [543, 253] on input "Combo 3 espetinhos" at bounding box center [676, 249] width 372 height 20
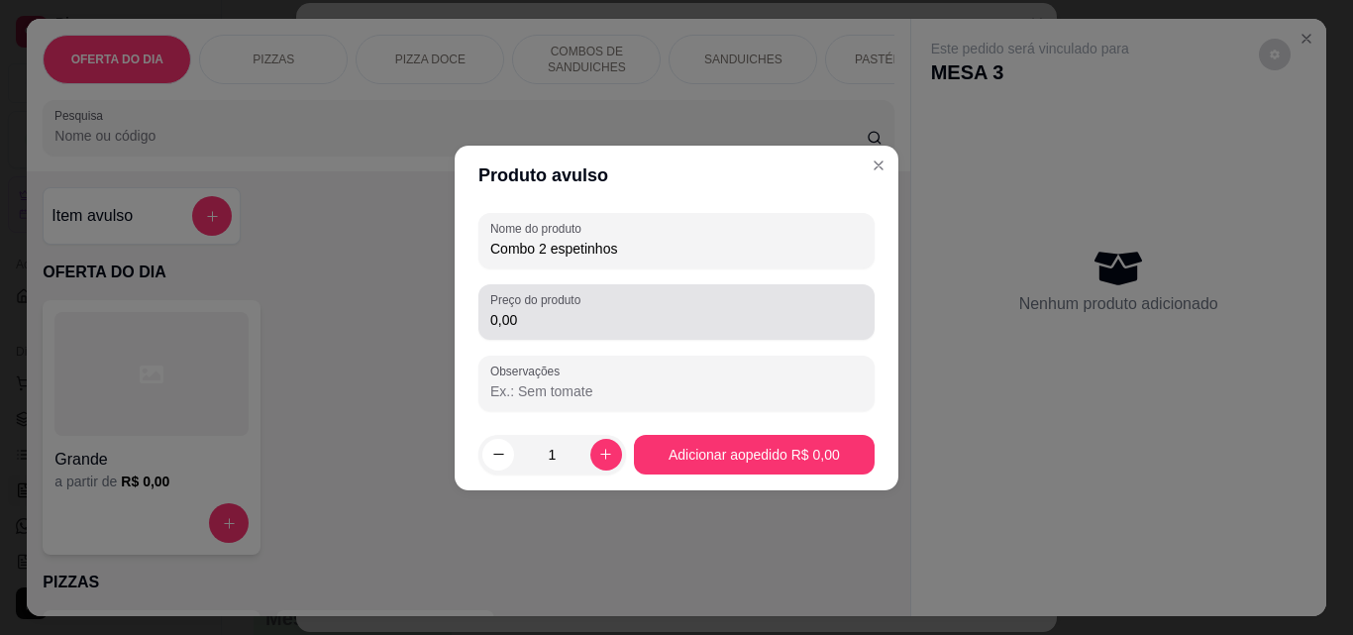
type input "Combo 2 espetinhos"
click at [575, 329] on input "0,00" at bounding box center [676, 320] width 372 height 20
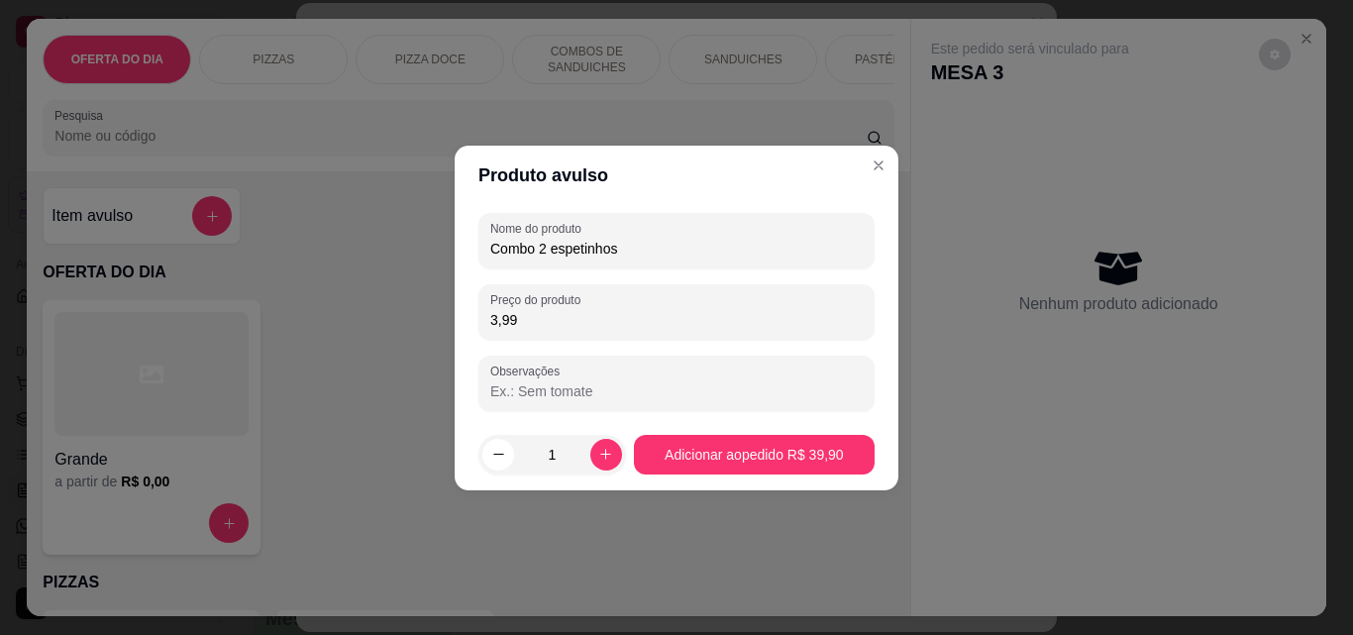
type input "39,90"
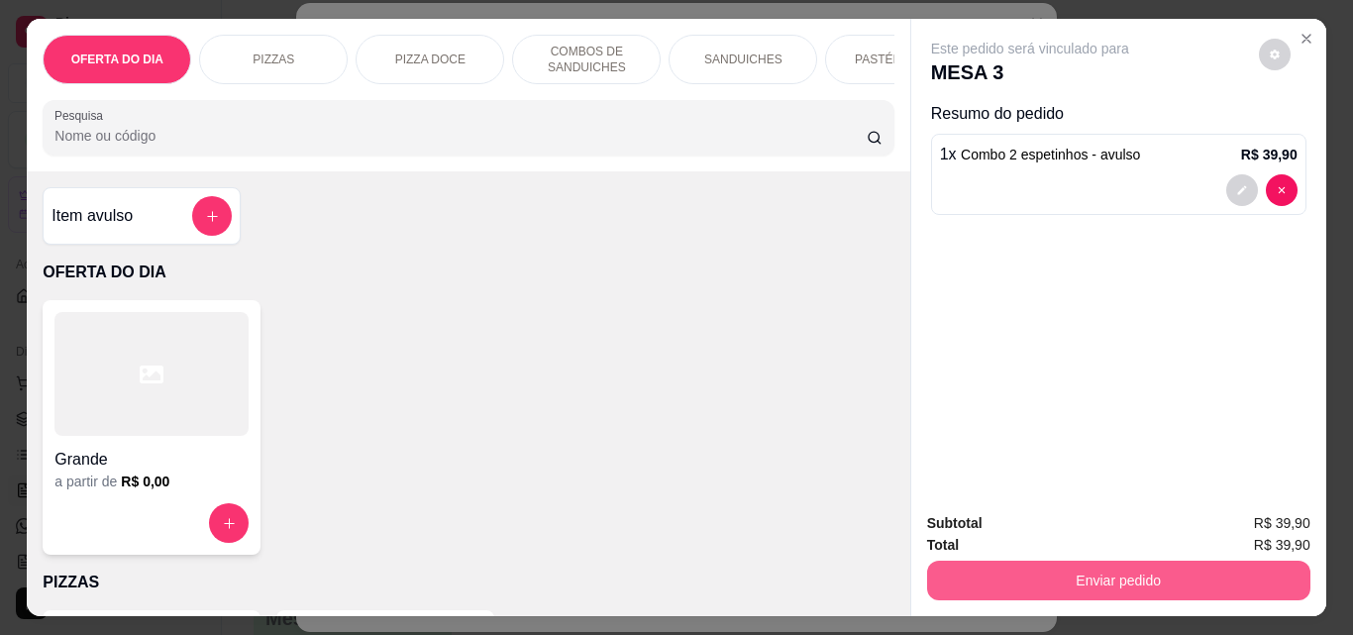
click at [1107, 566] on button "Enviar pedido" at bounding box center [1118, 581] width 383 height 40
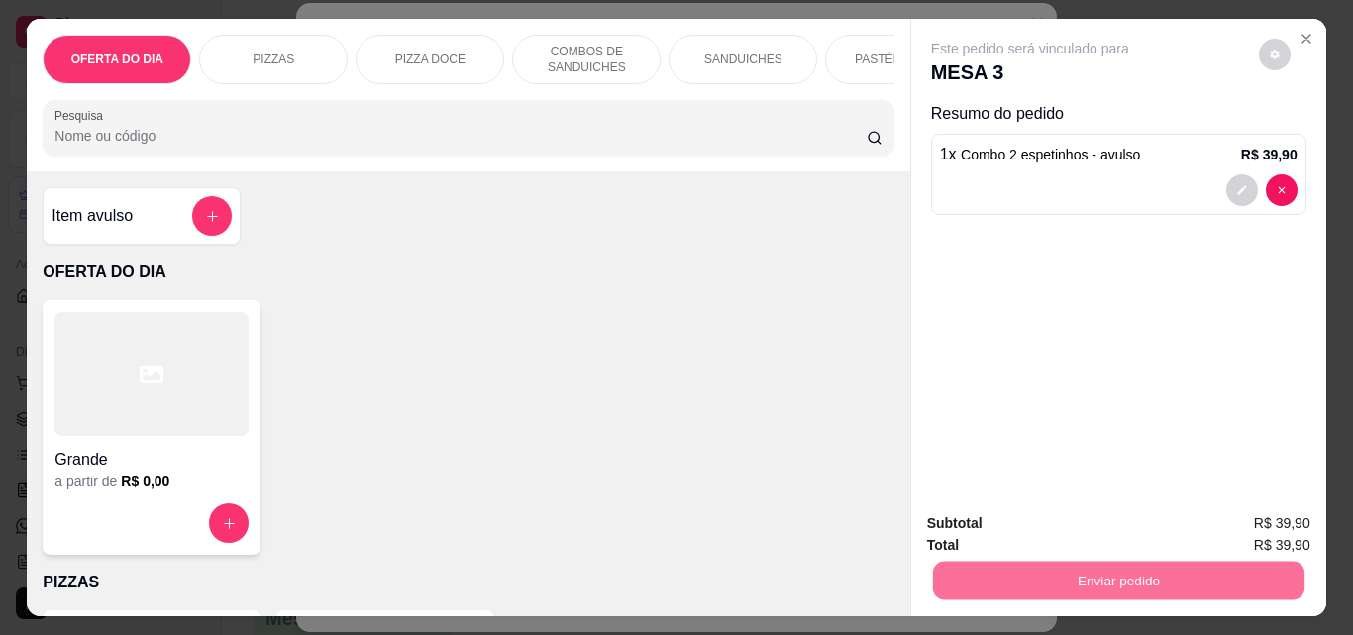
click at [1093, 527] on button "Não registrar e enviar pedido" at bounding box center [1053, 523] width 200 height 37
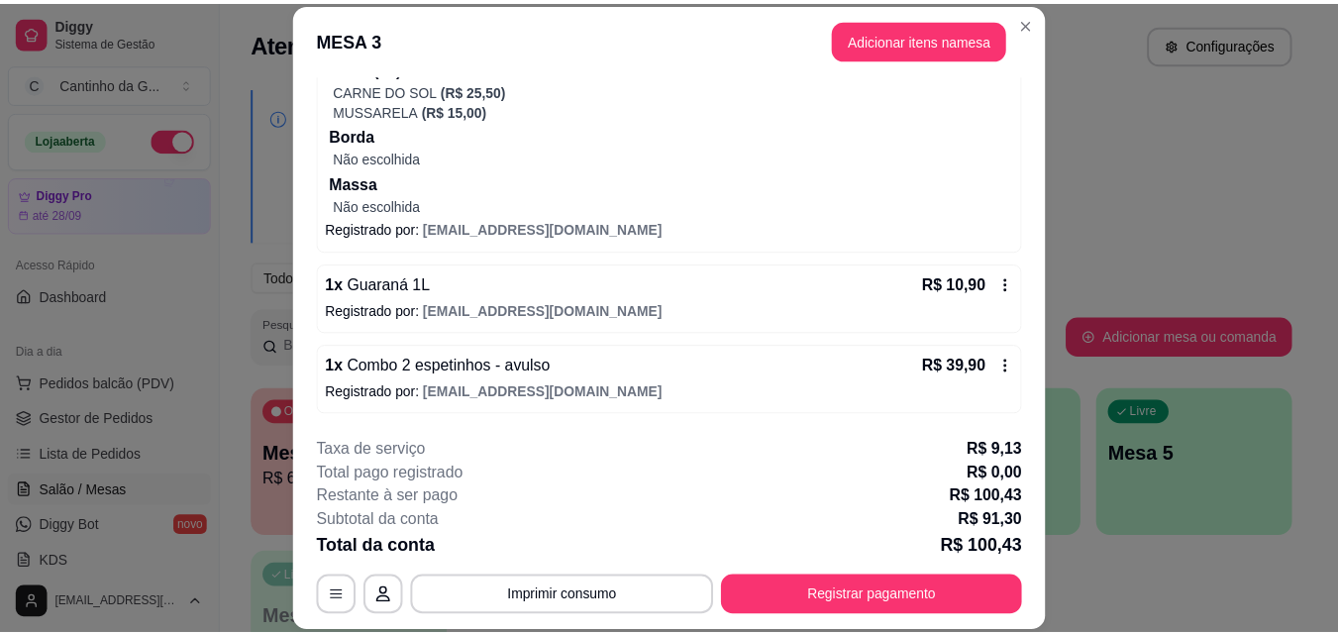
scroll to position [0, 0]
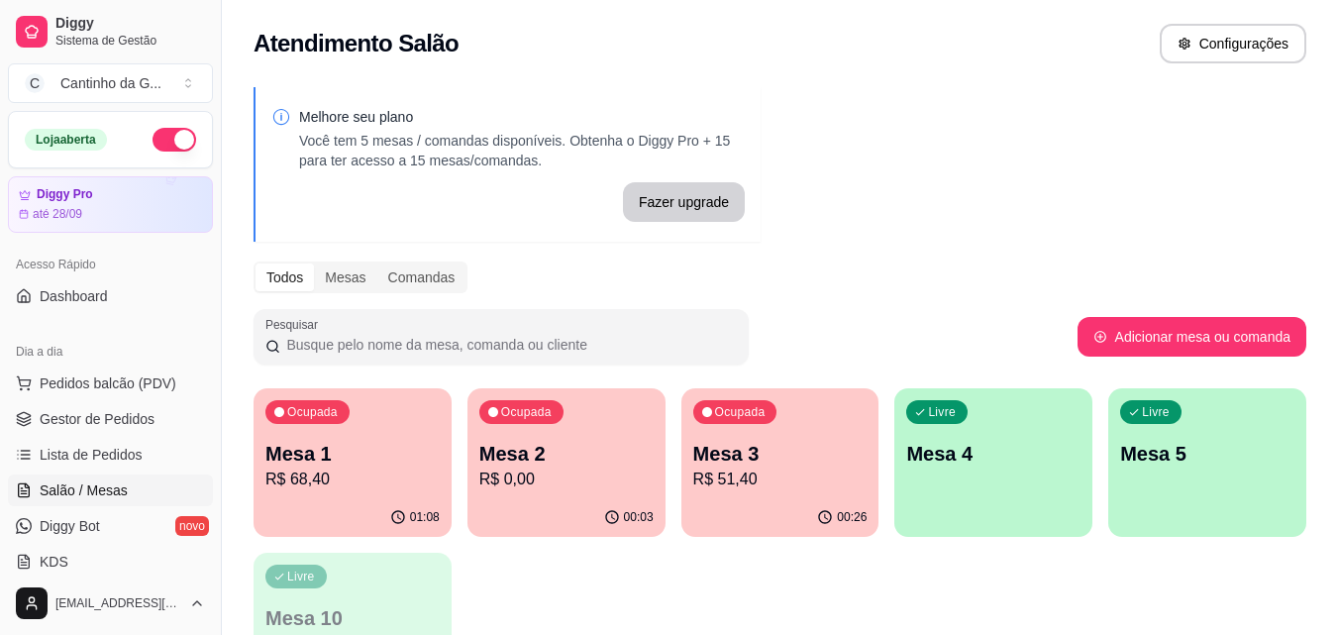
click at [995, 281] on div "Todos Mesas Comandas" at bounding box center [780, 277] width 1053 height 32
click at [165, 420] on link "Gestor de Pedidos" at bounding box center [110, 419] width 205 height 32
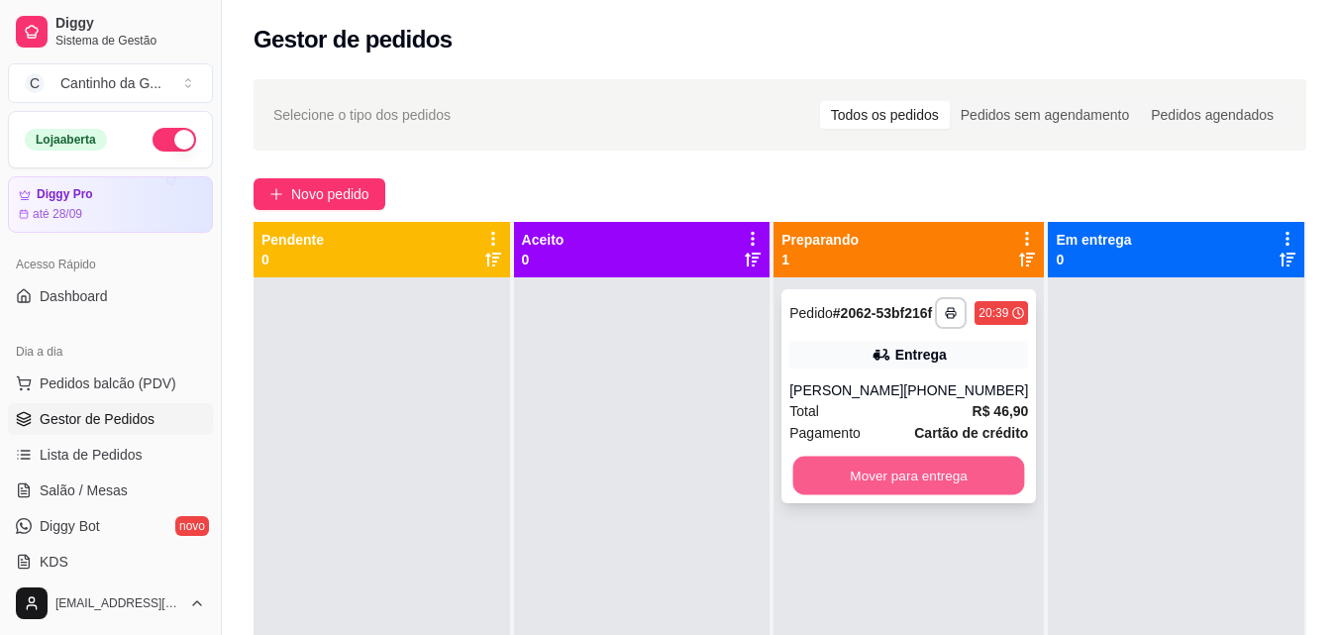
click at [926, 495] on button "Mover para entrega" at bounding box center [909, 476] width 232 height 39
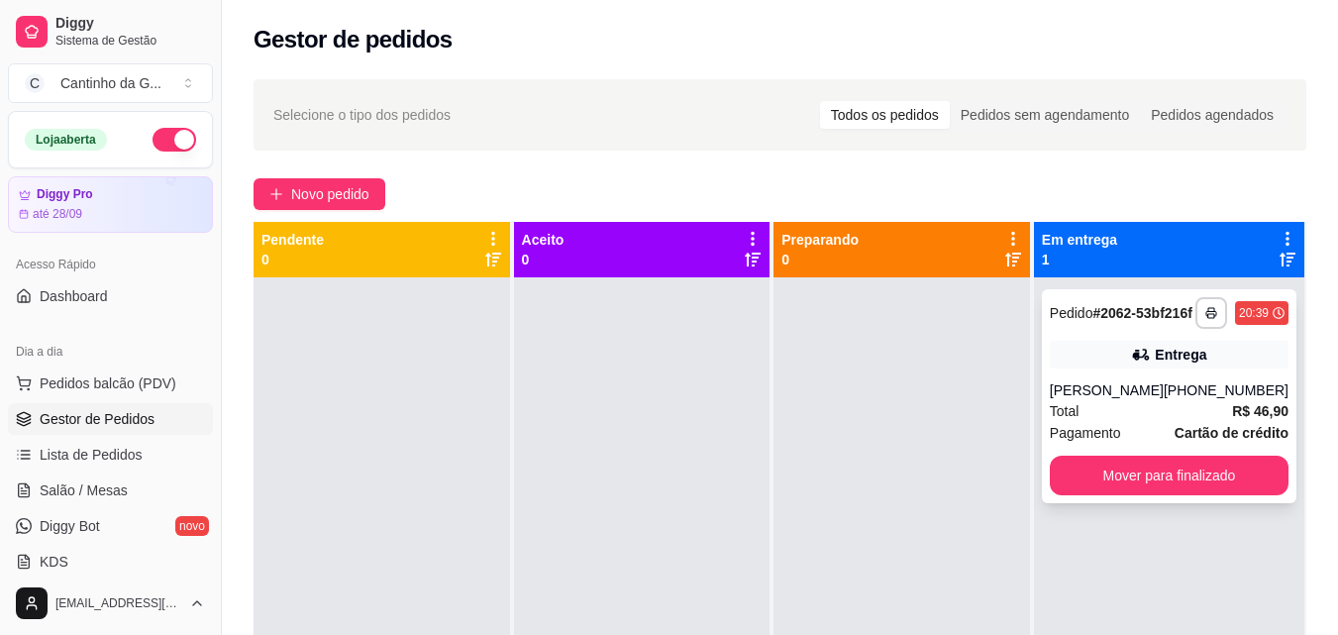
click at [1103, 495] on button "Mover para finalizado" at bounding box center [1169, 476] width 239 height 40
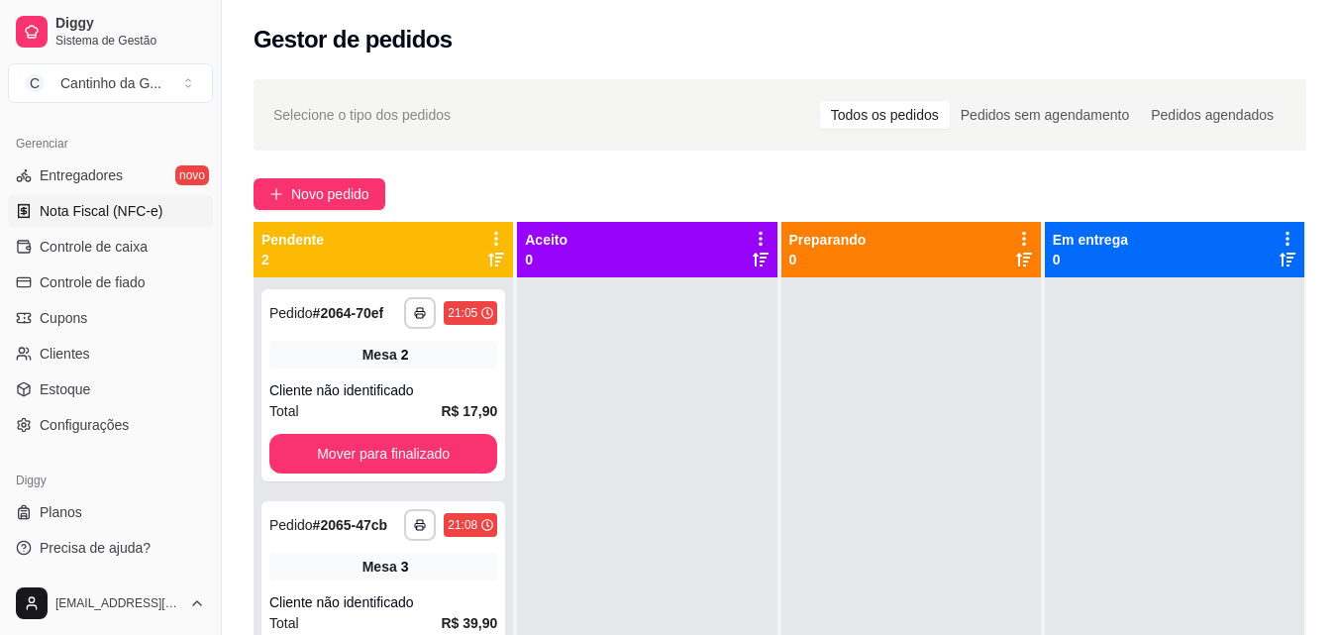
scroll to position [394, 0]
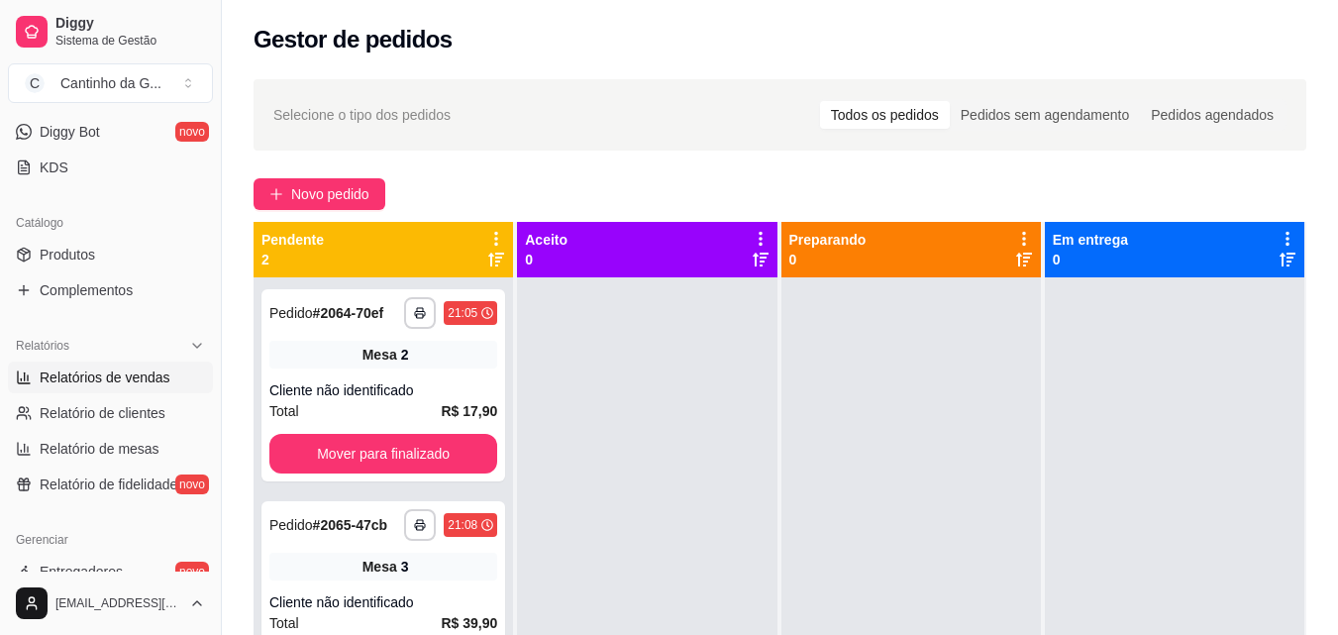
click at [137, 381] on span "Relatórios de vendas" at bounding box center [105, 377] width 131 height 20
select select "ALL"
select select "0"
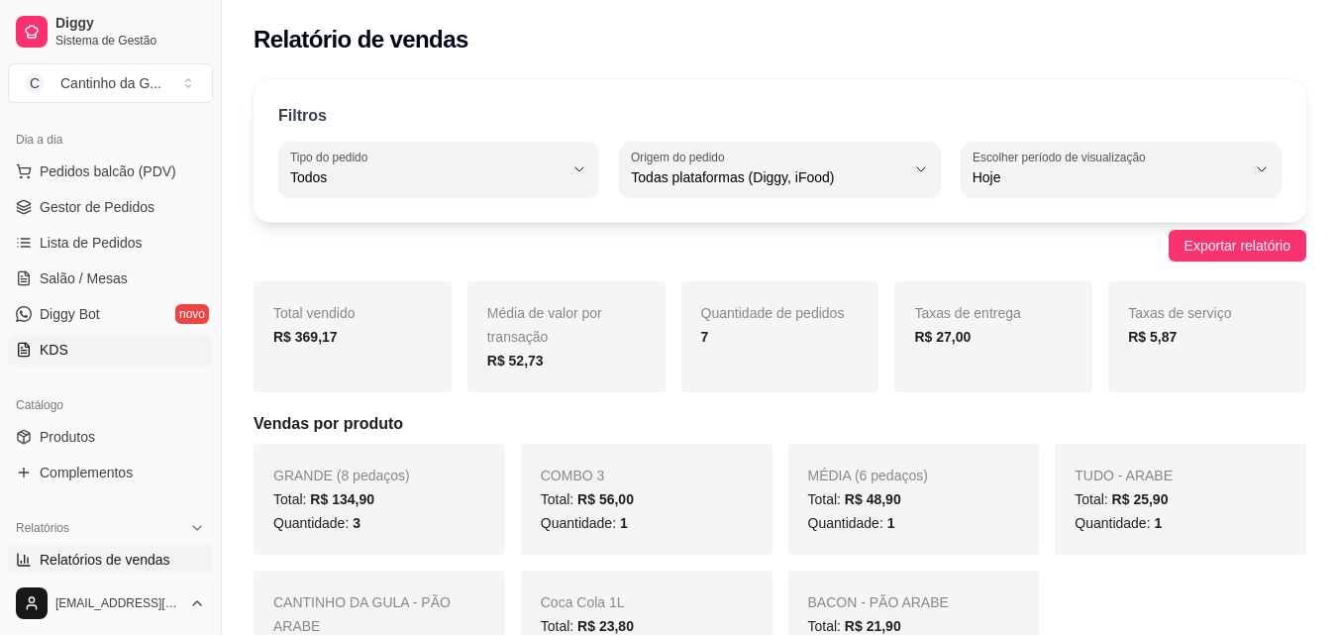
scroll to position [196, 0]
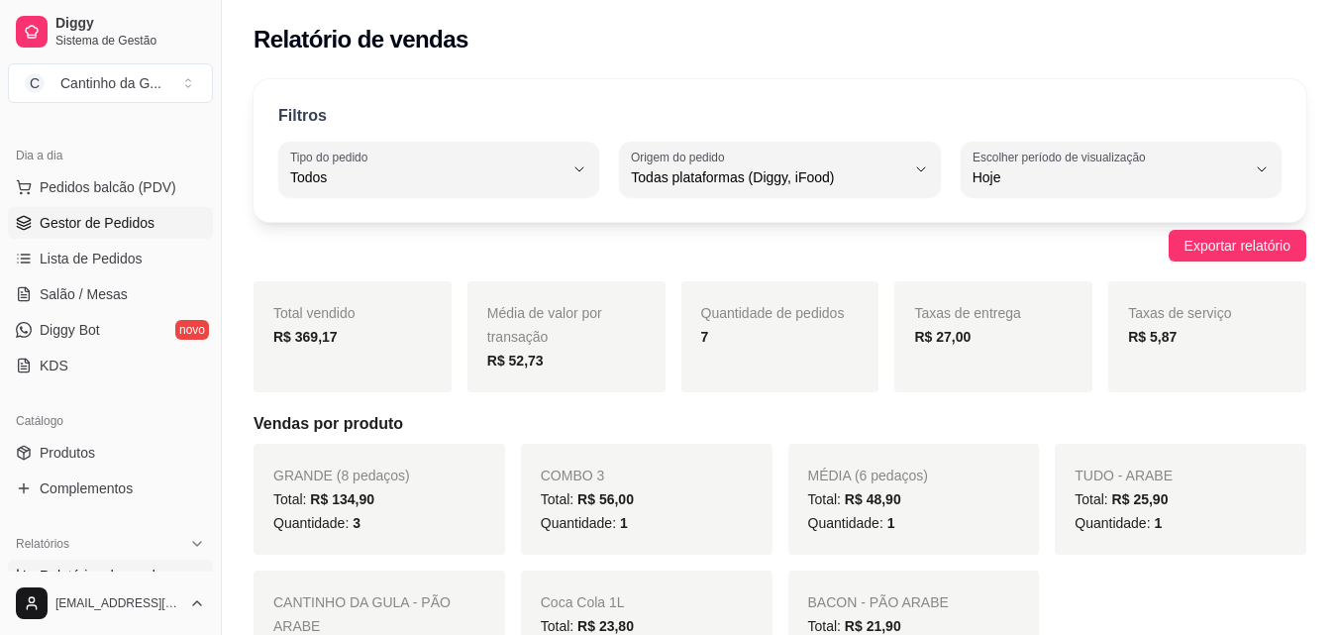
click at [155, 226] on link "Gestor de Pedidos" at bounding box center [110, 223] width 205 height 32
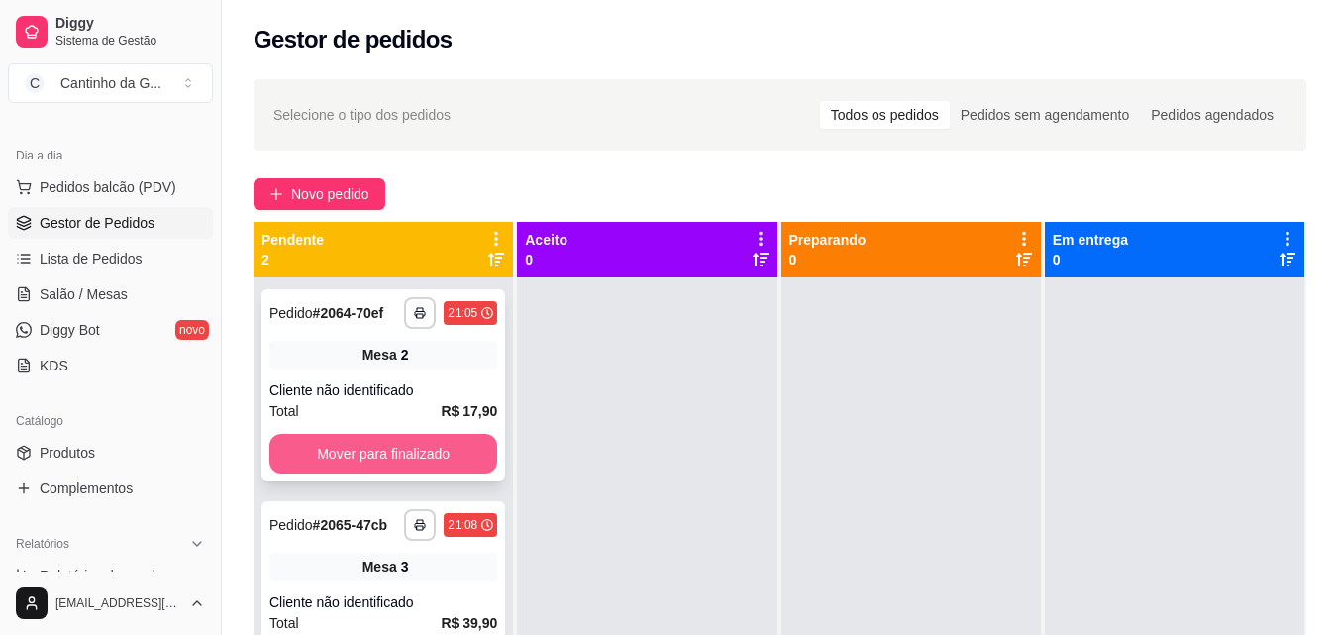
click at [353, 453] on button "Mover para finalizado" at bounding box center [383, 454] width 228 height 40
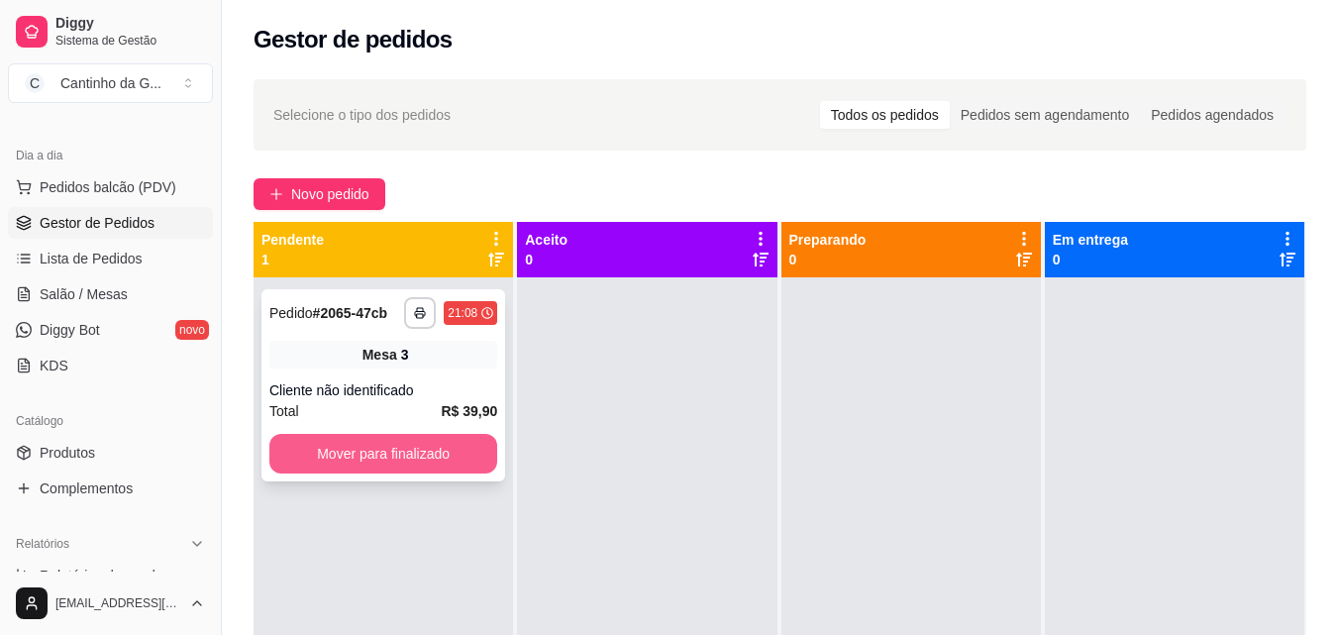
click at [361, 447] on button "Mover para finalizado" at bounding box center [383, 454] width 228 height 40
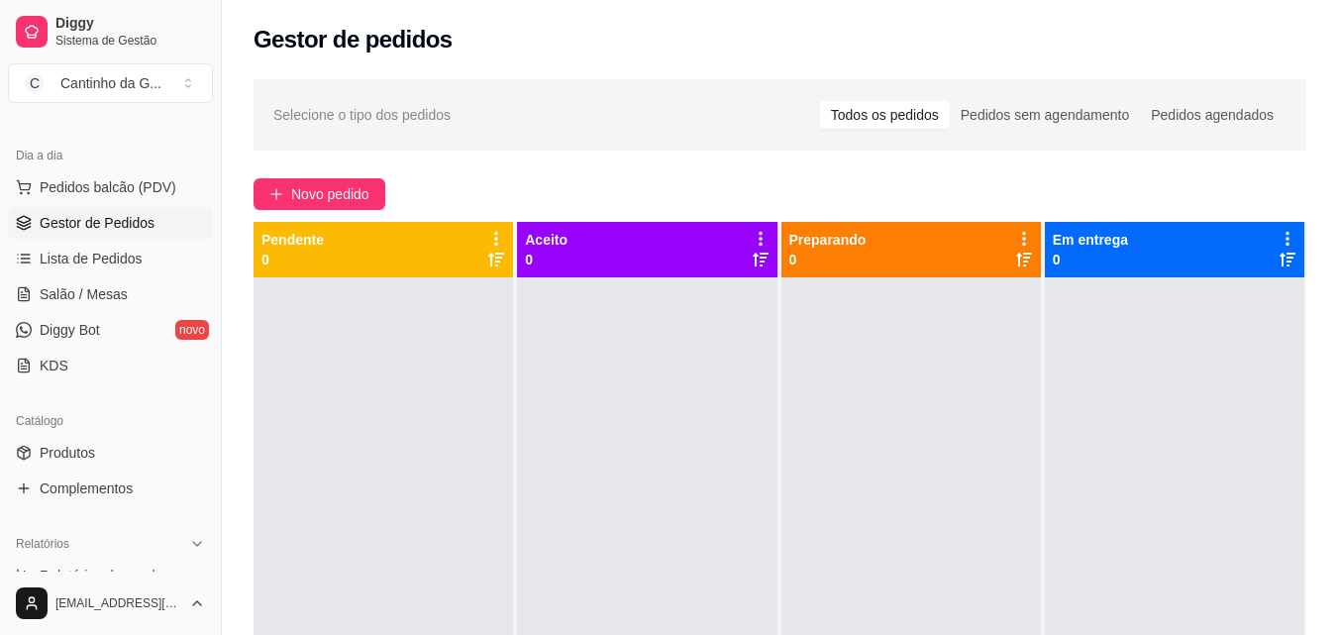
click at [621, 172] on div "Selecione o tipo dos pedidos Todos os pedidos Pedidos sem agendamento Pedidos a…" at bounding box center [780, 473] width 1116 height 813
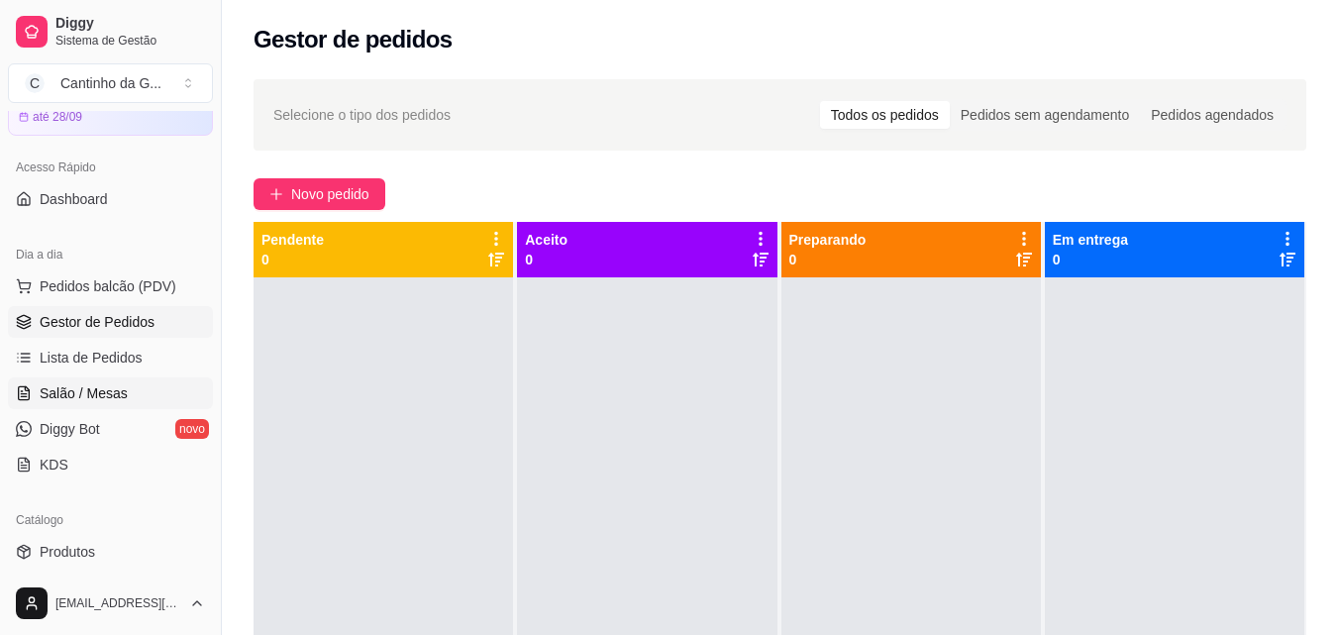
click at [140, 396] on link "Salão / Mesas" at bounding box center [110, 393] width 205 height 32
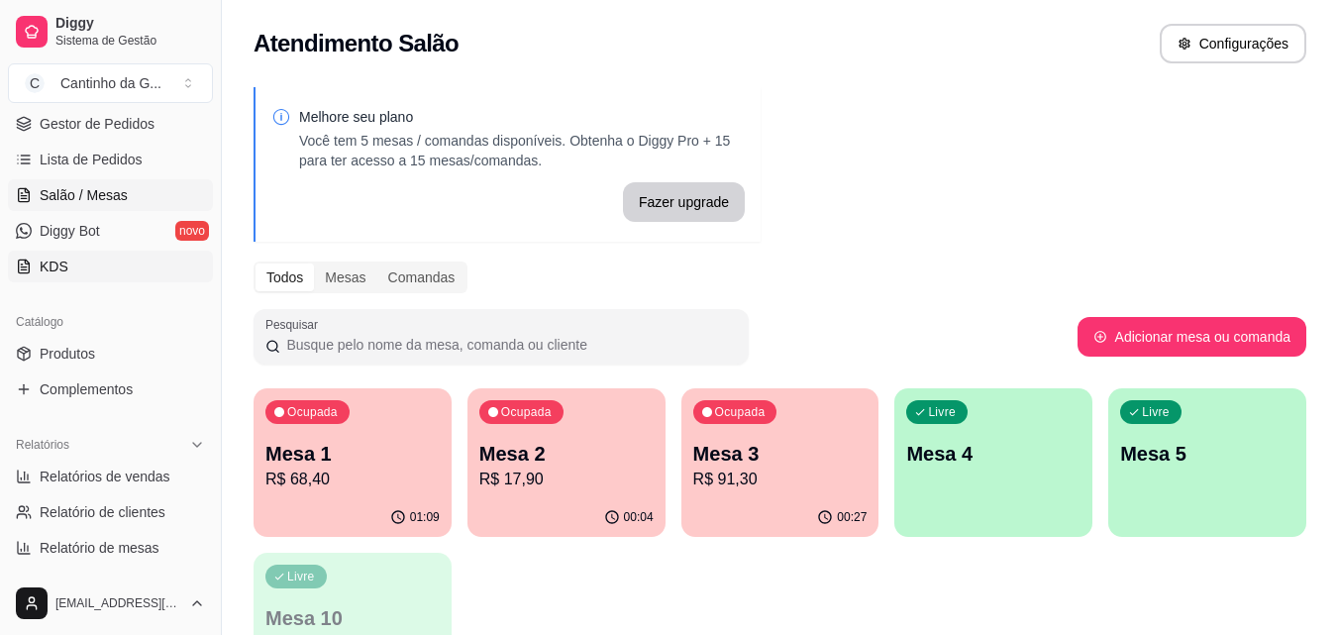
scroll to position [394, 0]
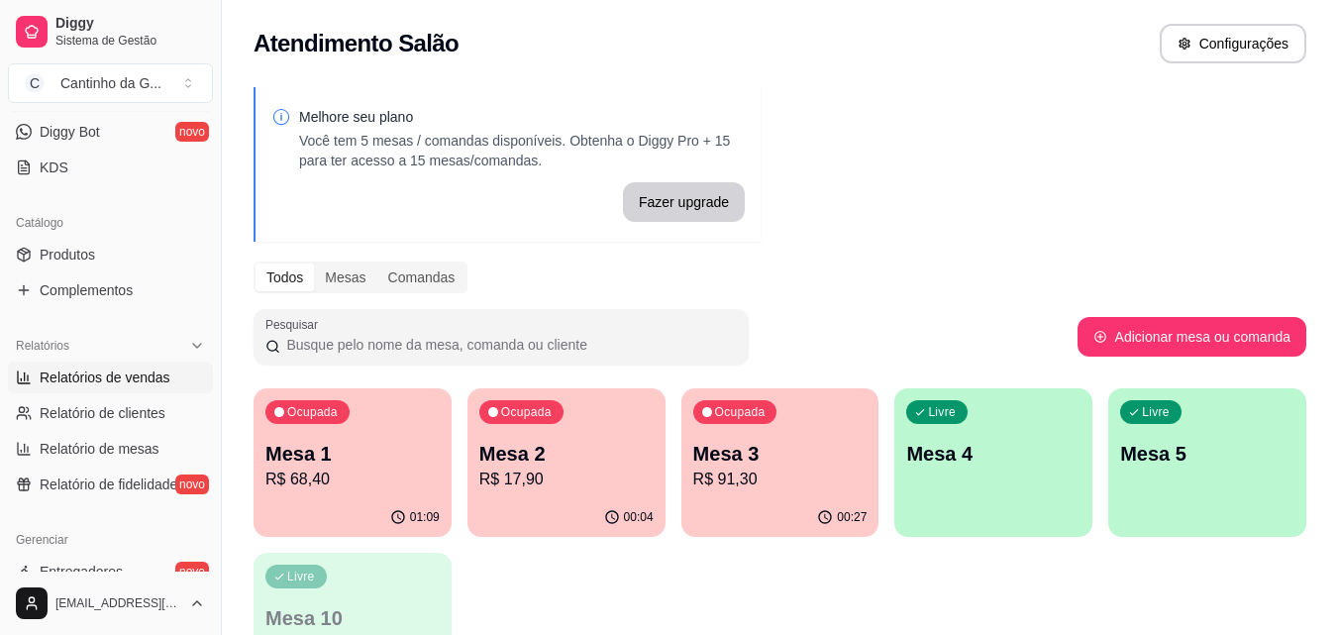
click at [93, 381] on span "Relatórios de vendas" at bounding box center [105, 377] width 131 height 20
select select "ALL"
select select "0"
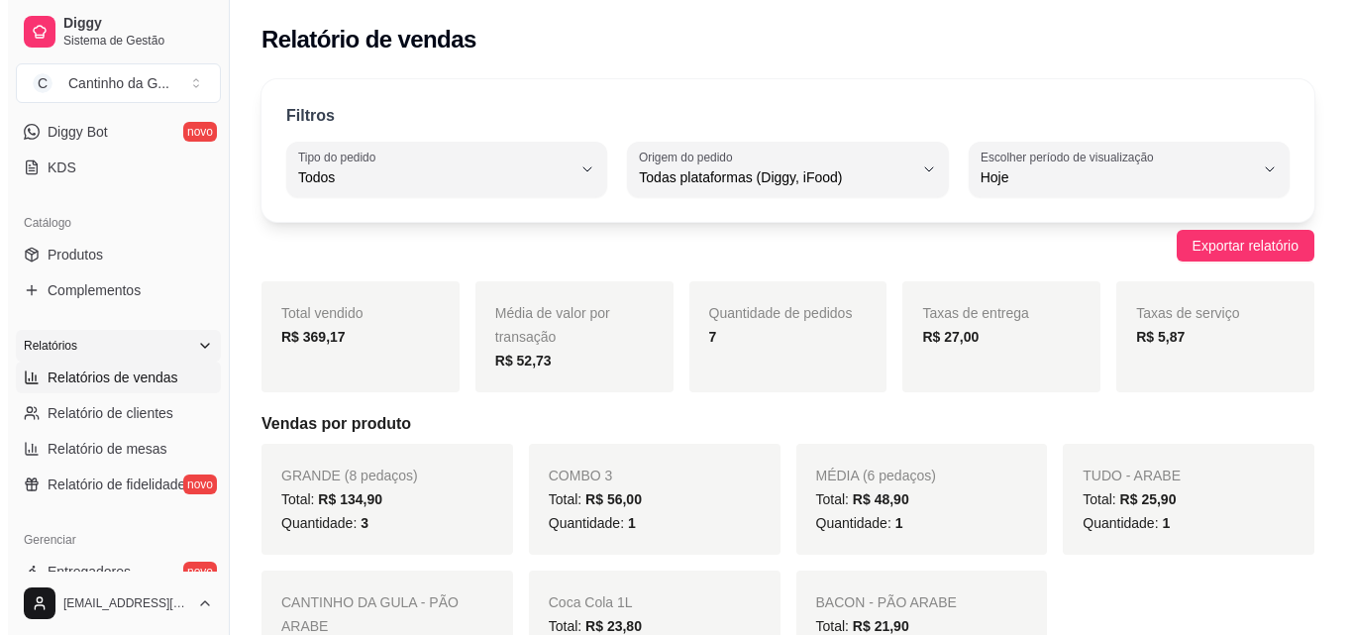
scroll to position [196, 0]
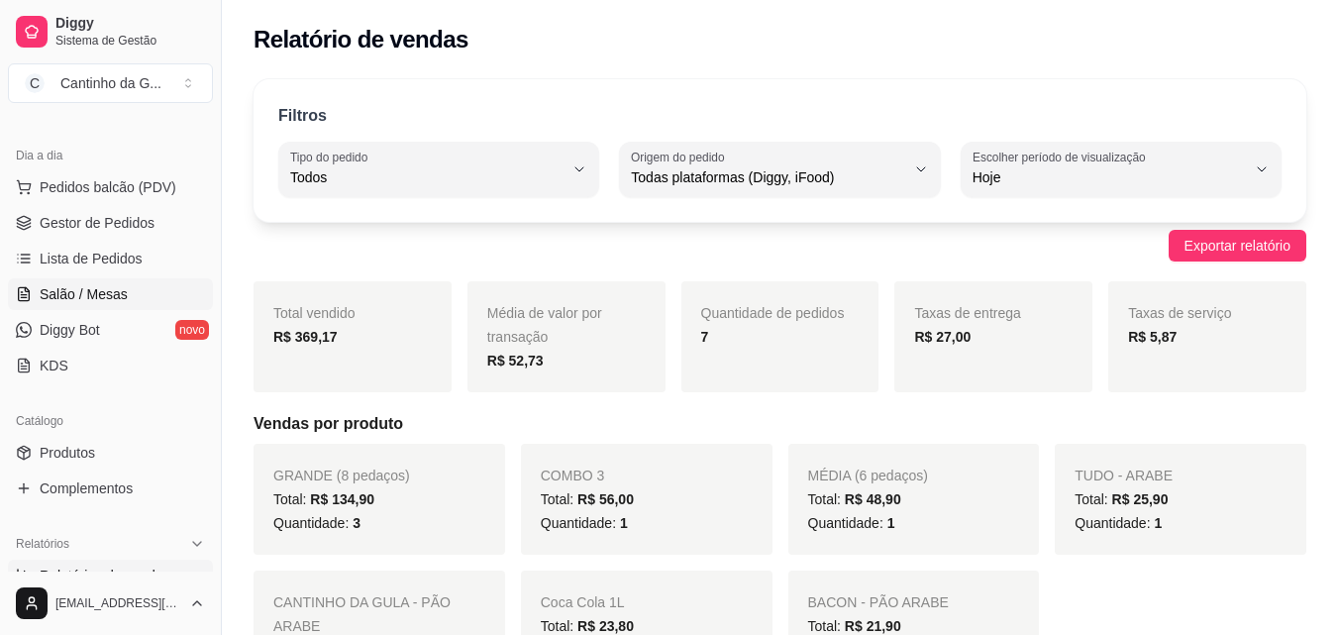
click at [130, 283] on link "Salão / Mesas" at bounding box center [110, 294] width 205 height 32
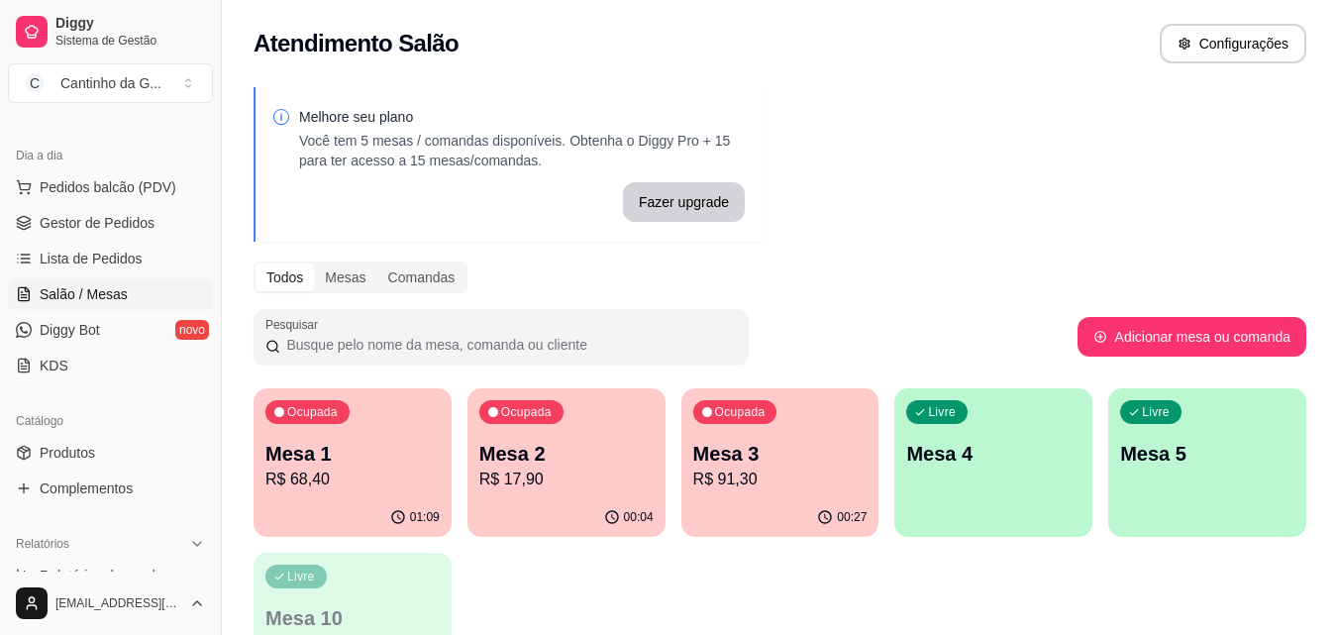
click at [368, 484] on p "R$ 68,40" at bounding box center [352, 479] width 174 height 24
click at [764, 514] on div "00:27" at bounding box center [780, 517] width 198 height 39
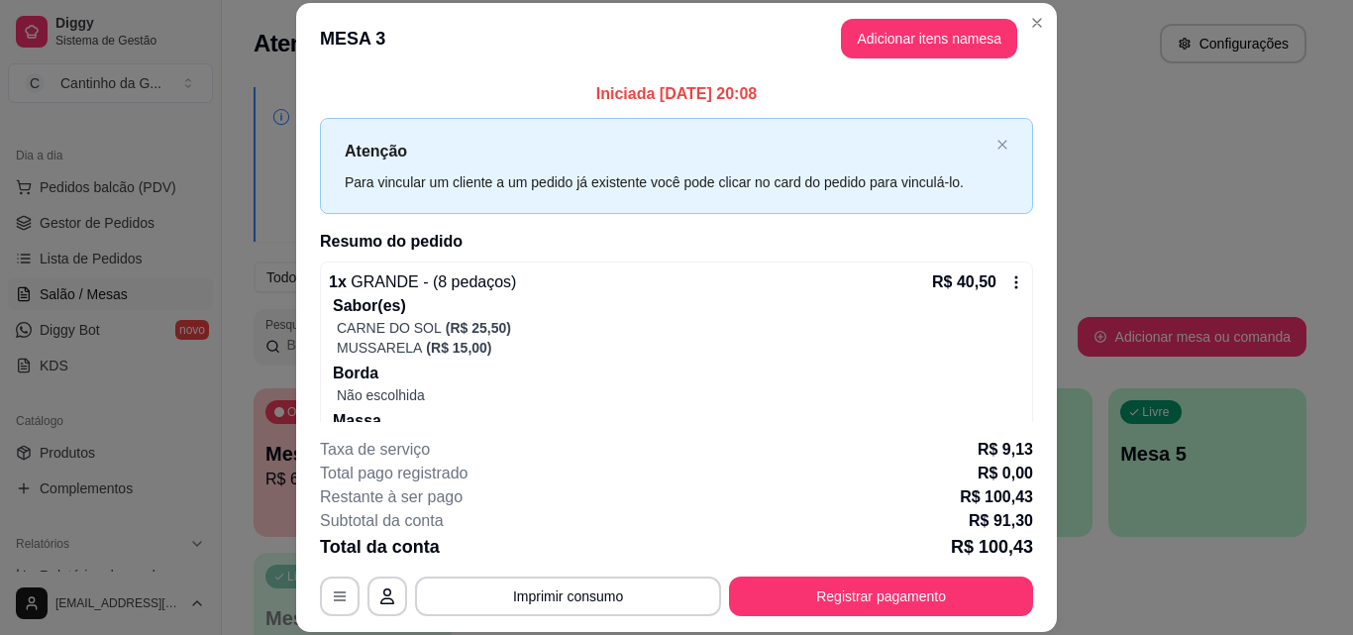
scroll to position [238, 0]
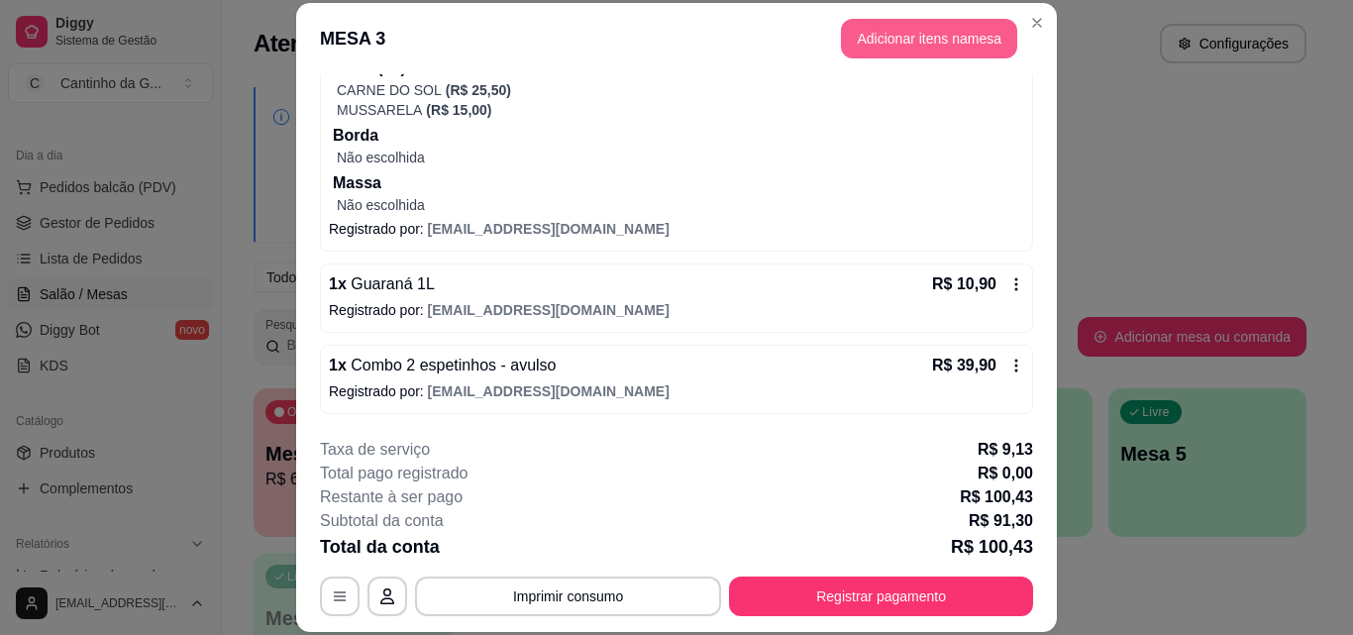
click at [903, 43] on button "Adicionar itens na mesa" at bounding box center [929, 39] width 176 height 40
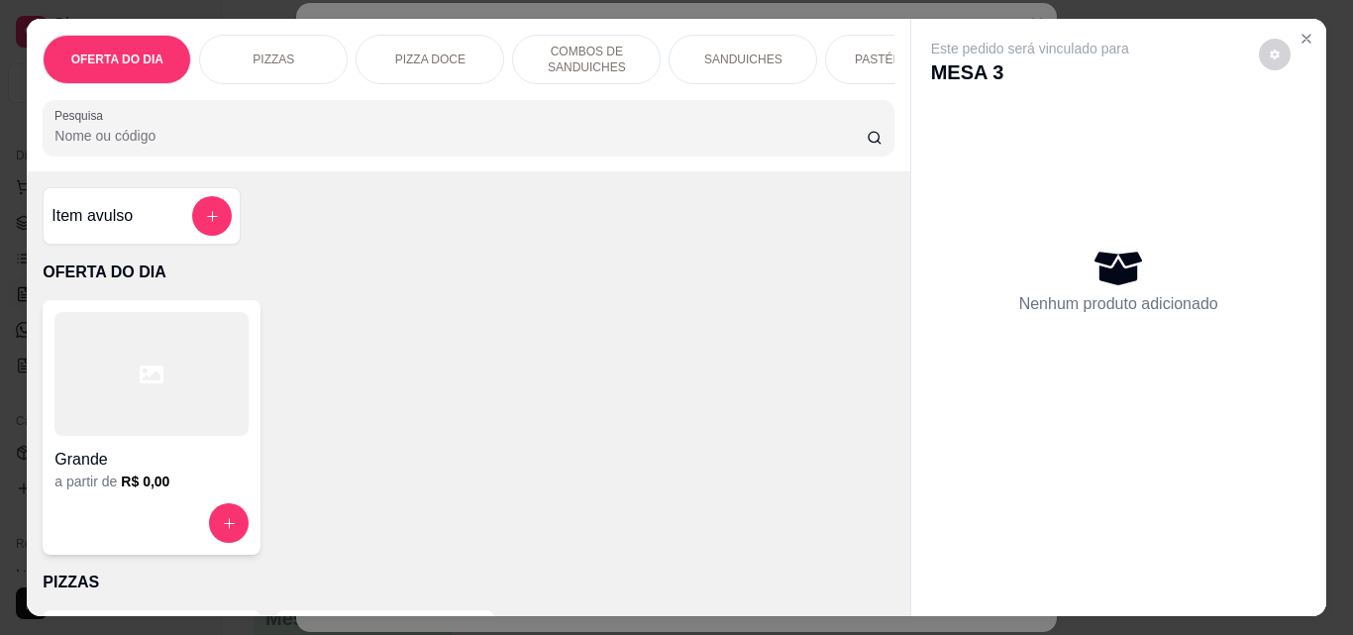
click at [209, 235] on button "add-separate-item" at bounding box center [212, 216] width 40 height 40
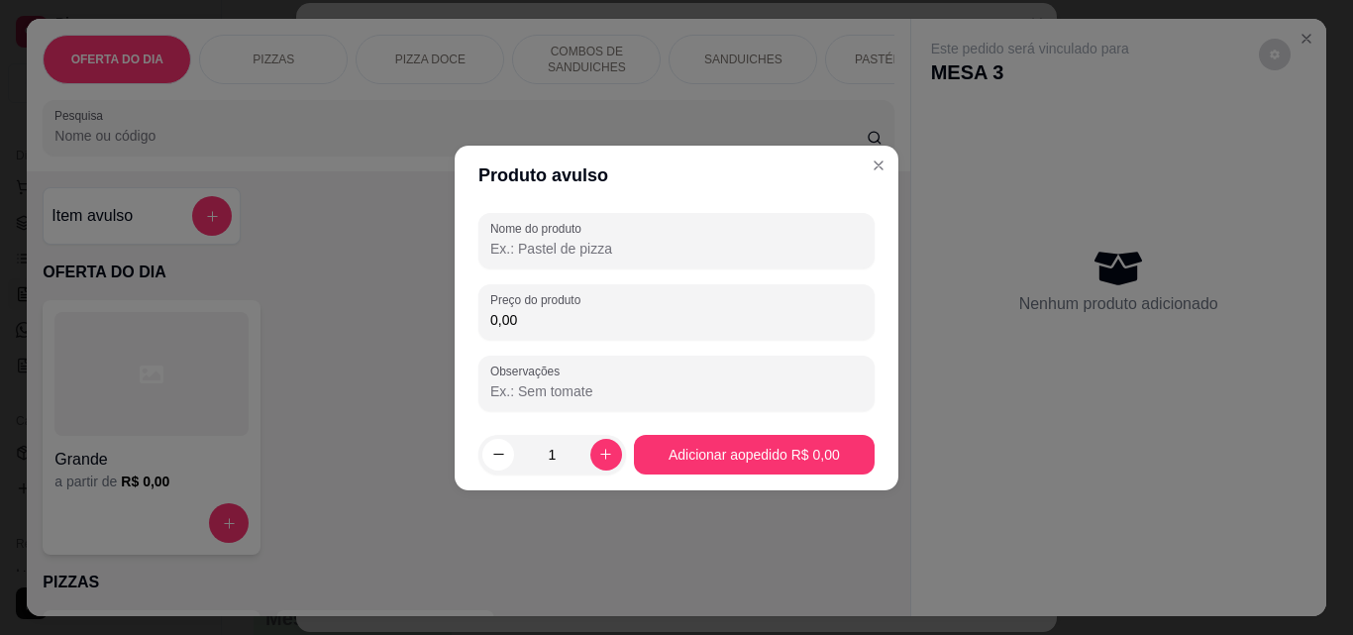
click at [568, 258] on div at bounding box center [676, 241] width 372 height 40
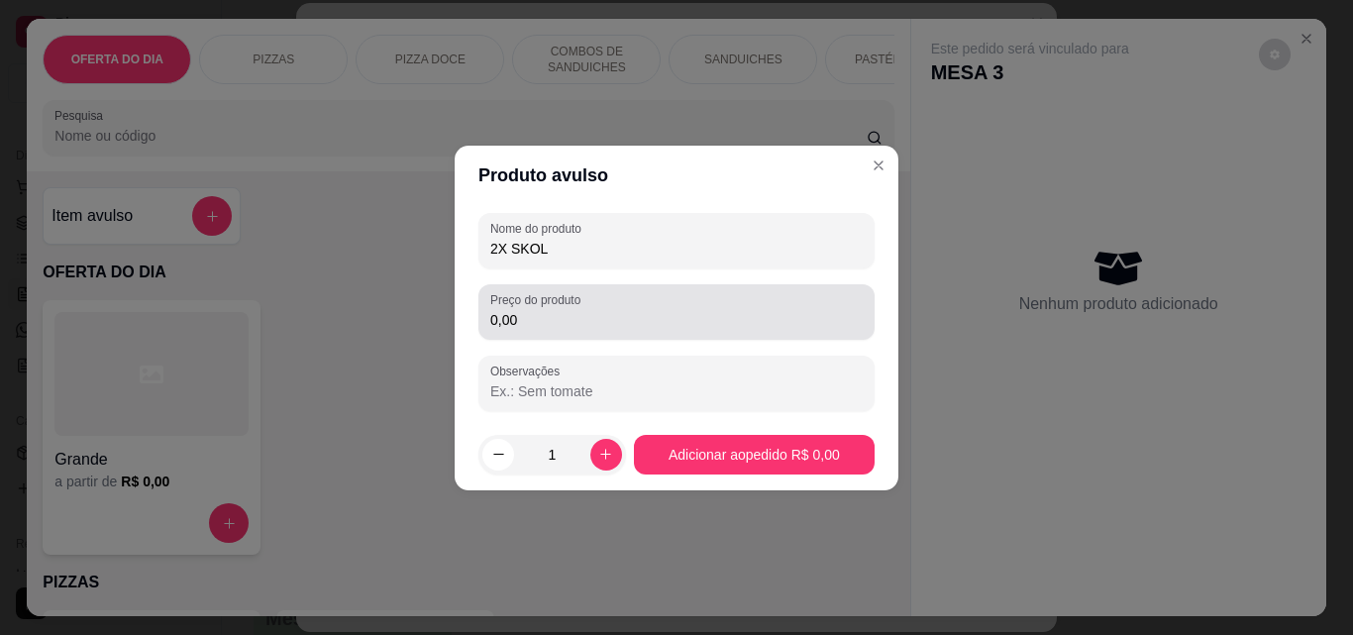
type input "2X SKOL"
click at [553, 327] on input "0,00" at bounding box center [676, 320] width 372 height 20
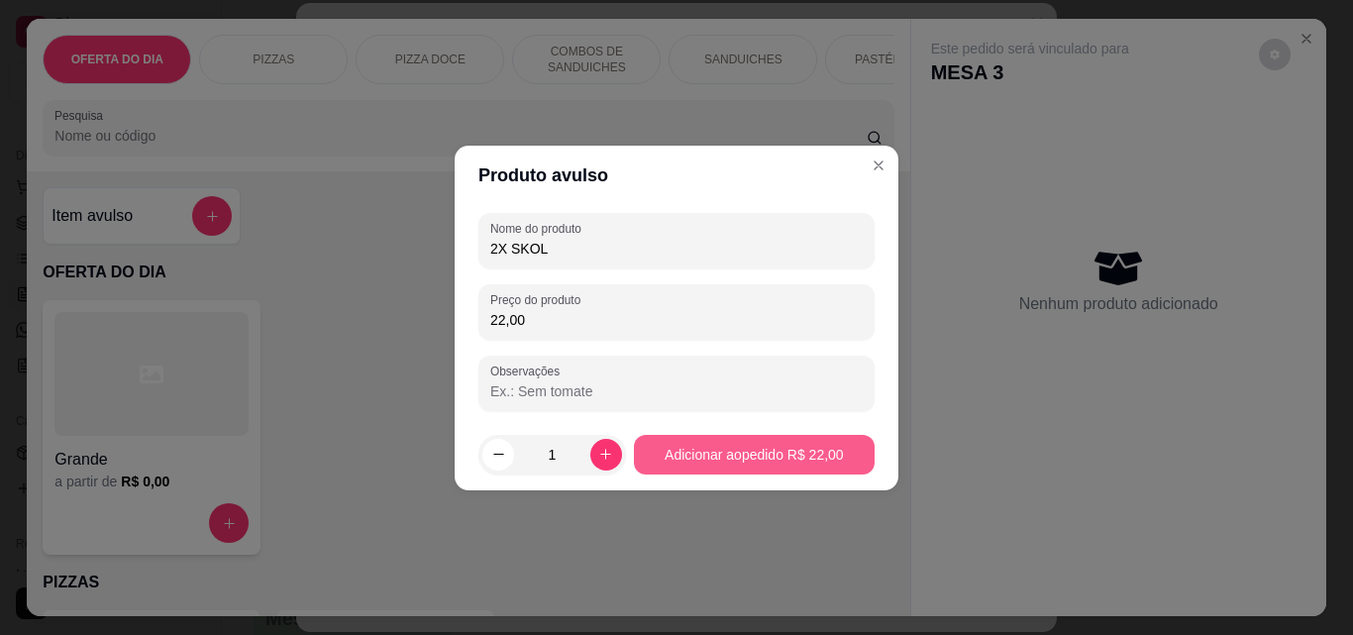
type input "22,00"
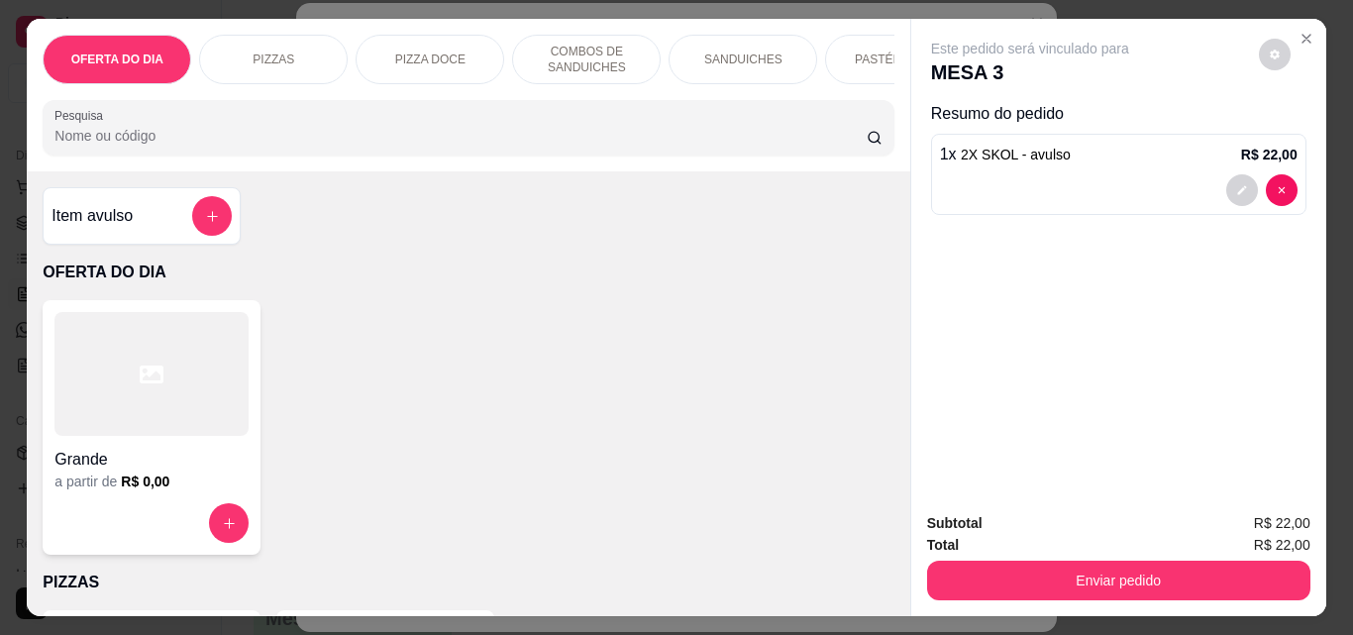
click at [1217, 594] on div "Subtotal R$ 22,00 Total R$ 22,00 Enviar pedido" at bounding box center [1118, 556] width 415 height 120
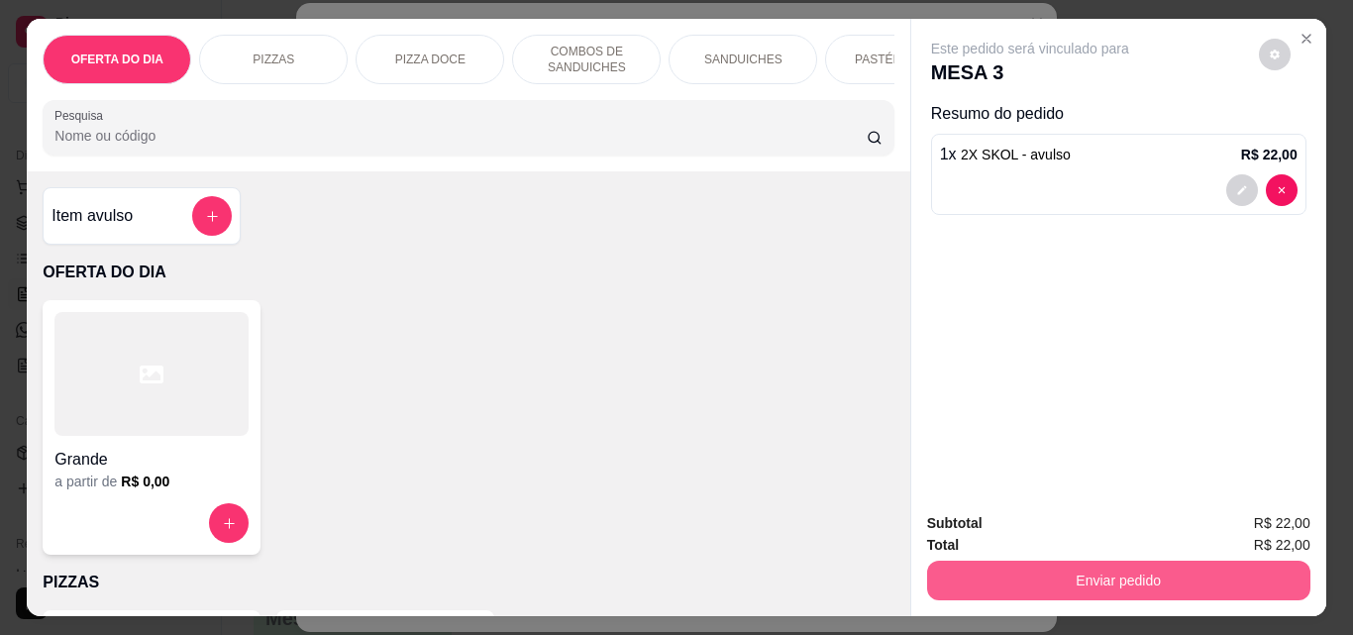
click at [1214, 581] on button "Enviar pedido" at bounding box center [1118, 581] width 383 height 40
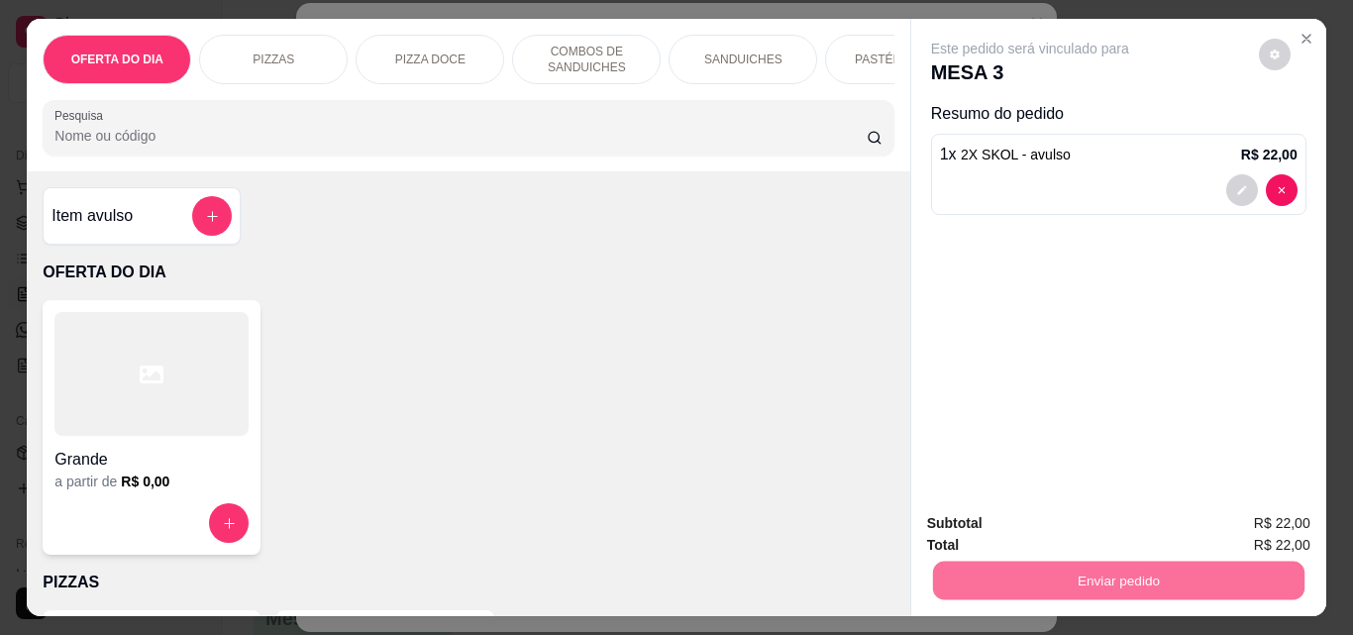
click at [1102, 532] on button "Não registrar e enviar pedido" at bounding box center [1053, 524] width 206 height 38
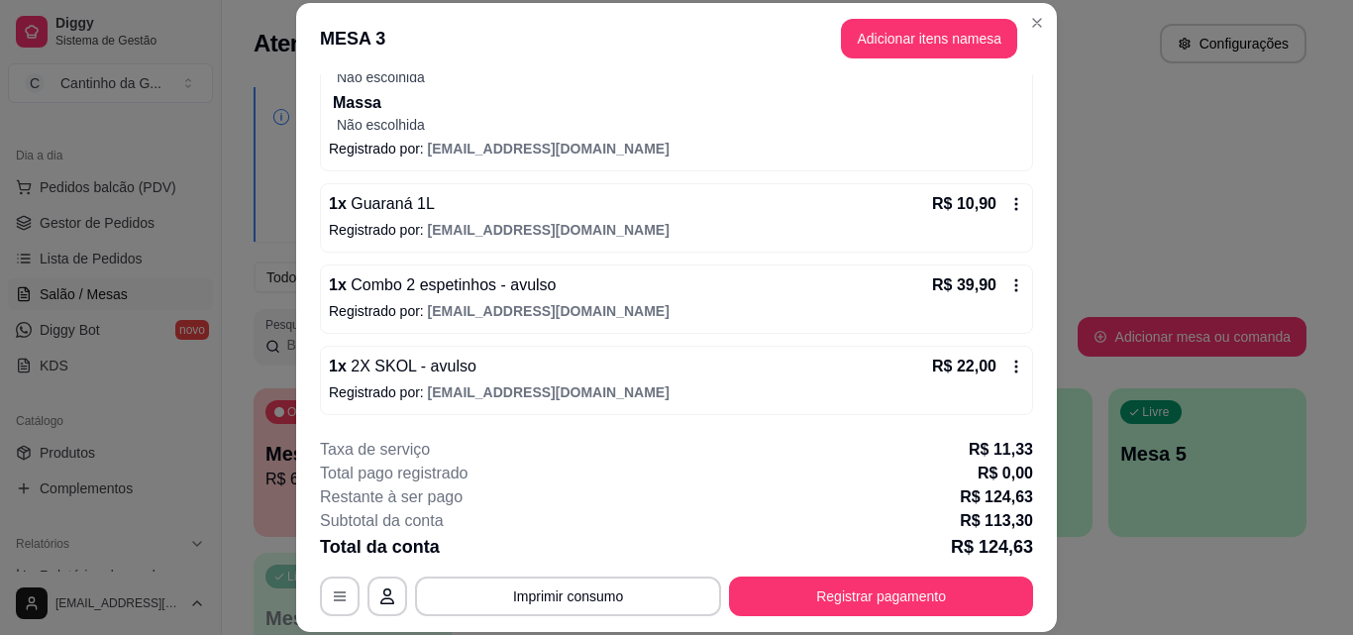
scroll to position [319, 0]
click at [1008, 281] on icon at bounding box center [1016, 284] width 16 height 16
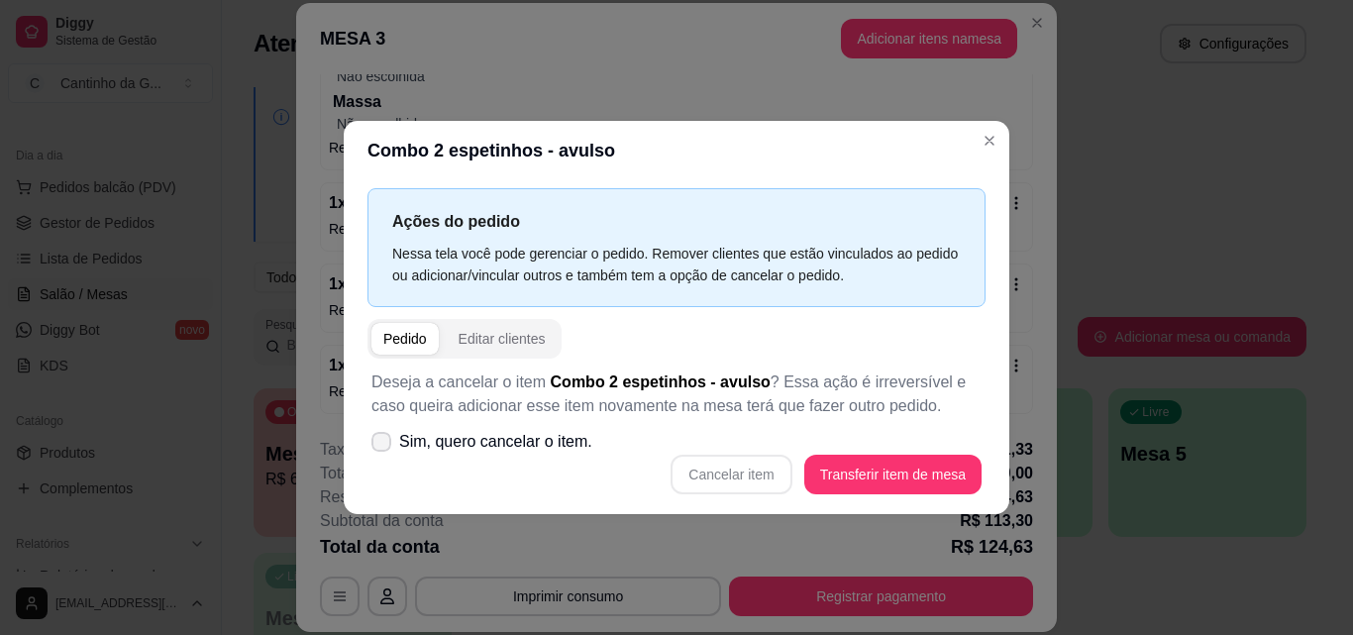
click at [375, 449] on span at bounding box center [381, 442] width 20 height 20
click at [375, 449] on input "Sim, quero cancelar o item." at bounding box center [376, 451] width 13 height 13
checkbox input "true"
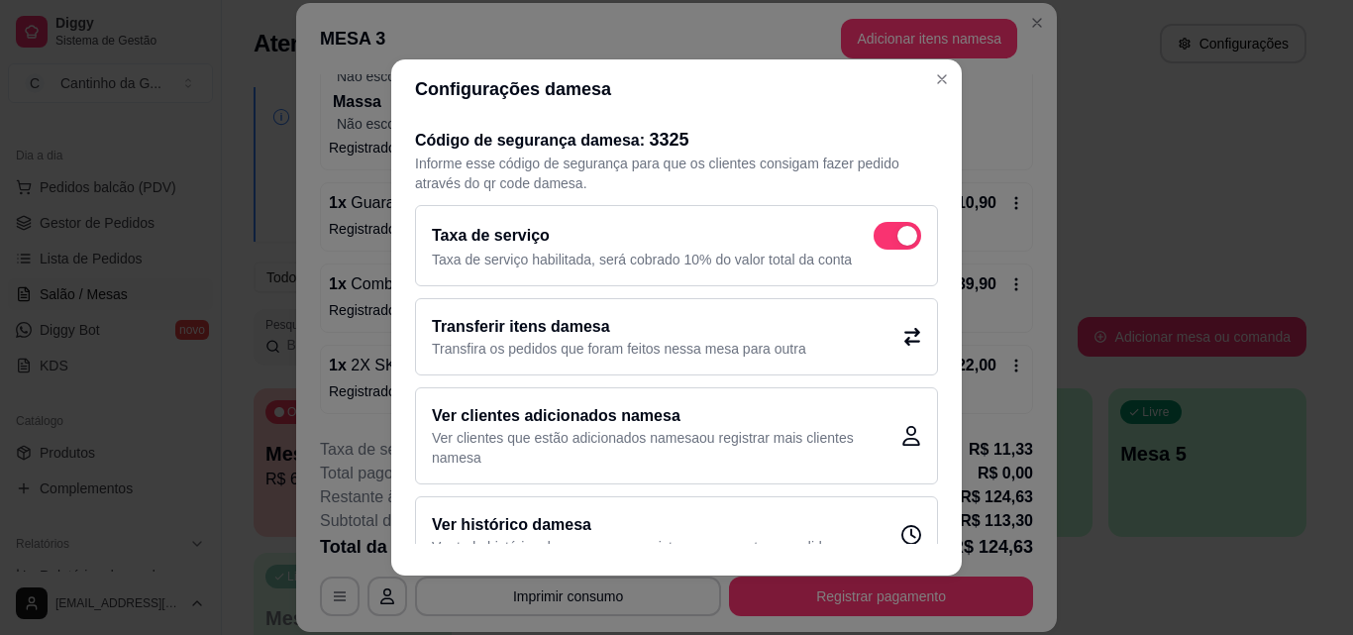
scroll to position [0, 0]
click at [672, 334] on h2 "Transferir itens da mesa" at bounding box center [619, 328] width 374 height 24
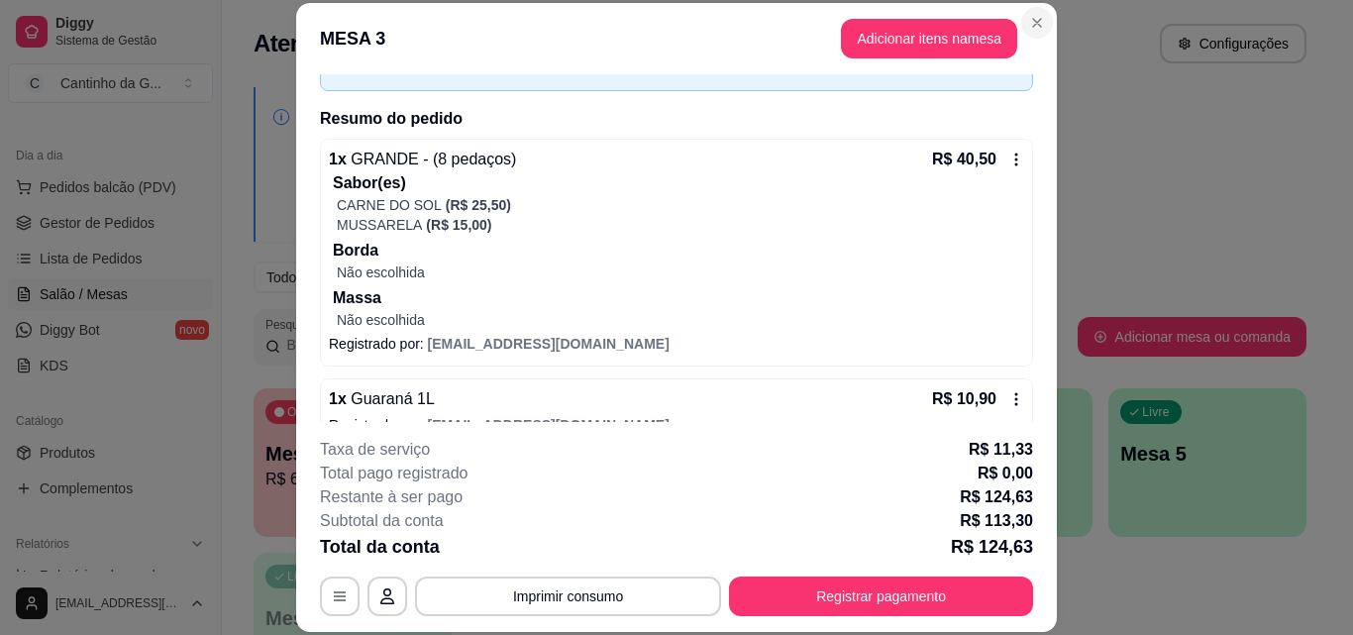
scroll to position [121, 0]
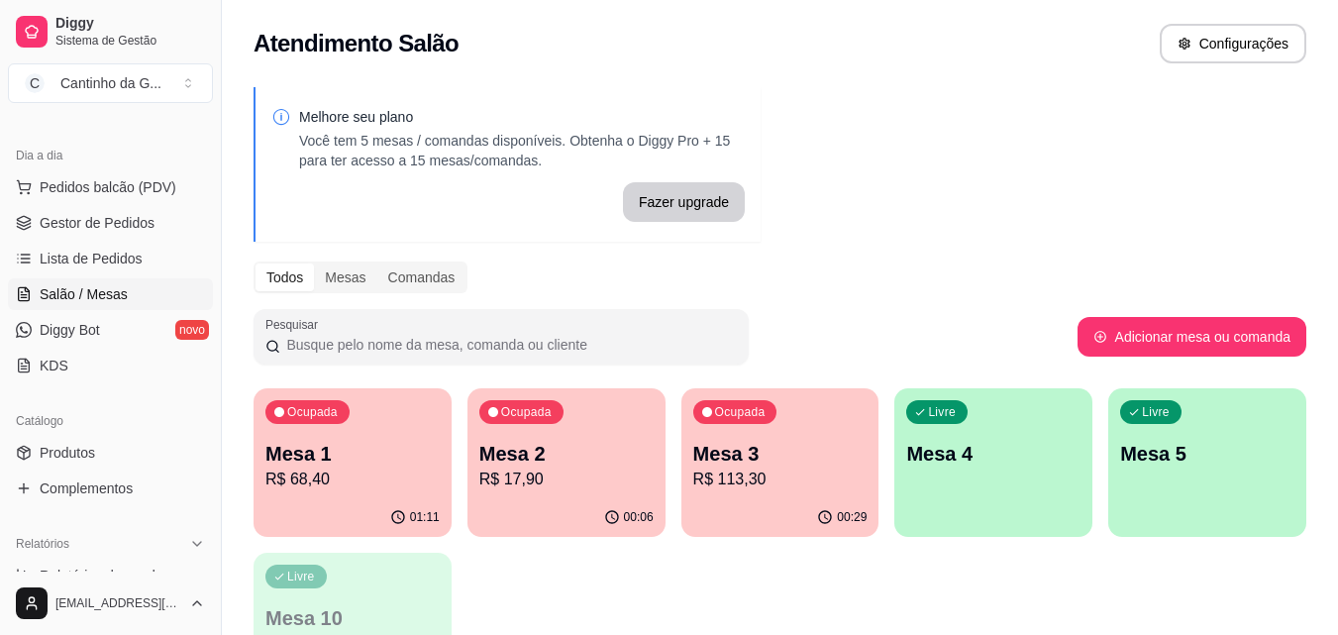
click at [337, 479] on p "R$ 68,40" at bounding box center [352, 479] width 174 height 24
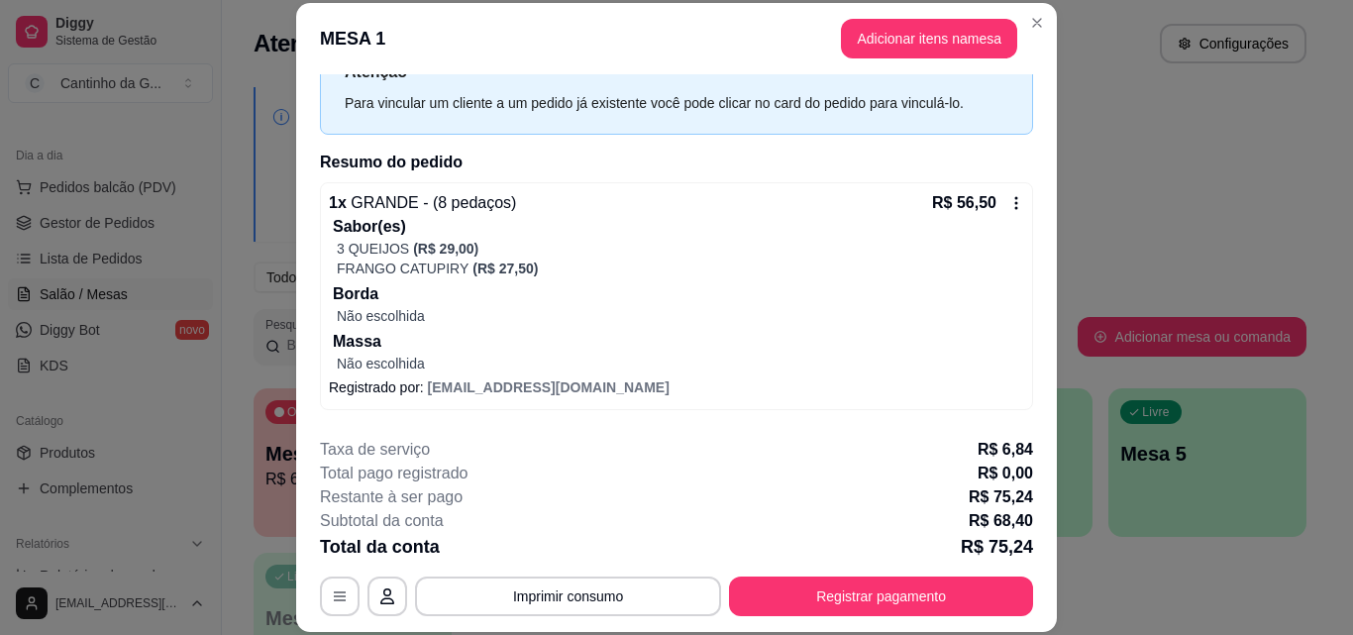
scroll to position [0, 0]
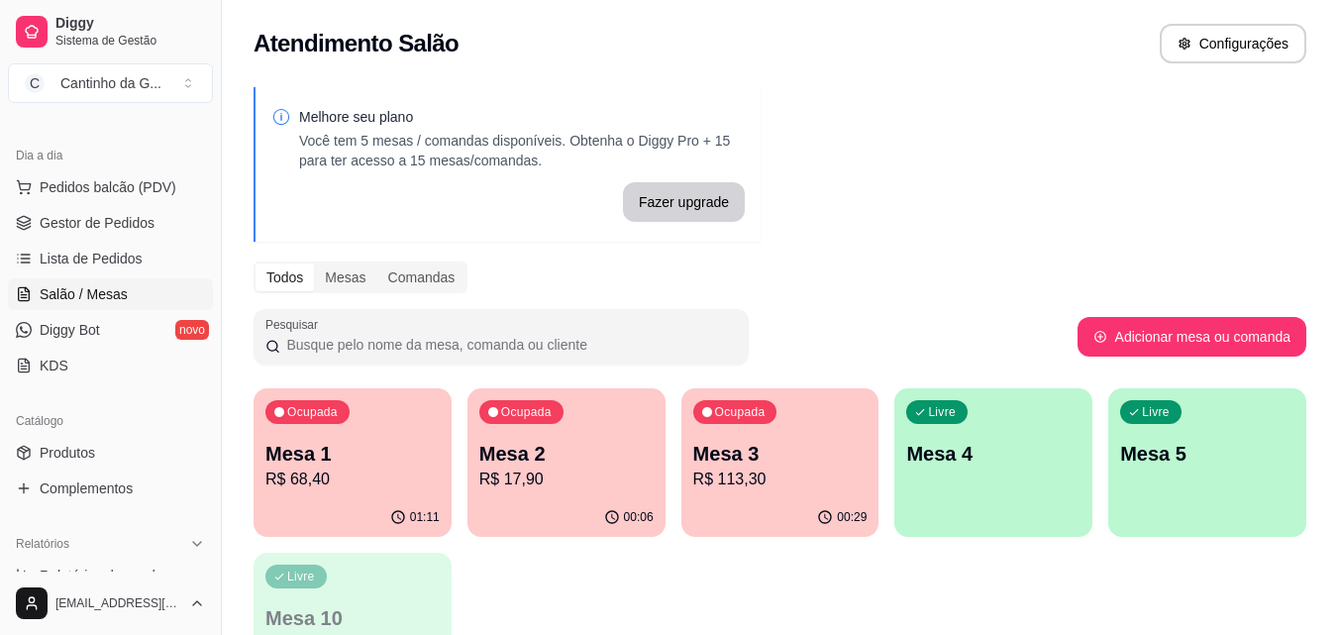
click at [812, 457] on p "Mesa 3" at bounding box center [780, 454] width 174 height 28
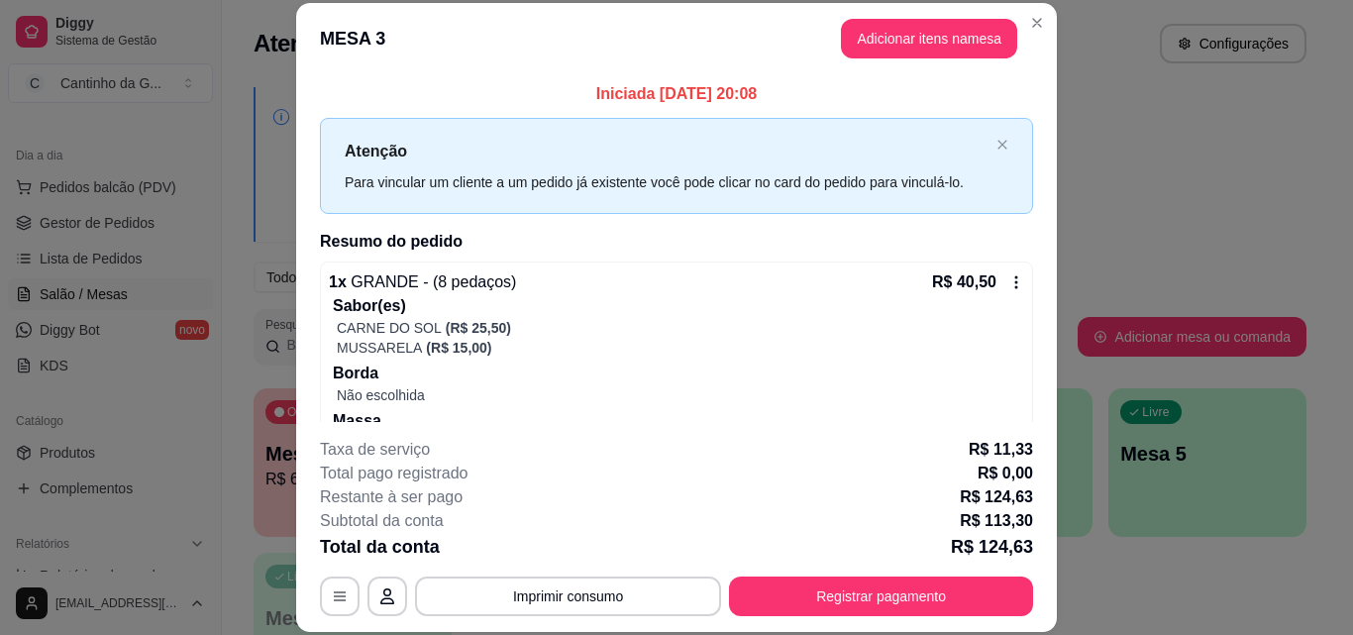
scroll to position [319, 0]
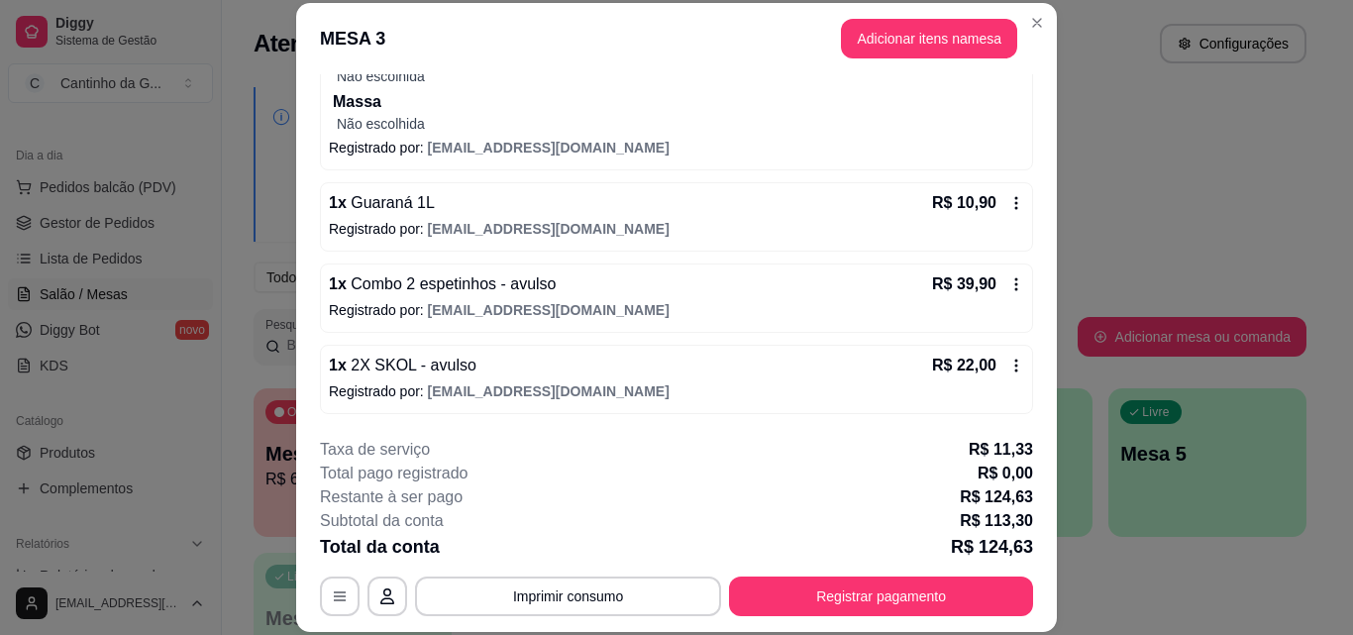
click at [1008, 287] on icon at bounding box center [1016, 284] width 16 height 16
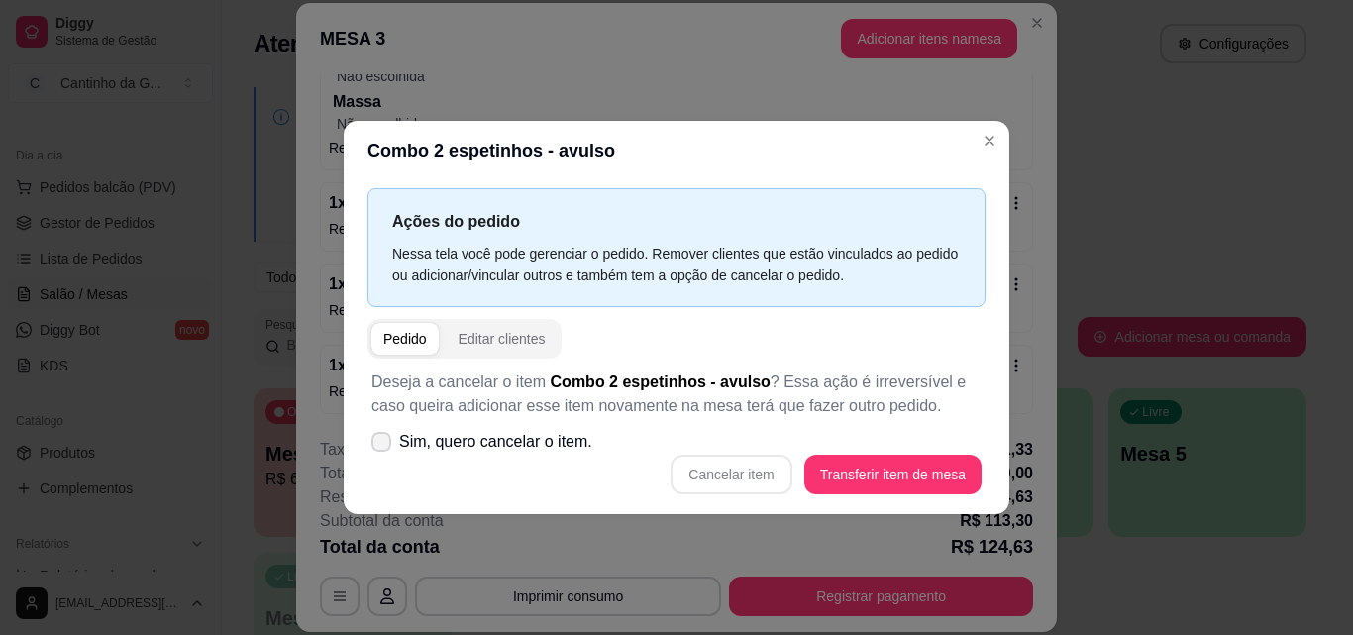
click at [376, 444] on icon at bounding box center [381, 442] width 16 height 12
click at [376, 445] on input "Sim, quero cancelar o item." at bounding box center [376, 451] width 13 height 13
checkbox input "true"
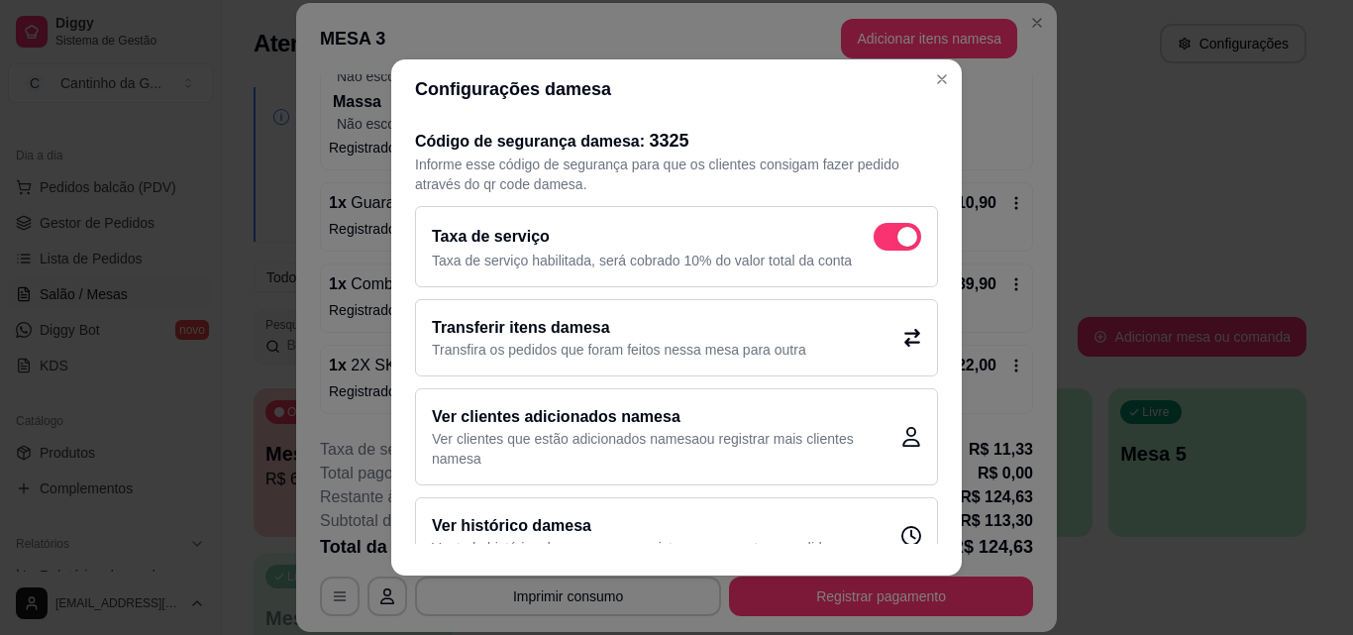
click at [584, 302] on div "Transferir itens da mesa Transfira os pedidos que foram feitos nessa mesa para …" at bounding box center [676, 337] width 523 height 77
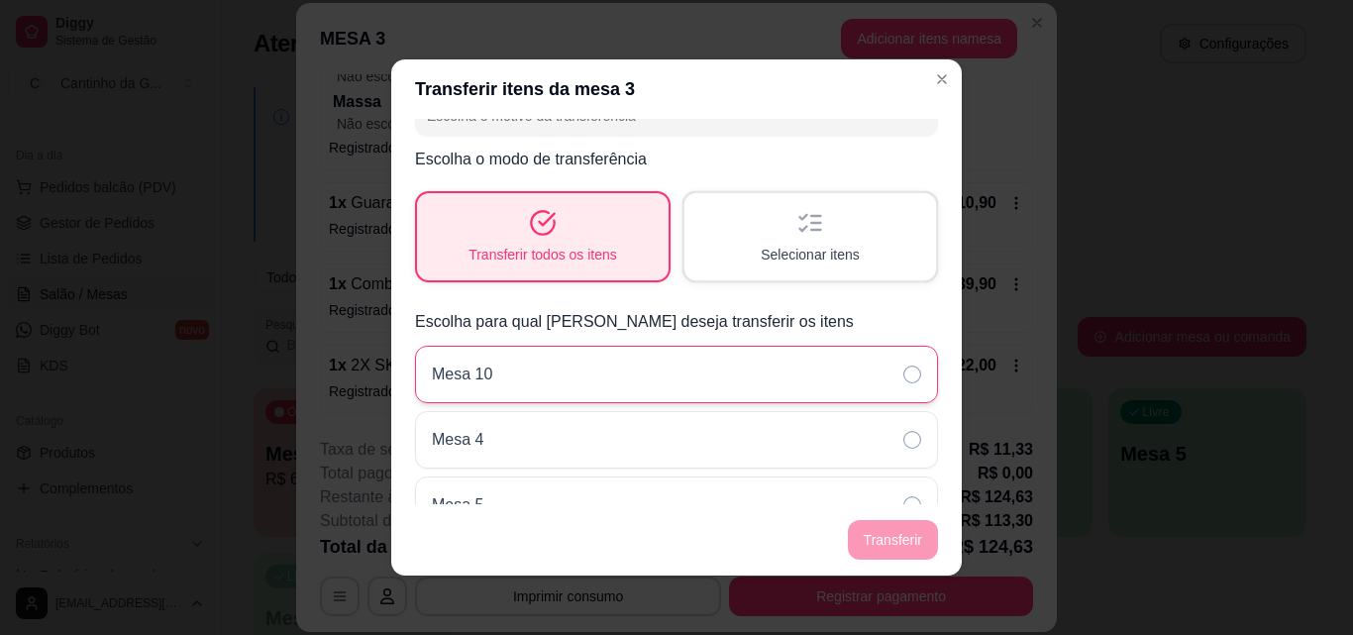
scroll to position [84, 0]
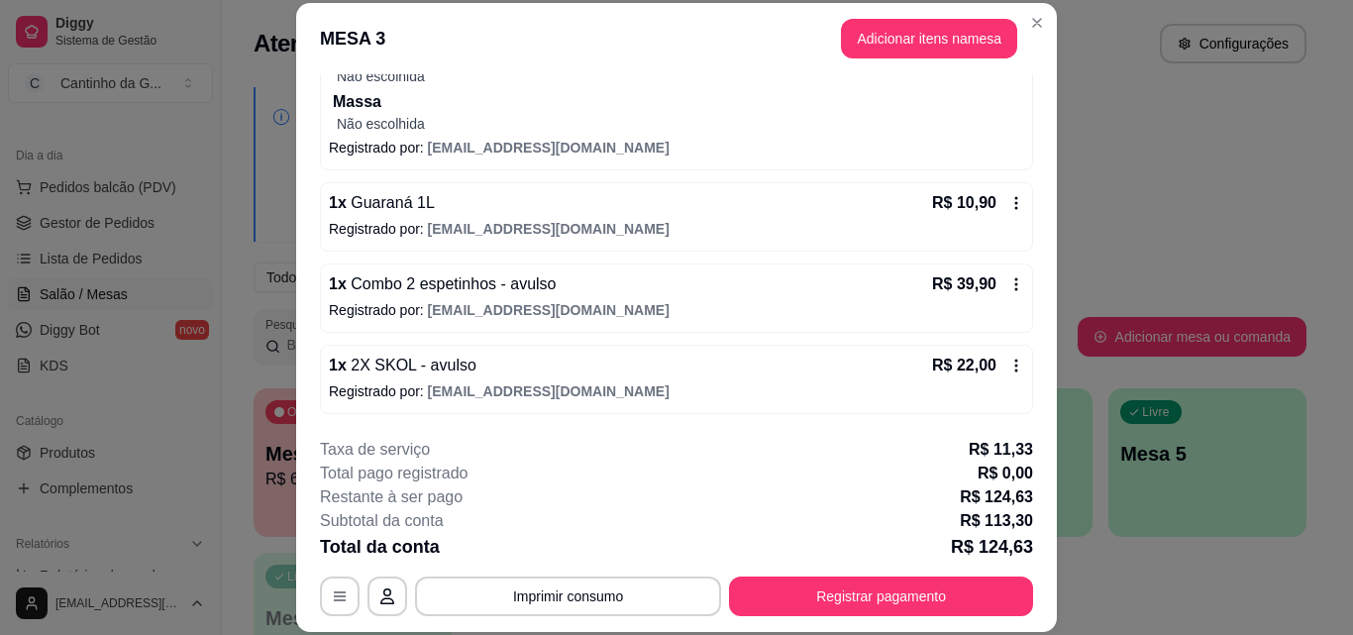
click at [1004, 278] on div "1 x Combo 2 espetinhos - avulso R$ 39,90 Registrado por: cantiinhodagula2@gmail…" at bounding box center [676, 297] width 713 height 69
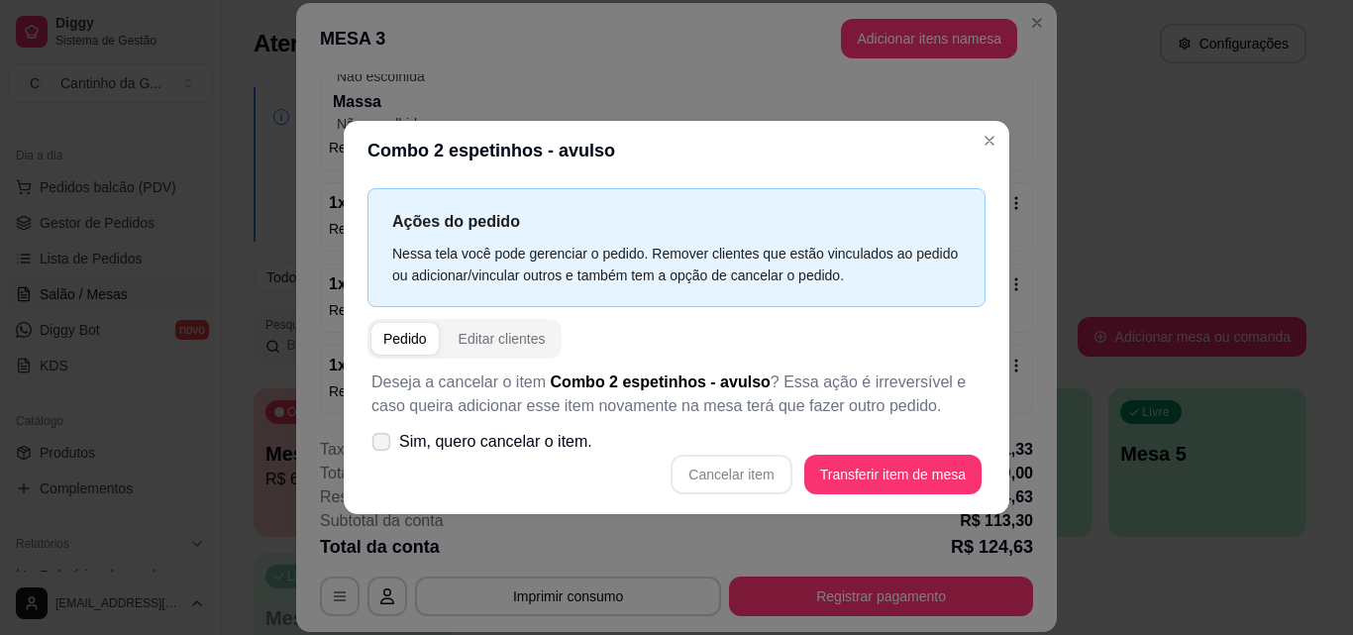
click at [367, 443] on label "Sim, quero cancelar o item." at bounding box center [481, 442] width 237 height 40
click at [370, 445] on input "Sim, quero cancelar o item." at bounding box center [376, 451] width 13 height 13
checkbox input "true"
click at [742, 479] on button "Cancelar item" at bounding box center [731, 475] width 121 height 40
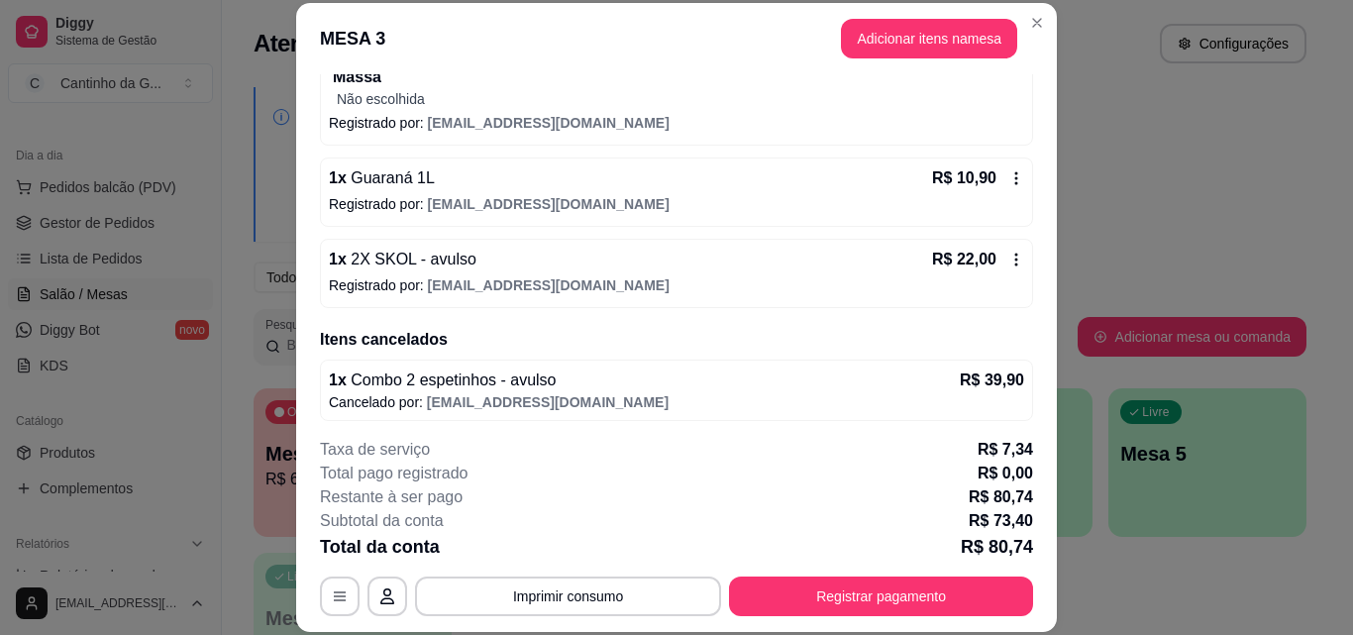
scroll to position [351, 0]
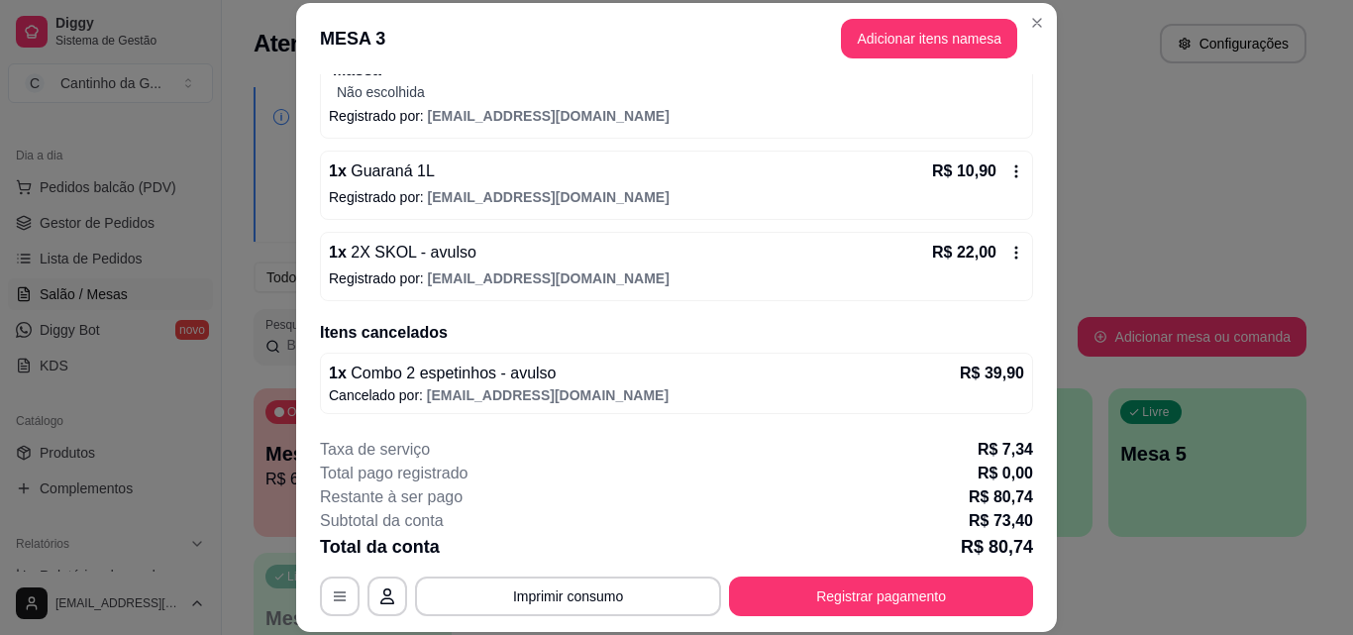
click at [1008, 257] on icon at bounding box center [1016, 253] width 16 height 16
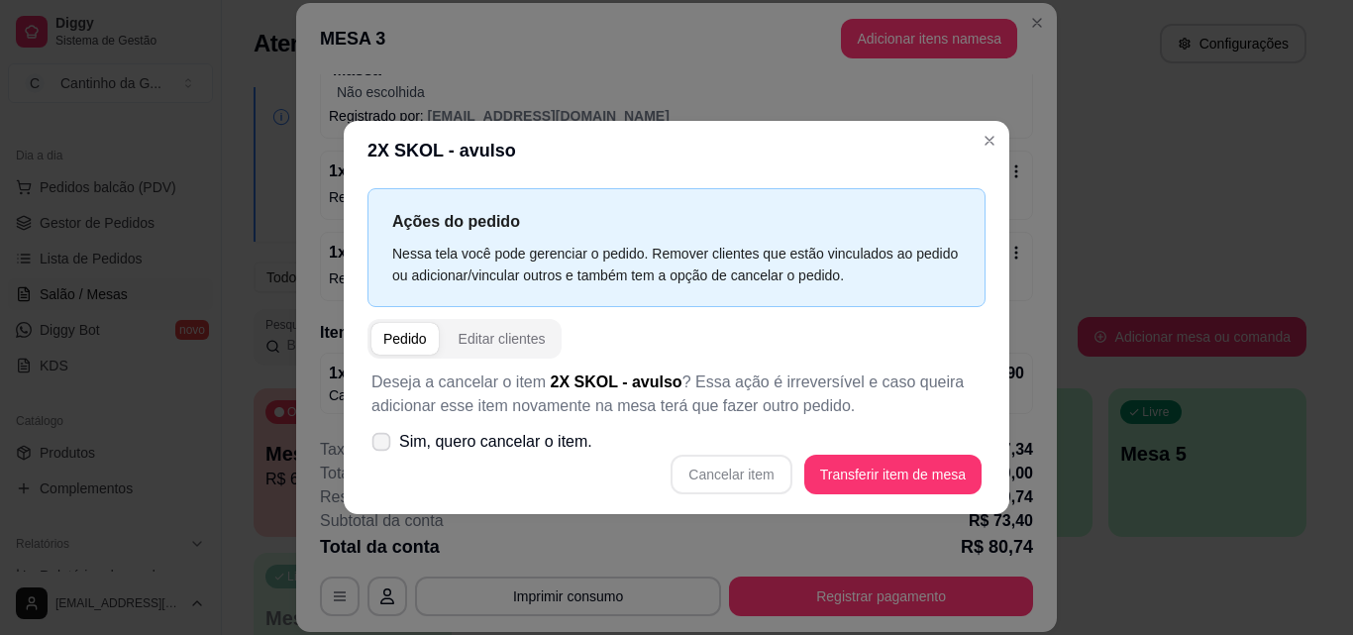
click at [383, 439] on icon at bounding box center [380, 441] width 15 height 11
click at [383, 445] on input "Sim, quero cancelar o item." at bounding box center [376, 451] width 13 height 13
checkbox input "true"
click at [736, 478] on button "Cancelar item" at bounding box center [731, 475] width 121 height 40
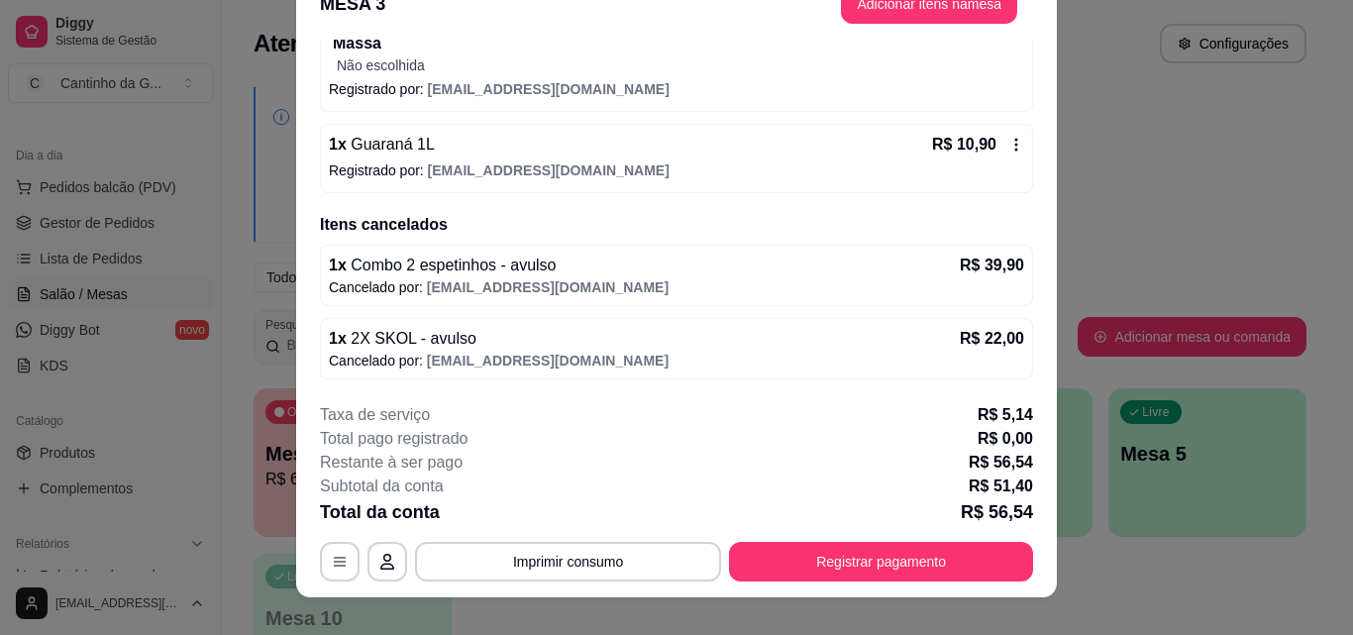
scroll to position [60, 0]
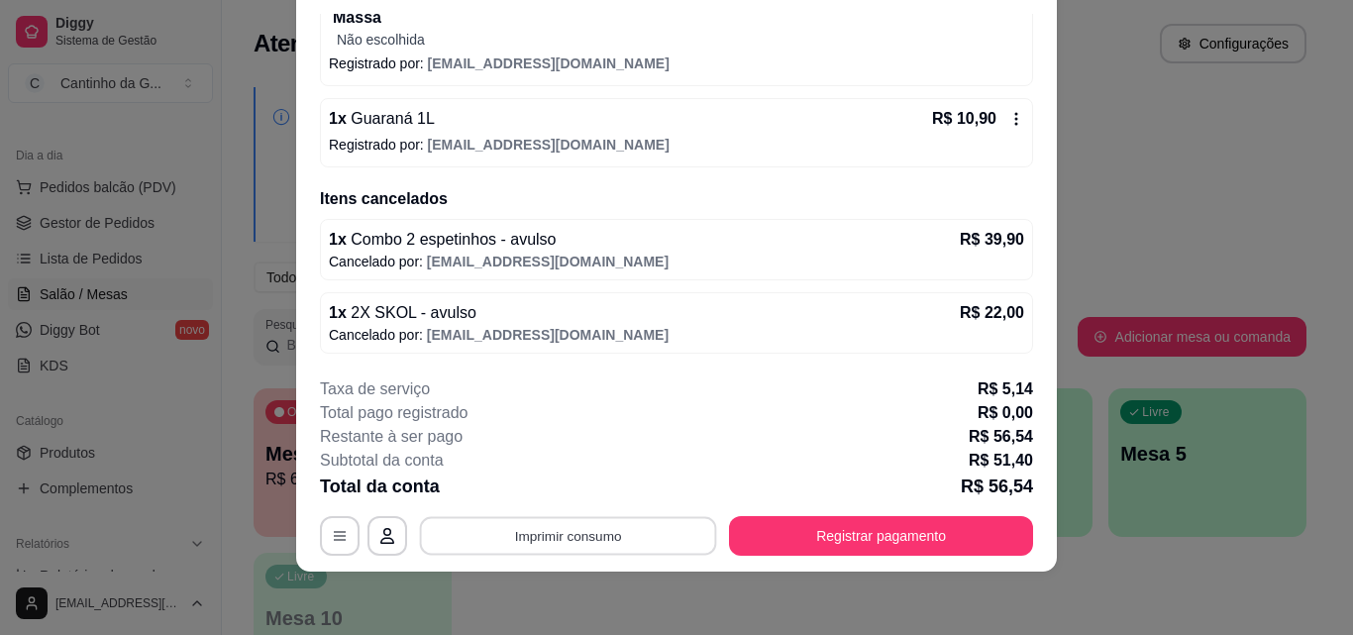
click at [586, 543] on button "Imprimir consumo" at bounding box center [568, 535] width 297 height 39
click at [548, 489] on button "IMPRESSORA" at bounding box center [567, 490] width 144 height 32
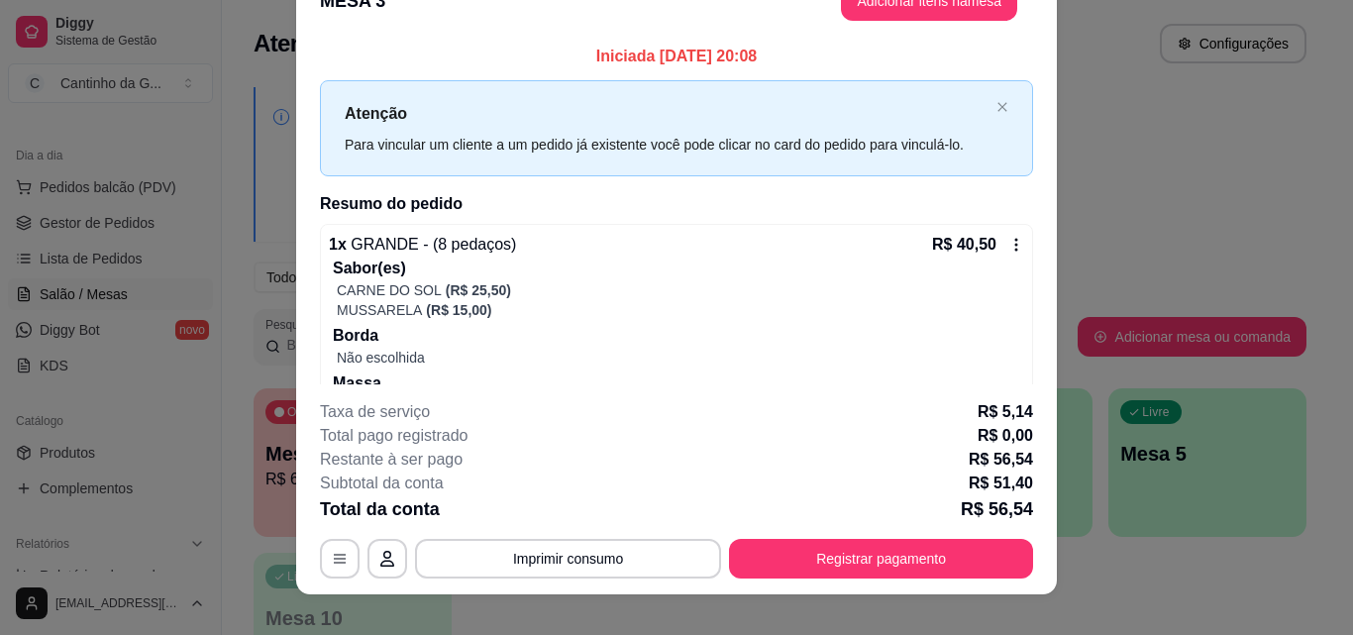
scroll to position [0, 0]
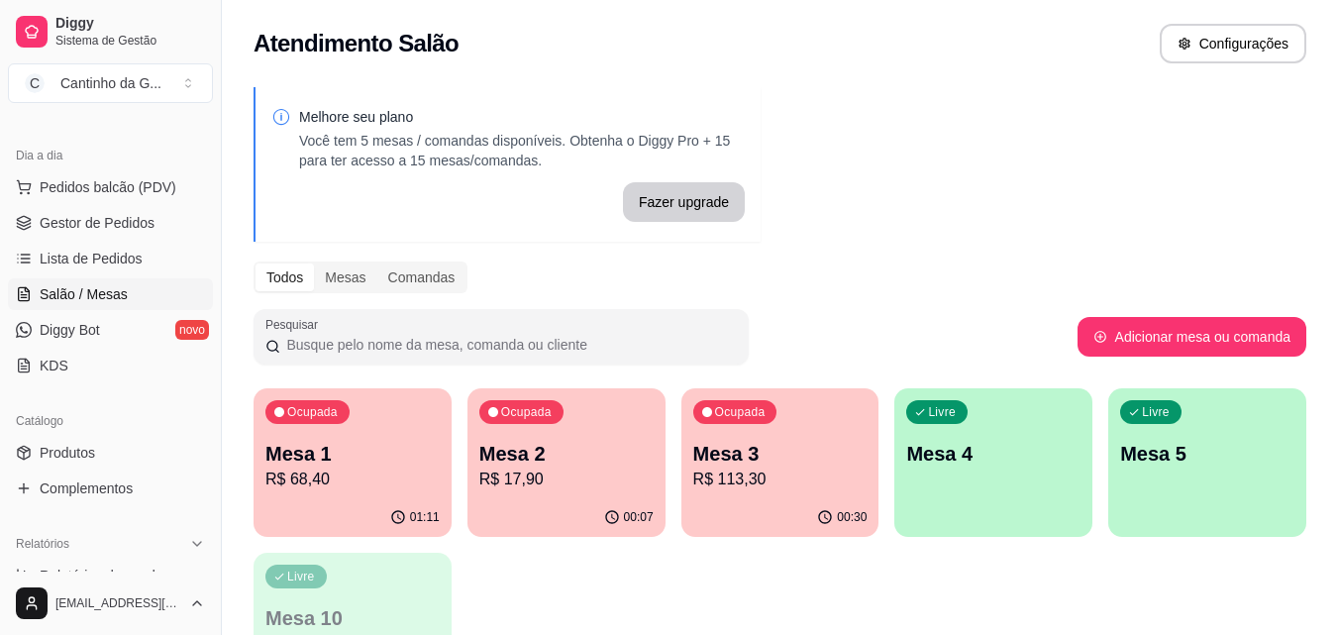
click at [344, 459] on p "Mesa 1" at bounding box center [352, 454] width 174 height 28
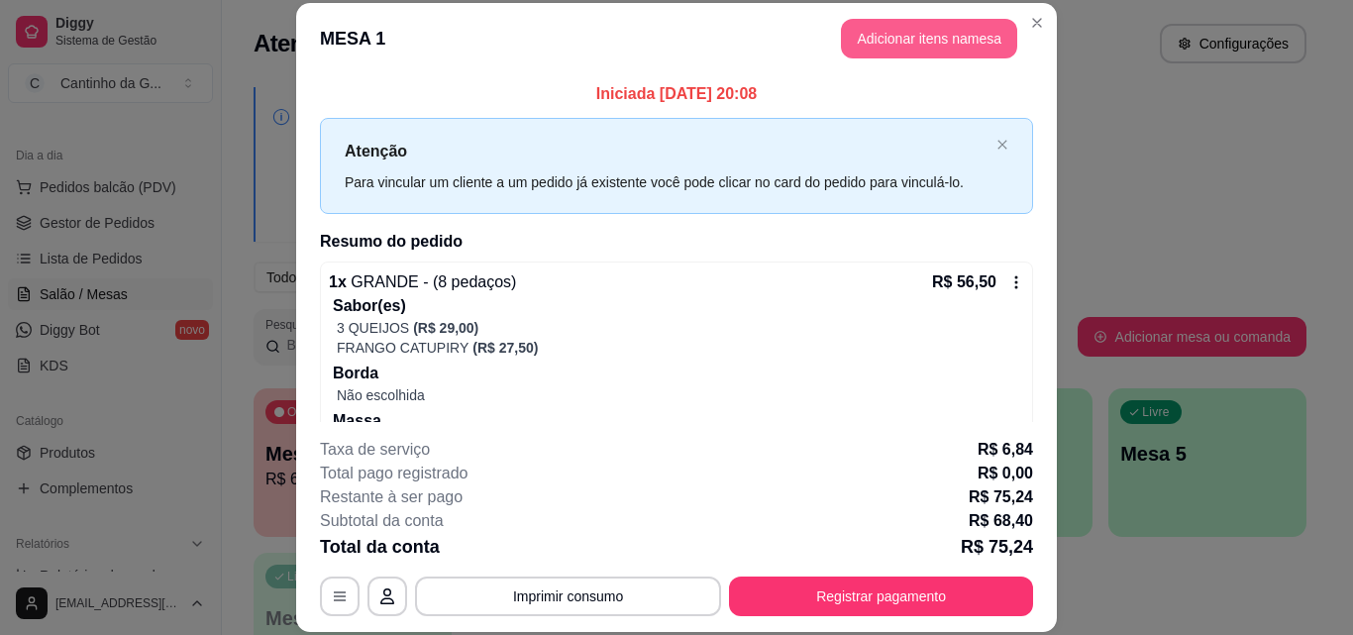
click at [905, 41] on button "Adicionar itens na mesa" at bounding box center [929, 39] width 176 height 40
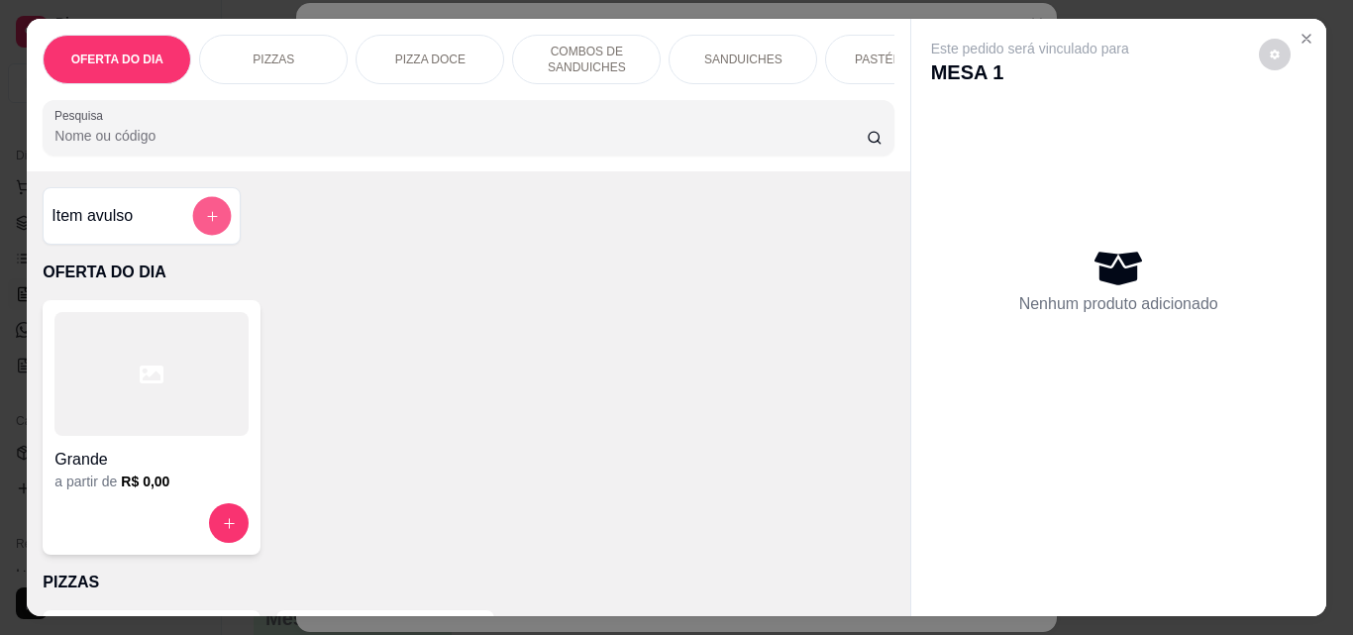
click at [193, 220] on button "add-separate-item" at bounding box center [212, 216] width 39 height 39
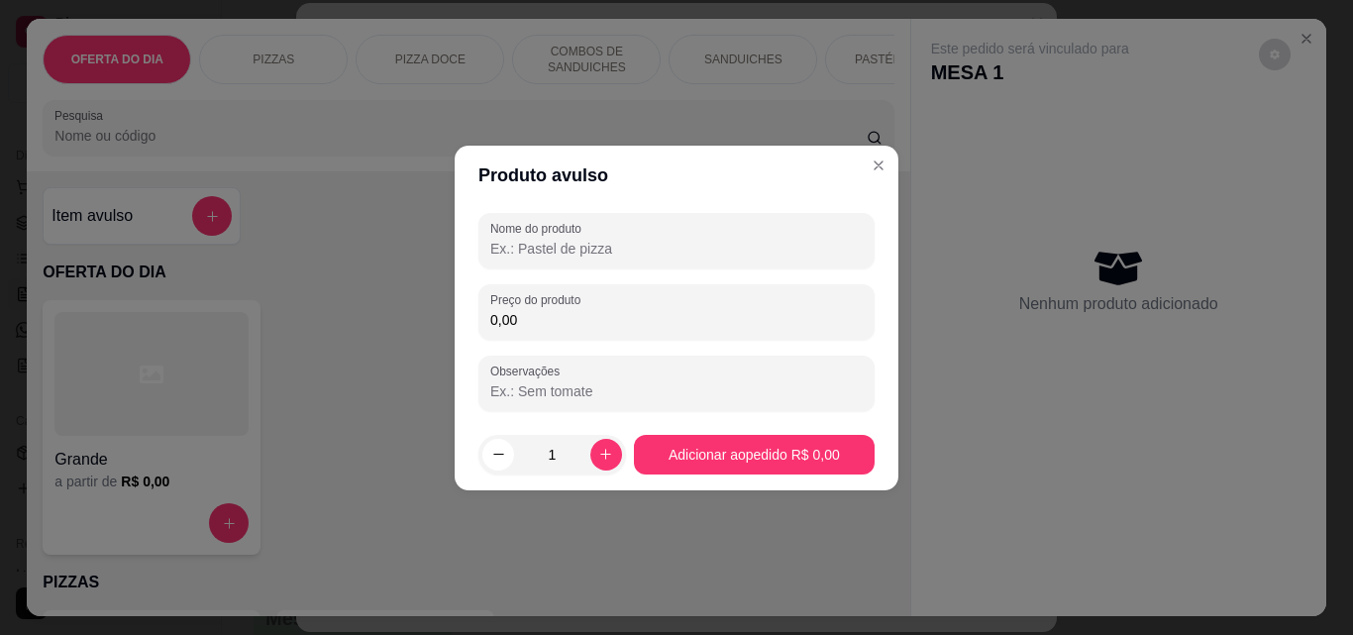
click at [578, 255] on input "Nome do produto" at bounding box center [676, 249] width 372 height 20
click at [546, 243] on input "COMBO ESPETINHOS" at bounding box center [676, 249] width 372 height 20
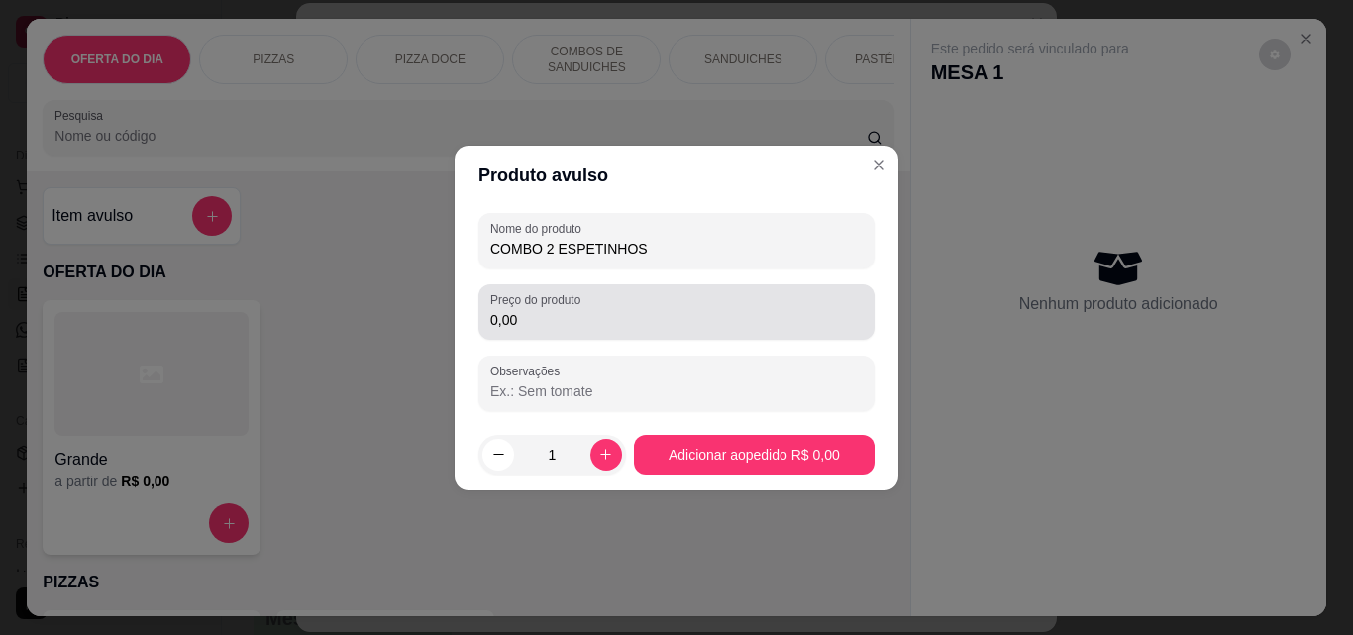
type input "COMBO 2 ESPETINHOS"
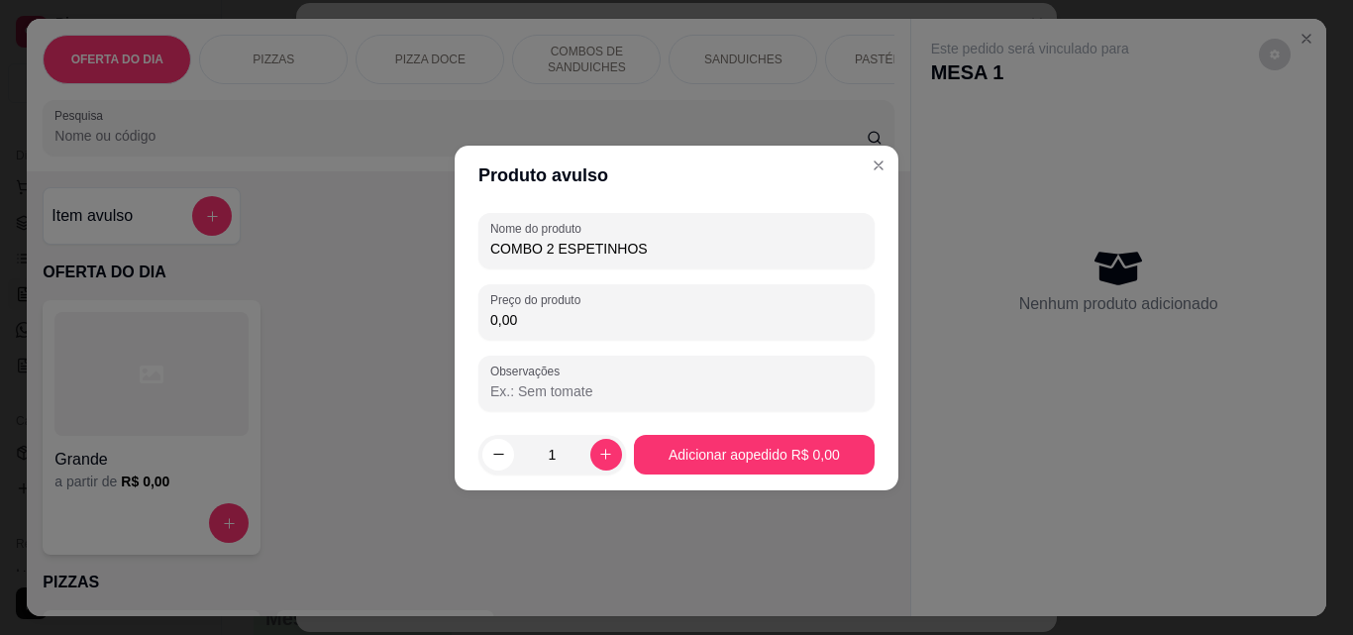
drag, startPoint x: 515, startPoint y: 328, endPoint x: 446, endPoint y: 326, distance: 69.4
click at [446, 326] on div "Produto avulso Nome do produto COMBO 2 ESPETINHOS Preço do produto 0,00 Observa…" at bounding box center [676, 317] width 1353 height 635
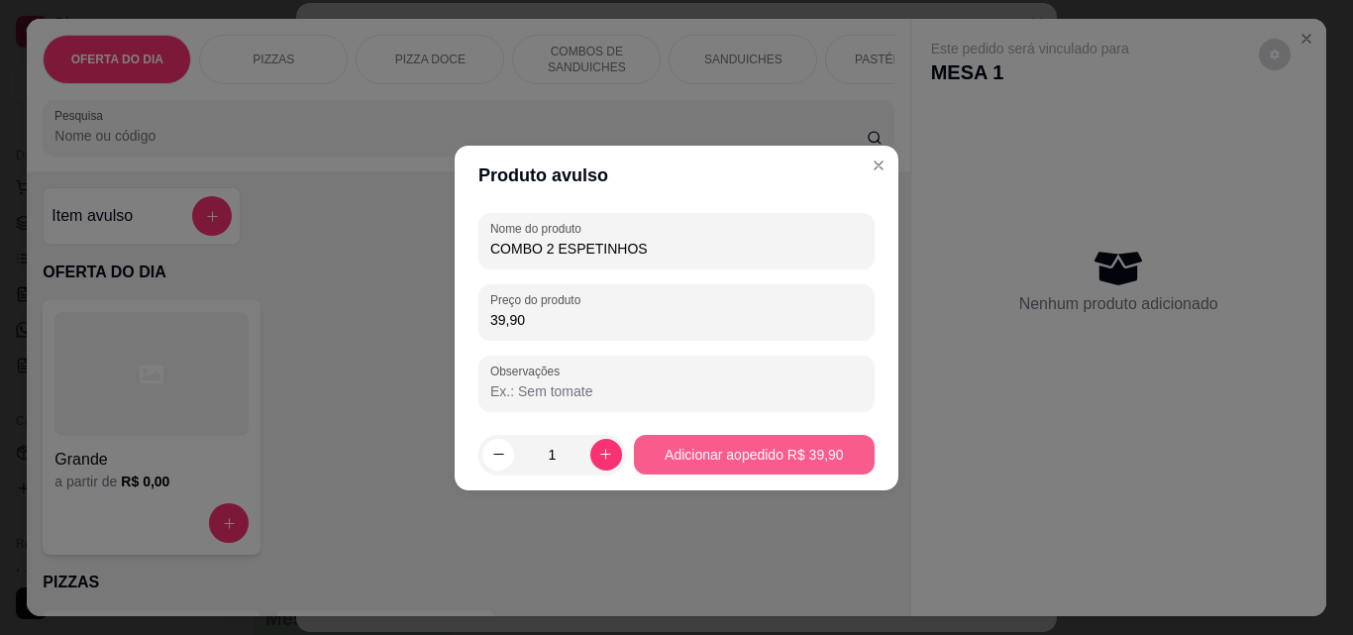
type input "39,90"
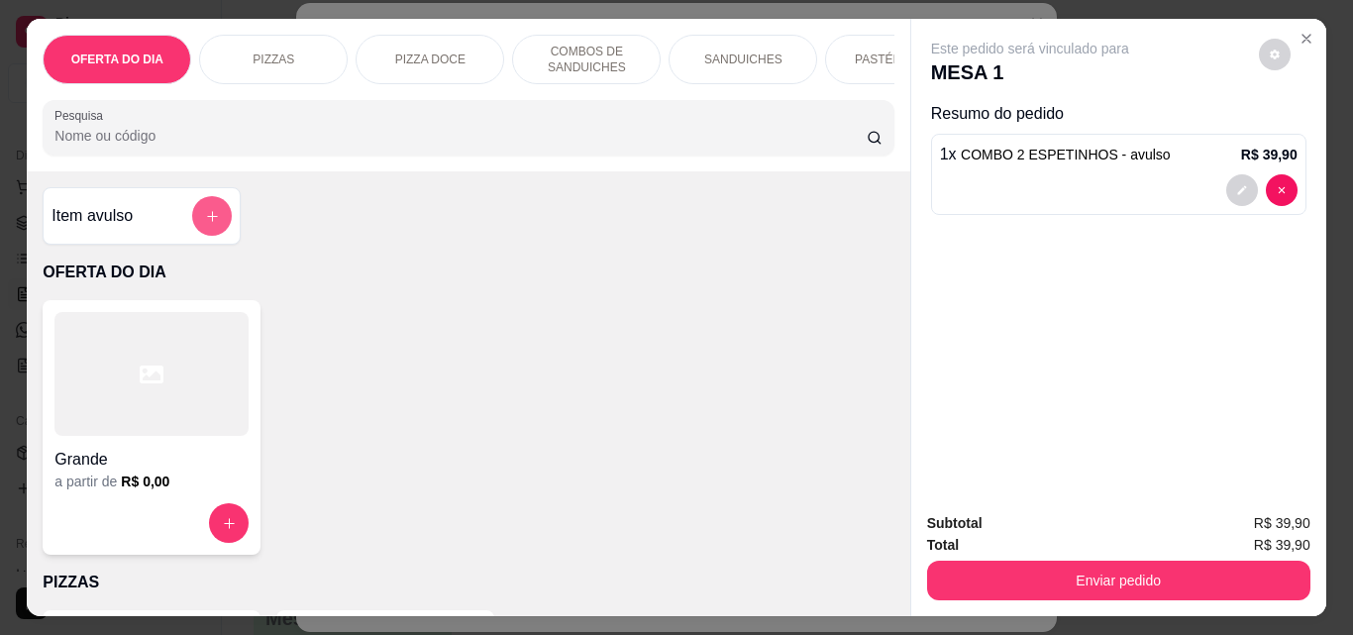
click at [205, 224] on icon "add-separate-item" at bounding box center [212, 216] width 15 height 15
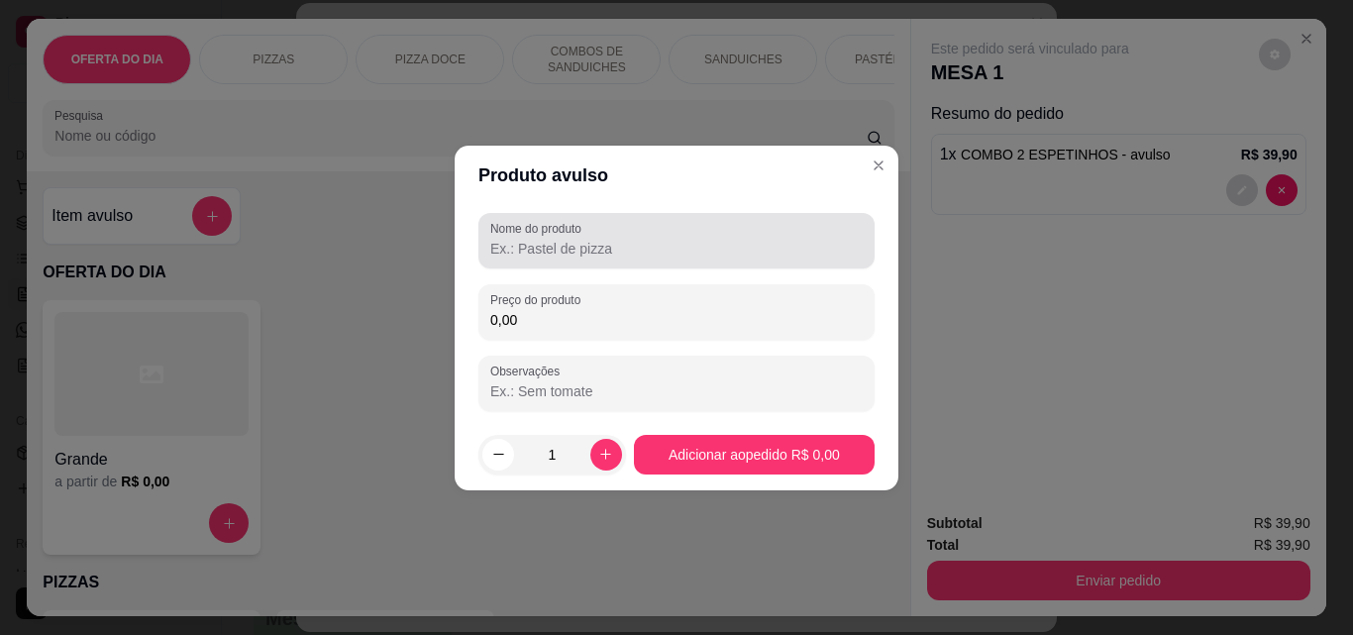
click at [661, 240] on input "Nome do produto" at bounding box center [676, 249] width 372 height 20
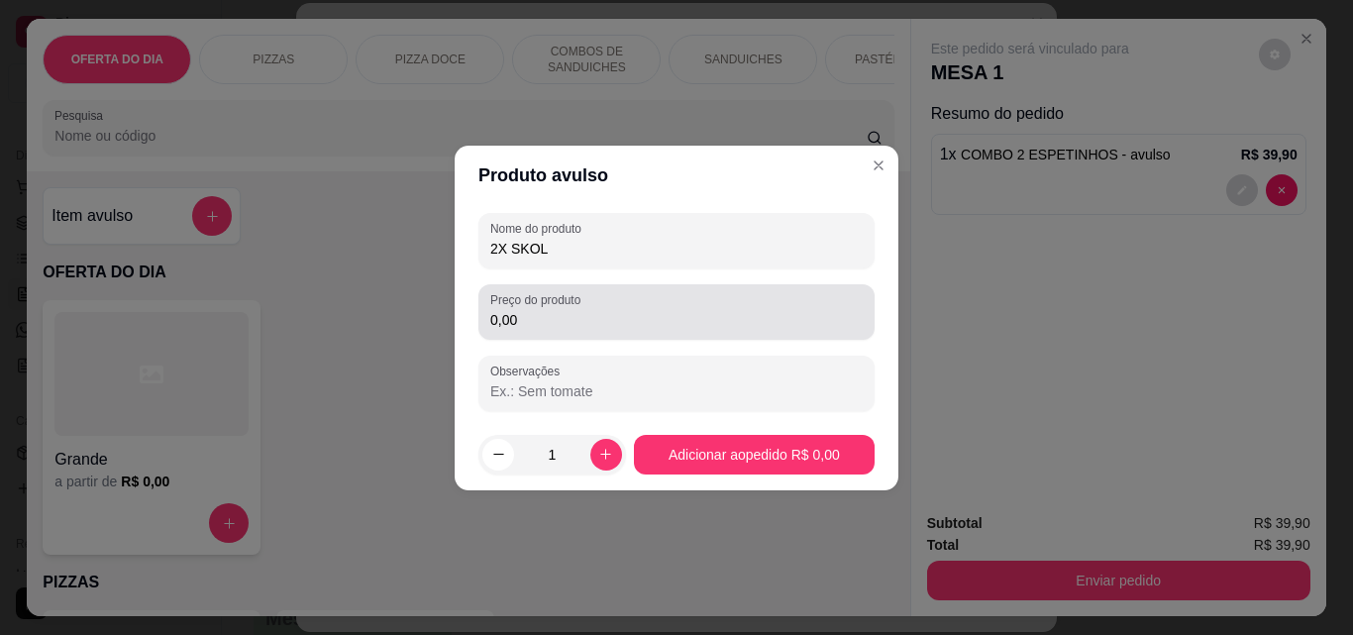
type input "2X SKOL"
click at [653, 331] on div "0,00" at bounding box center [676, 312] width 372 height 40
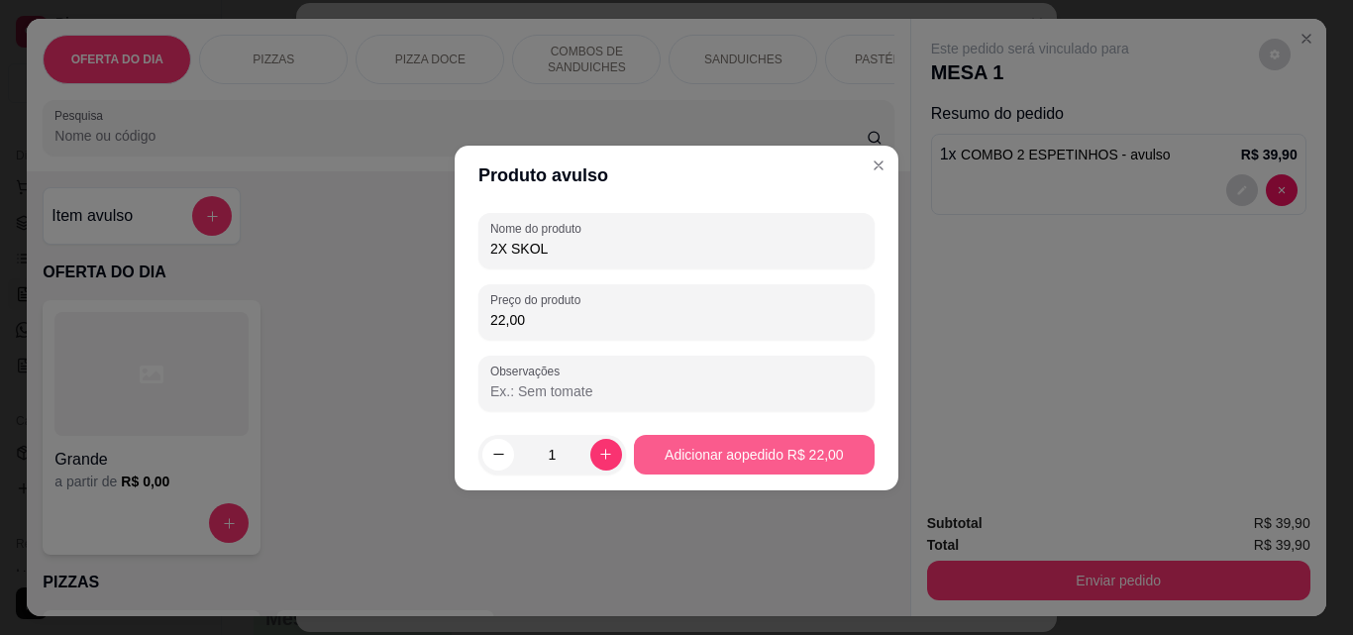
type input "22,00"
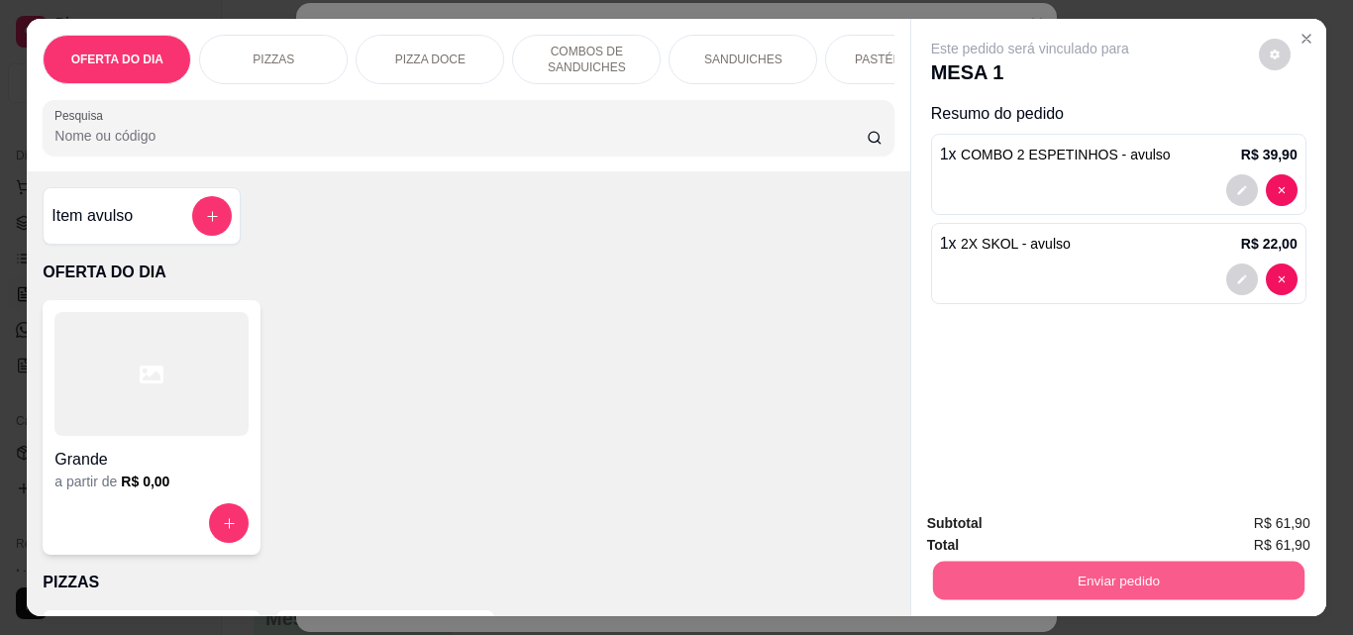
click at [1052, 567] on button "Enviar pedido" at bounding box center [1117, 580] width 371 height 39
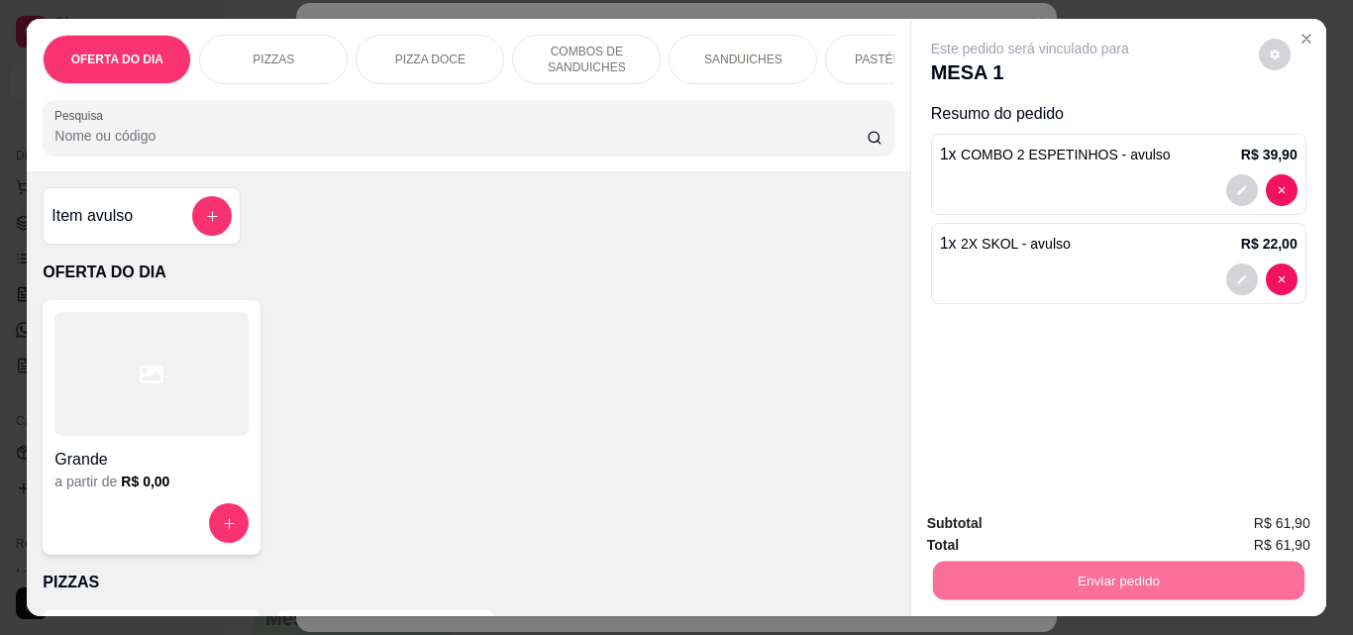
click at [1035, 525] on button "Não registrar e enviar pedido" at bounding box center [1053, 523] width 200 height 37
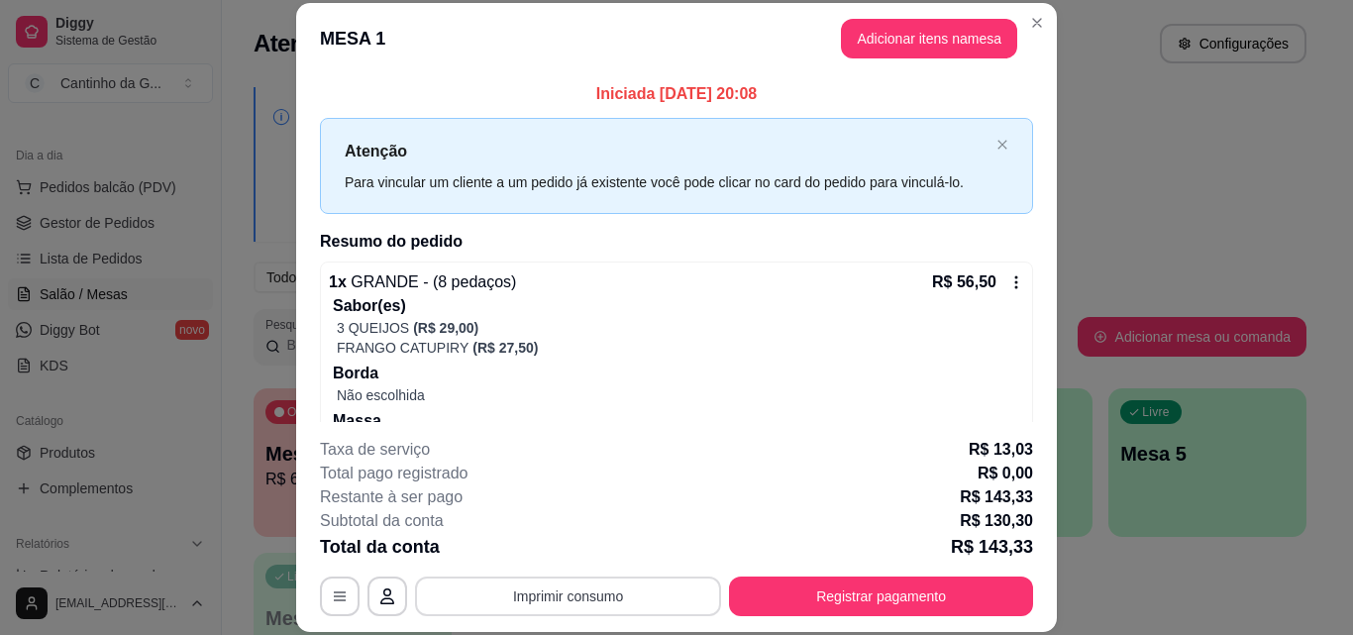
click at [583, 591] on button "Imprimir consumo" at bounding box center [568, 596] width 306 height 40
click at [531, 545] on button "IMPRESSORA" at bounding box center [566, 550] width 139 height 31
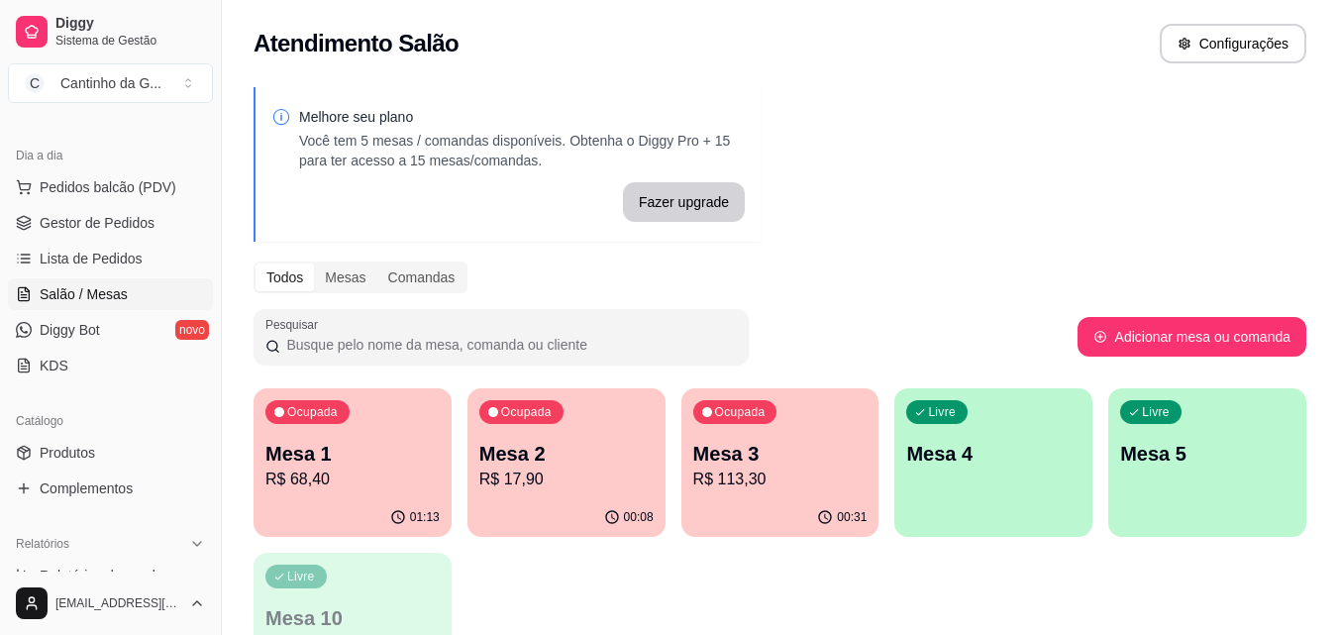
click at [794, 465] on p "Mesa 3" at bounding box center [780, 454] width 174 height 28
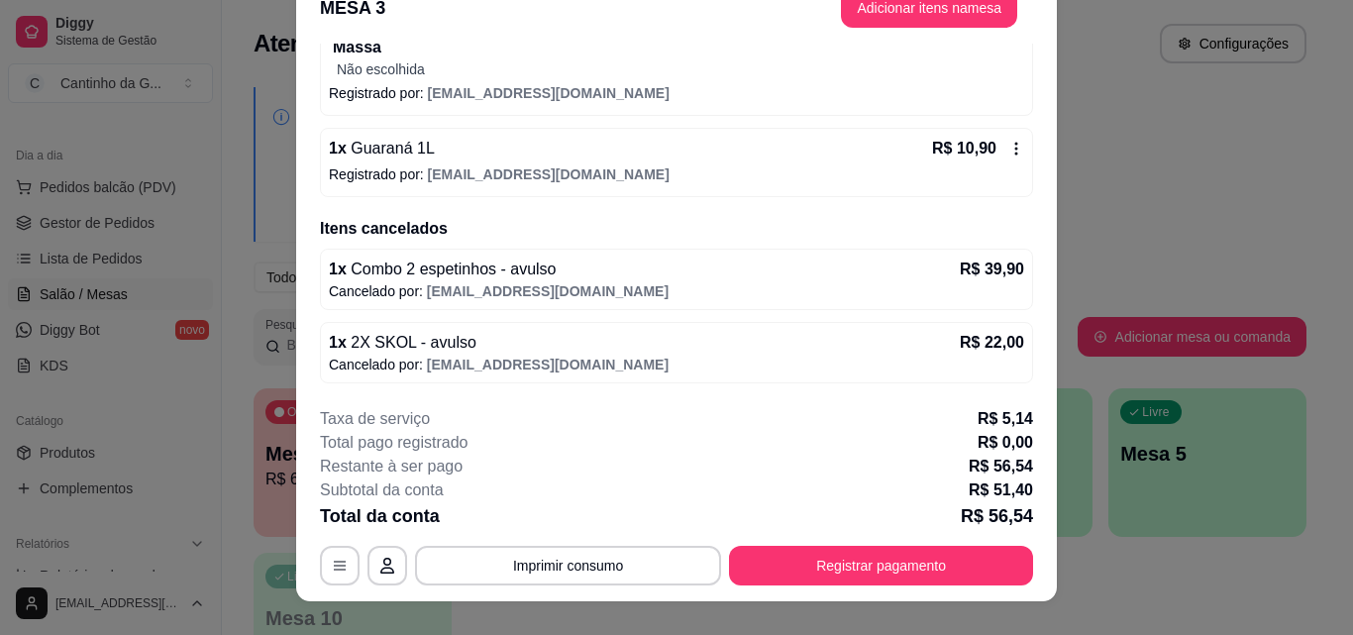
scroll to position [60, 0]
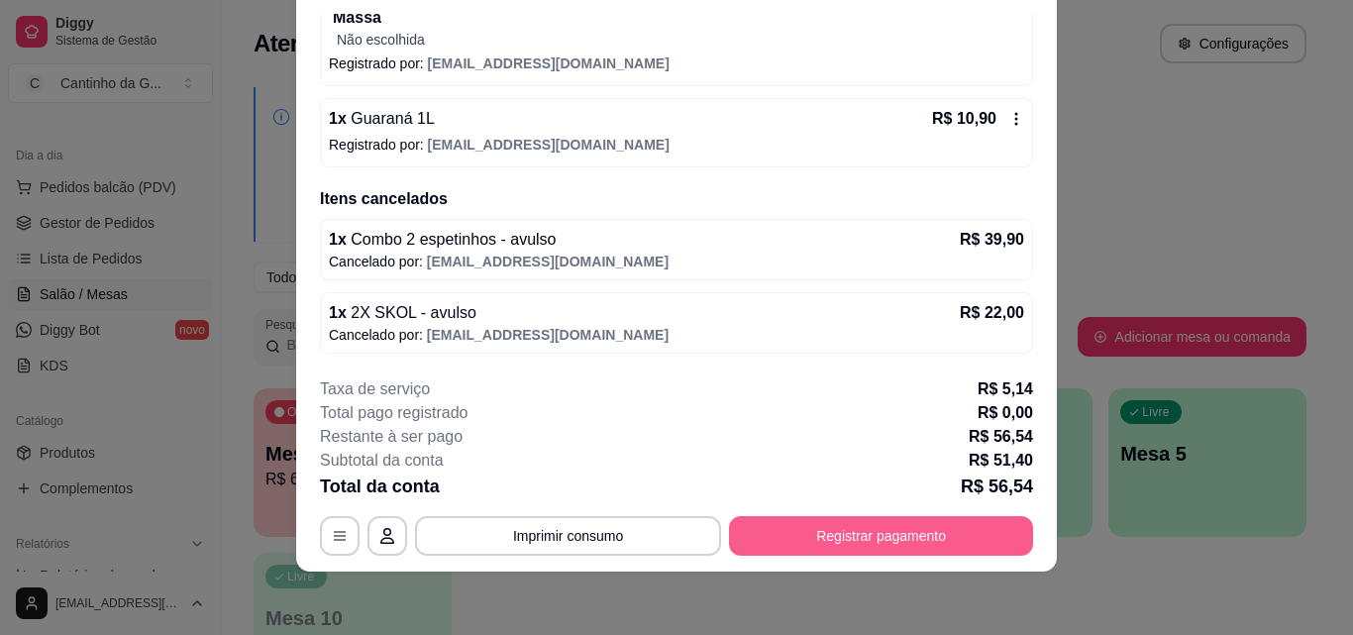
click at [779, 541] on button "Registrar pagamento" at bounding box center [881, 536] width 304 height 40
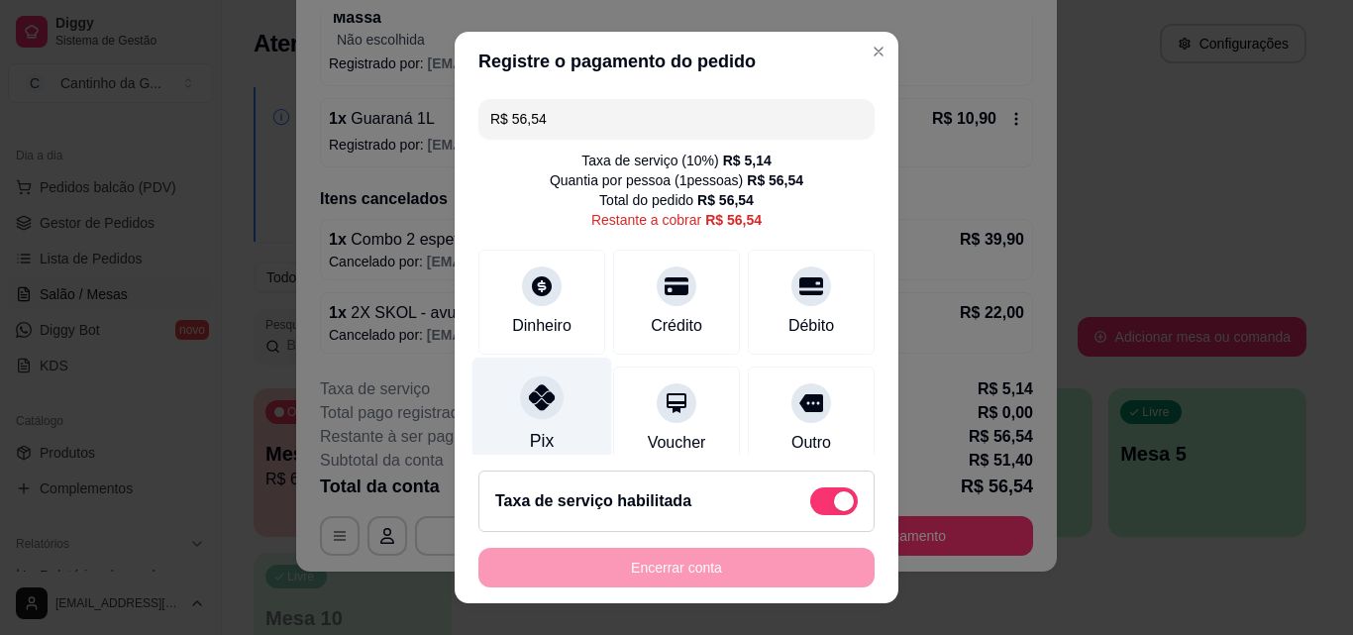
click at [537, 422] on div "Pix" at bounding box center [542, 416] width 140 height 116
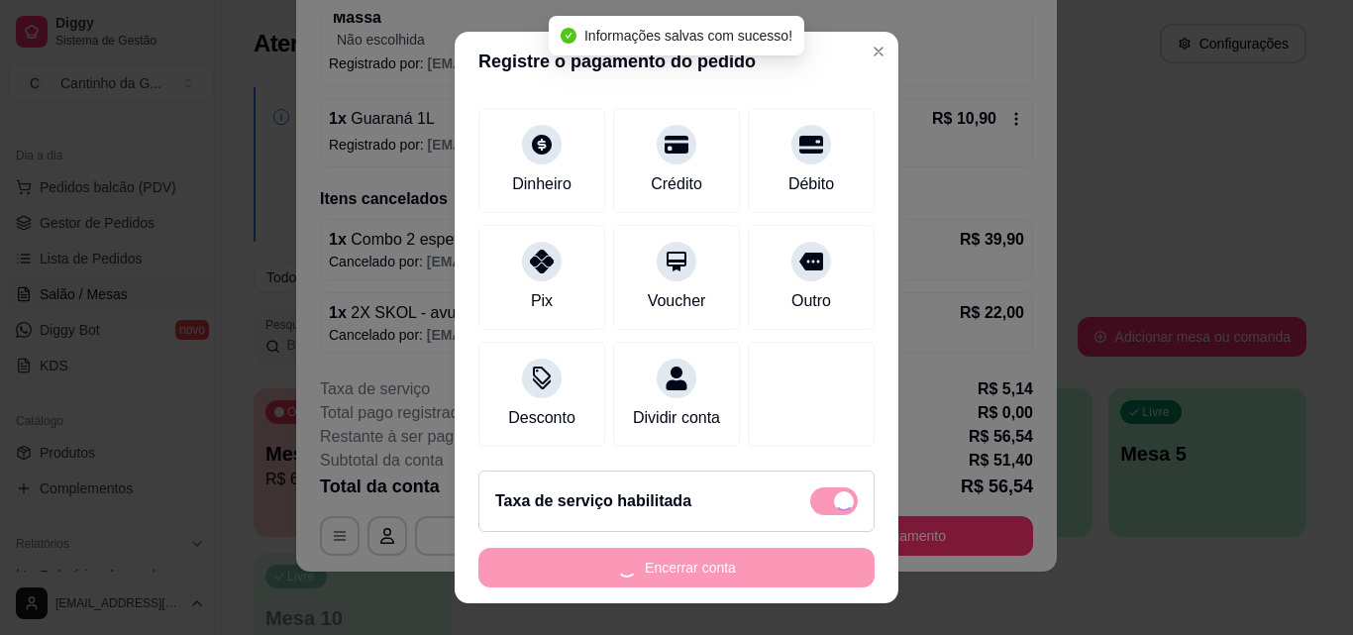
type input "R$ 0,00"
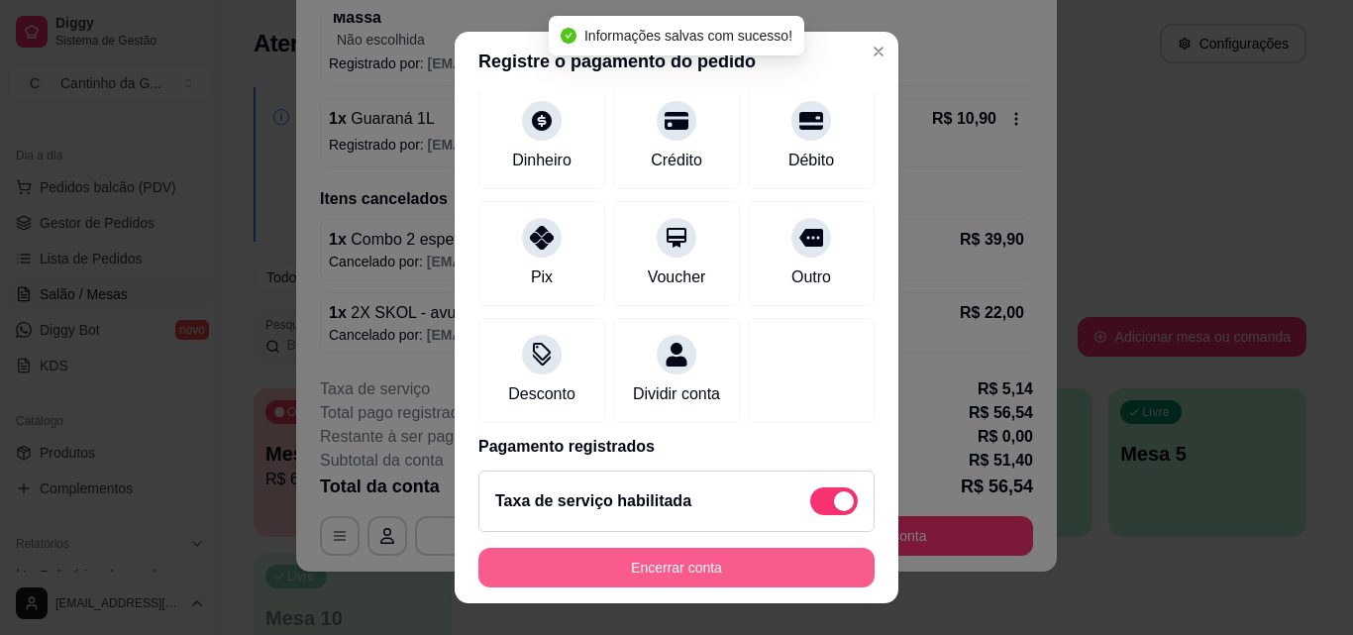
click at [708, 577] on button "Encerrar conta" at bounding box center [676, 568] width 396 height 40
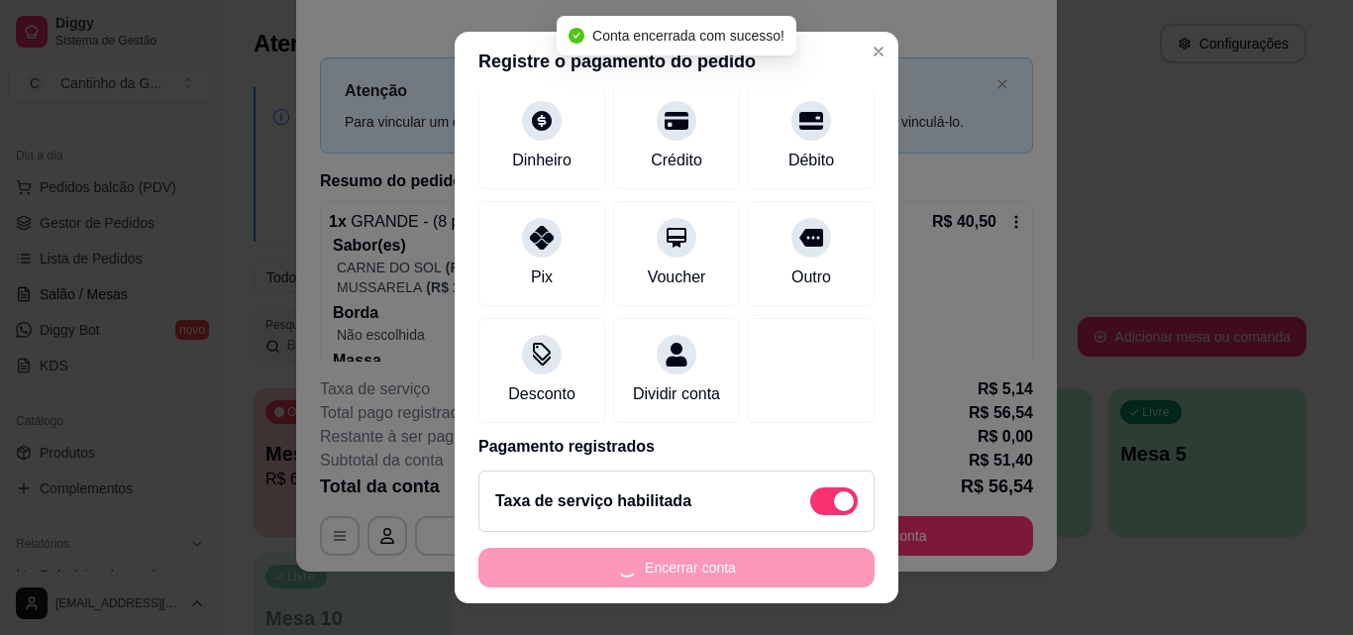
scroll to position [0, 0]
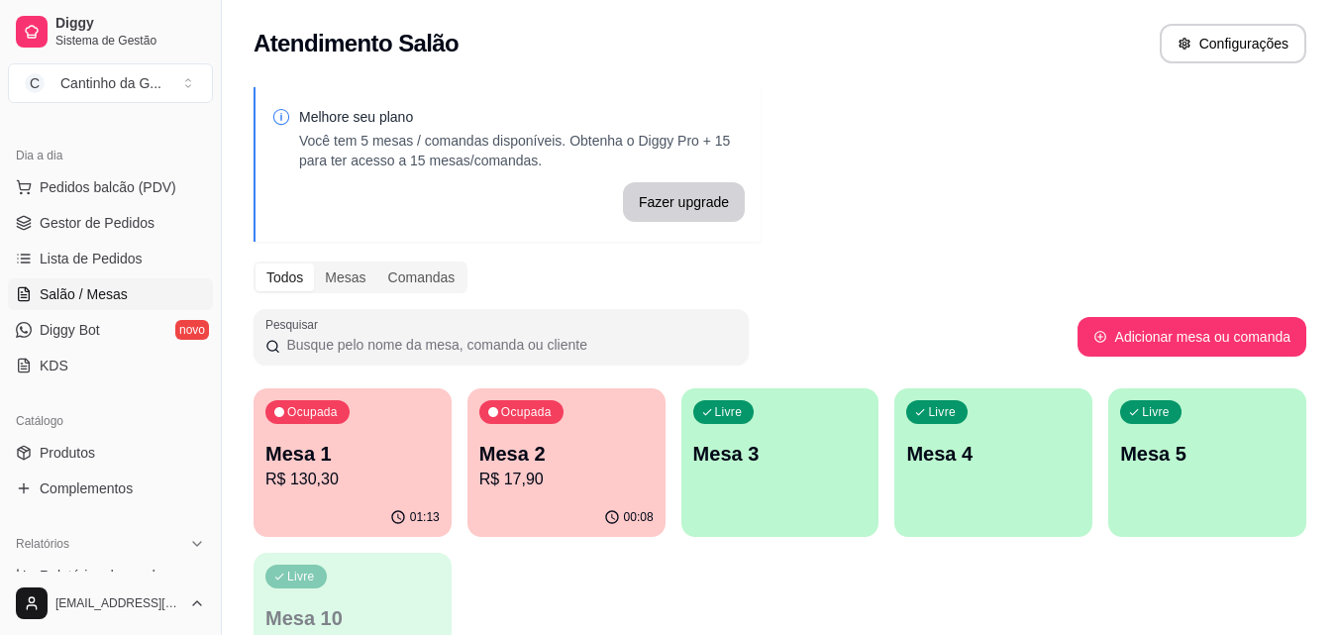
click at [331, 471] on p "R$ 130,30" at bounding box center [352, 479] width 174 height 24
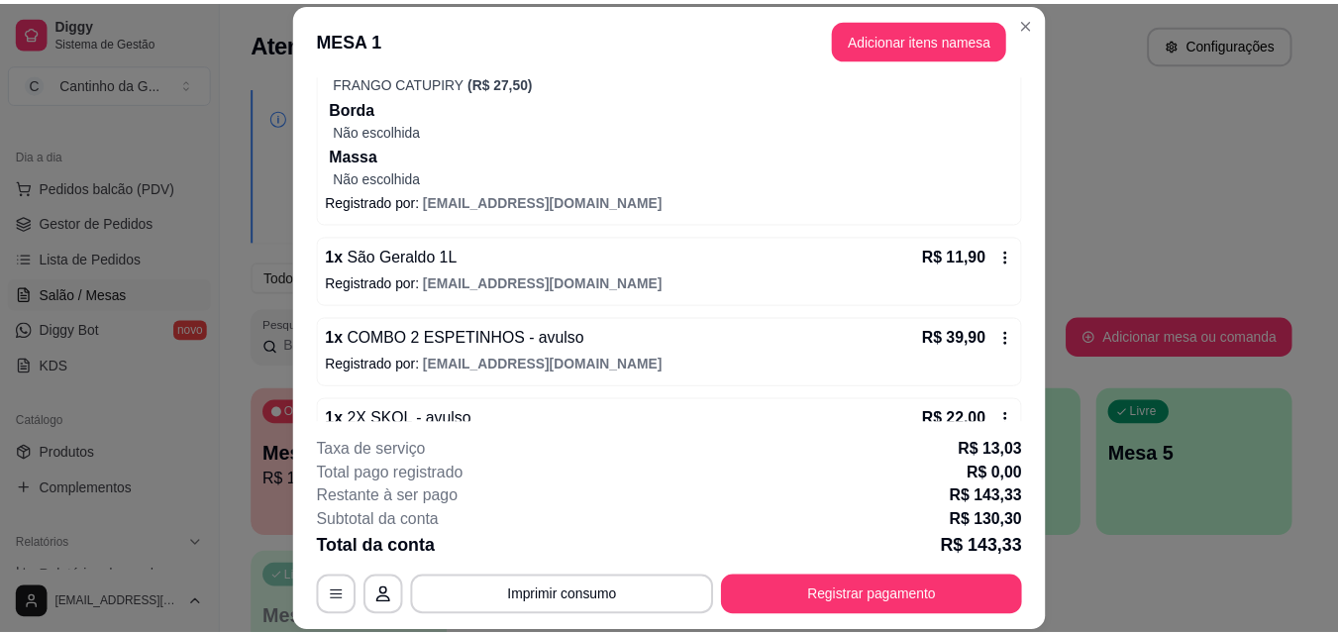
scroll to position [220, 0]
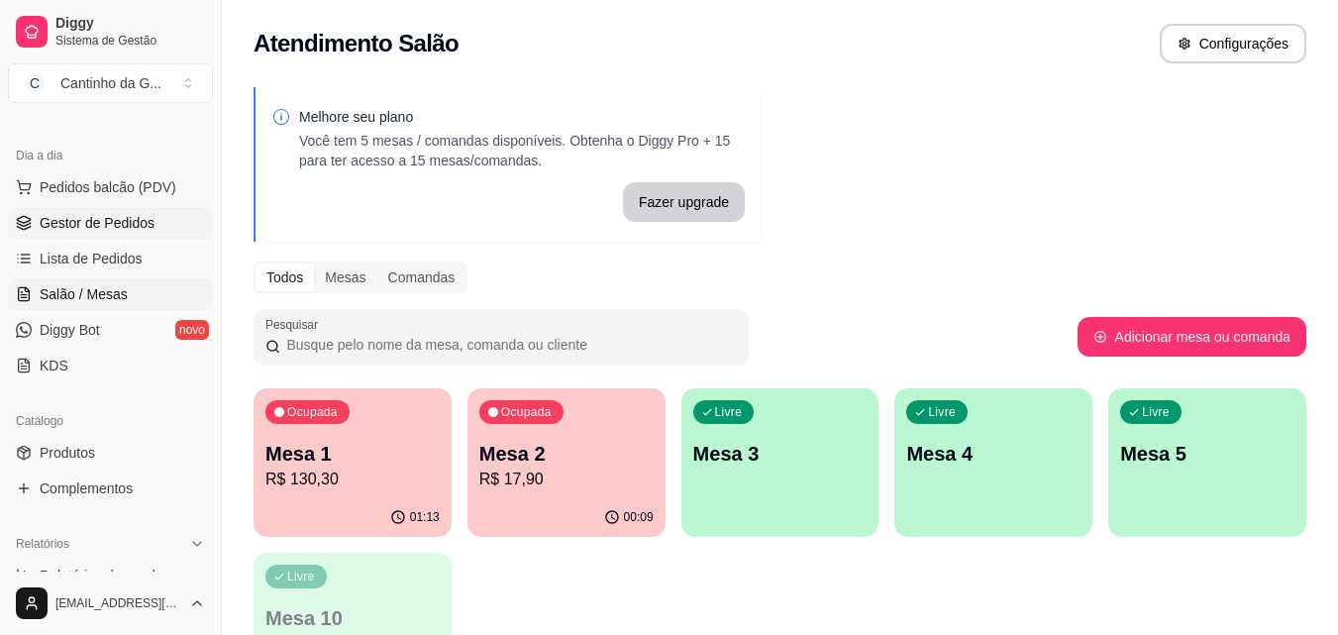
click at [85, 228] on span "Gestor de Pedidos" at bounding box center [97, 223] width 115 height 20
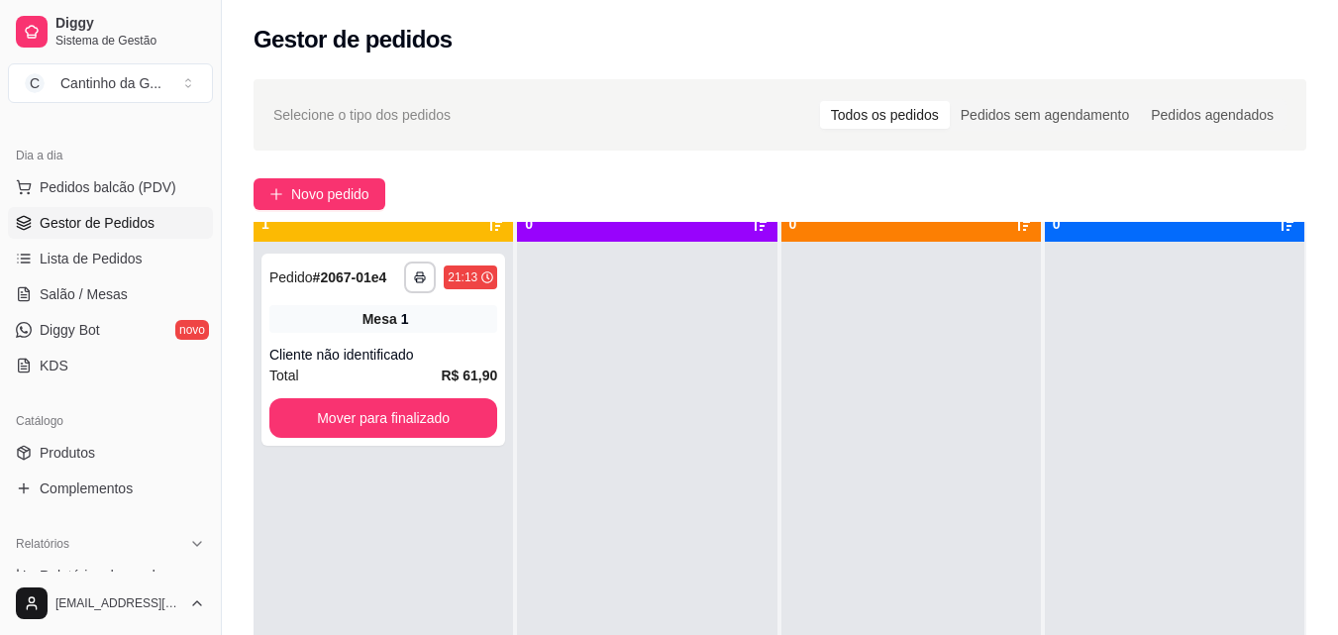
scroll to position [55, 0]
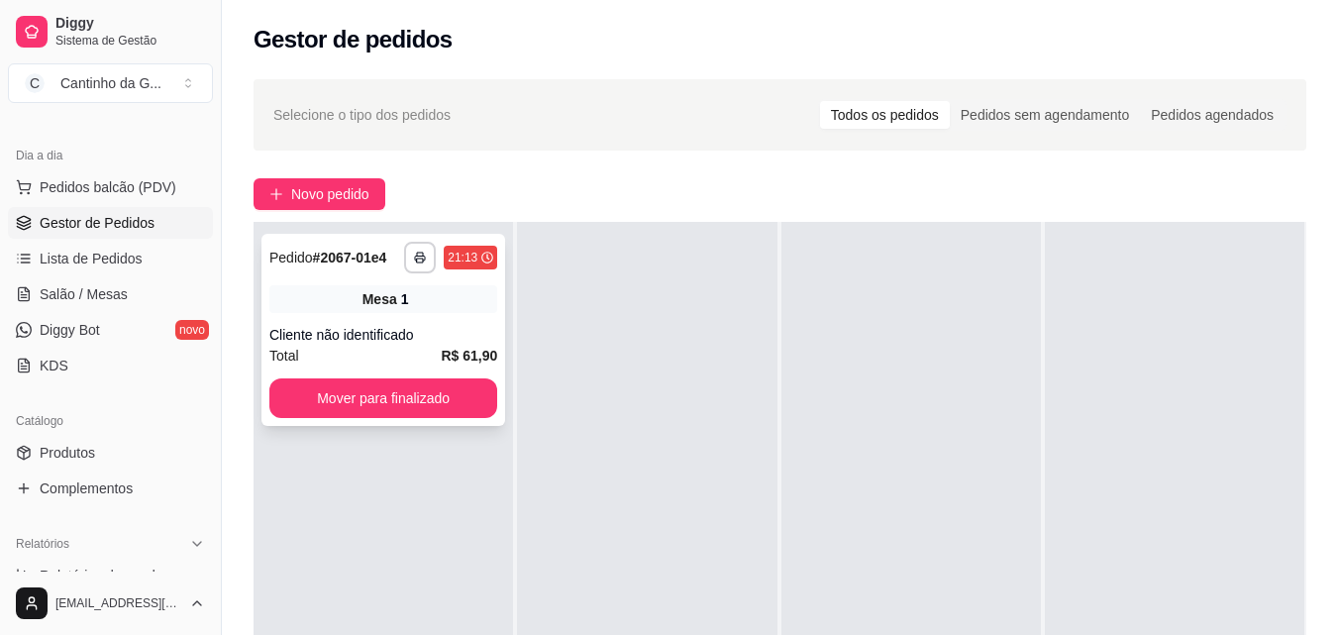
click at [354, 425] on div "**********" at bounding box center [383, 330] width 244 height 192
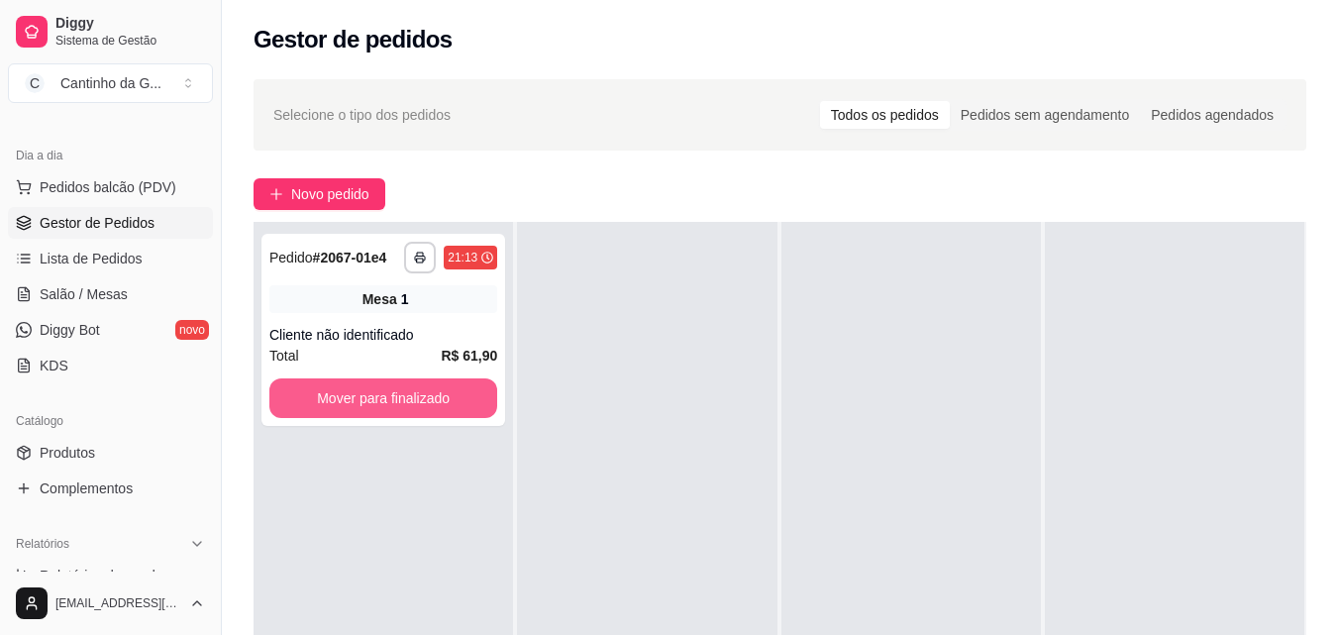
click at [355, 394] on button "Mover para finalizado" at bounding box center [383, 398] width 228 height 40
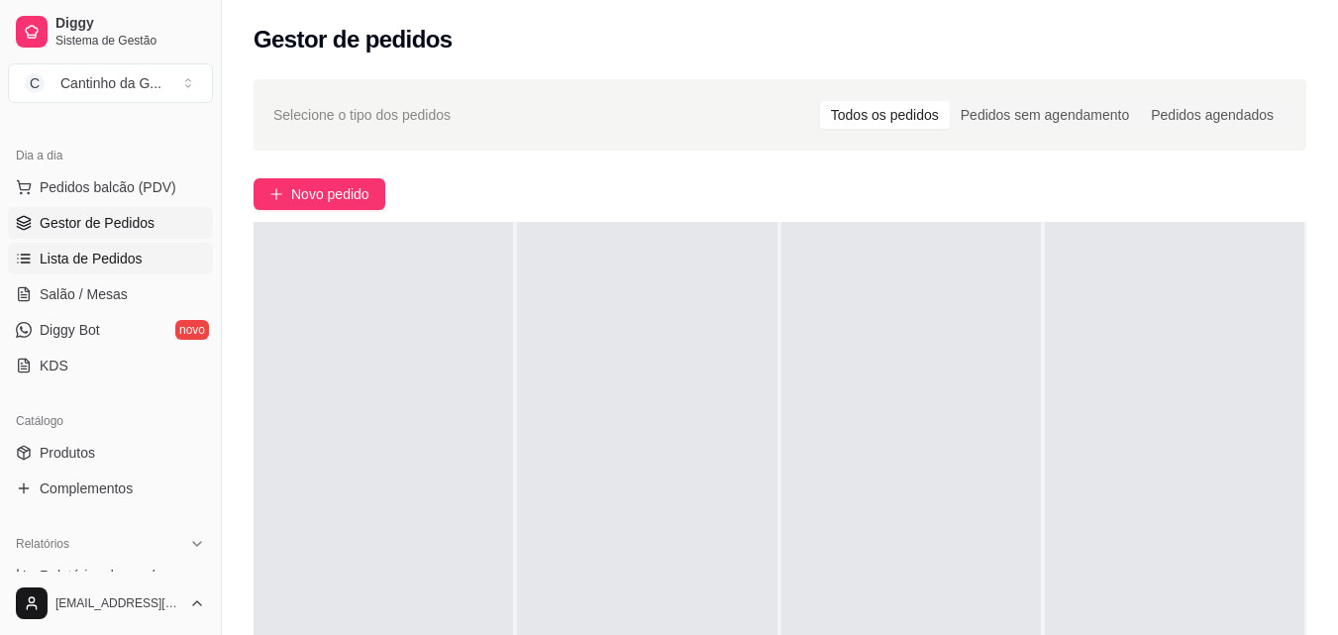
click at [68, 247] on link "Lista de Pedidos" at bounding box center [110, 259] width 205 height 32
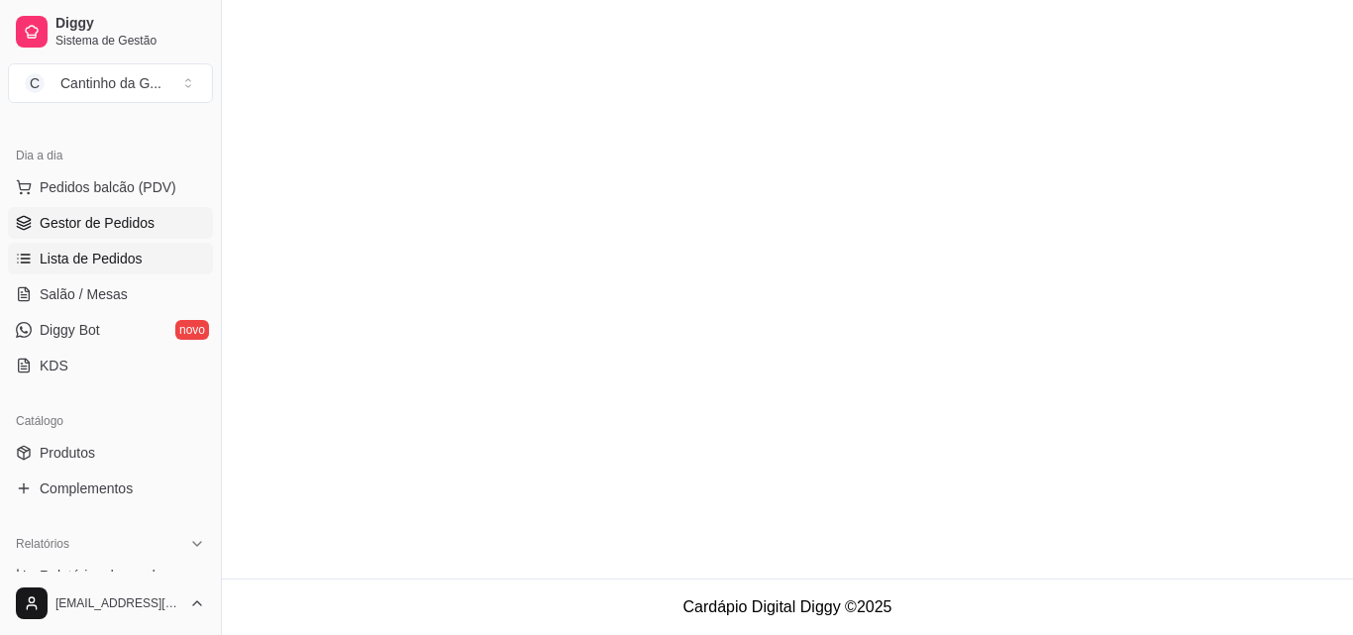
click at [71, 227] on span "Gestor de Pedidos" at bounding box center [97, 223] width 115 height 20
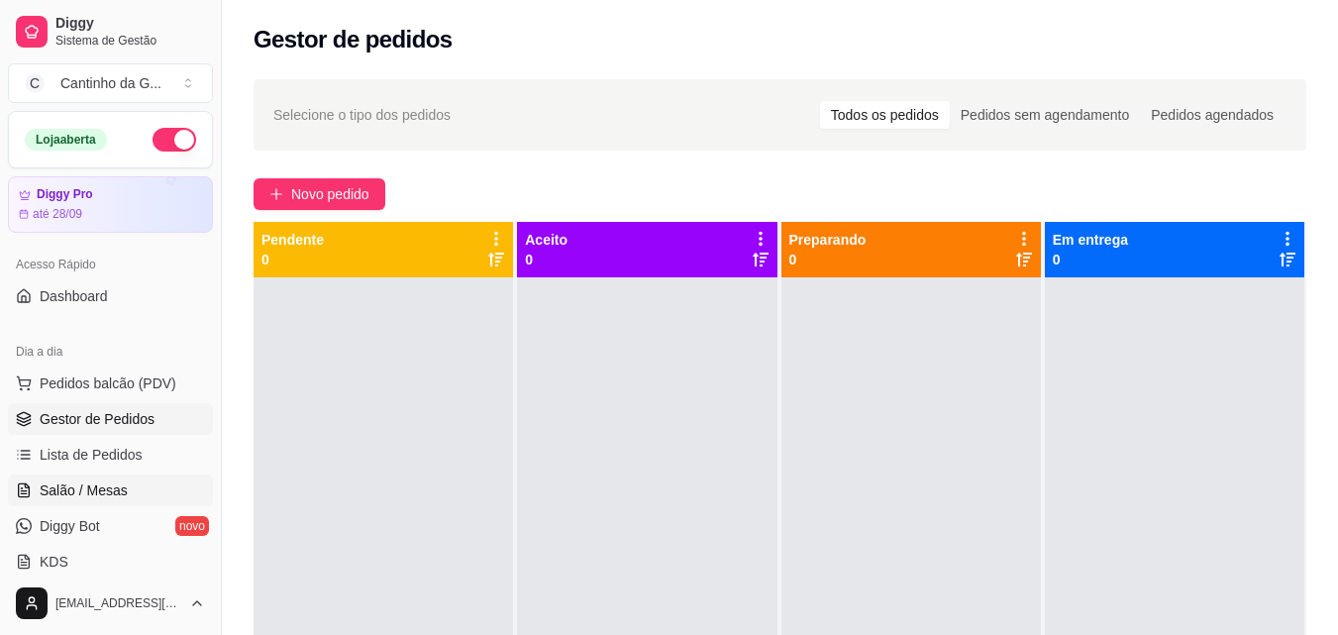
click at [73, 485] on span "Salão / Mesas" at bounding box center [84, 490] width 88 height 20
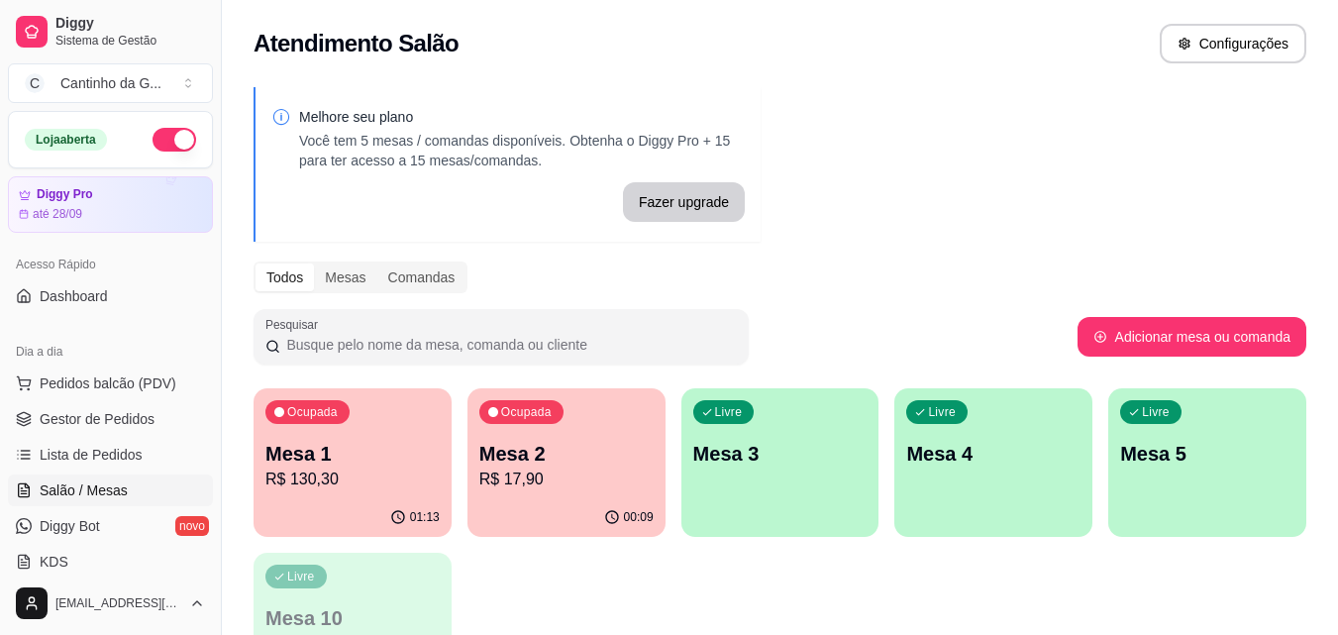
click at [591, 471] on p "R$ 17,90" at bounding box center [566, 479] width 174 height 24
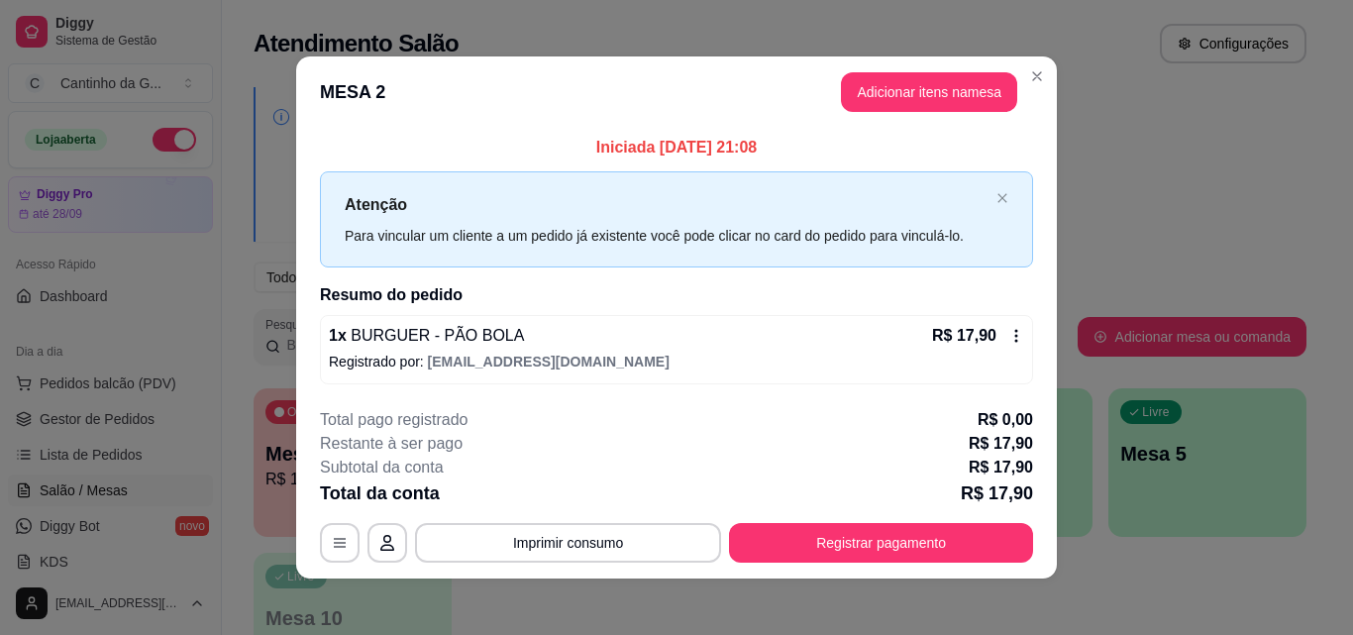
scroll to position [7, 0]
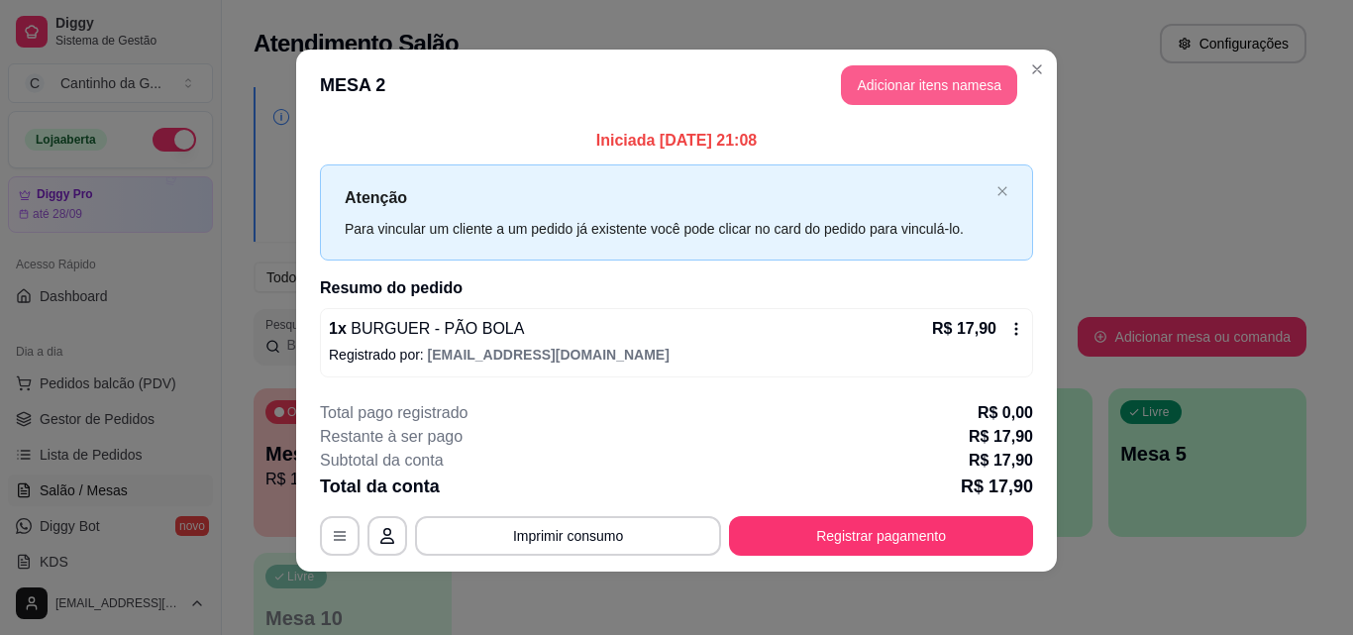
click at [917, 85] on button "Adicionar itens na mesa" at bounding box center [929, 85] width 176 height 40
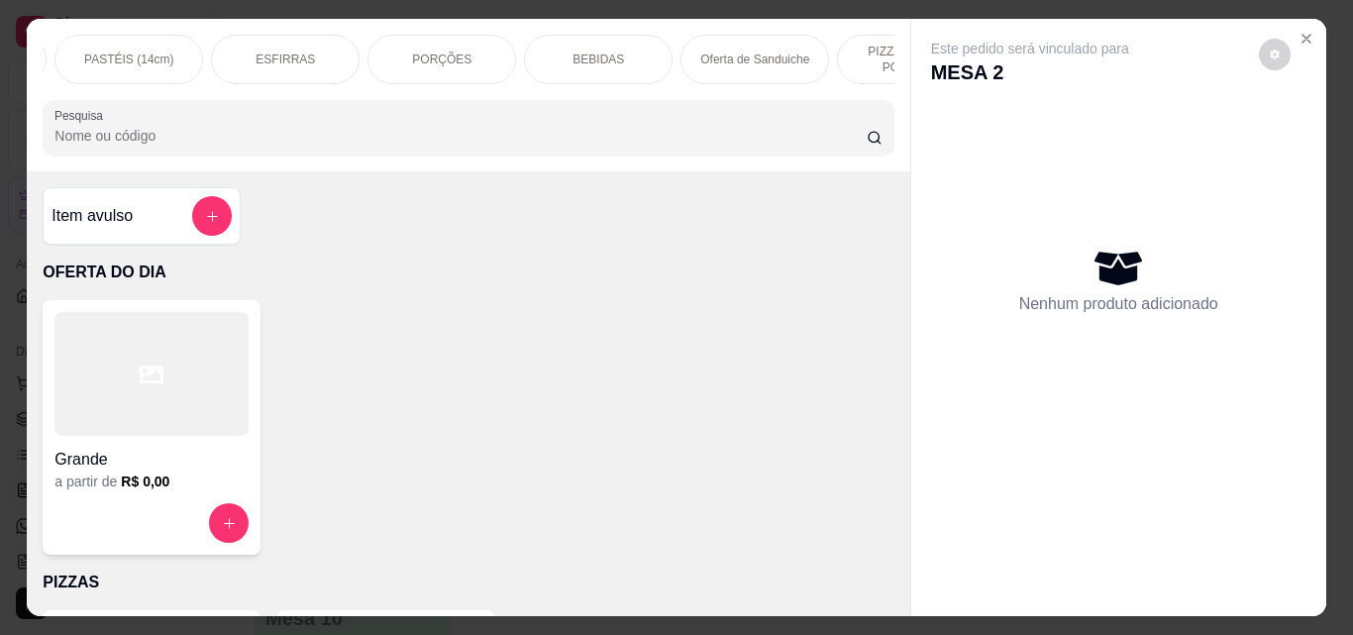
scroll to position [0, 763]
click at [558, 42] on div "BEBIDAS" at bounding box center [606, 60] width 149 height 50
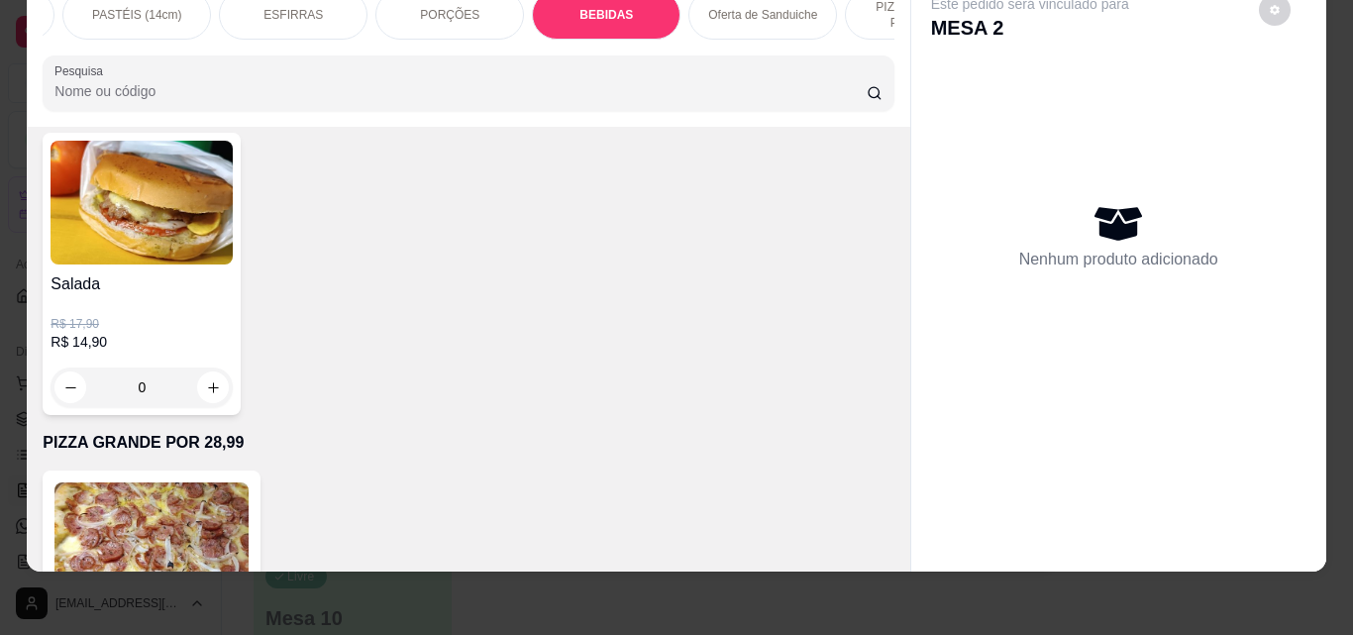
scroll to position [5378, 0]
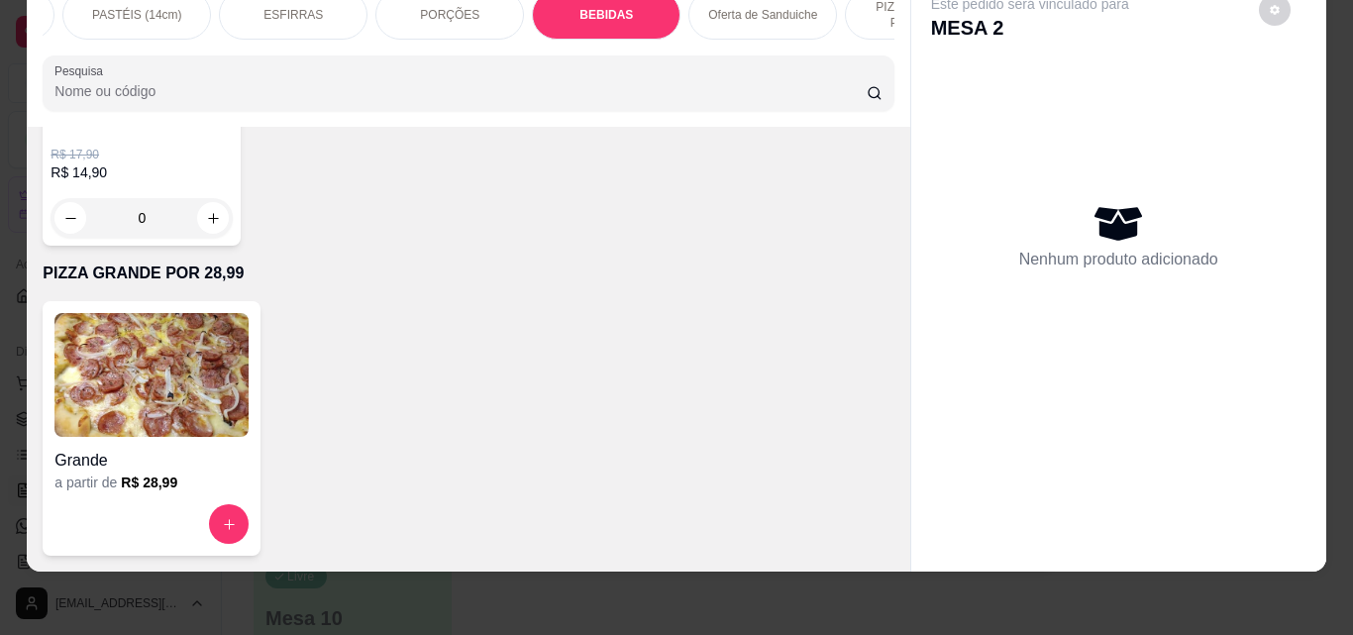
type input "1"
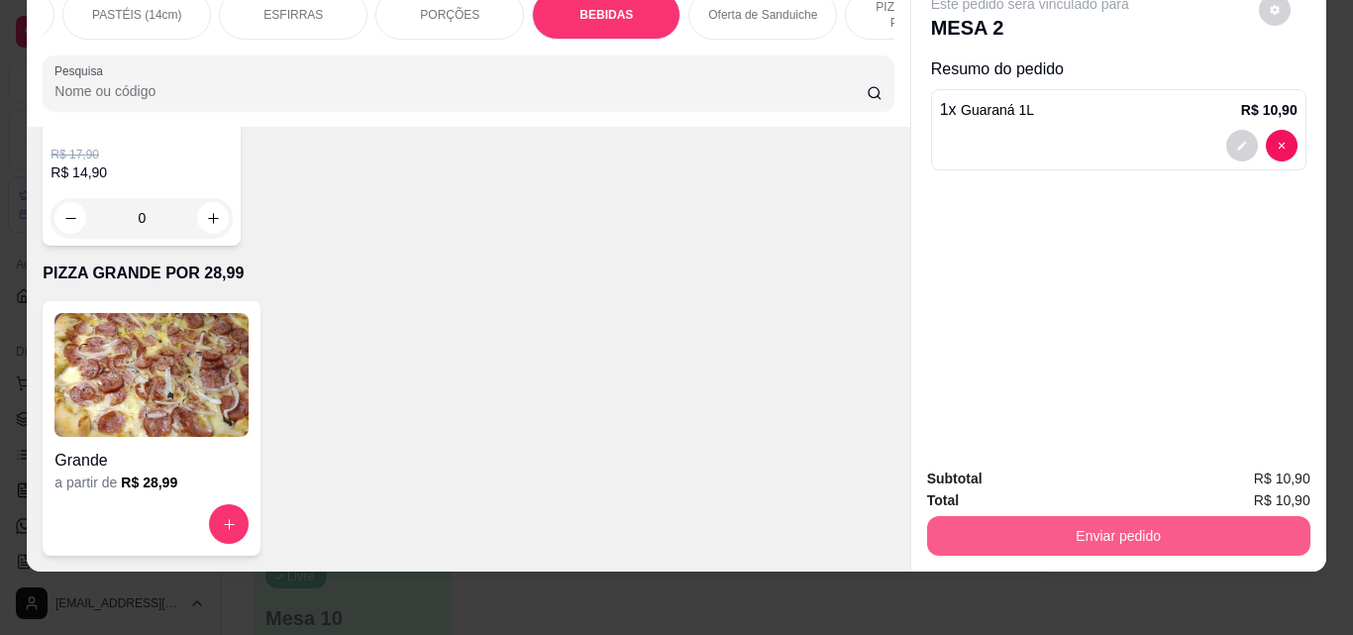
click at [1119, 525] on button "Enviar pedido" at bounding box center [1118, 536] width 383 height 40
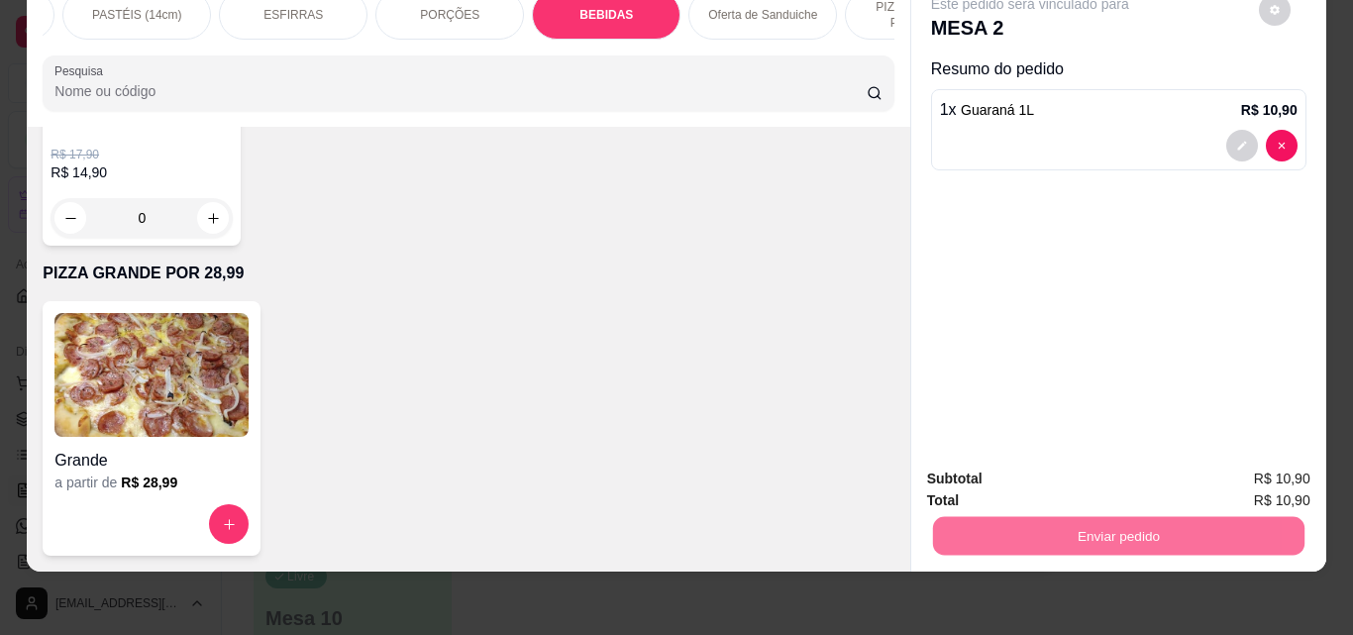
click at [1080, 454] on button "Não registrar e enviar pedido" at bounding box center [1053, 473] width 206 height 38
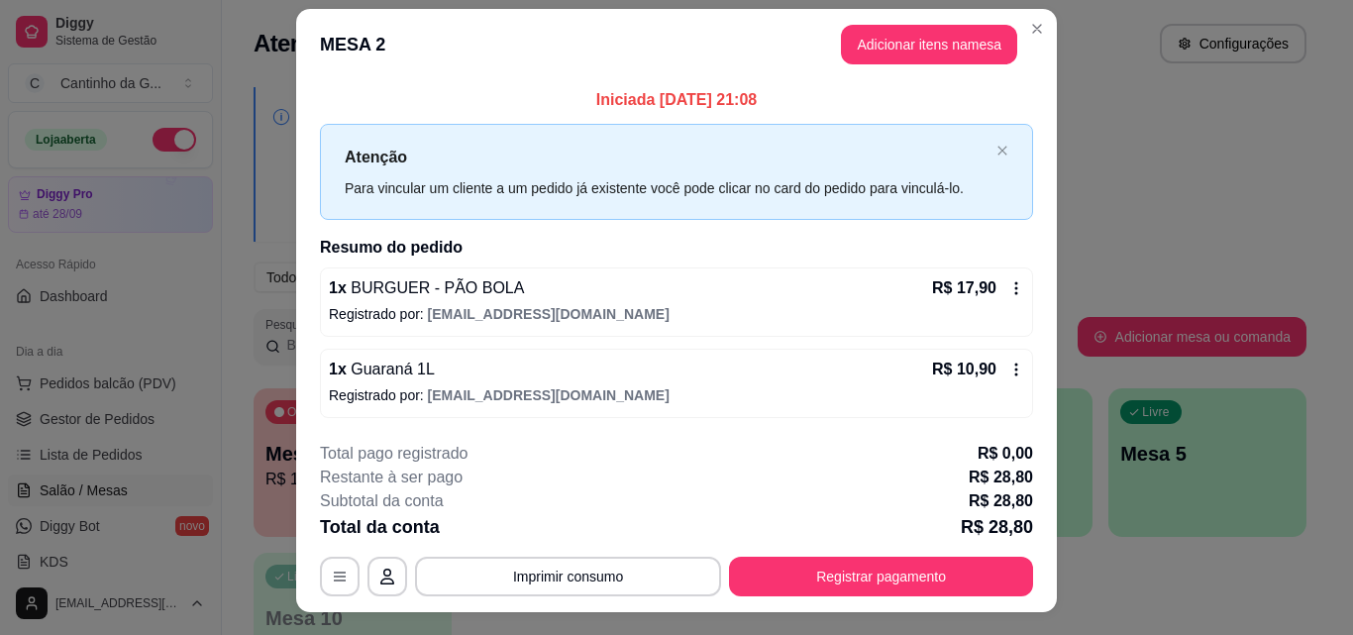
scroll to position [0, 0]
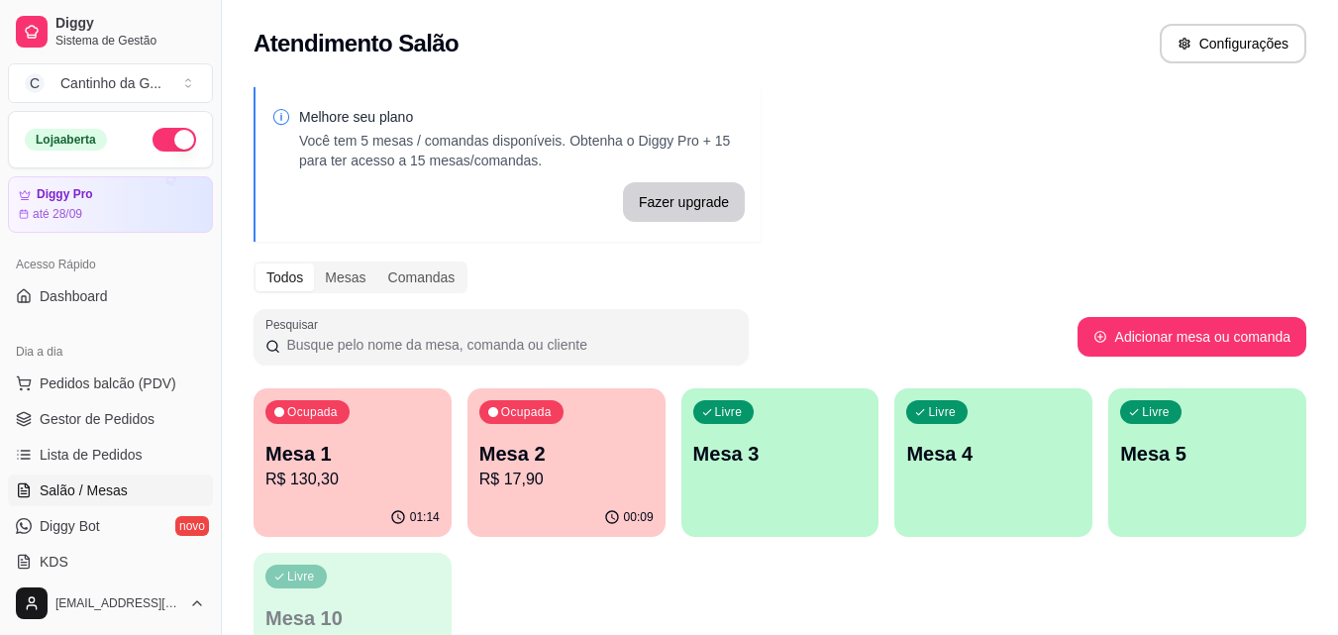
click at [317, 454] on p "Mesa 1" at bounding box center [352, 454] width 174 height 28
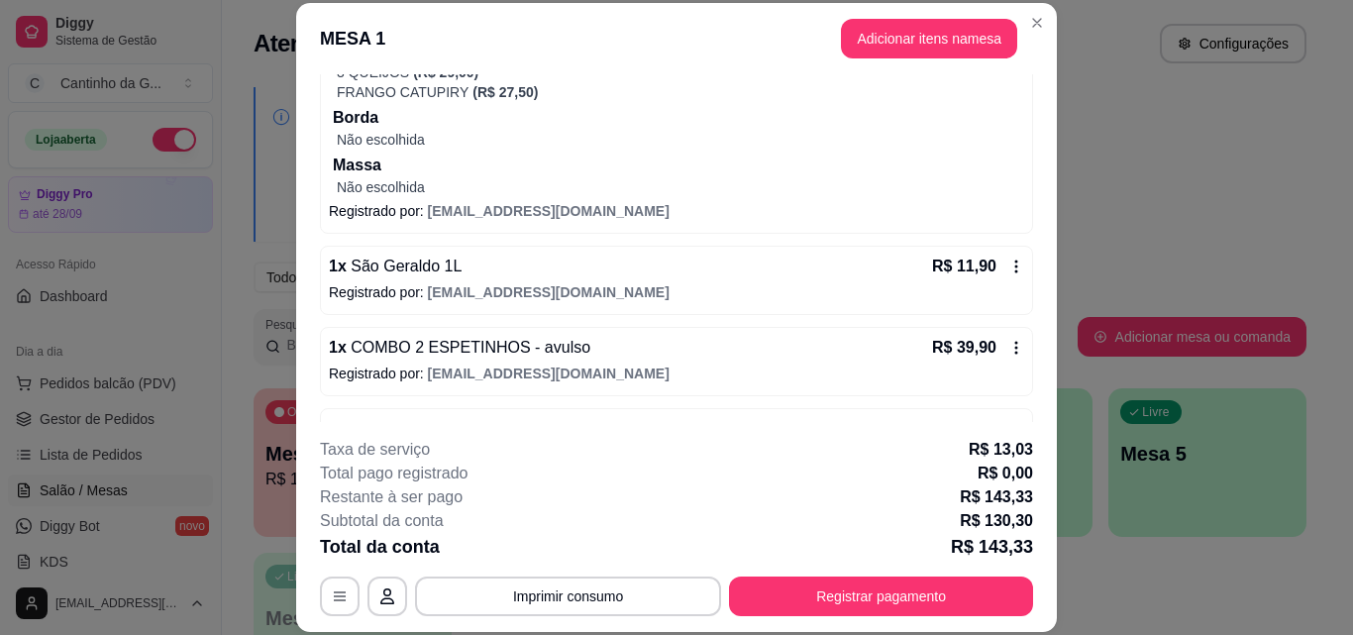
scroll to position [297, 0]
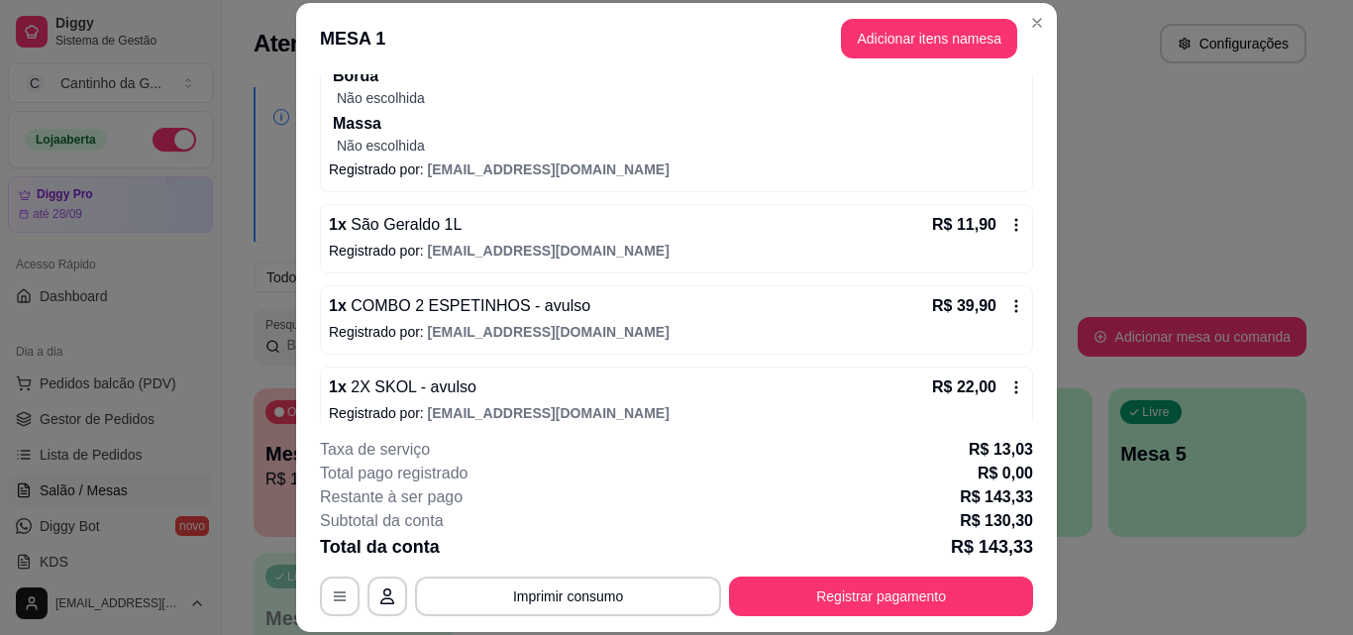
click at [1008, 305] on icon at bounding box center [1016, 306] width 16 height 16
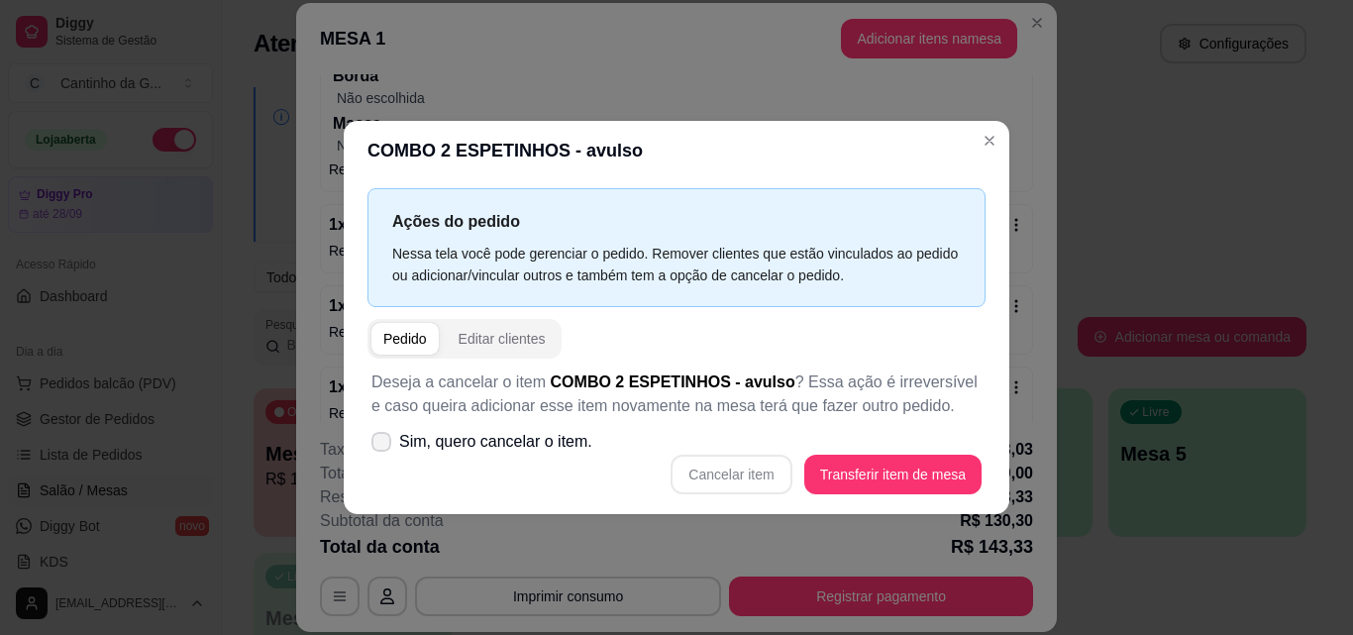
click at [376, 441] on icon at bounding box center [381, 442] width 16 height 12
click at [376, 445] on input "Sim, quero cancelar o item." at bounding box center [376, 451] width 13 height 13
checkbox input "true"
click at [724, 475] on button "Cancelar item" at bounding box center [731, 474] width 118 height 39
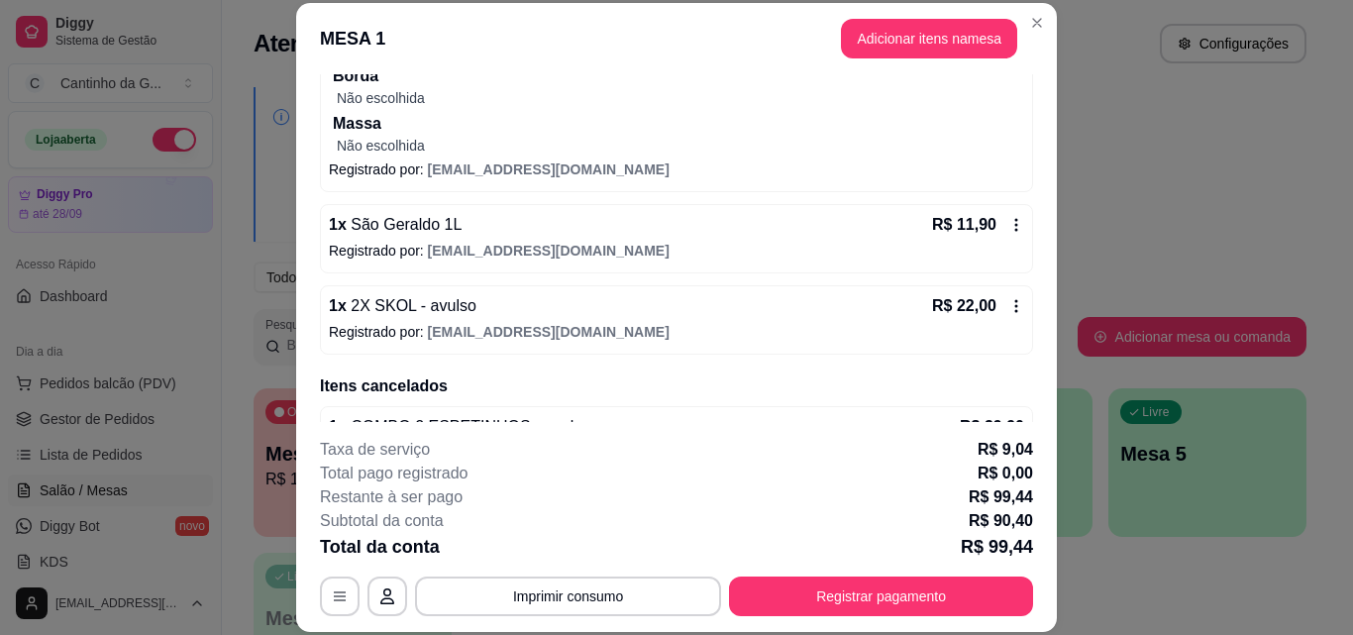
click at [984, 141] on p "Não escolhida" at bounding box center [680, 146] width 687 height 20
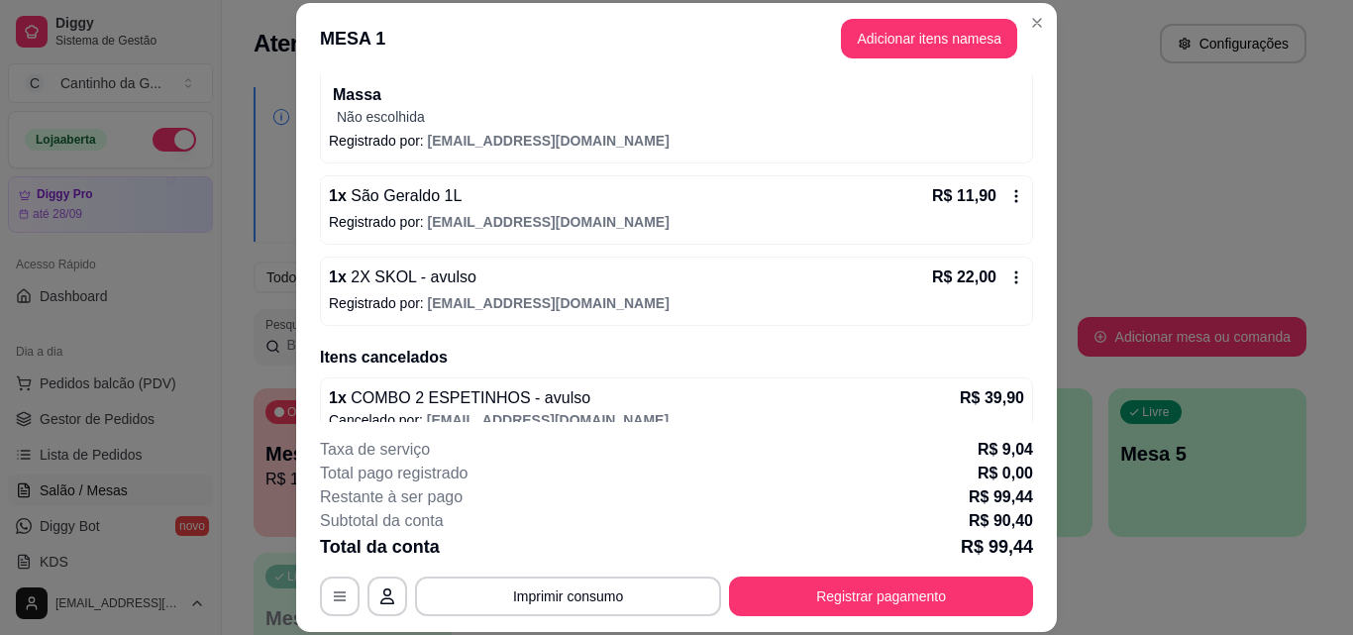
scroll to position [351, 0]
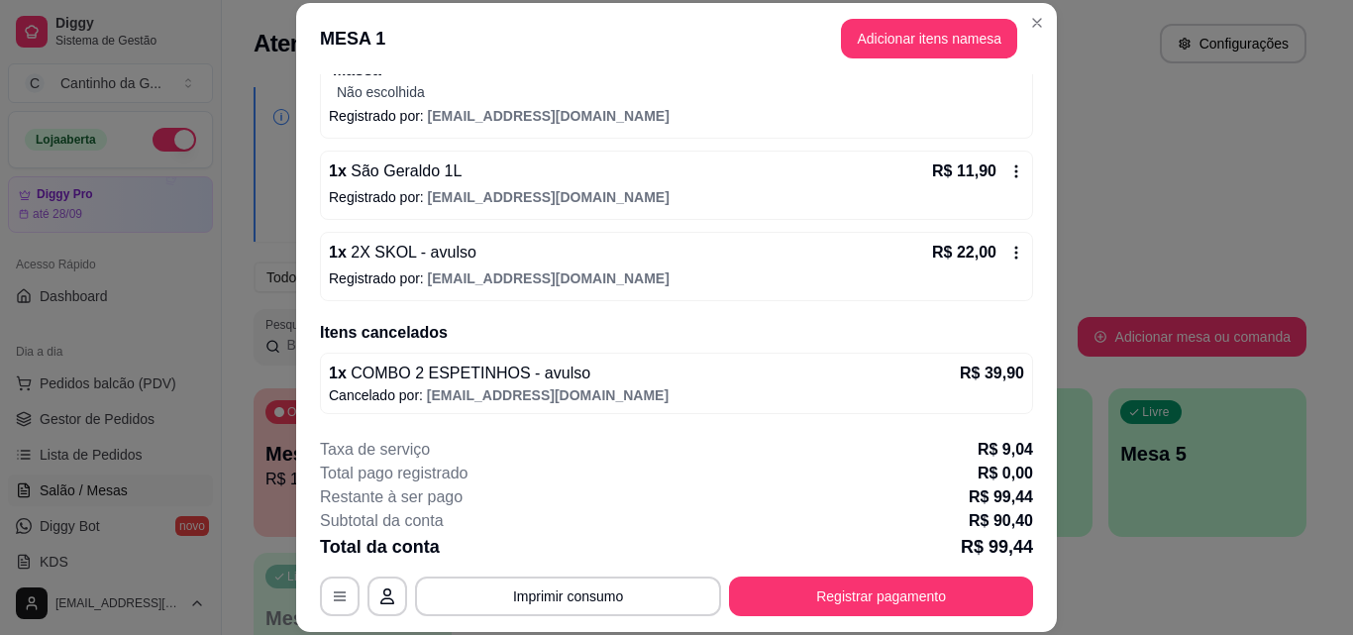
click at [1008, 251] on icon at bounding box center [1016, 253] width 16 height 16
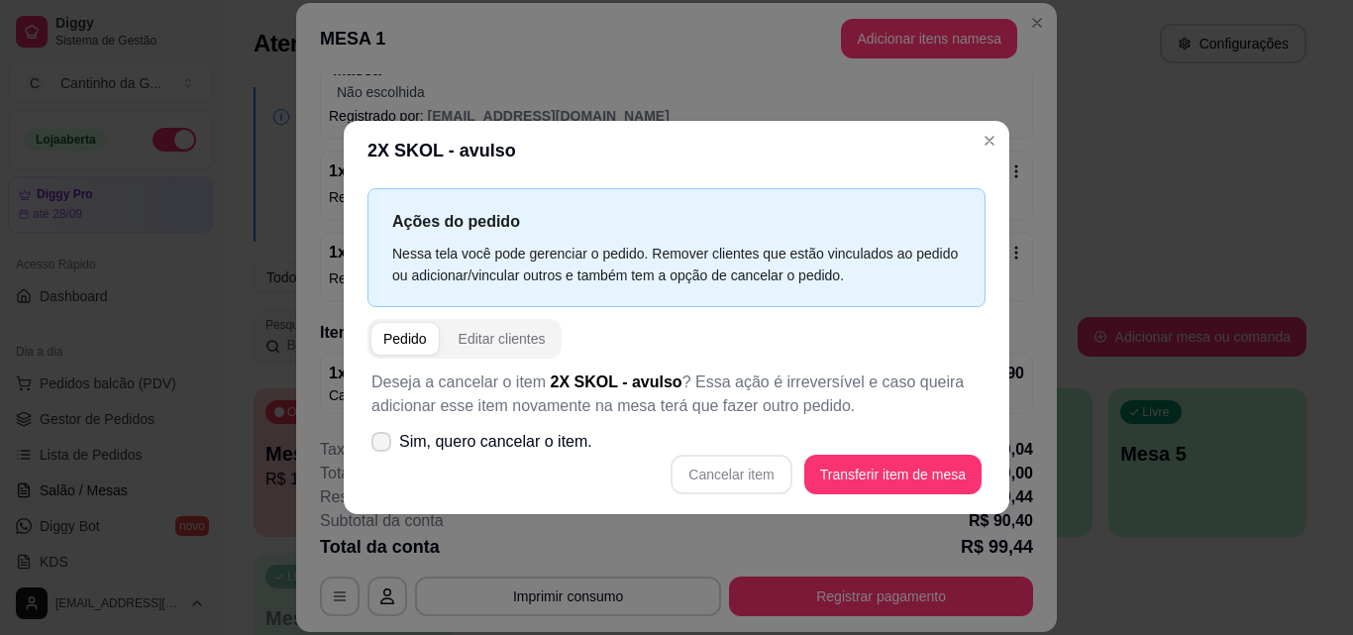
click at [378, 448] on span at bounding box center [381, 442] width 20 height 20
click at [378, 448] on input "Sim, quero cancelar o item." at bounding box center [376, 451] width 13 height 13
checkbox input "true"
click at [732, 484] on button "Cancelar item" at bounding box center [731, 474] width 118 height 39
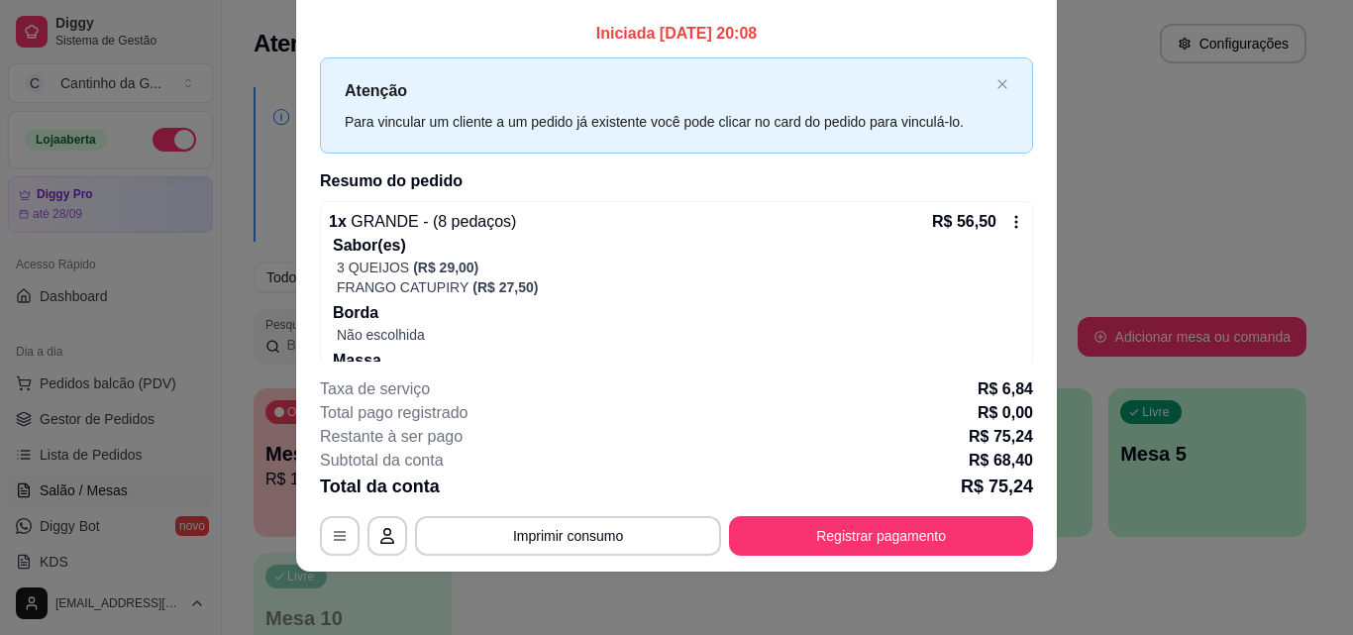
scroll to position [0, 0]
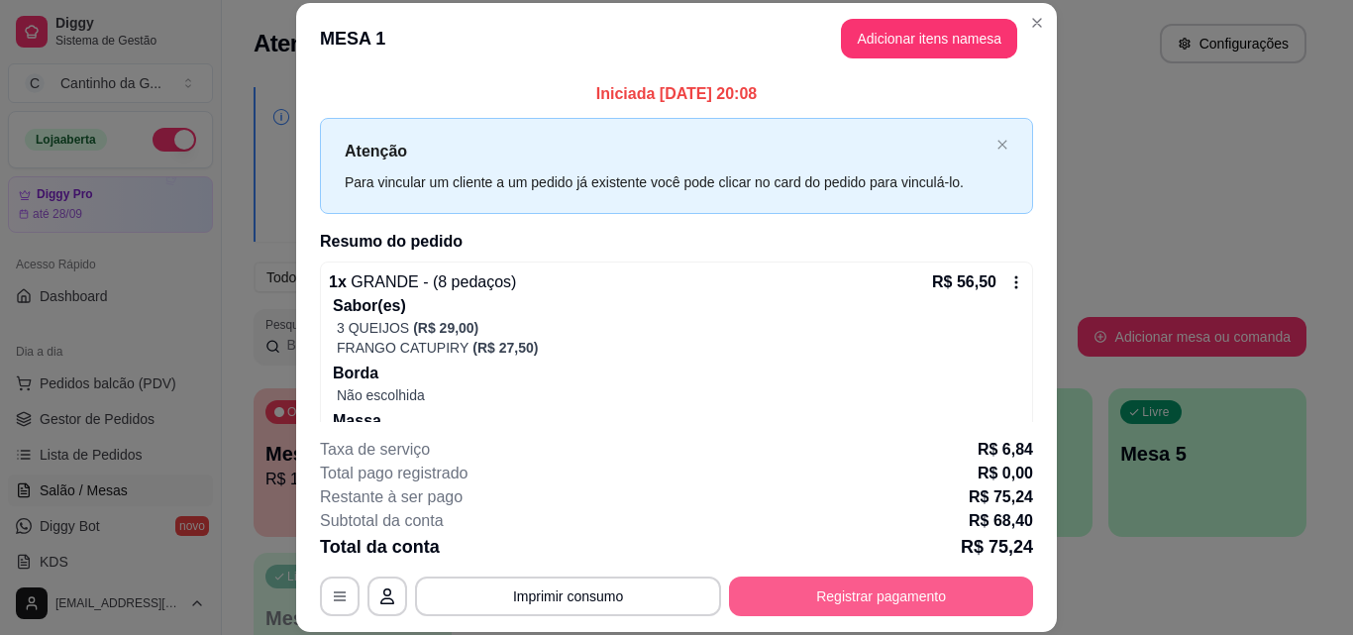
click at [848, 602] on button "Registrar pagamento" at bounding box center [881, 596] width 304 height 40
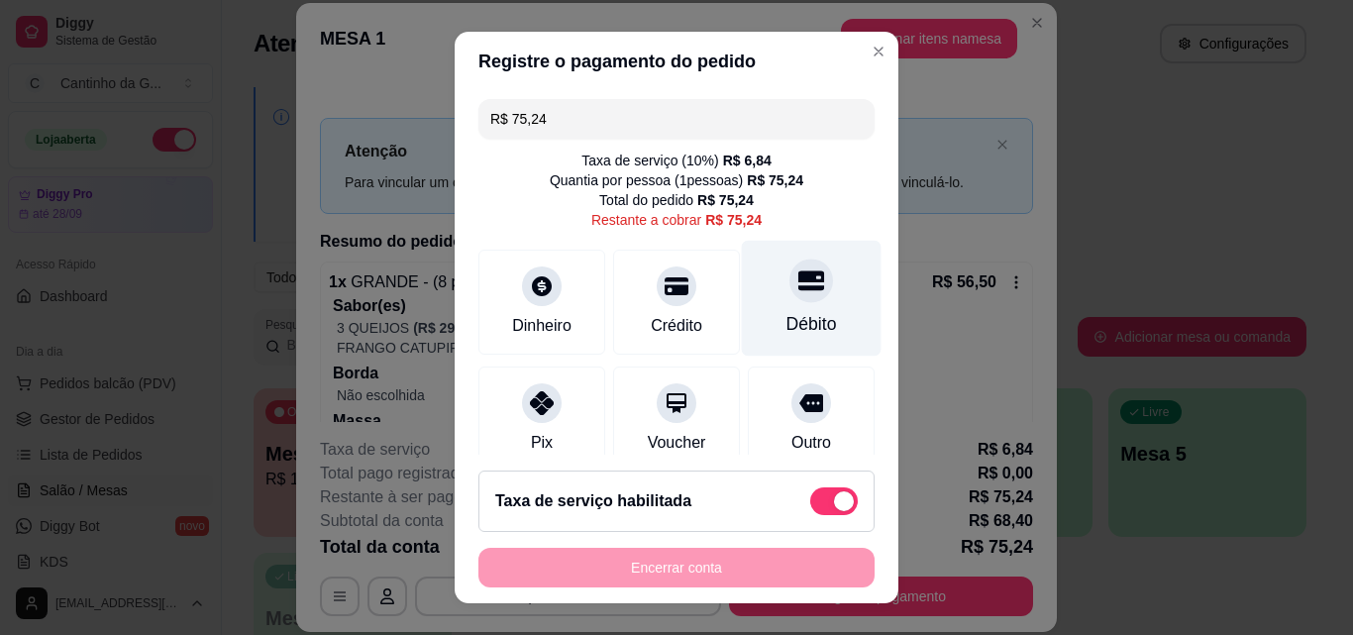
click at [798, 290] on icon at bounding box center [811, 280] width 26 height 26
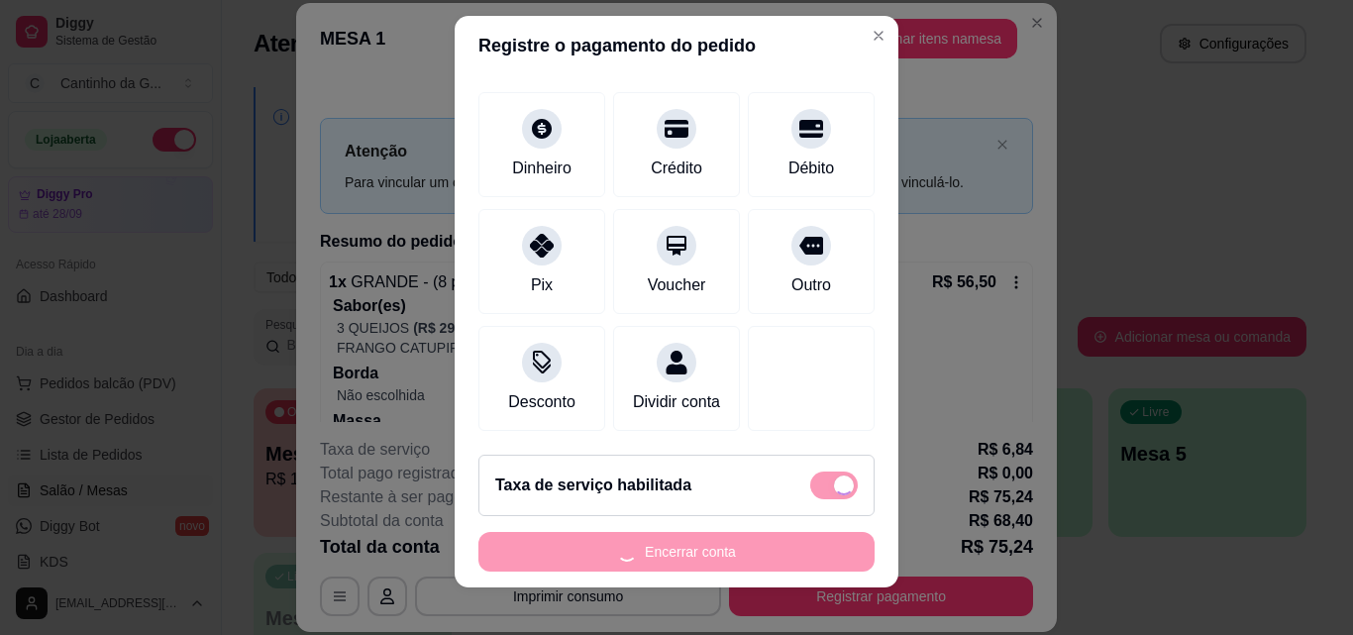
scroll to position [32, 0]
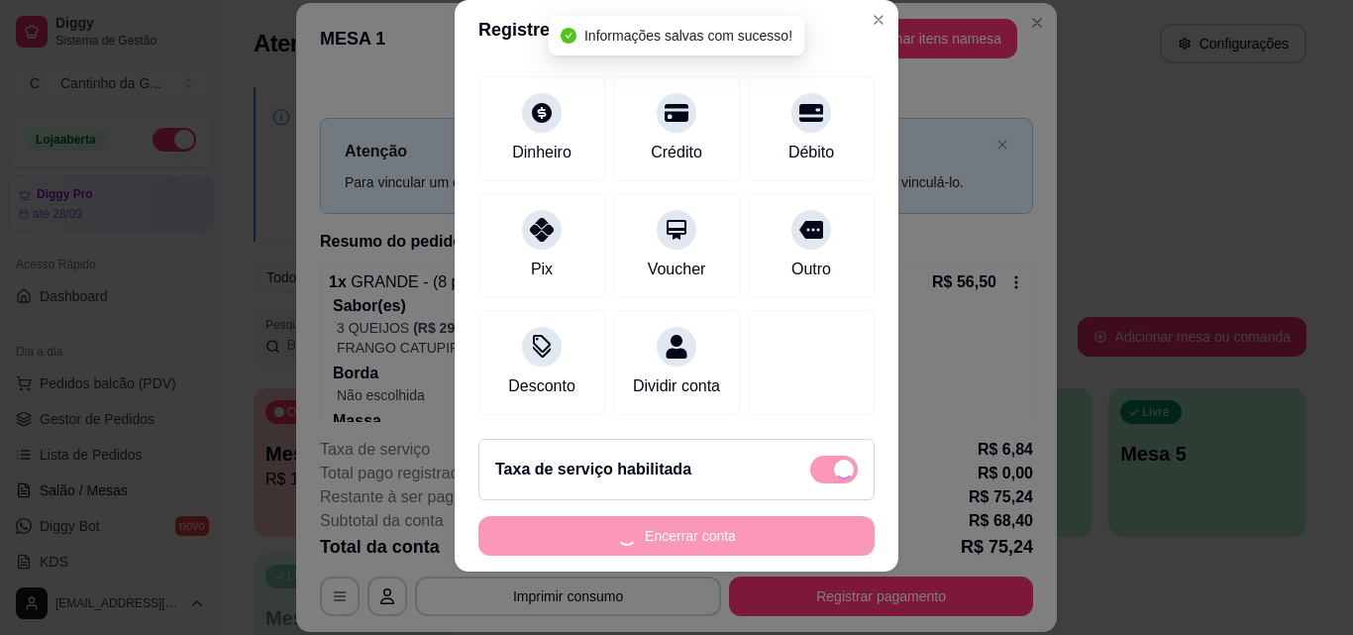
type input "R$ 0,00"
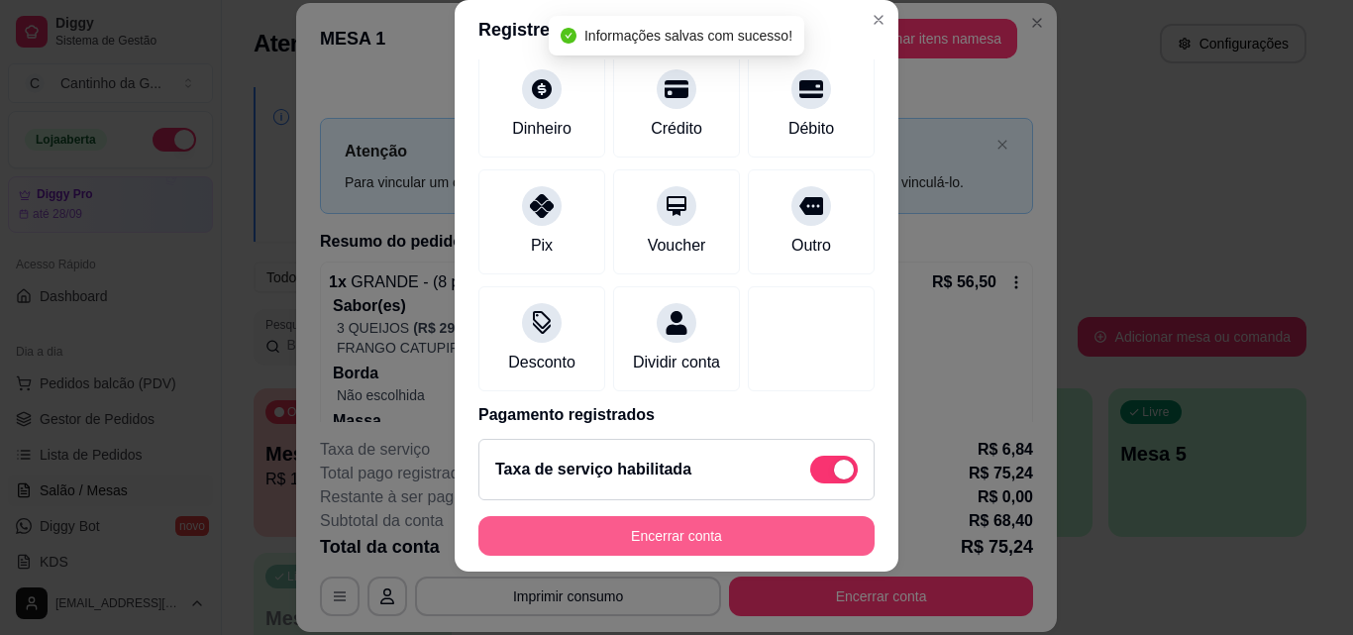
click at [656, 521] on button "Encerrar conta" at bounding box center [676, 536] width 396 height 40
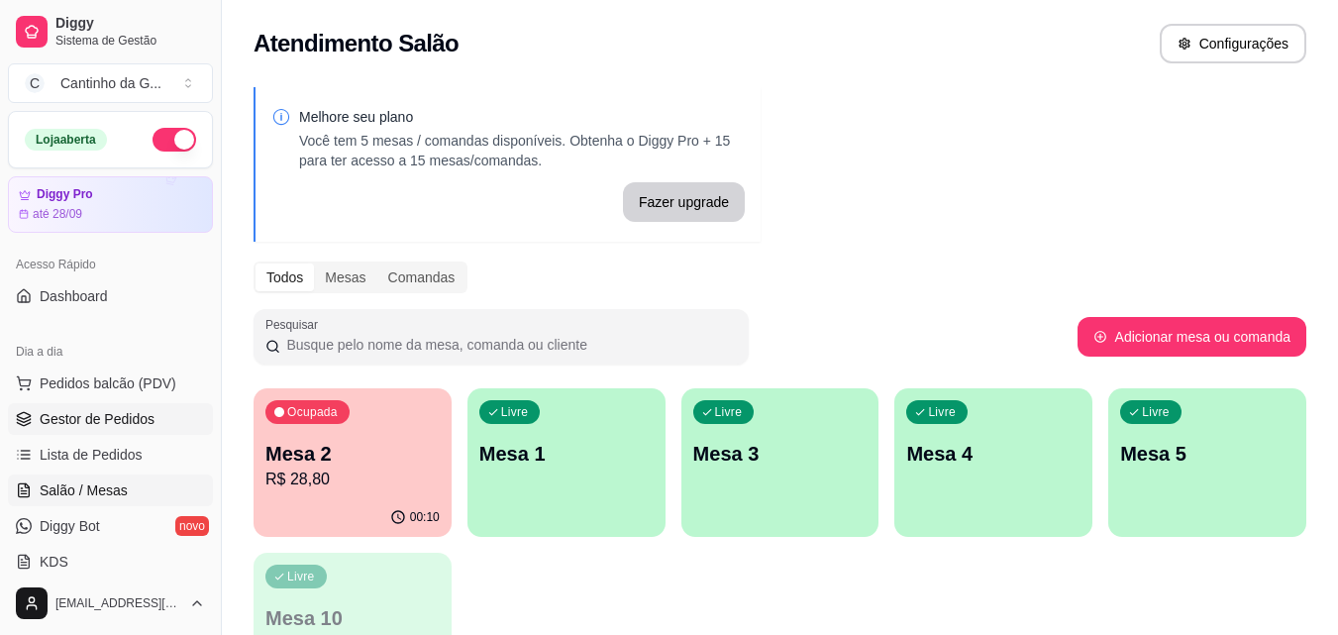
click at [130, 421] on span "Gestor de Pedidos" at bounding box center [97, 419] width 115 height 20
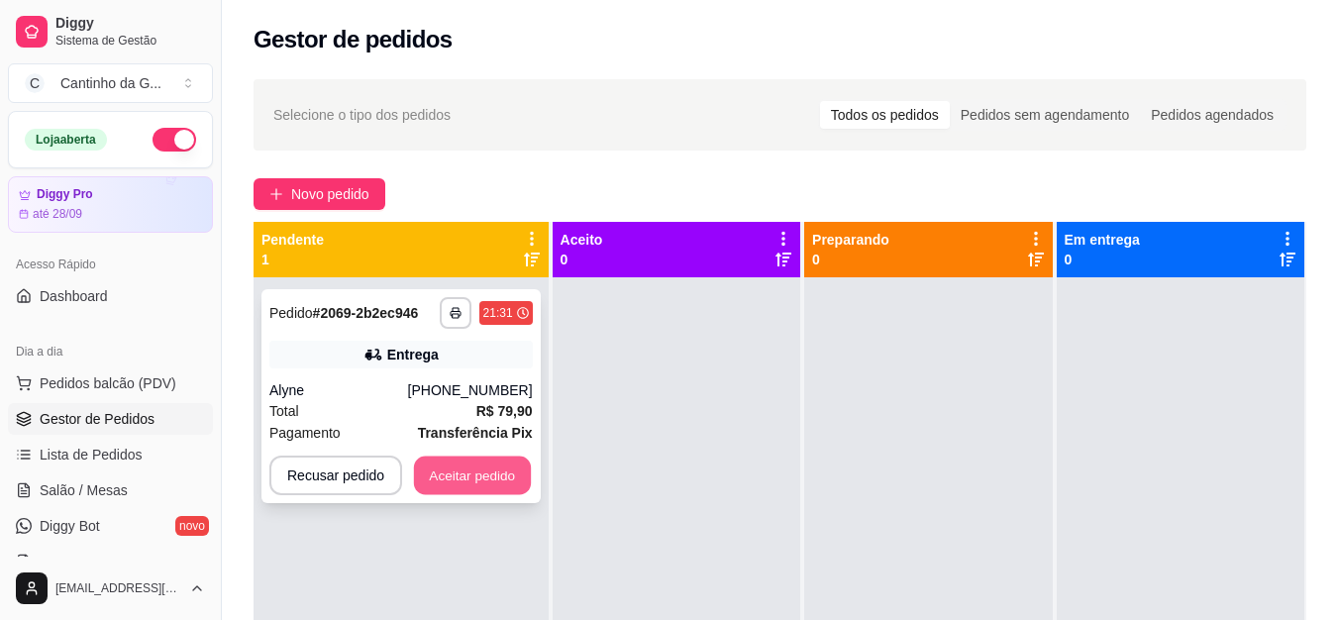
click at [469, 483] on button "Aceitar pedido" at bounding box center [472, 476] width 117 height 39
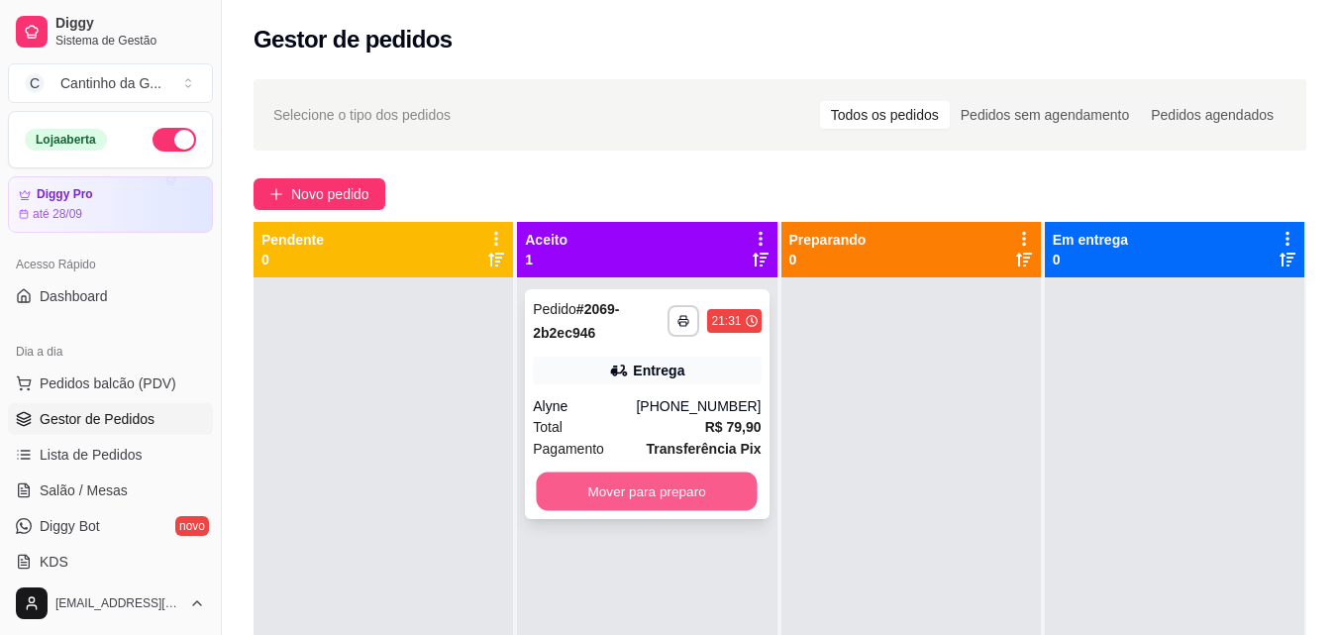
click at [632, 493] on button "Mover para preparo" at bounding box center [647, 491] width 221 height 39
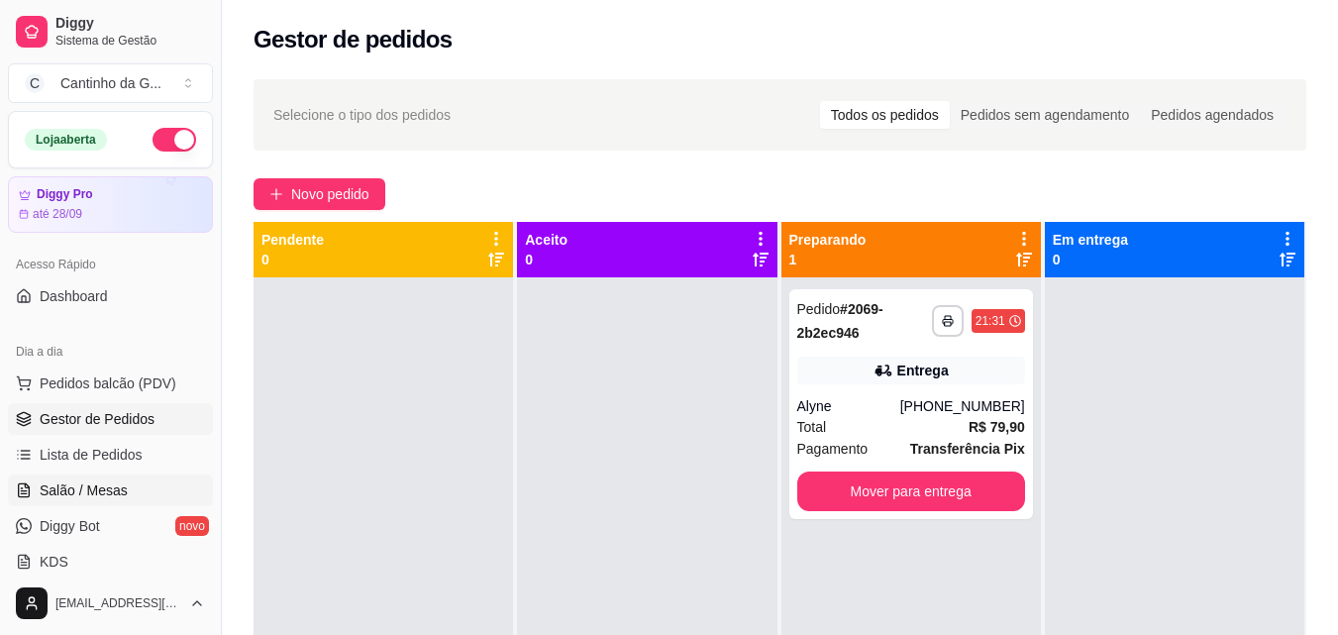
click at [89, 486] on span "Salão / Mesas" at bounding box center [84, 490] width 88 height 20
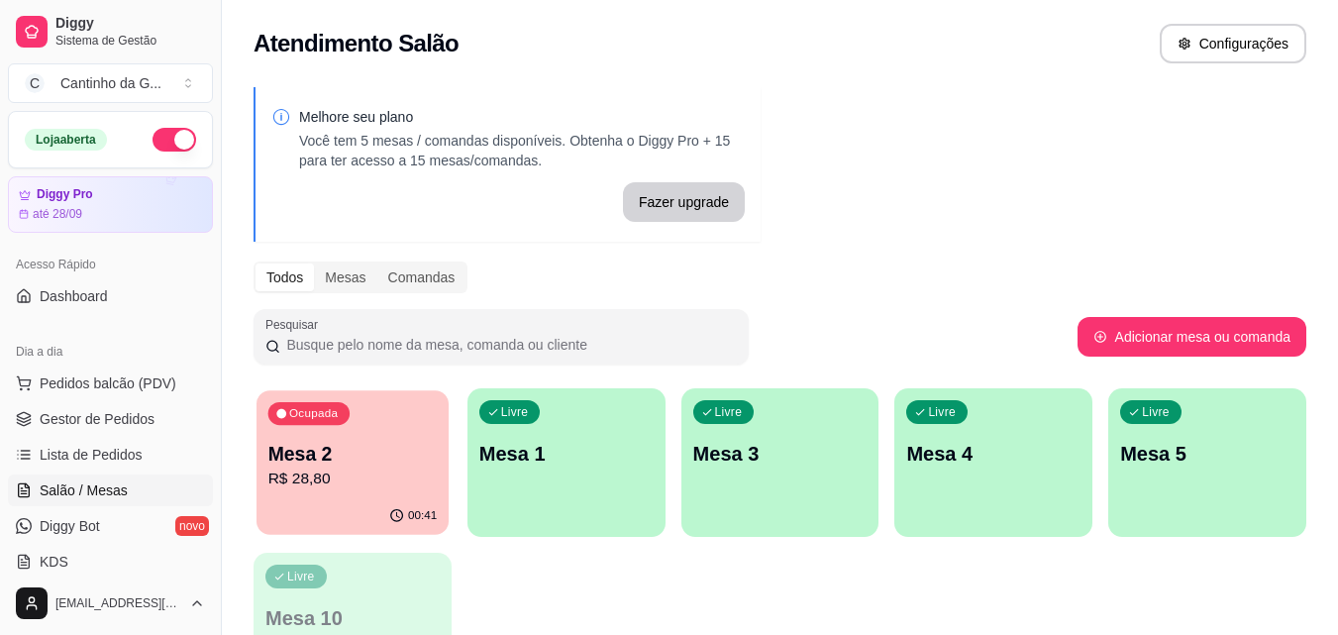
click at [323, 458] on p "Mesa 2" at bounding box center [352, 454] width 169 height 27
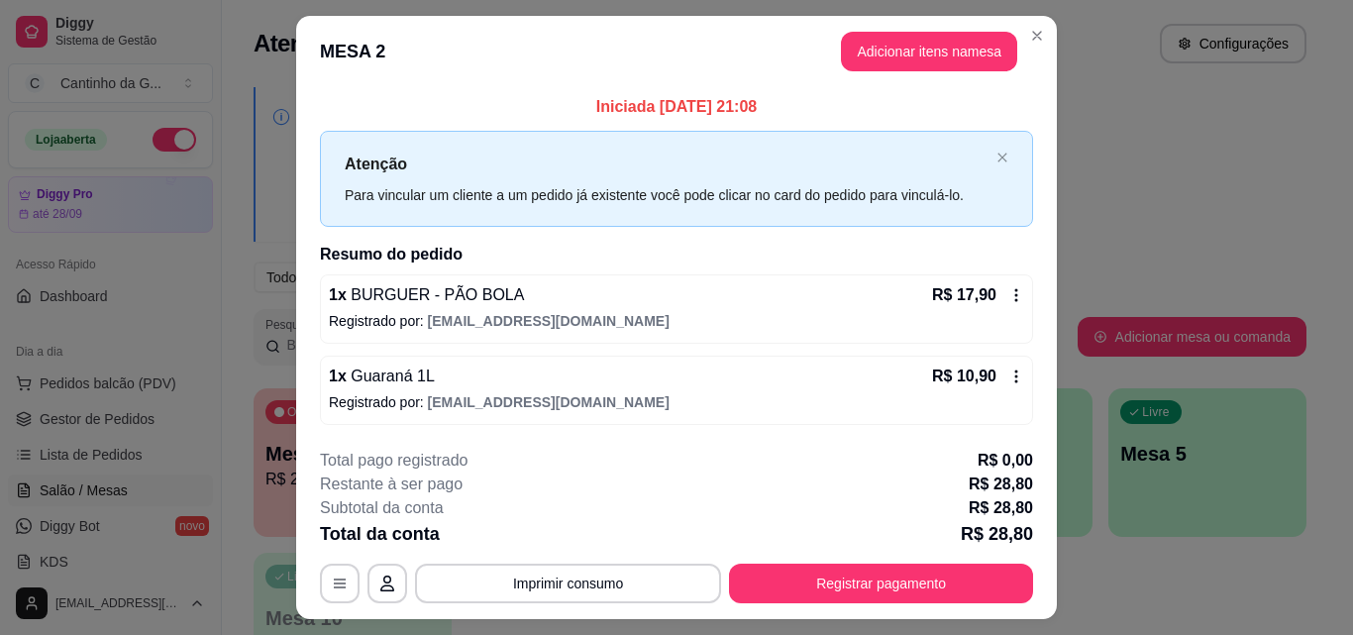
scroll to position [48, 0]
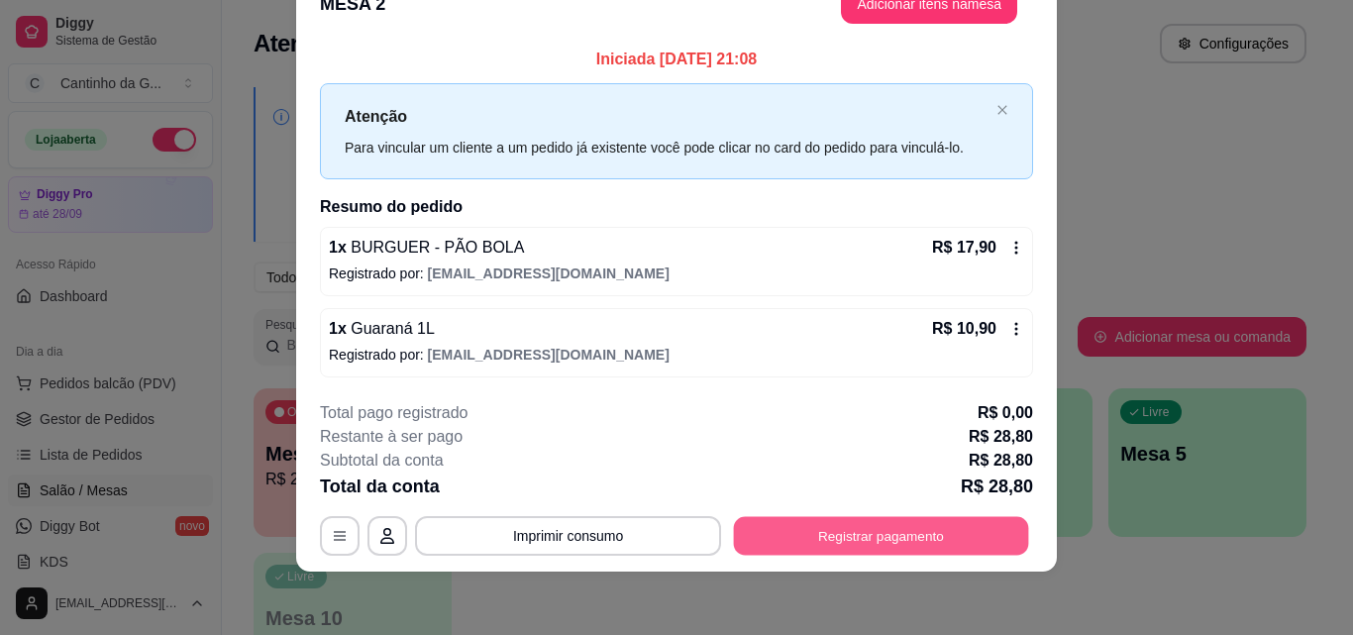
click at [901, 536] on button "Registrar pagamento" at bounding box center [881, 536] width 295 height 39
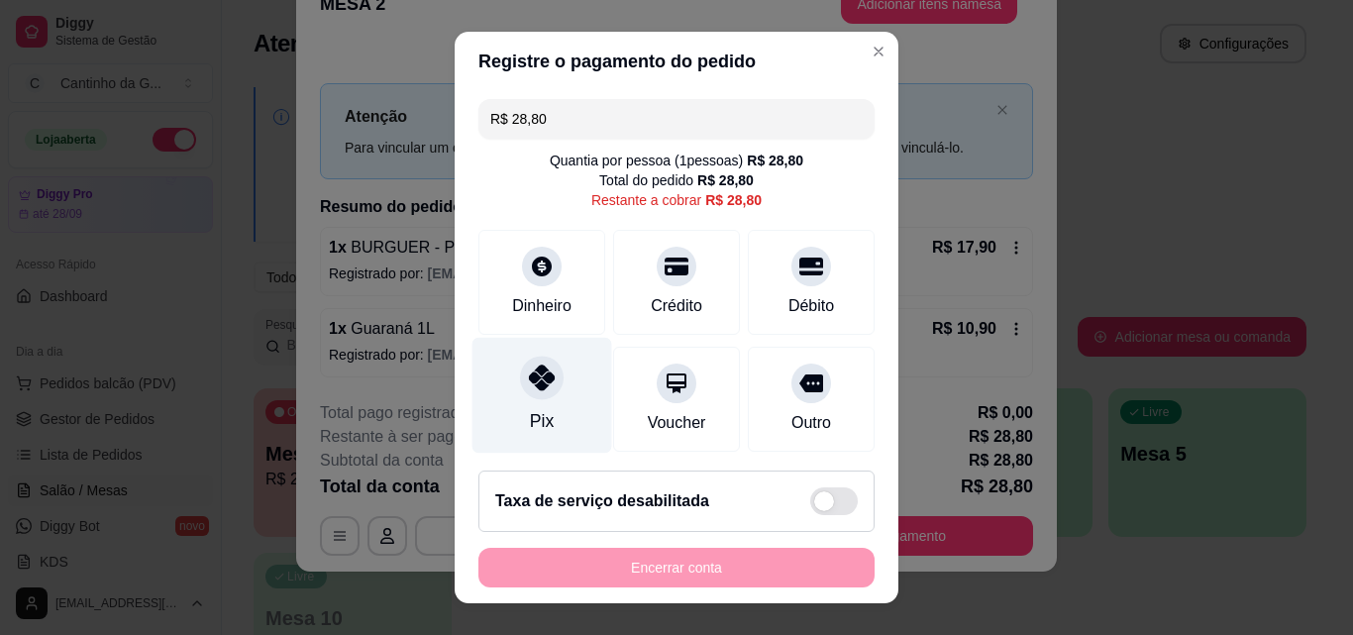
click at [535, 394] on div at bounding box center [542, 378] width 44 height 44
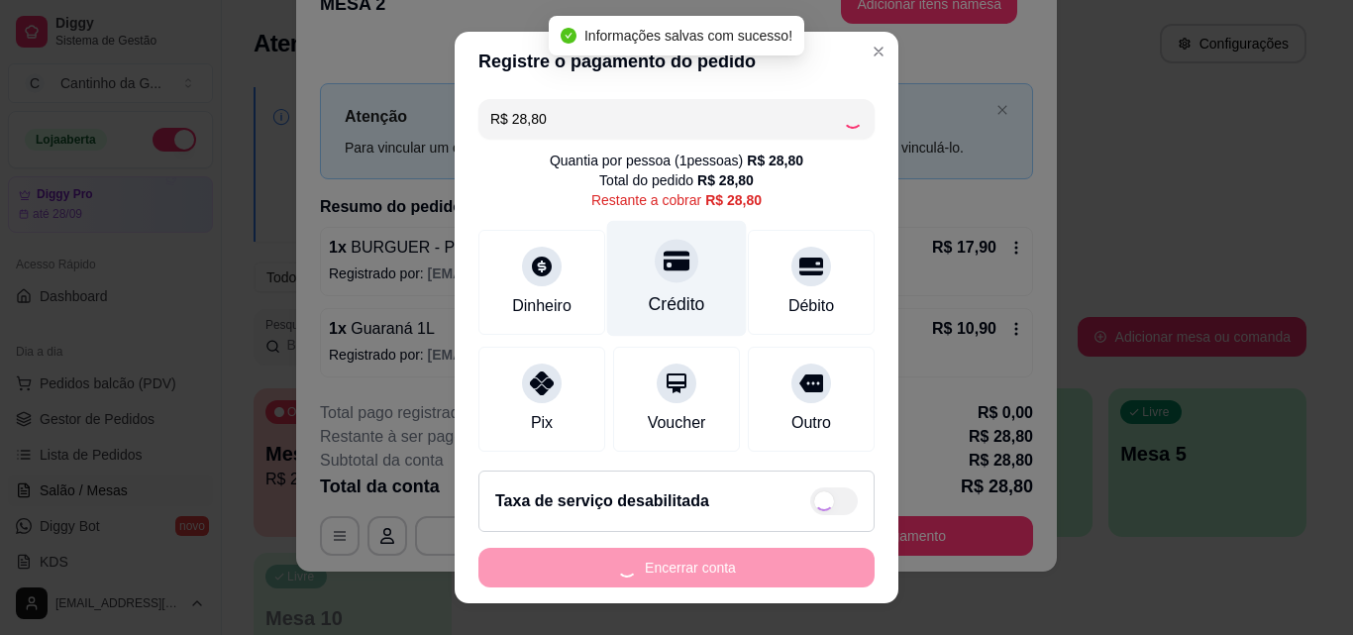
type input "R$ 0,00"
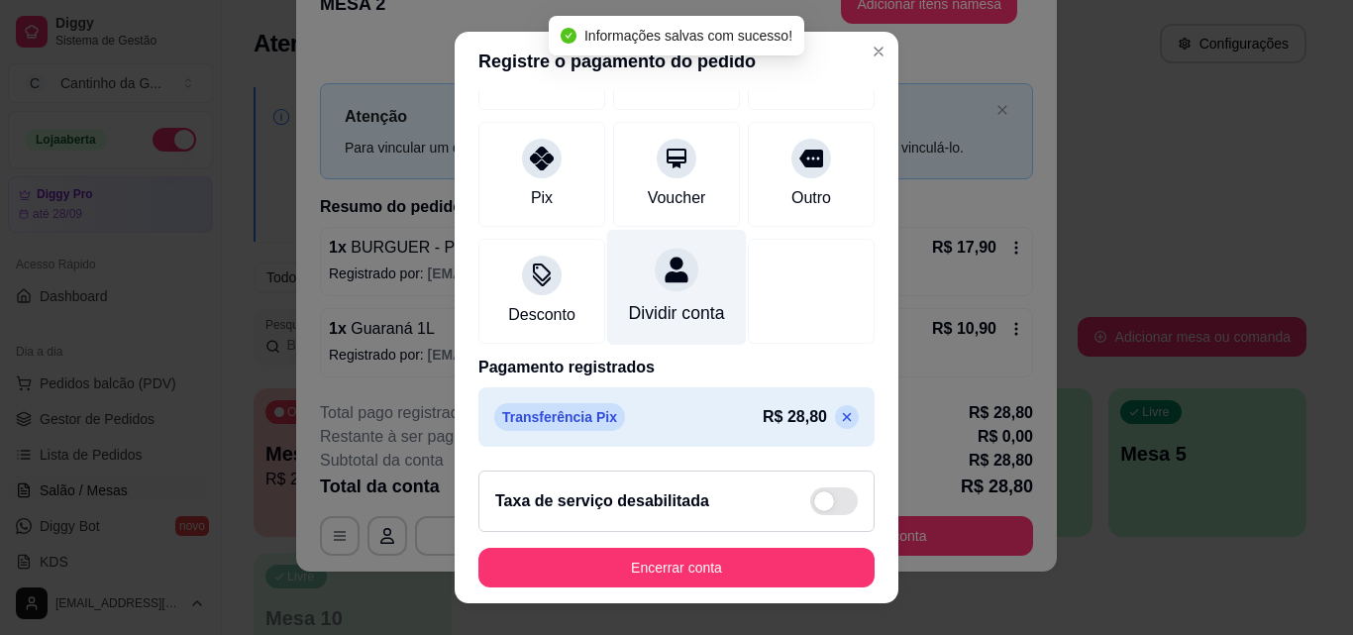
scroll to position [229, 0]
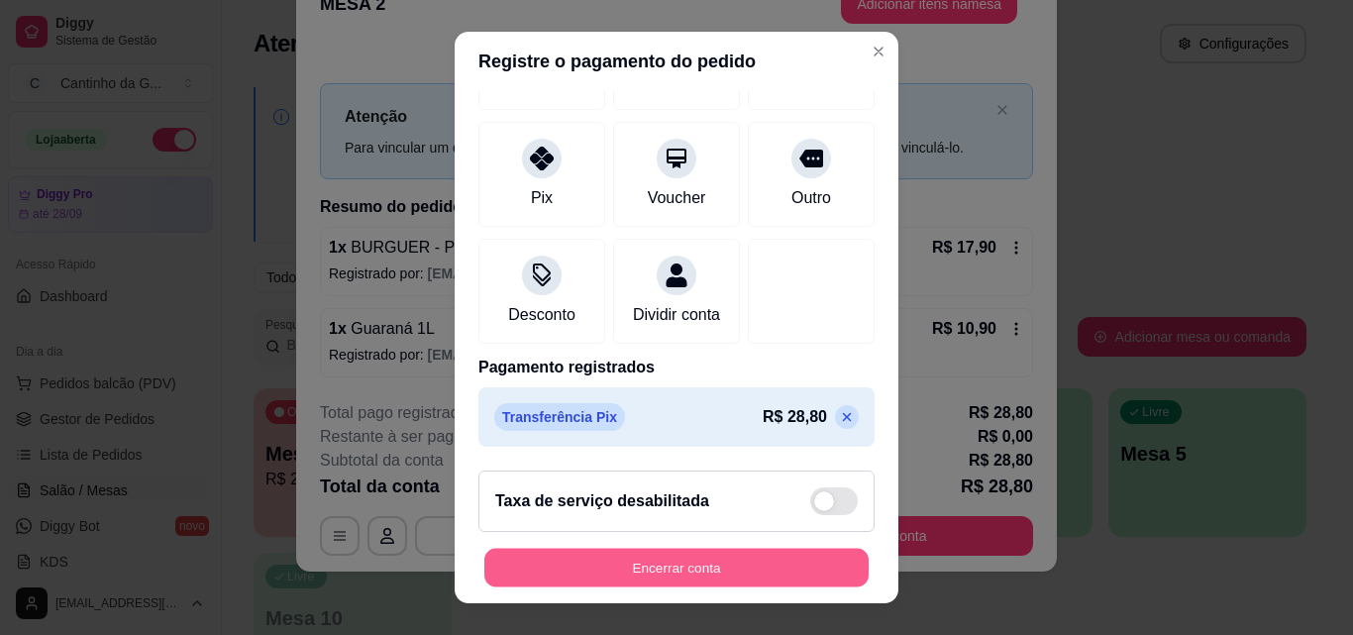
click at [675, 566] on button "Encerrar conta" at bounding box center [676, 568] width 384 height 39
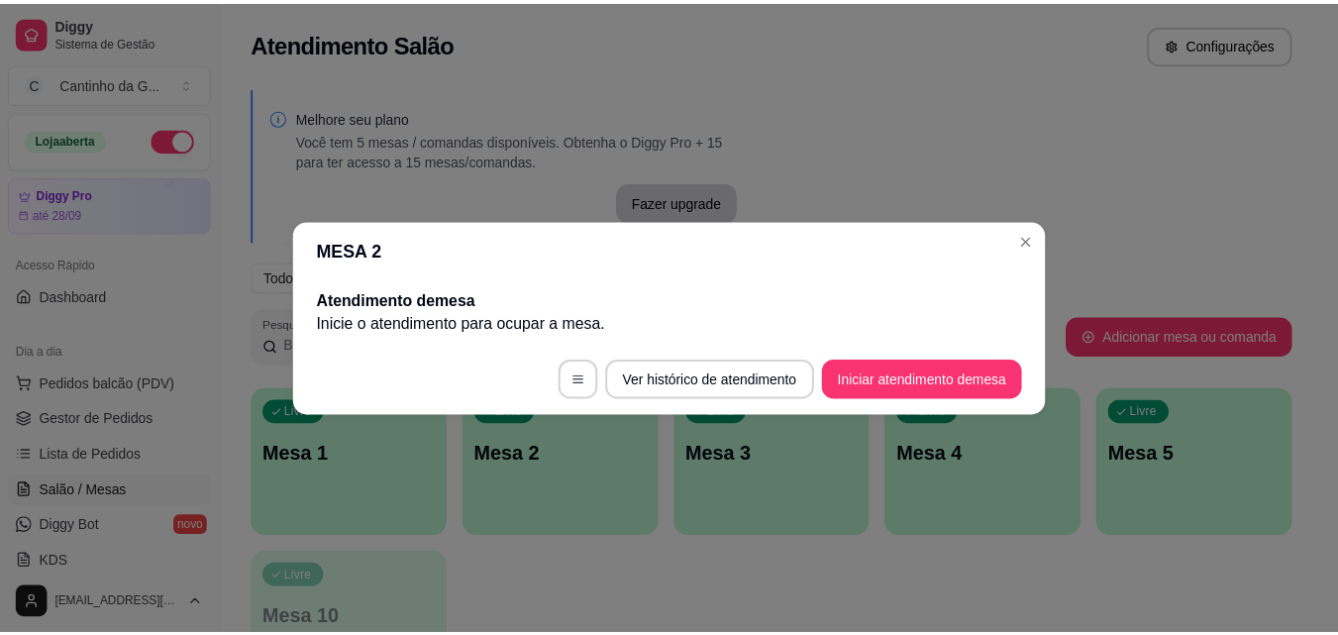
scroll to position [0, 0]
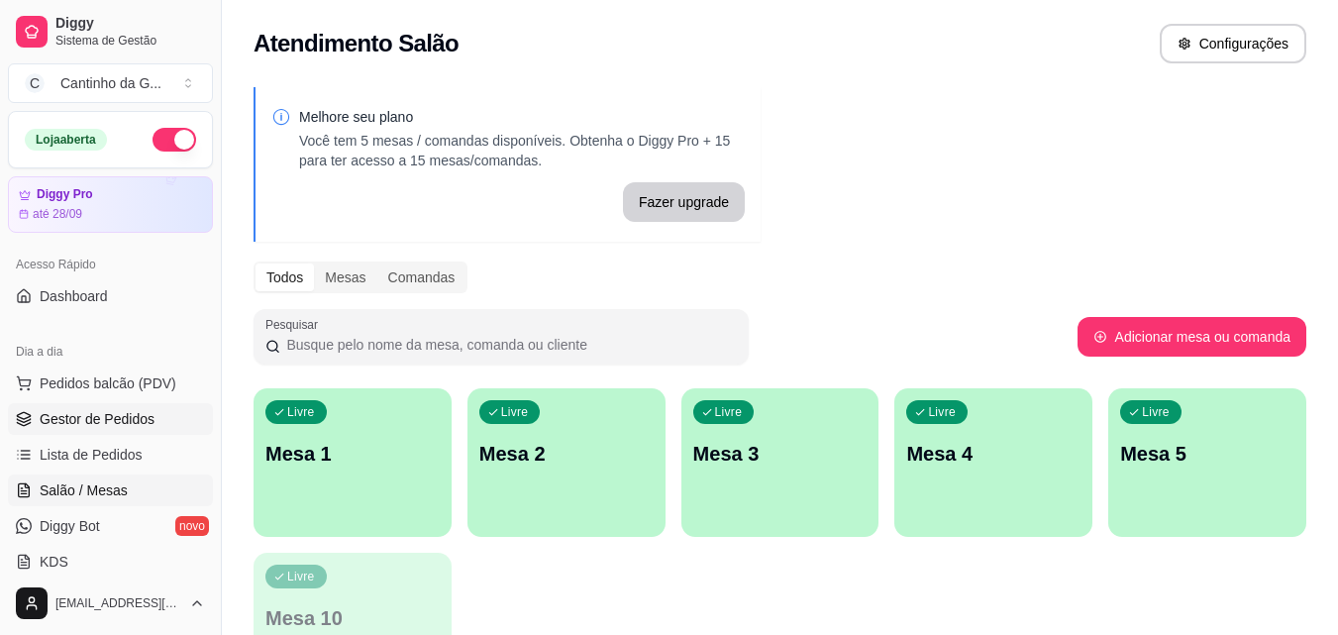
click at [109, 414] on span "Gestor de Pedidos" at bounding box center [97, 419] width 115 height 20
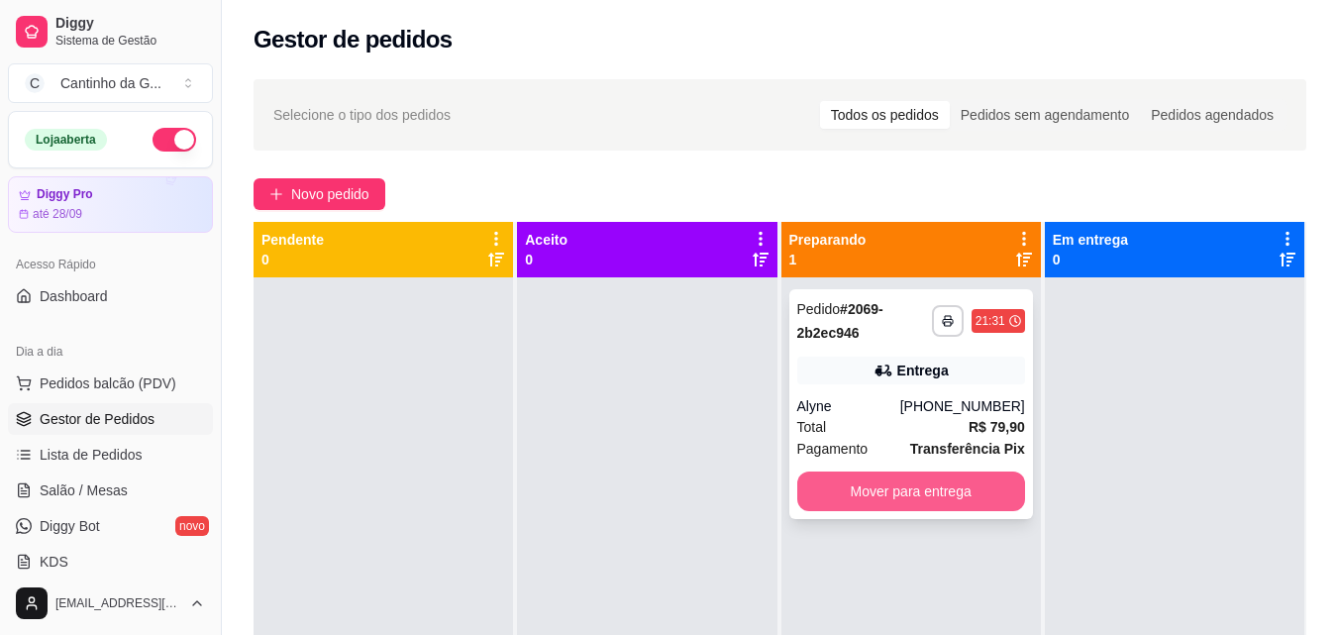
click at [975, 485] on button "Mover para entrega" at bounding box center [911, 491] width 228 height 40
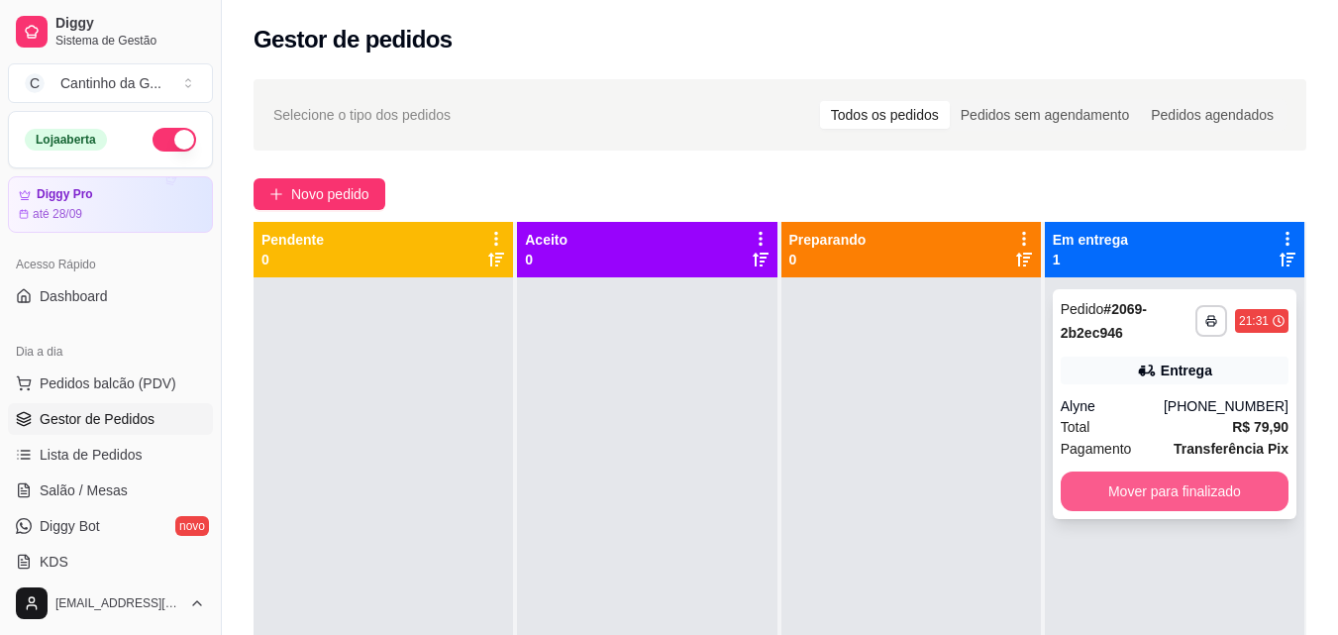
click at [1193, 473] on button "Mover para finalizado" at bounding box center [1175, 491] width 228 height 40
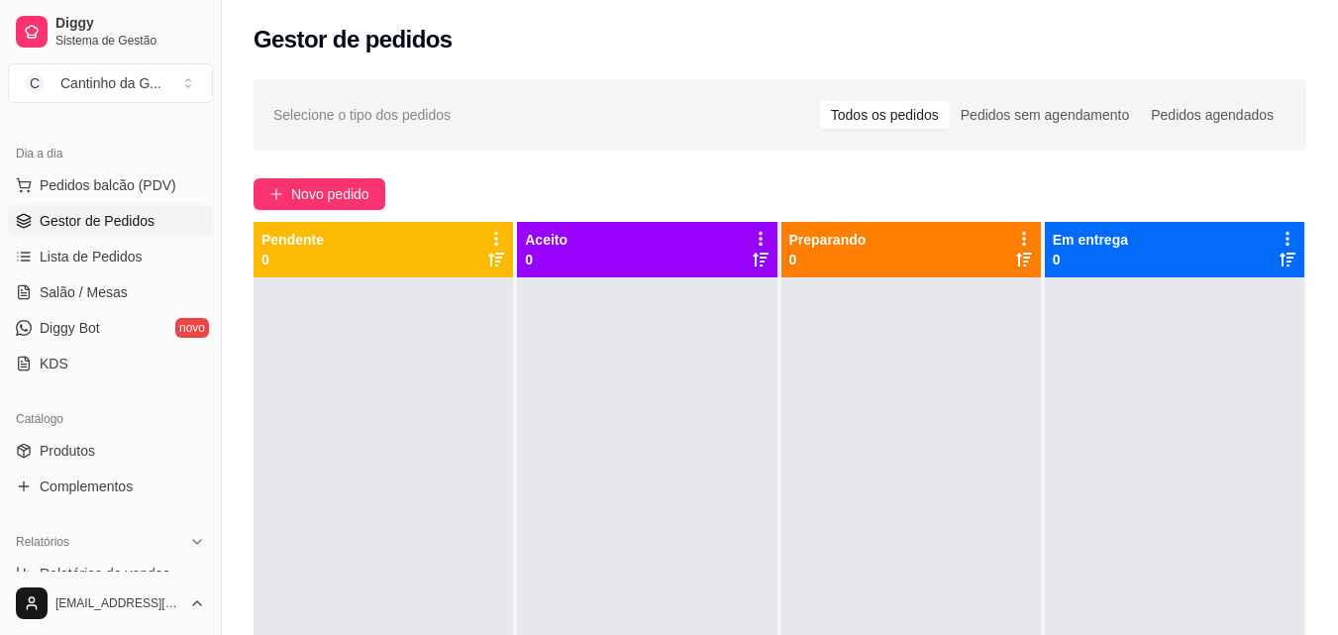
scroll to position [297, 0]
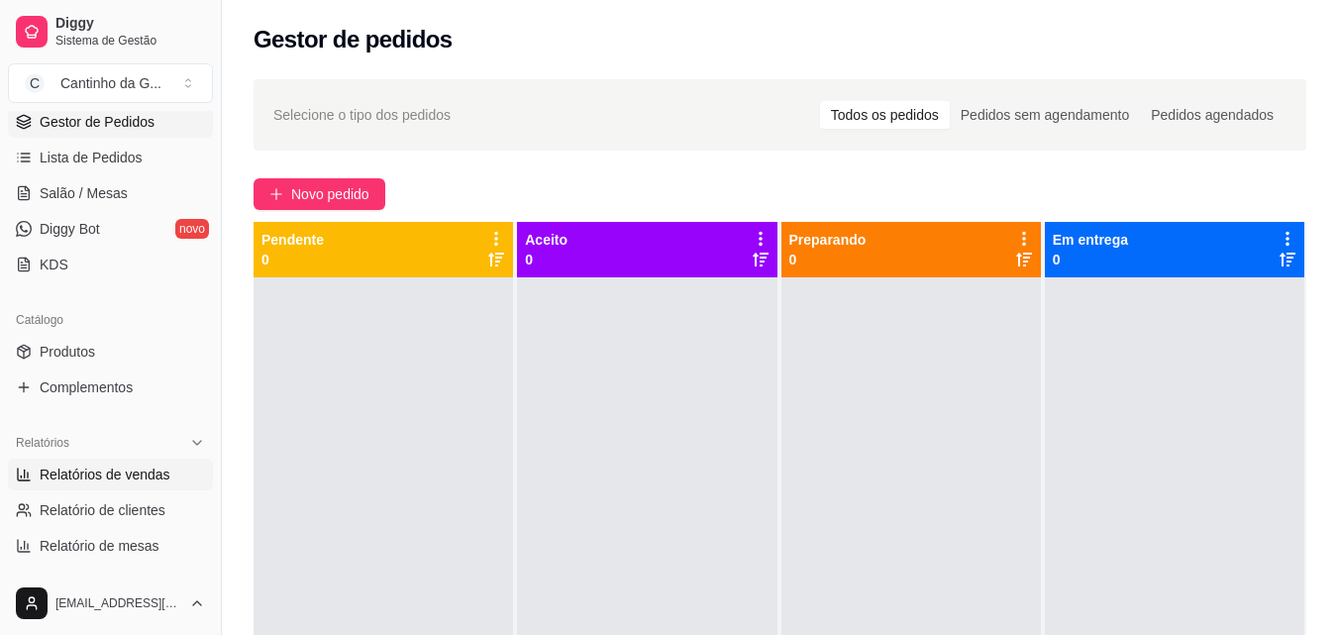
click at [133, 468] on span "Relatórios de vendas" at bounding box center [105, 475] width 131 height 20
select select "ALL"
select select "0"
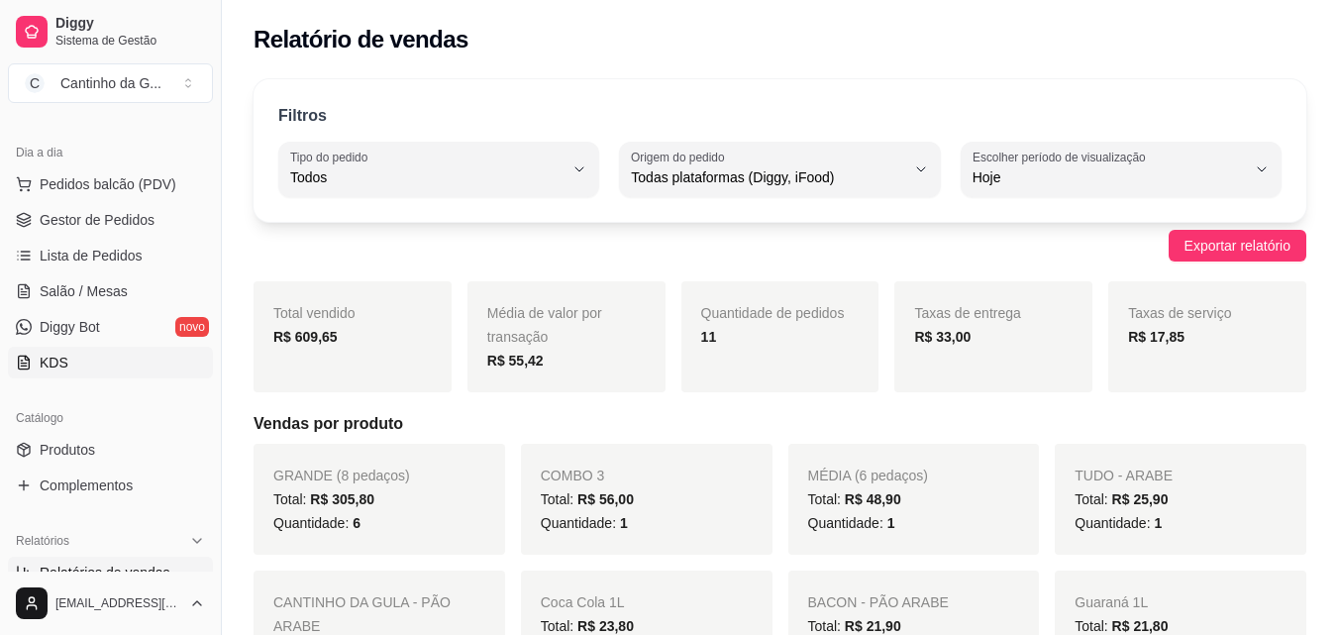
scroll to position [198, 0]
click at [150, 217] on span "Gestor de Pedidos" at bounding box center [97, 221] width 115 height 20
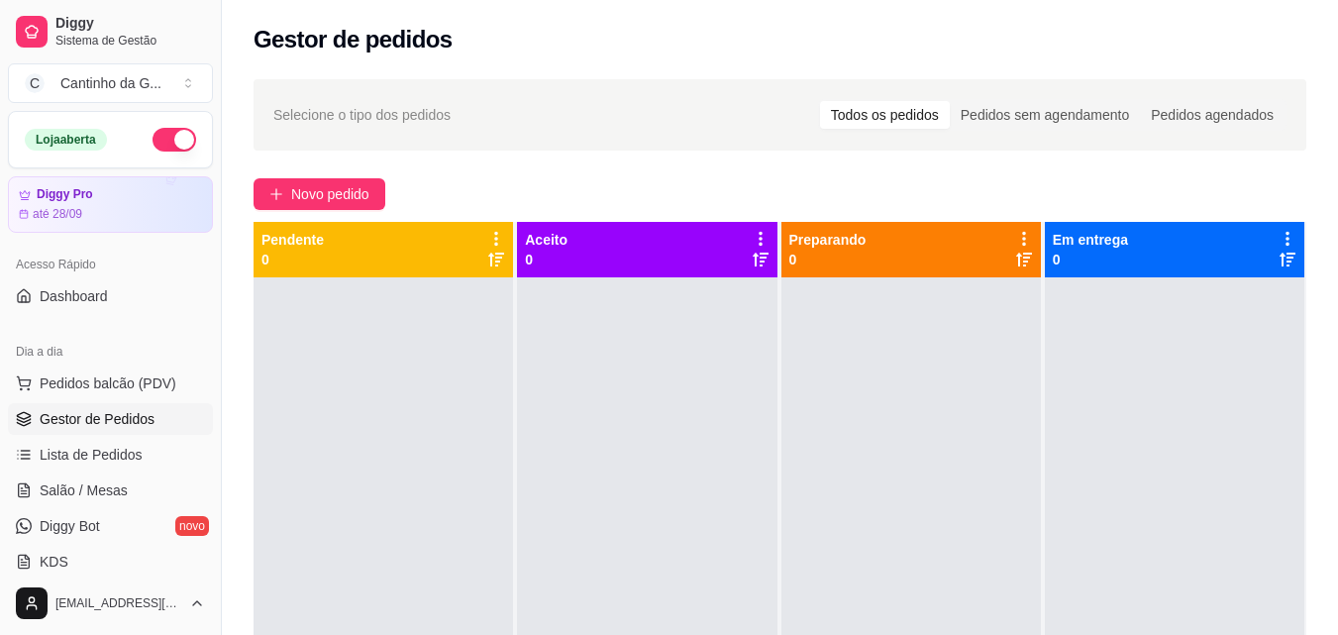
click at [156, 143] on button "button" at bounding box center [175, 140] width 44 height 24
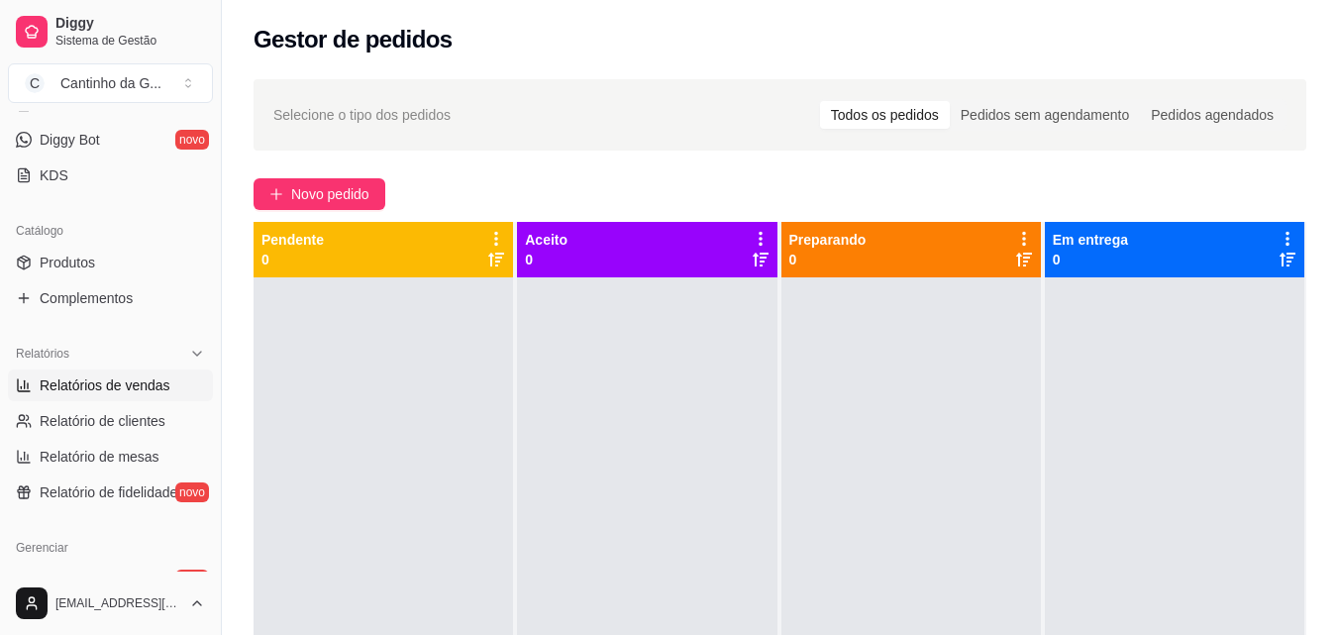
scroll to position [198, 0]
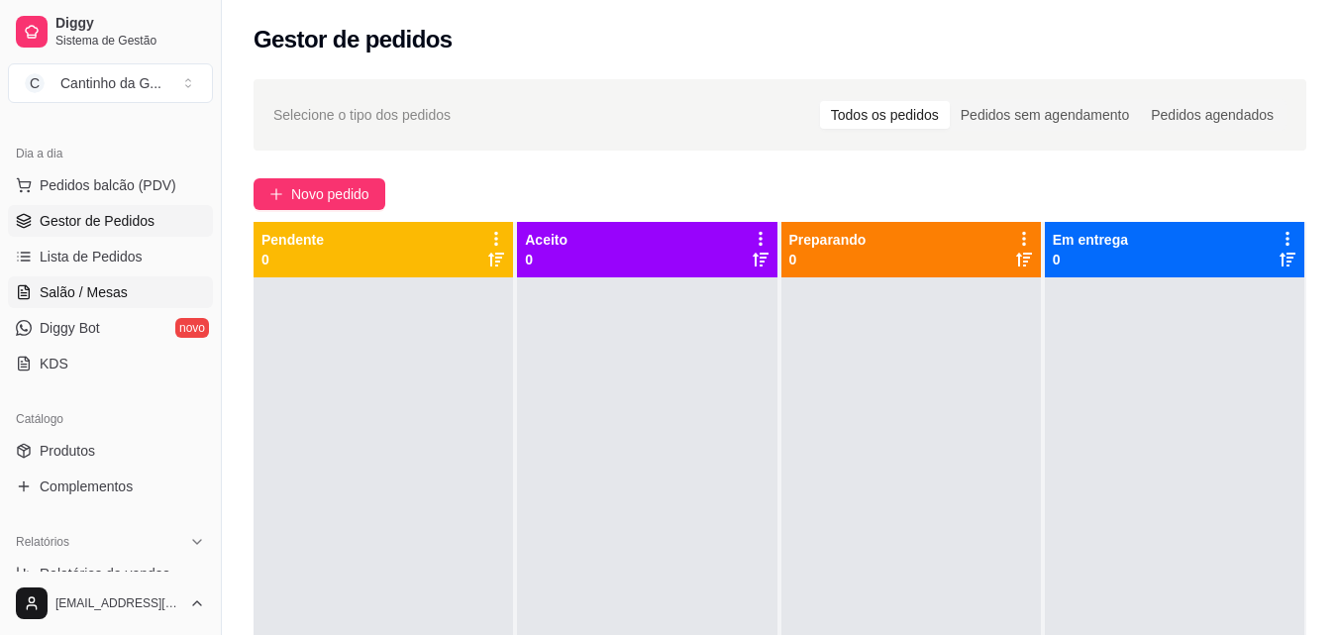
click at [102, 292] on span "Salão / Mesas" at bounding box center [84, 292] width 88 height 20
